Goal: Task Accomplishment & Management: Manage account settings

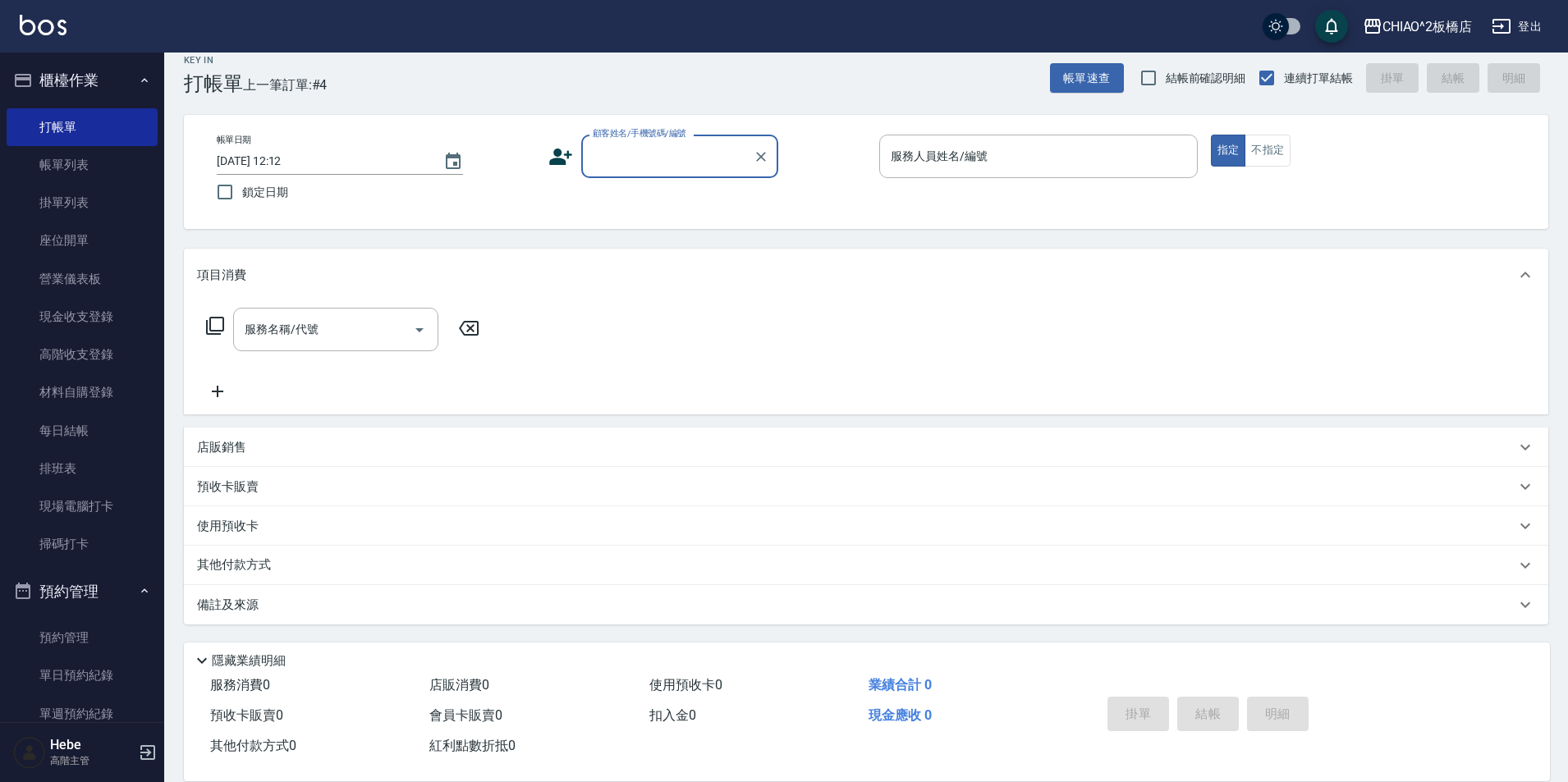
scroll to position [17, 0]
type input "ㄣˊ"
click at [694, 158] on input "顧客姓名/手機號碼/編號" at bounding box center [659, 156] width 141 height 28
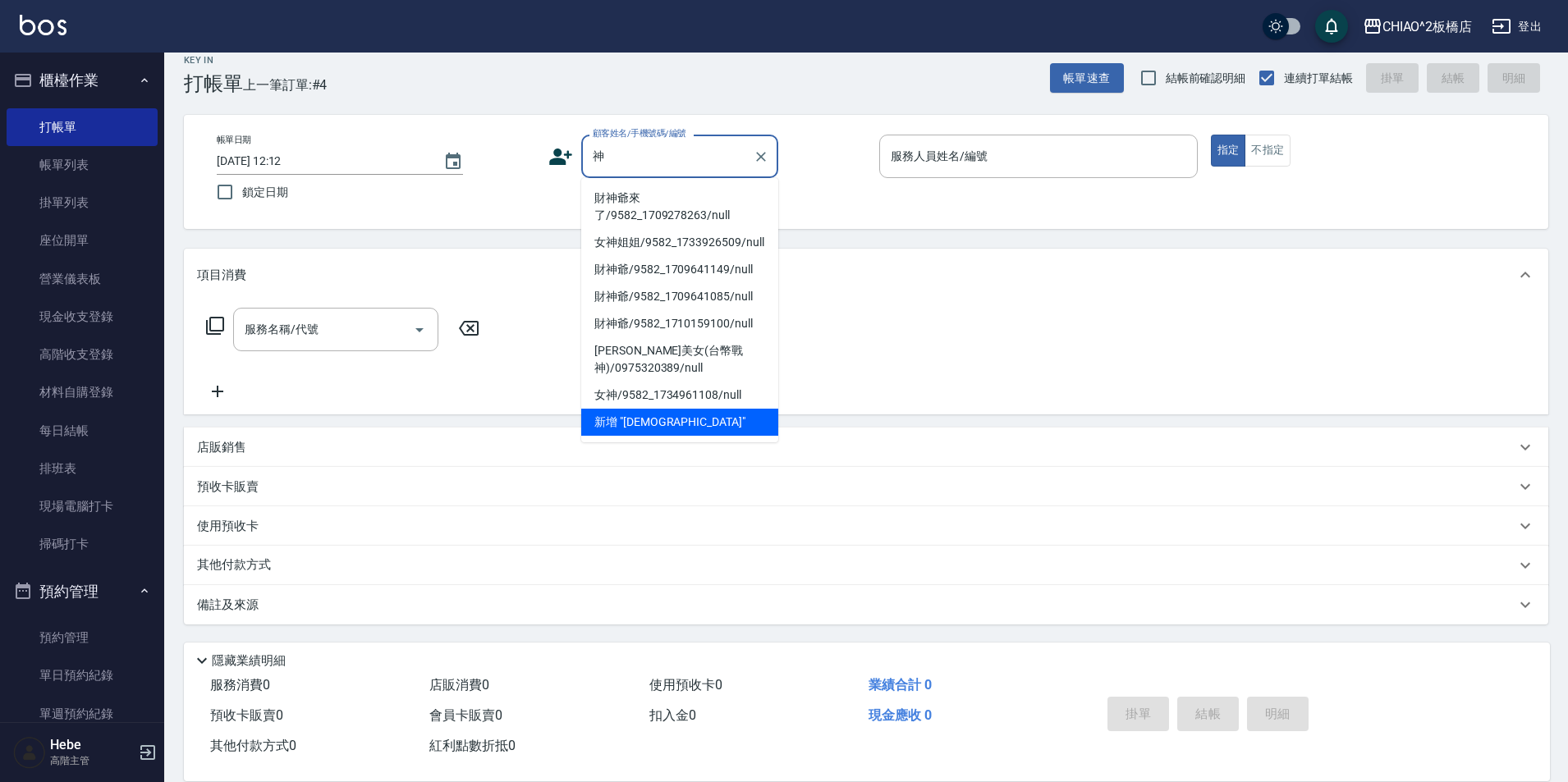
click at [701, 201] on li "財神爺來了/9582_1709278263/null" at bounding box center [679, 207] width 197 height 45
type input "財神爺來了/9582_1709278263/null"
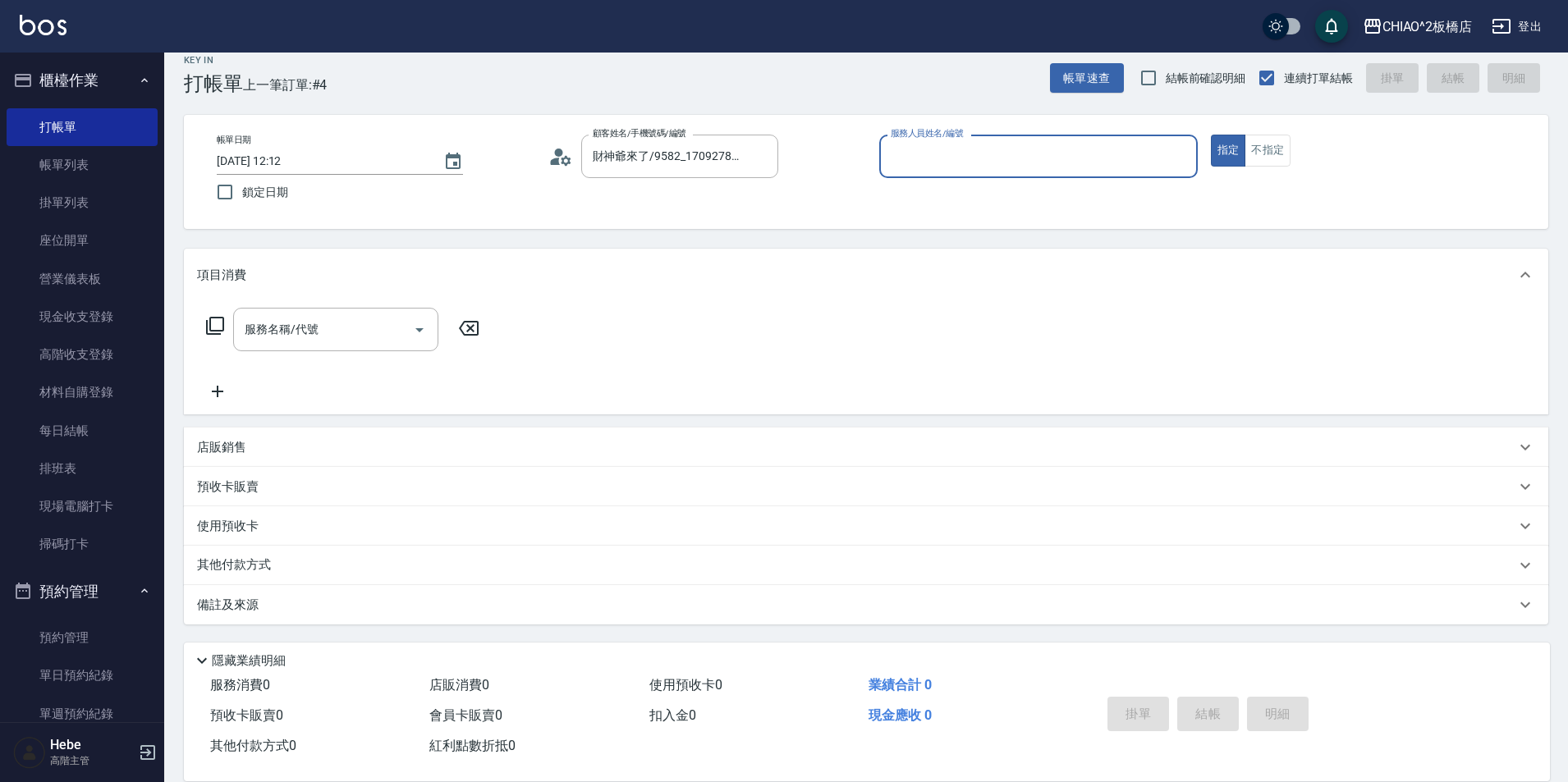
click at [983, 160] on input "服務人員姓名/編號" at bounding box center [1038, 156] width 304 height 28
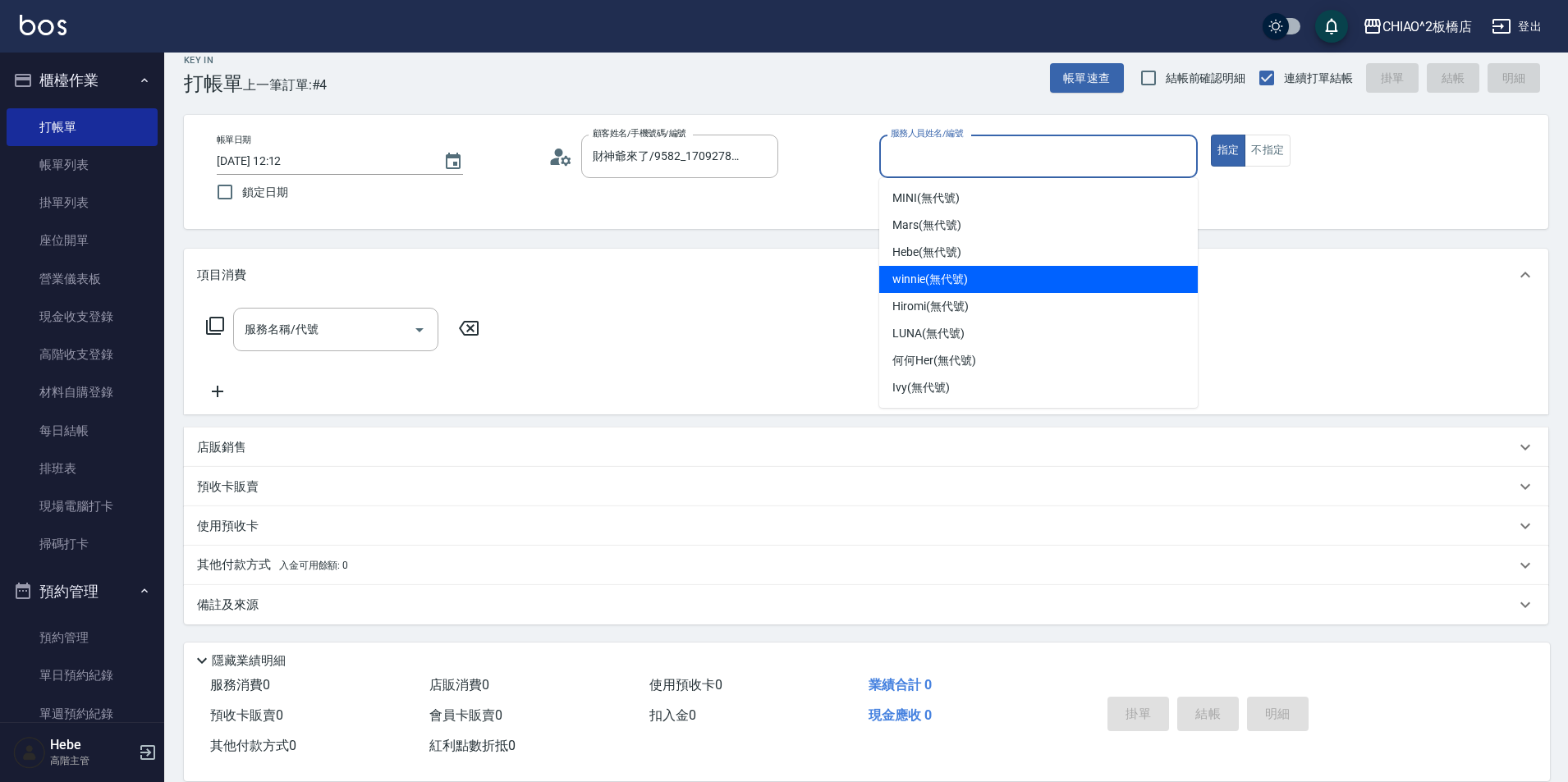
click at [989, 278] on div "winnie (無代號)" at bounding box center [1039, 279] width 318 height 27
type input "winnie(無代號)"
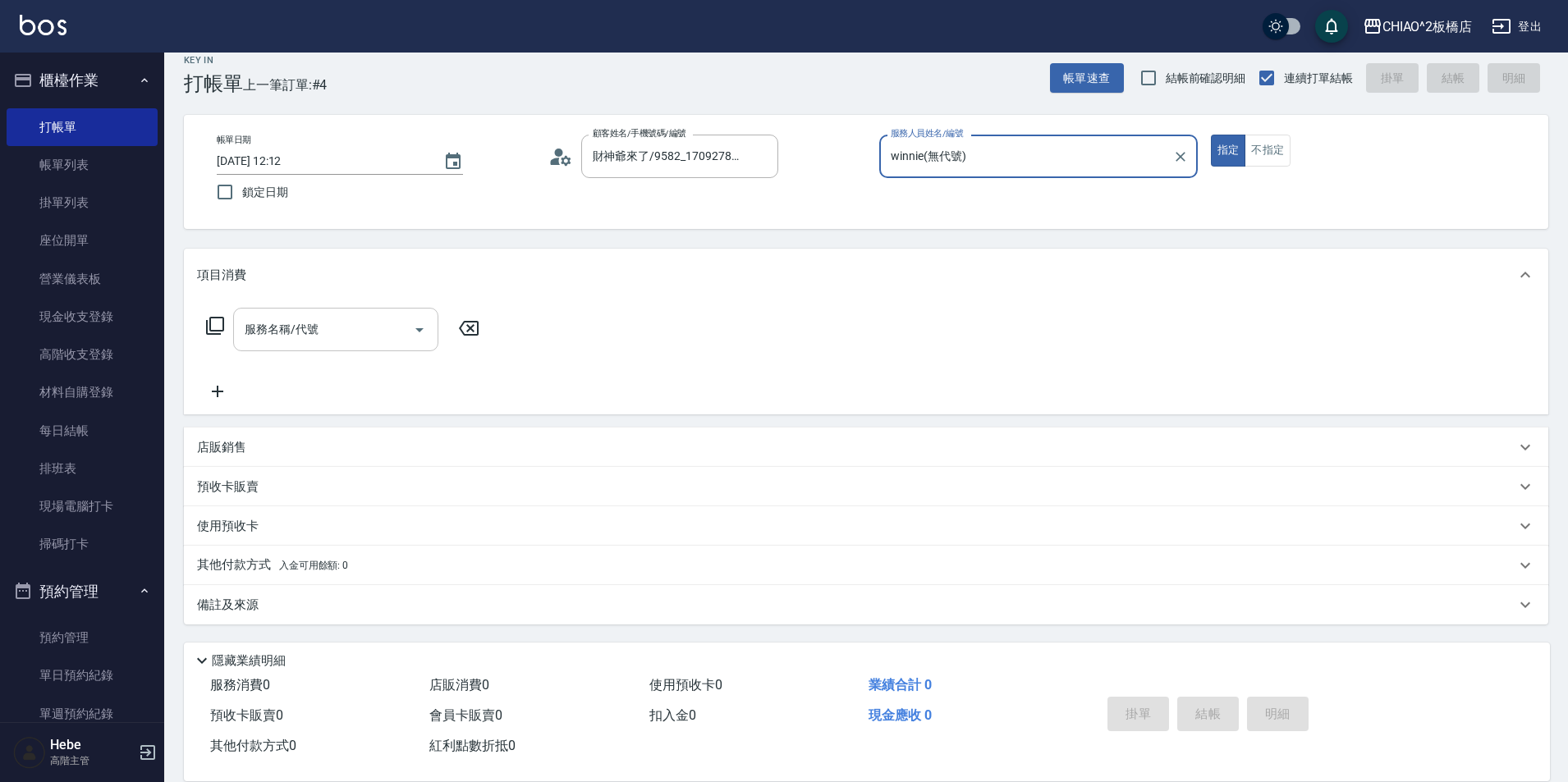
click at [365, 343] on input "服務名稱/代號" at bounding box center [324, 329] width 166 height 28
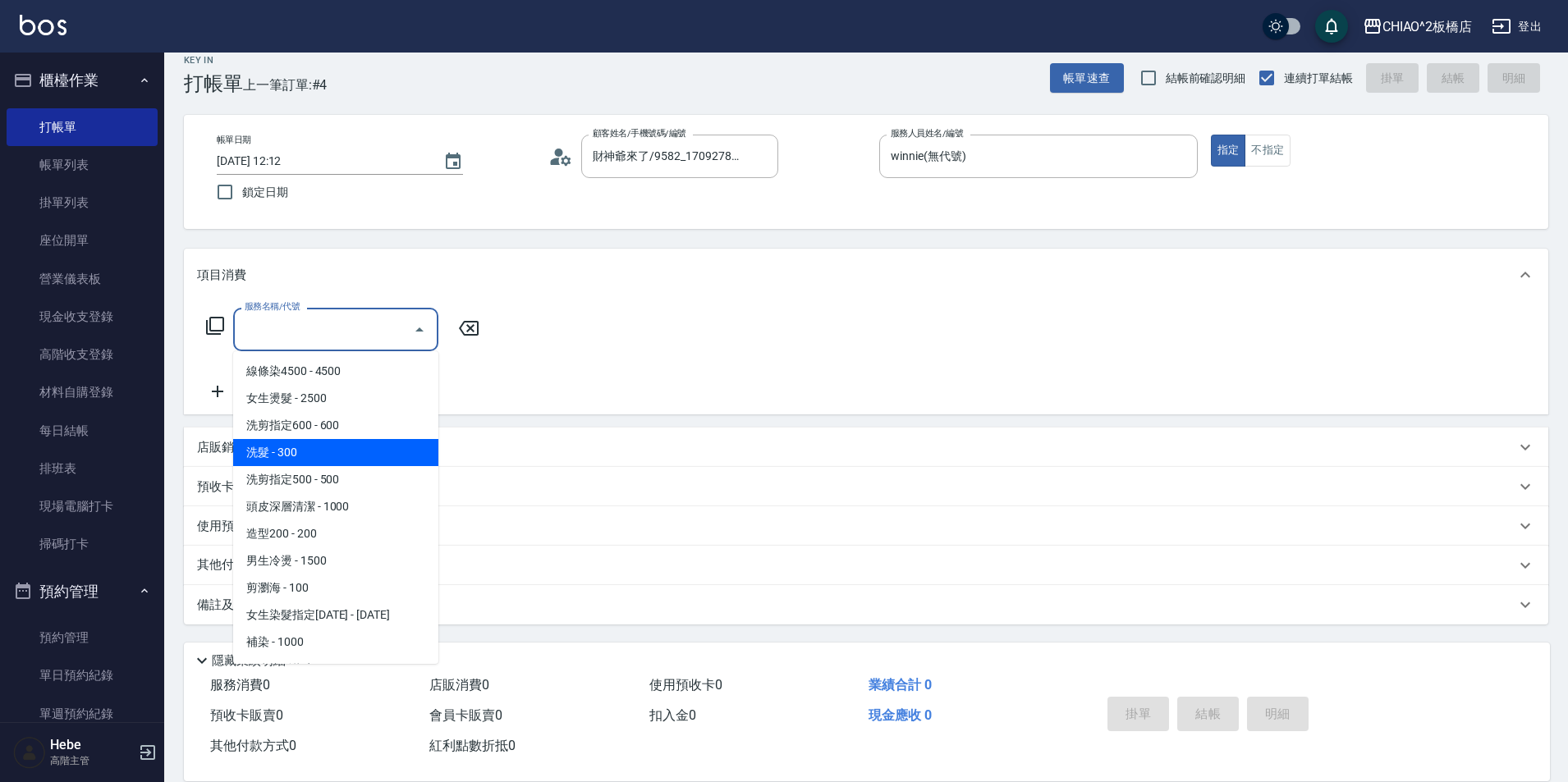
click at [383, 461] on span "洗髮 - 300" at bounding box center [336, 452] width 205 height 27
type input "洗髮(96679)"
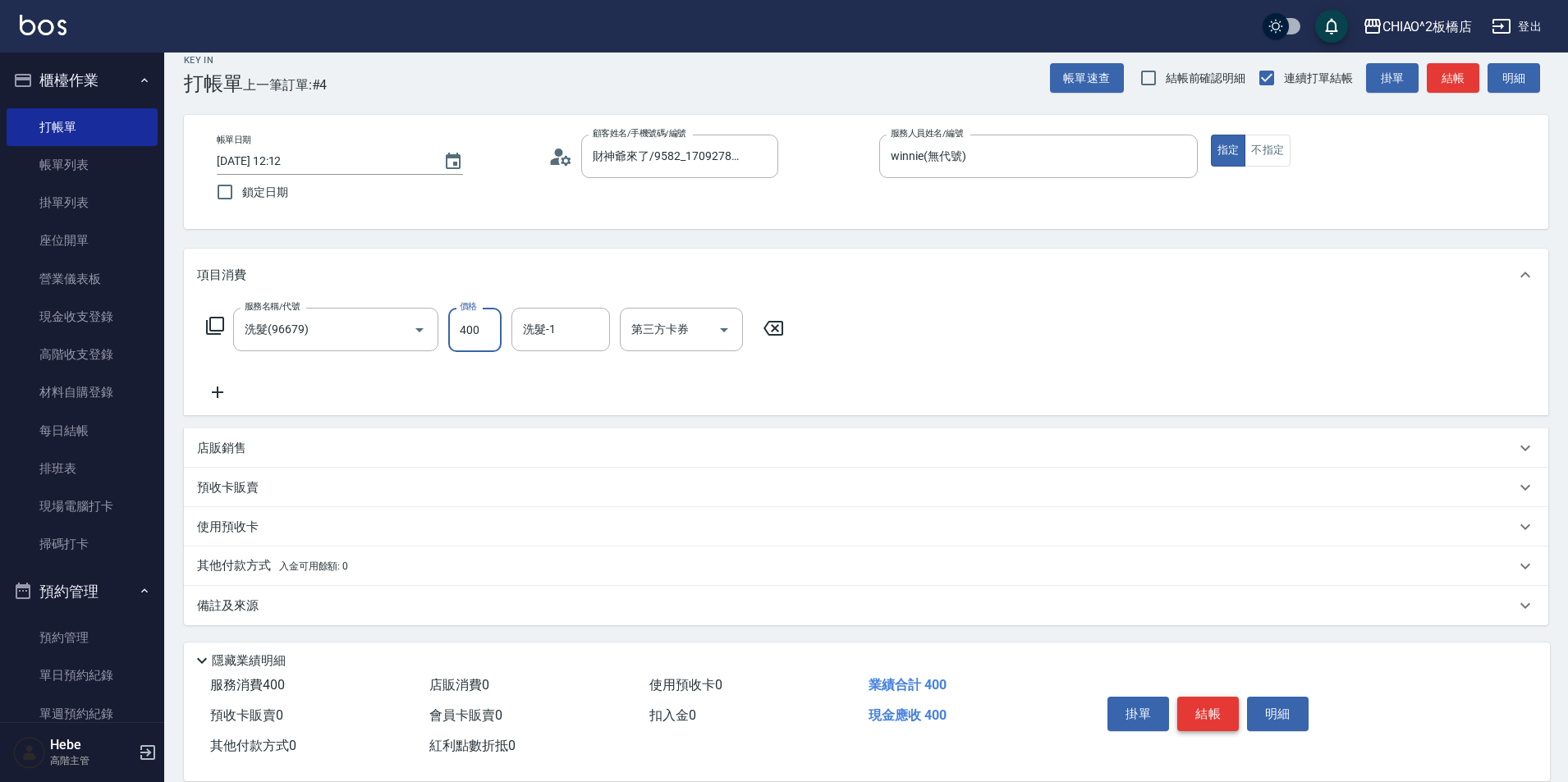
type input "400"
click at [1203, 713] on button "結帳" at bounding box center [1208, 714] width 62 height 34
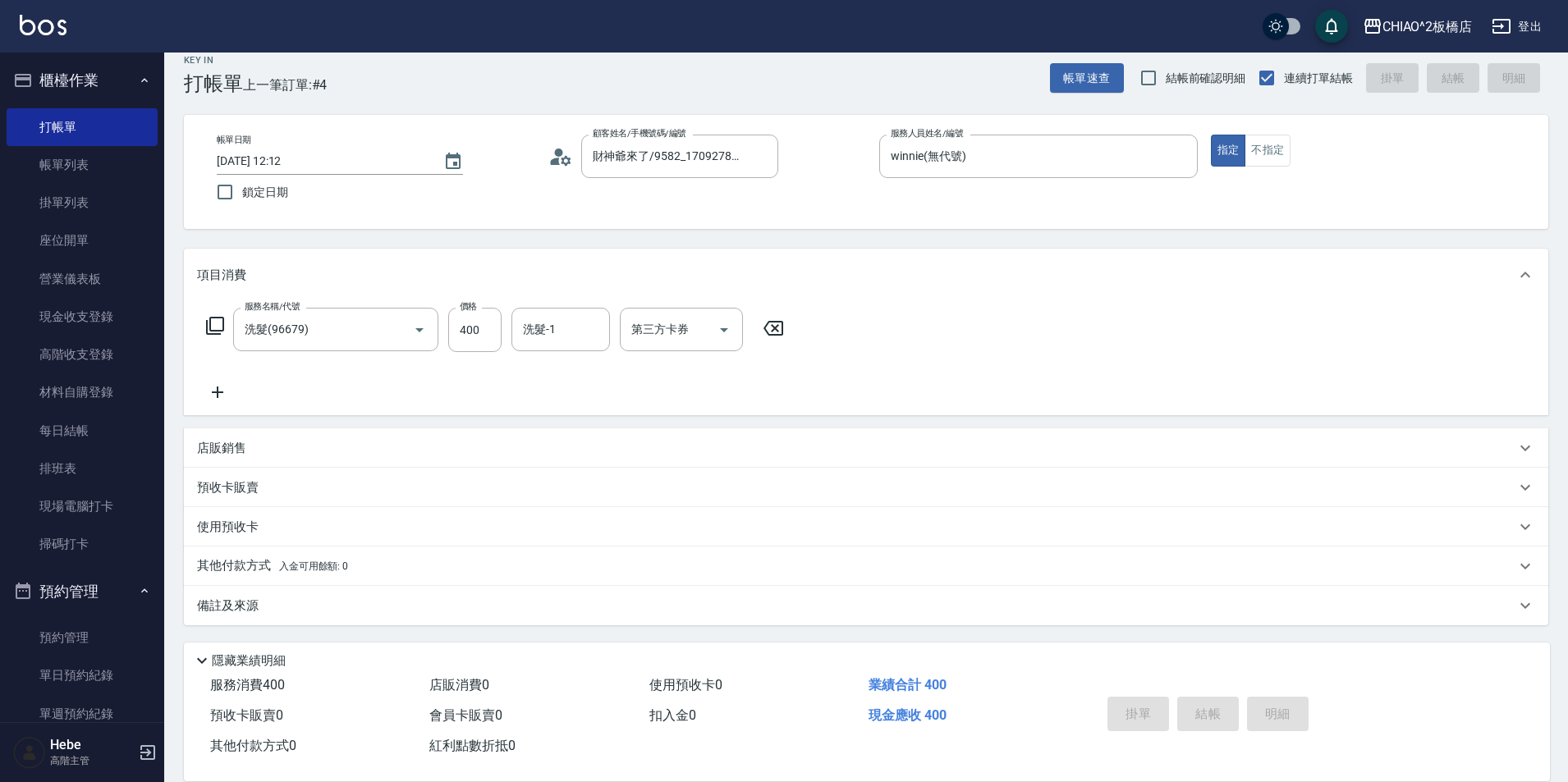
type input "[DATE] 15:26"
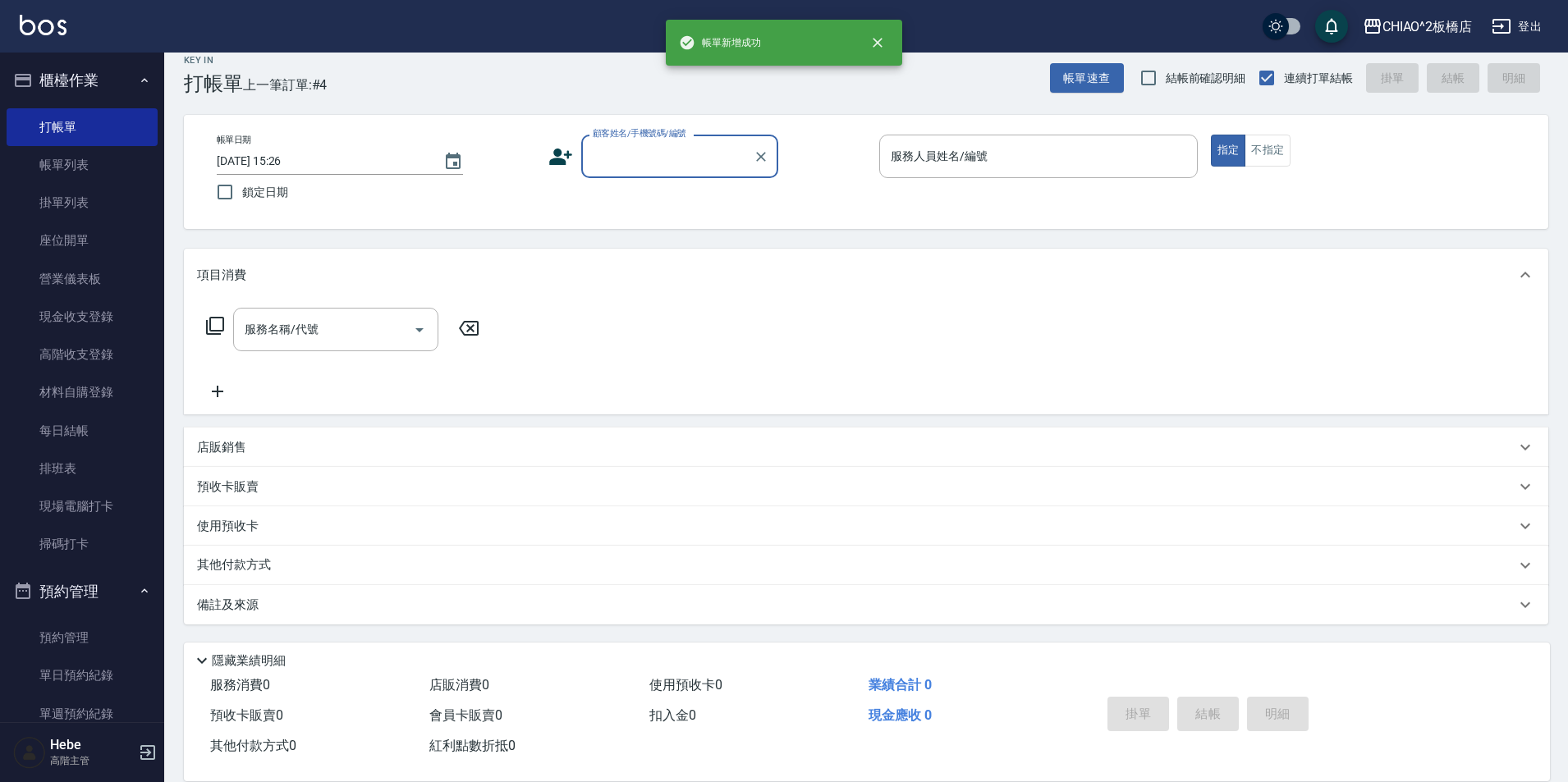
scroll to position [0, 0]
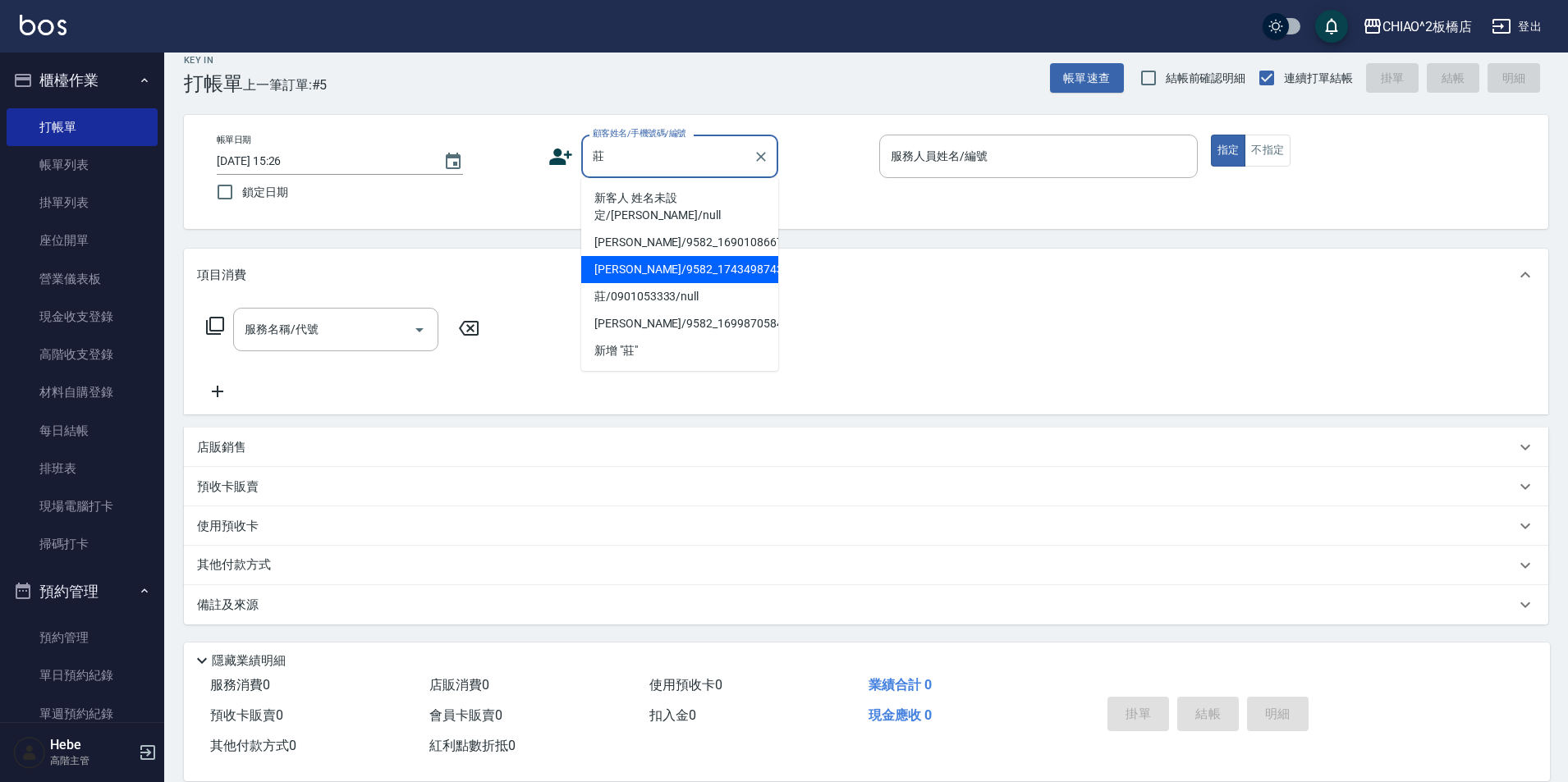
click at [751, 256] on li "[PERSON_NAME]/9582_1743498743/null" at bounding box center [679, 269] width 197 height 27
type input "[PERSON_NAME]/9582_1743498743/null"
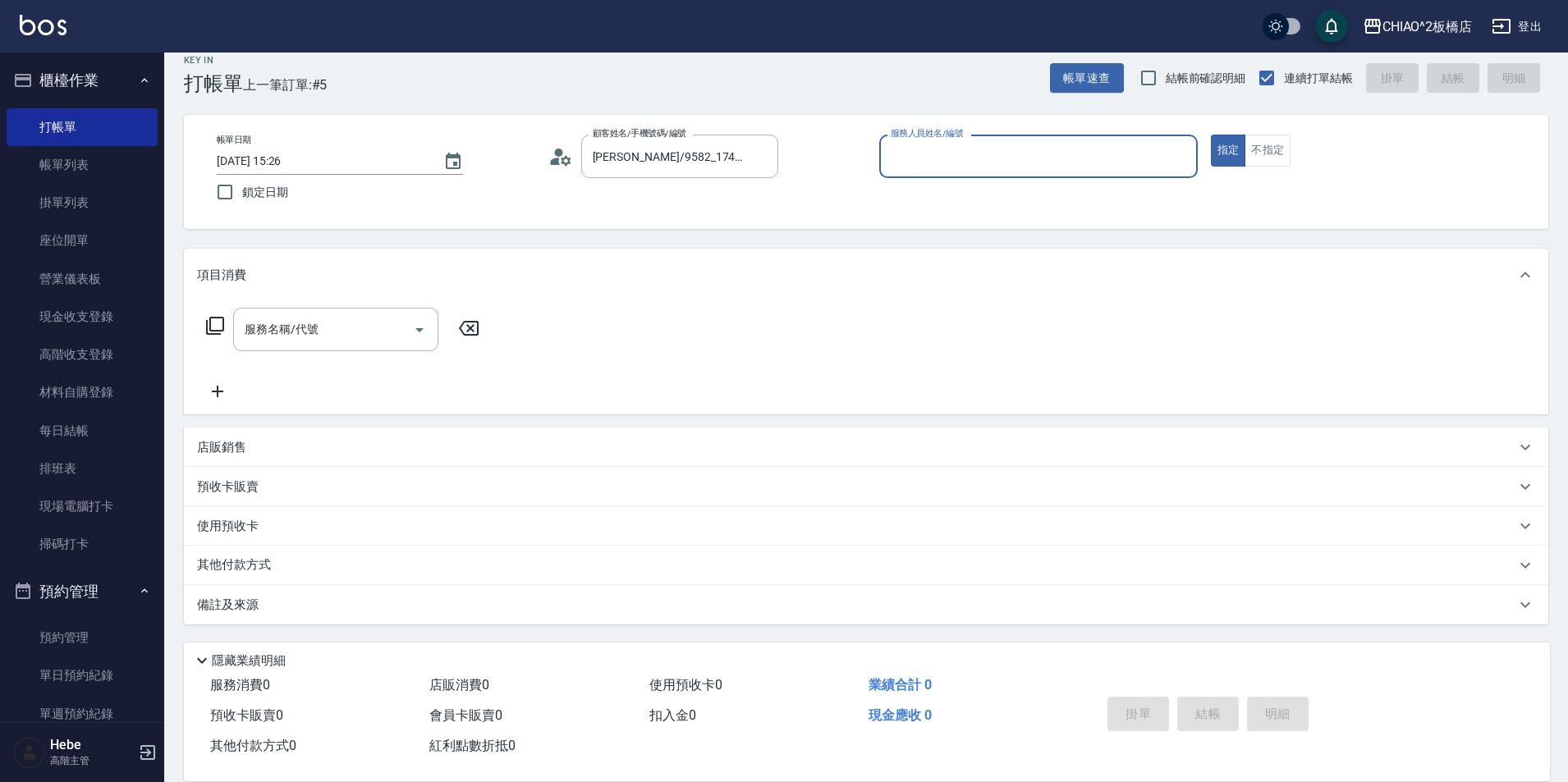
type input "何何Her (無代號)"
click at [367, 348] on div "服務名稱/代號" at bounding box center [336, 329] width 205 height 44
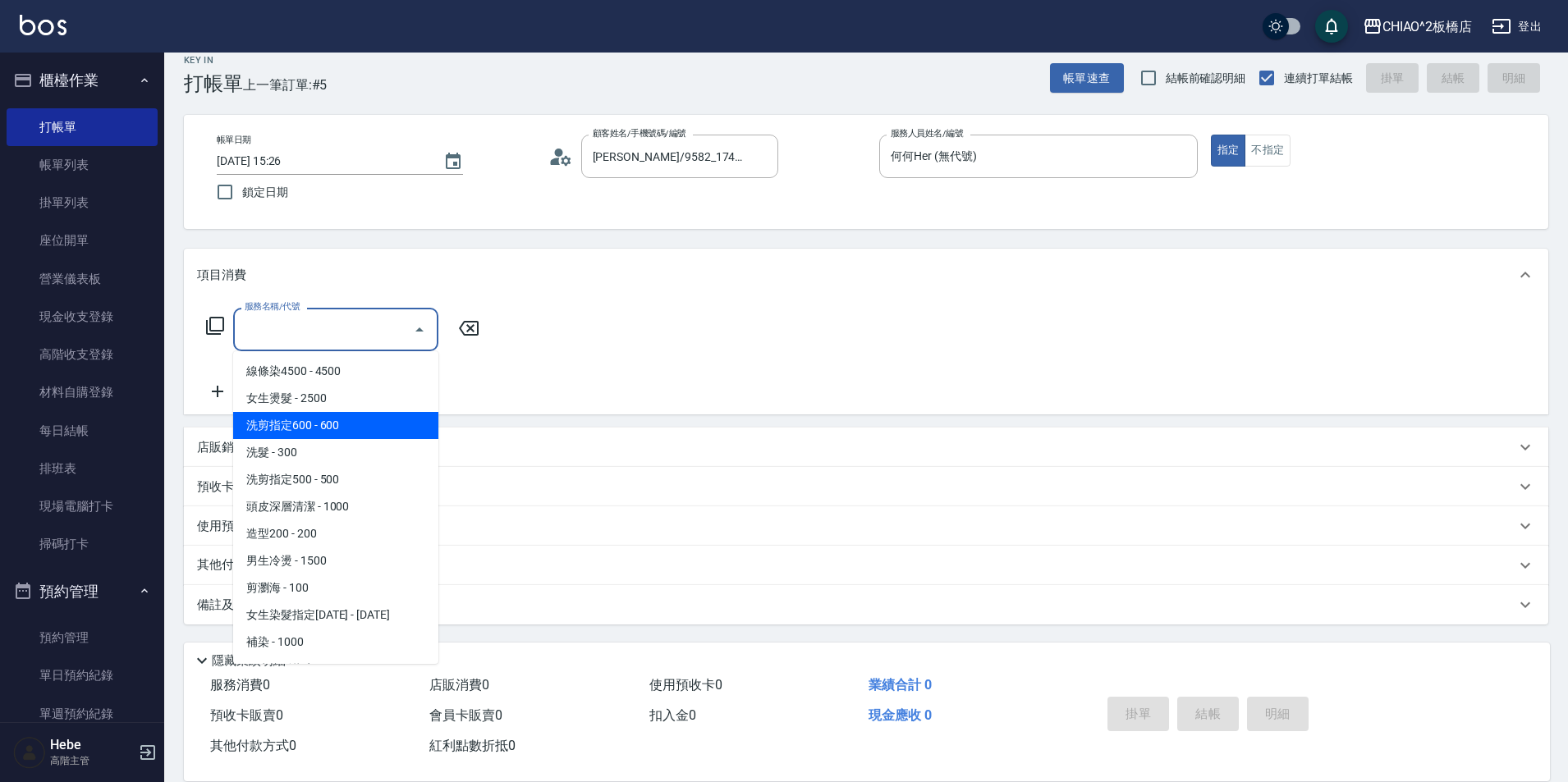
click at [370, 426] on span "洗剪指定600 - 600" at bounding box center [336, 425] width 205 height 27
type input "洗剪指定600(96678)"
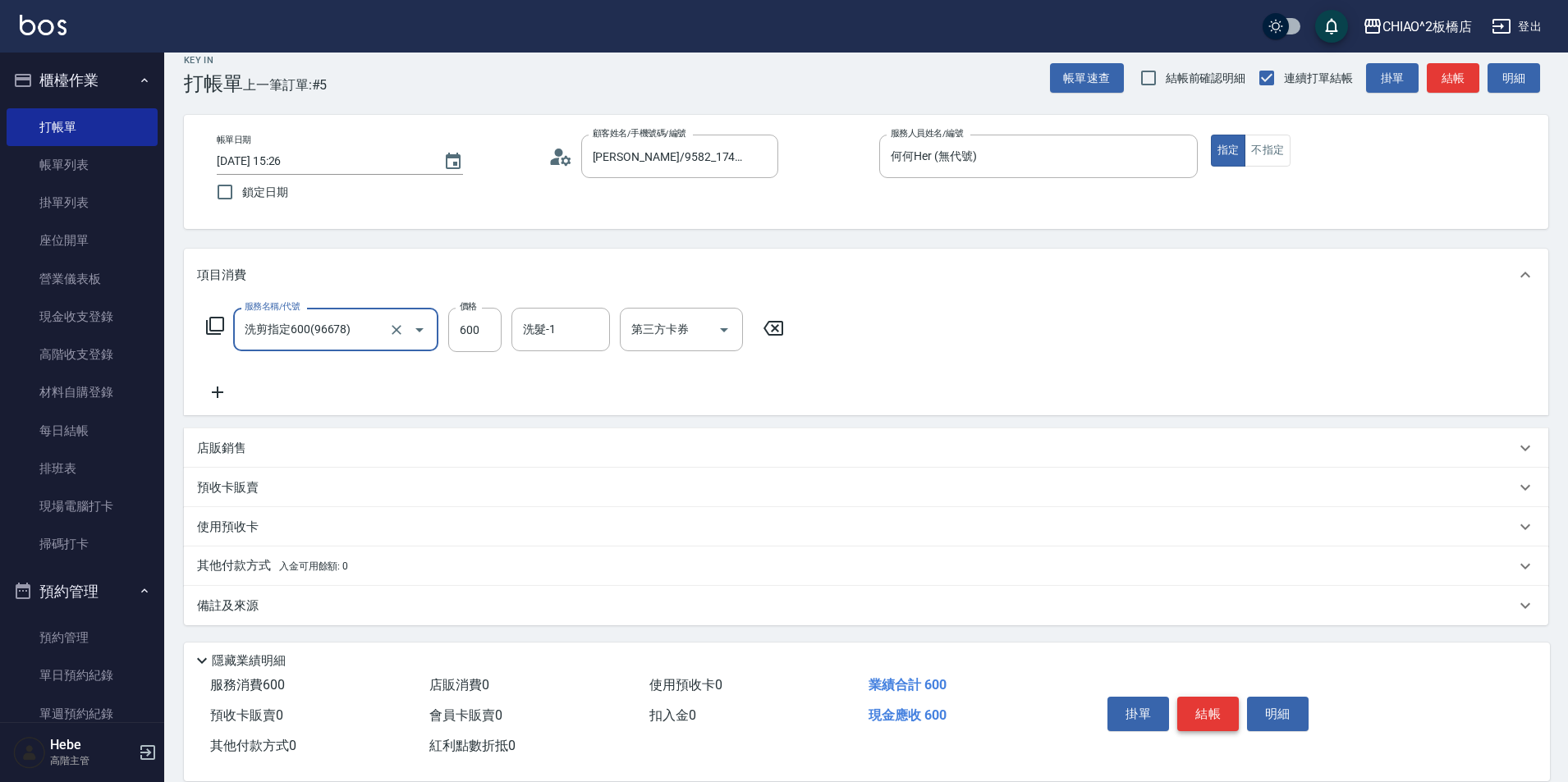
click at [1218, 703] on button "結帳" at bounding box center [1208, 714] width 62 height 34
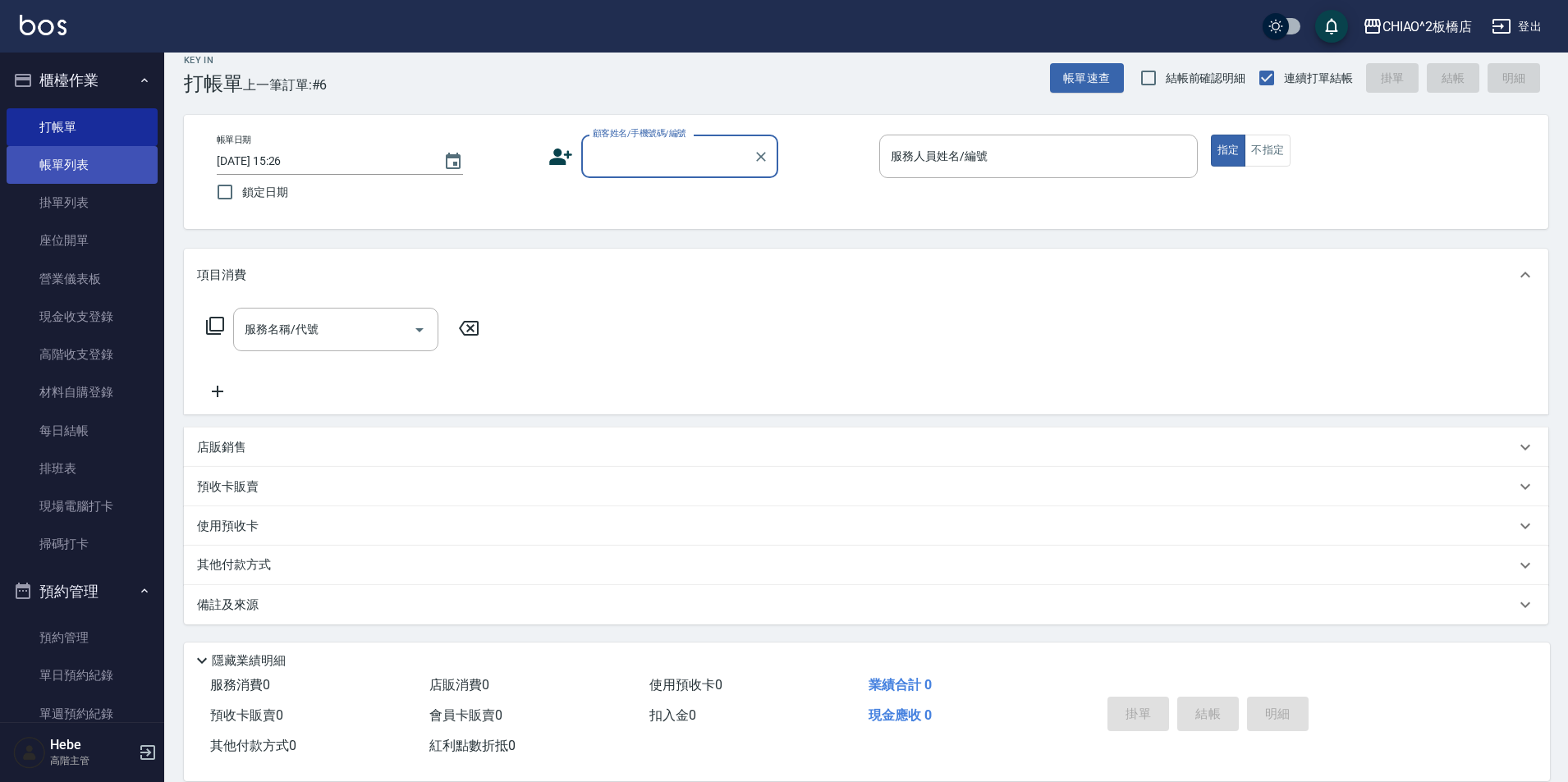
click at [64, 162] on link "帳單列表" at bounding box center [83, 165] width 151 height 38
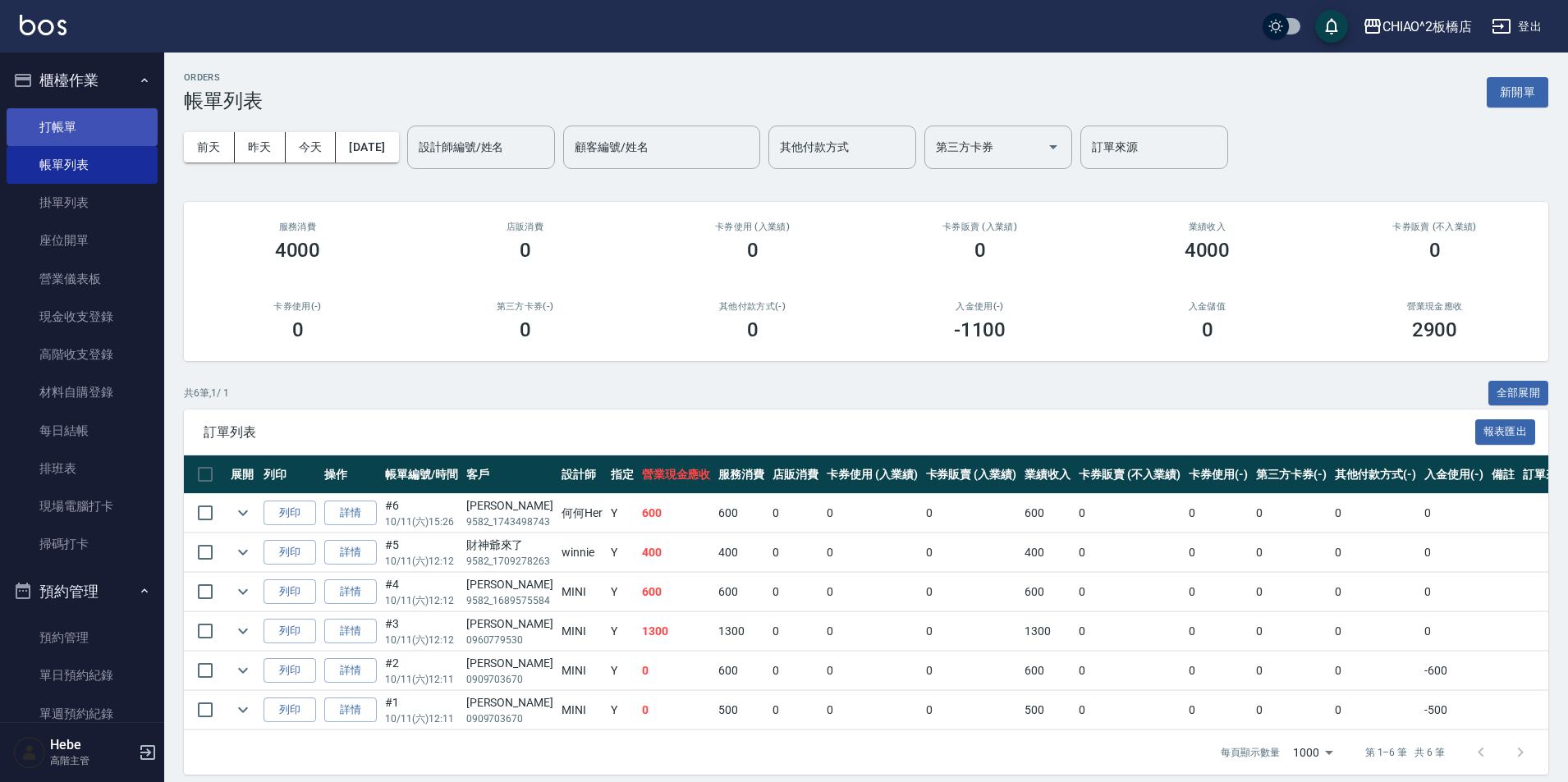
click at [52, 127] on link "打帳單" at bounding box center [83, 127] width 151 height 38
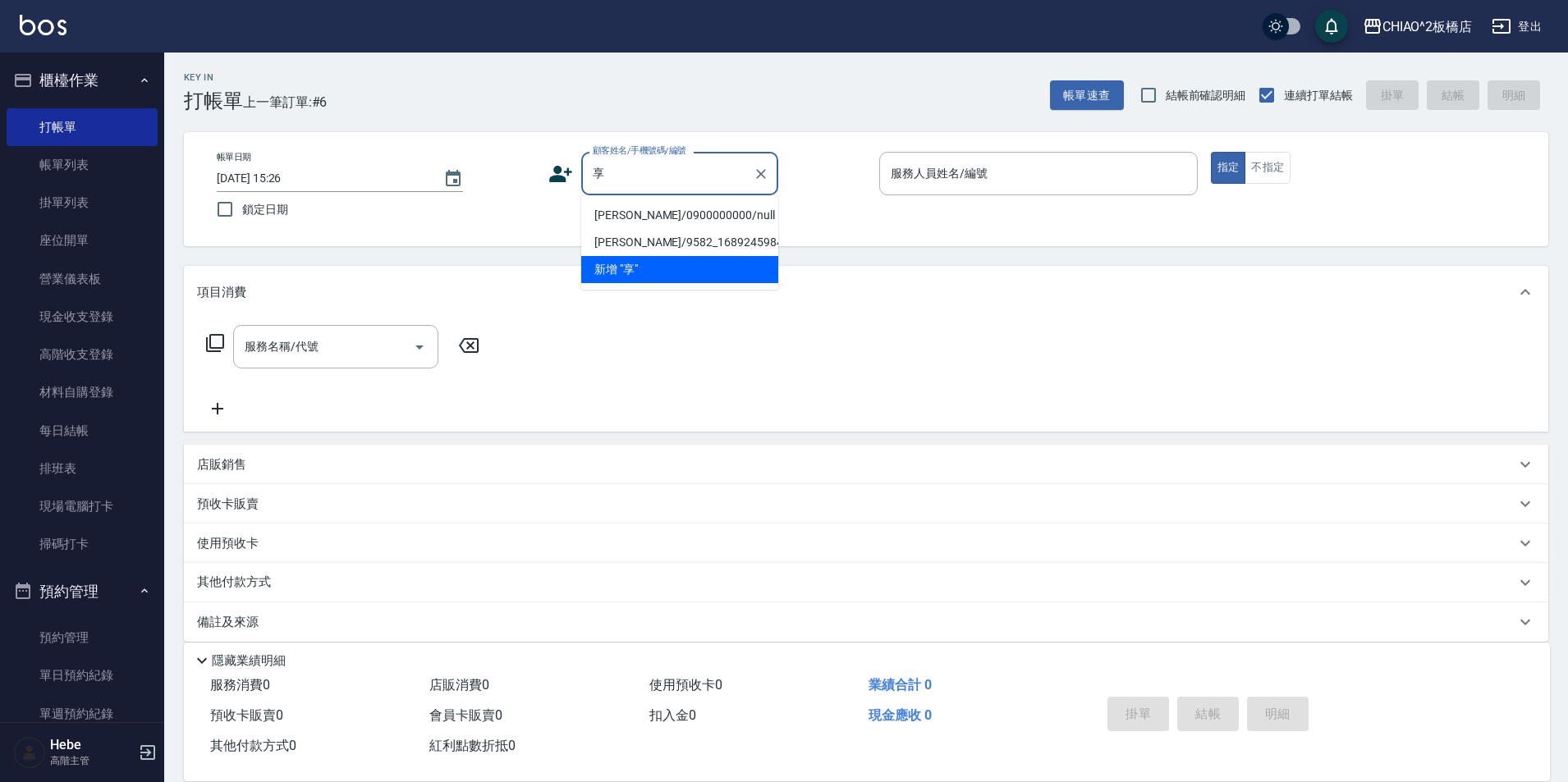
click at [681, 219] on li "[PERSON_NAME]/0900000000/null" at bounding box center [679, 215] width 197 height 27
type input "[PERSON_NAME]/0900000000/null"
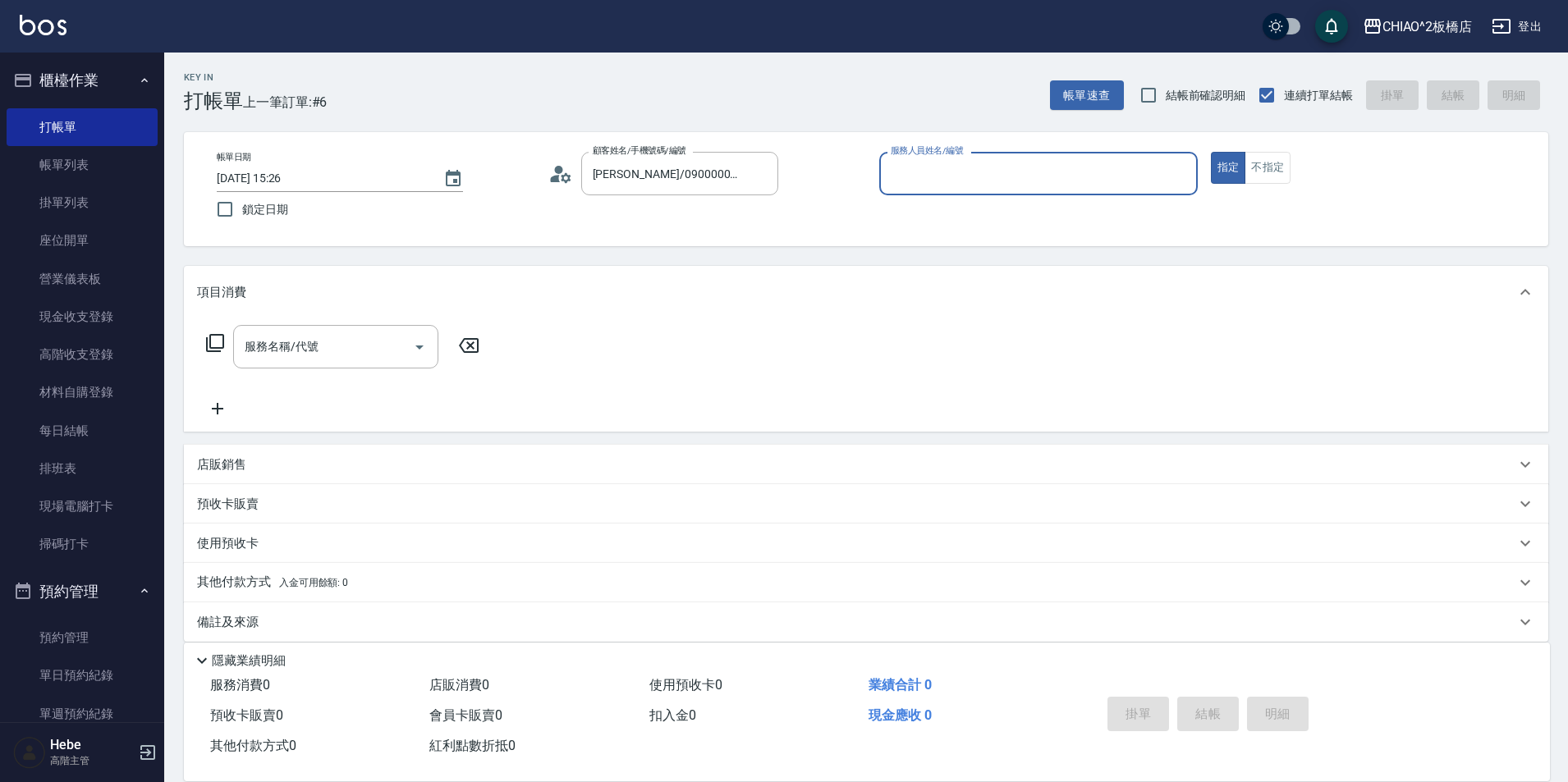
click at [961, 182] on input "服務人員姓名/編號" at bounding box center [1038, 173] width 304 height 28
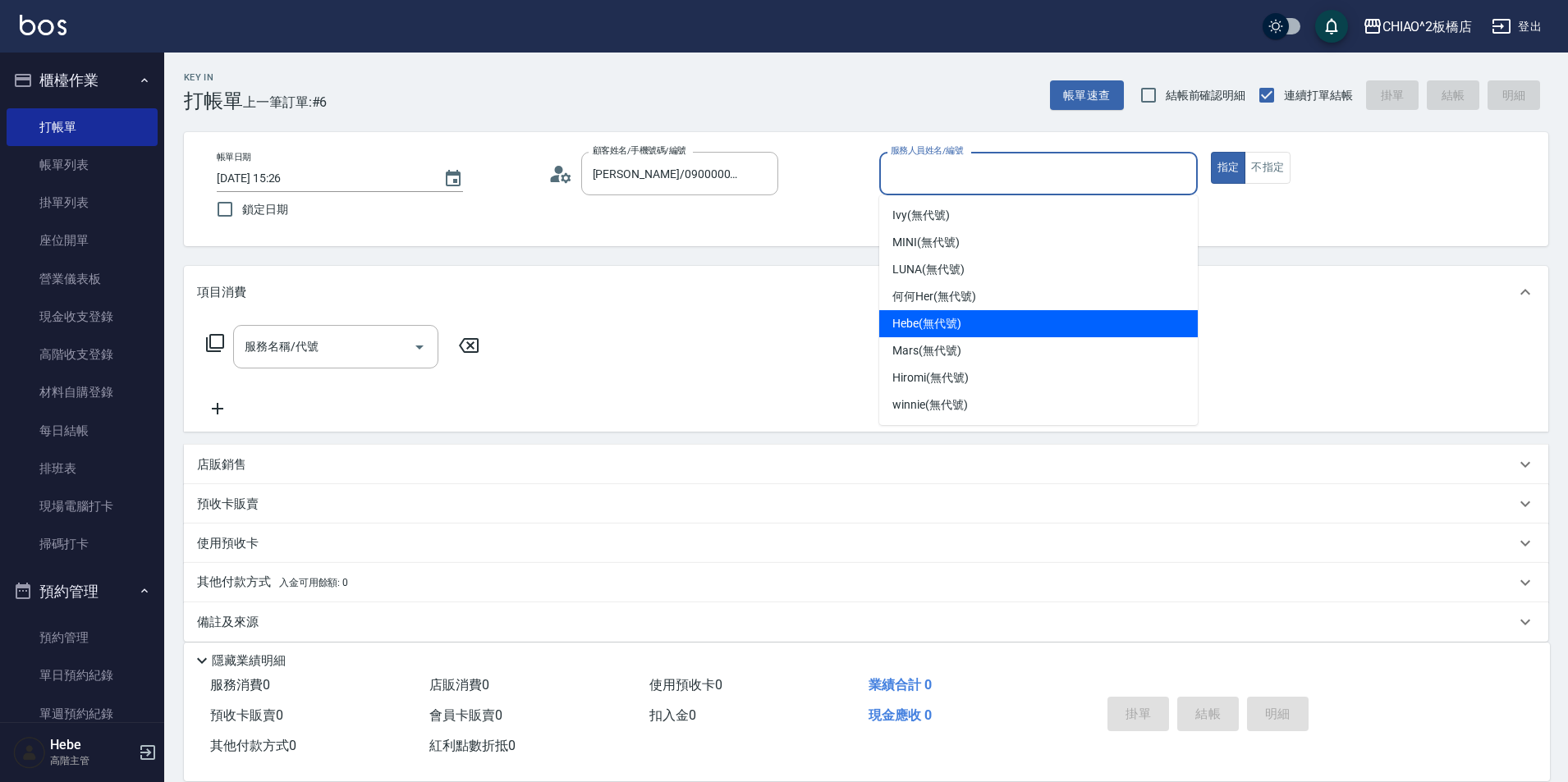
click at [932, 319] on span "Hebe (無代號)" at bounding box center [927, 323] width 69 height 17
type input "Hebe(無代號)"
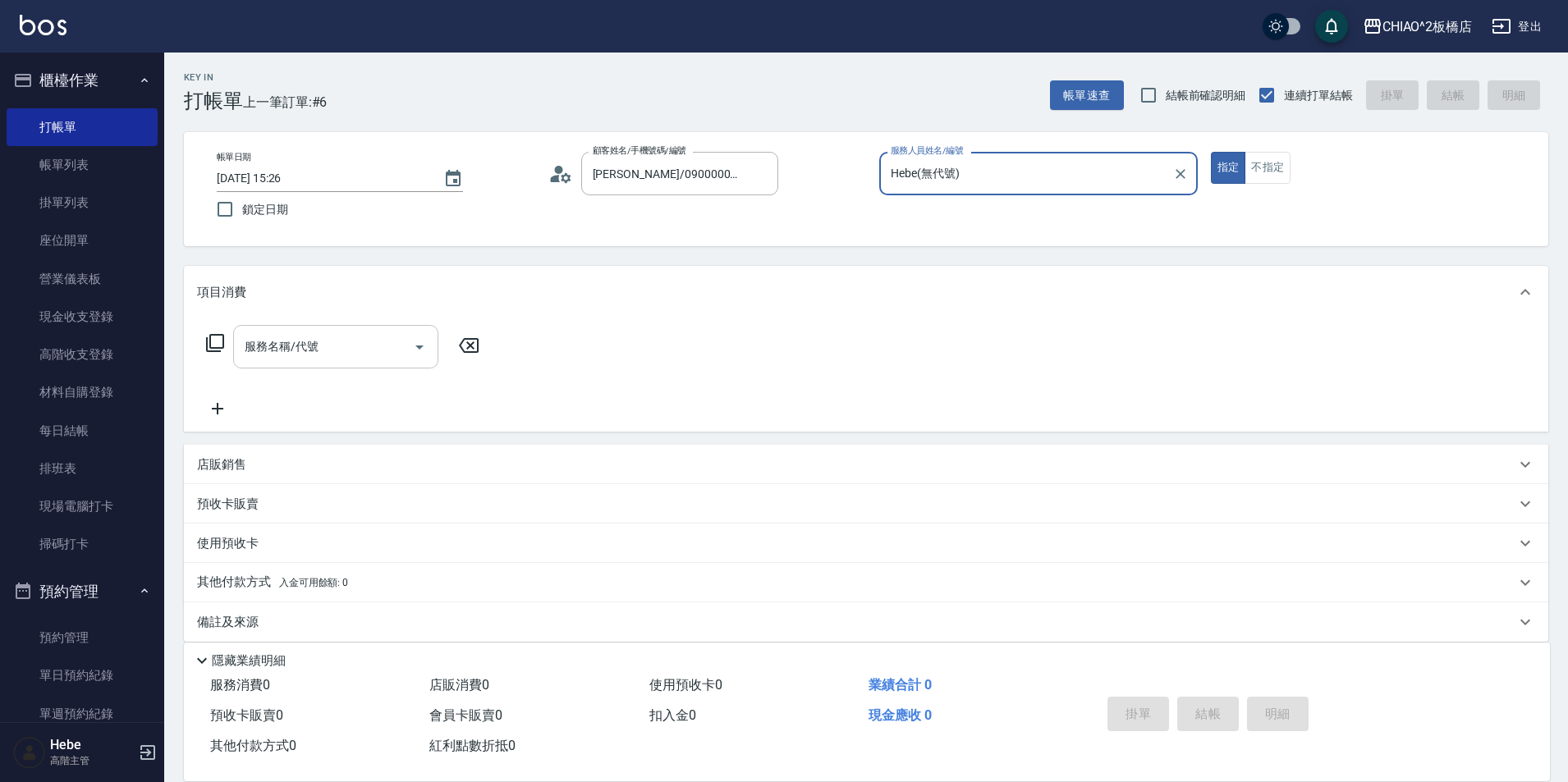
click at [315, 343] on input "服務名稱/代號" at bounding box center [324, 346] width 166 height 28
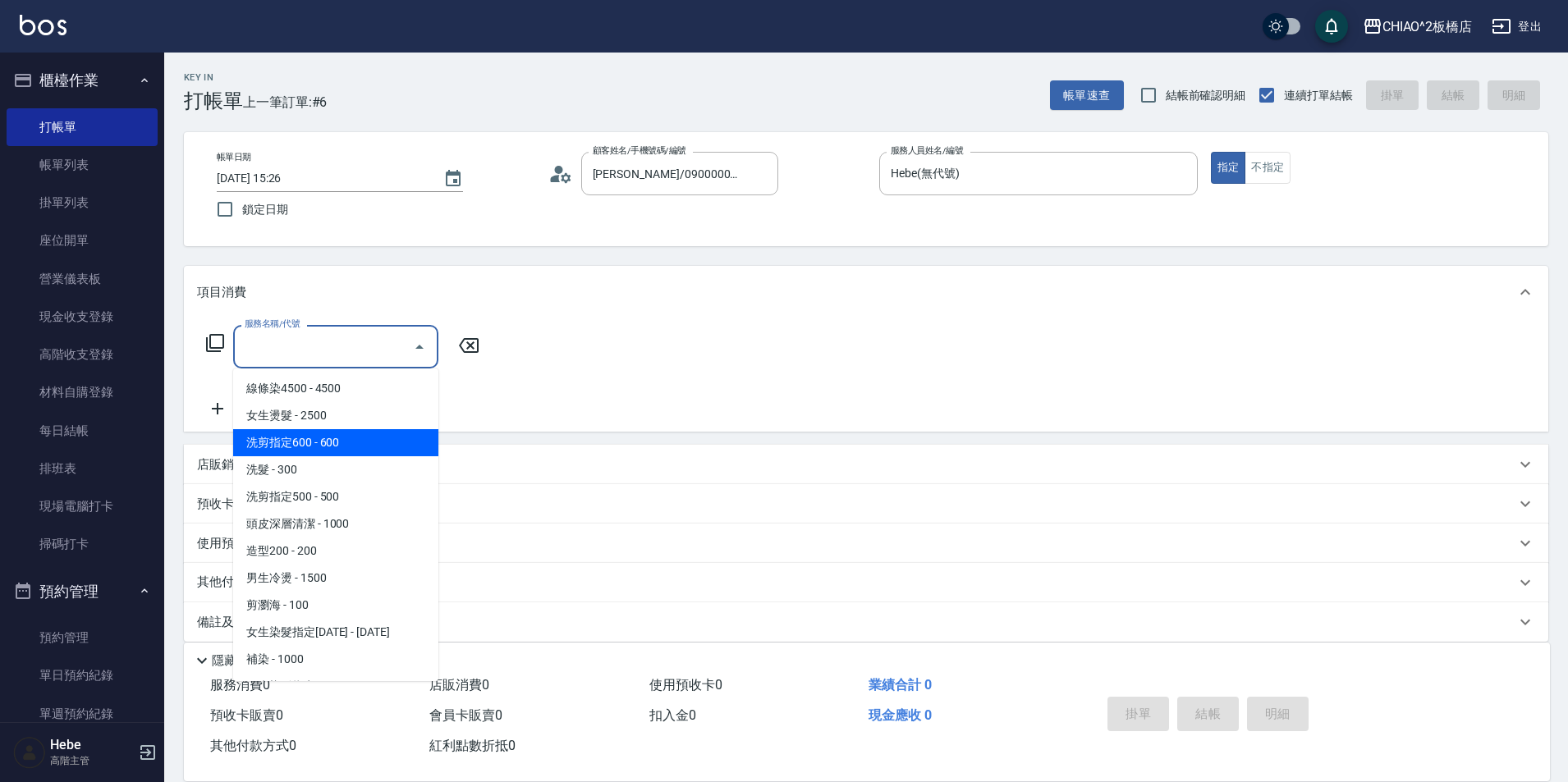
click at [359, 434] on span "洗剪指定600 - 600" at bounding box center [336, 442] width 205 height 27
type input "洗剪指定600(96678)"
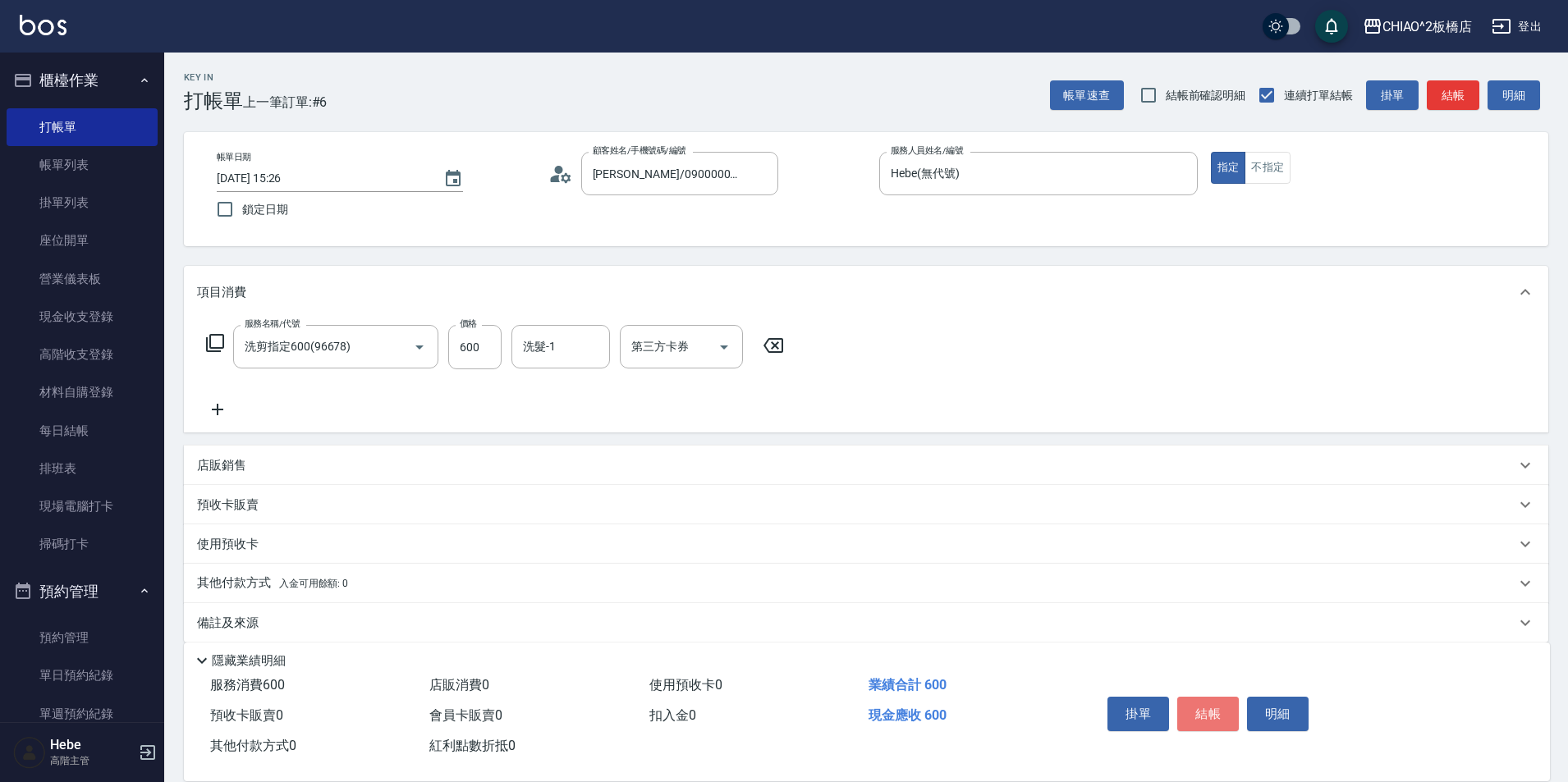
drag, startPoint x: 1218, startPoint y: 704, endPoint x: 1121, endPoint y: 738, distance: 102.8
click at [1172, 717] on div "掛單 結帳 明細" at bounding box center [1207, 716] width 214 height 52
click at [1215, 711] on button "結帳" at bounding box center [1208, 714] width 62 height 34
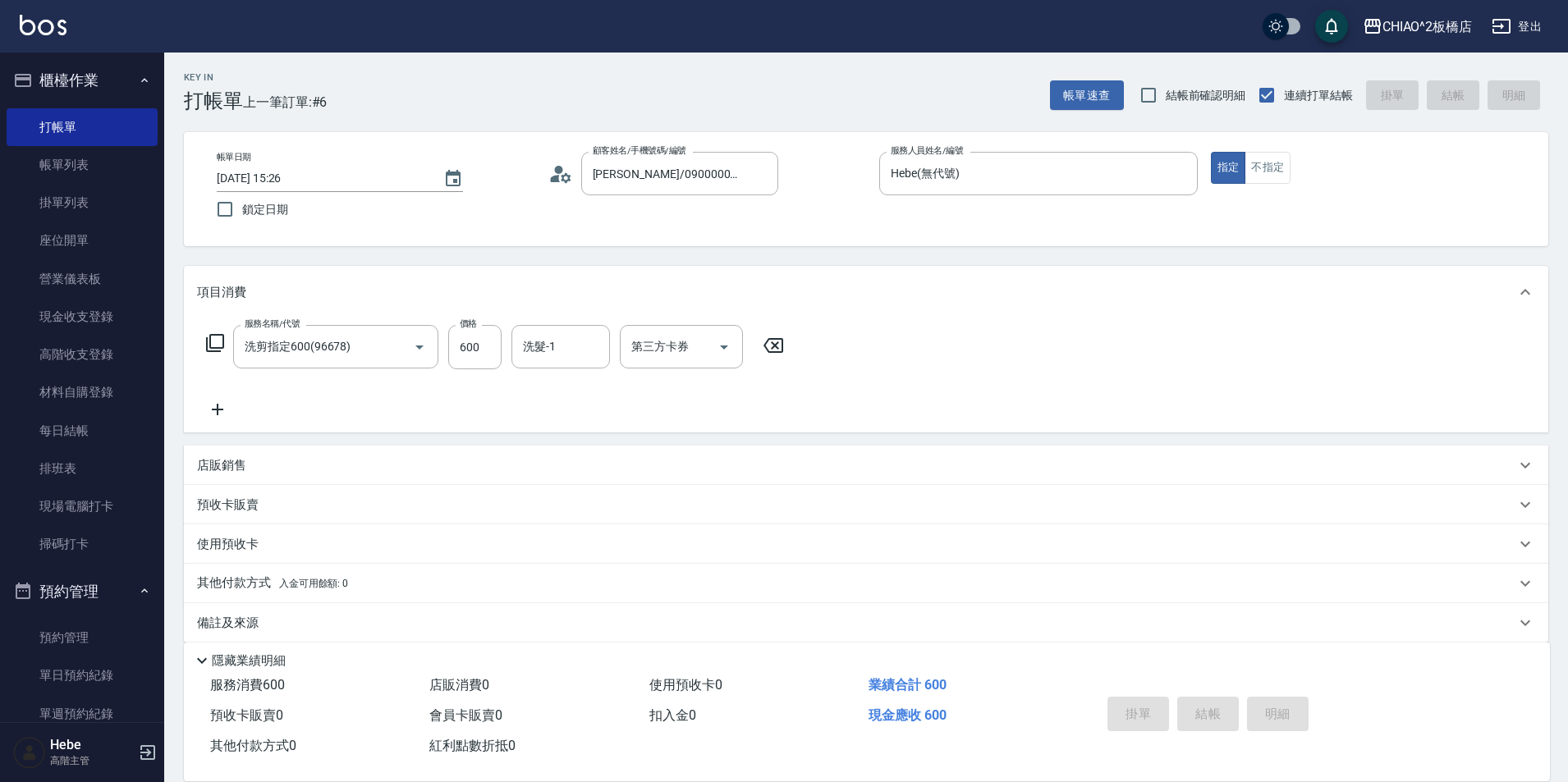
type input "[DATE] 15:27"
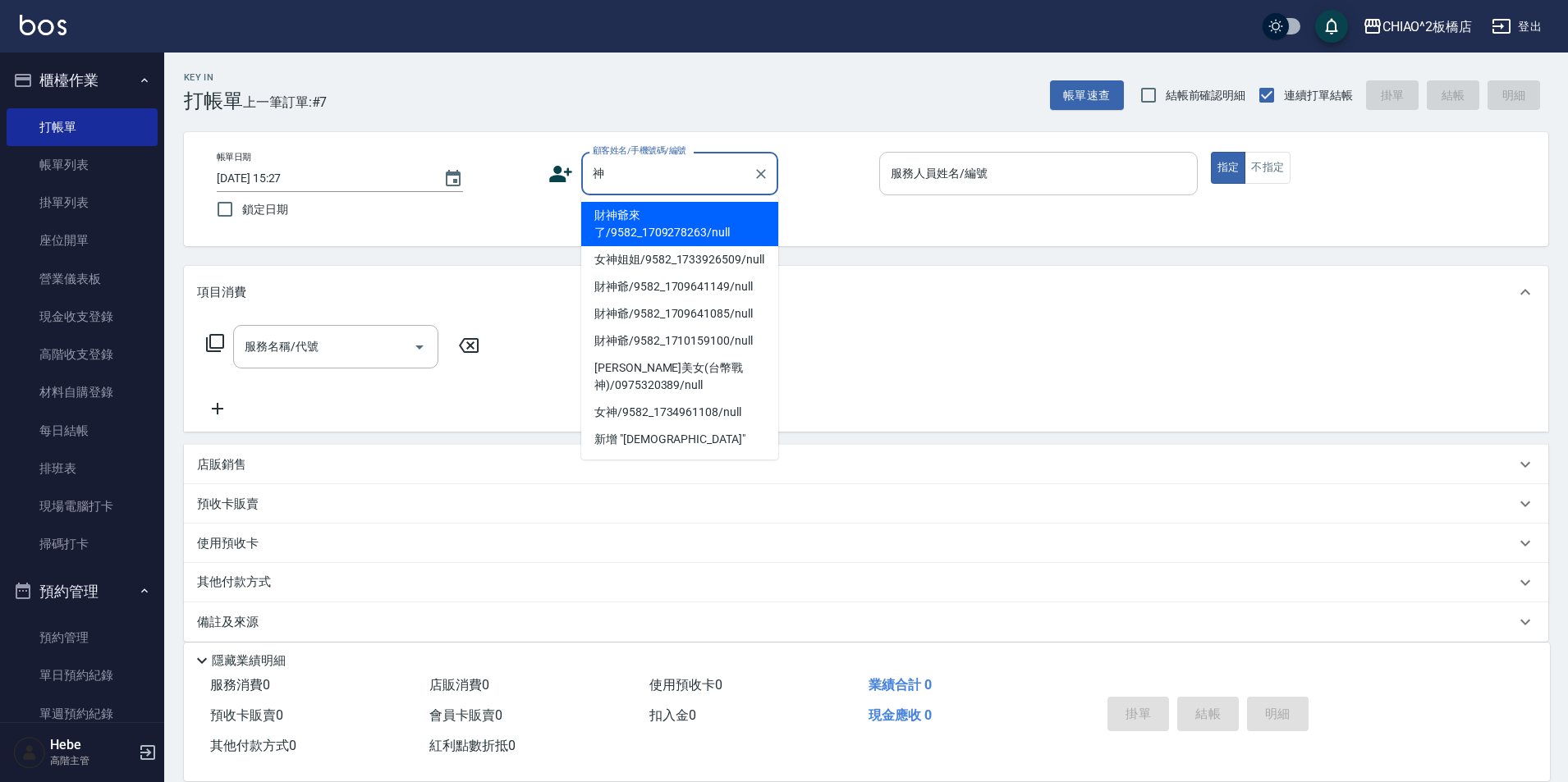
drag, startPoint x: 592, startPoint y: 220, endPoint x: 935, endPoint y: 184, distance: 344.9
click at [596, 220] on li "財神爺來了/9582_1709278263/null" at bounding box center [679, 225] width 197 height 45
type input "財神爺來了/9582_1709278263/null"
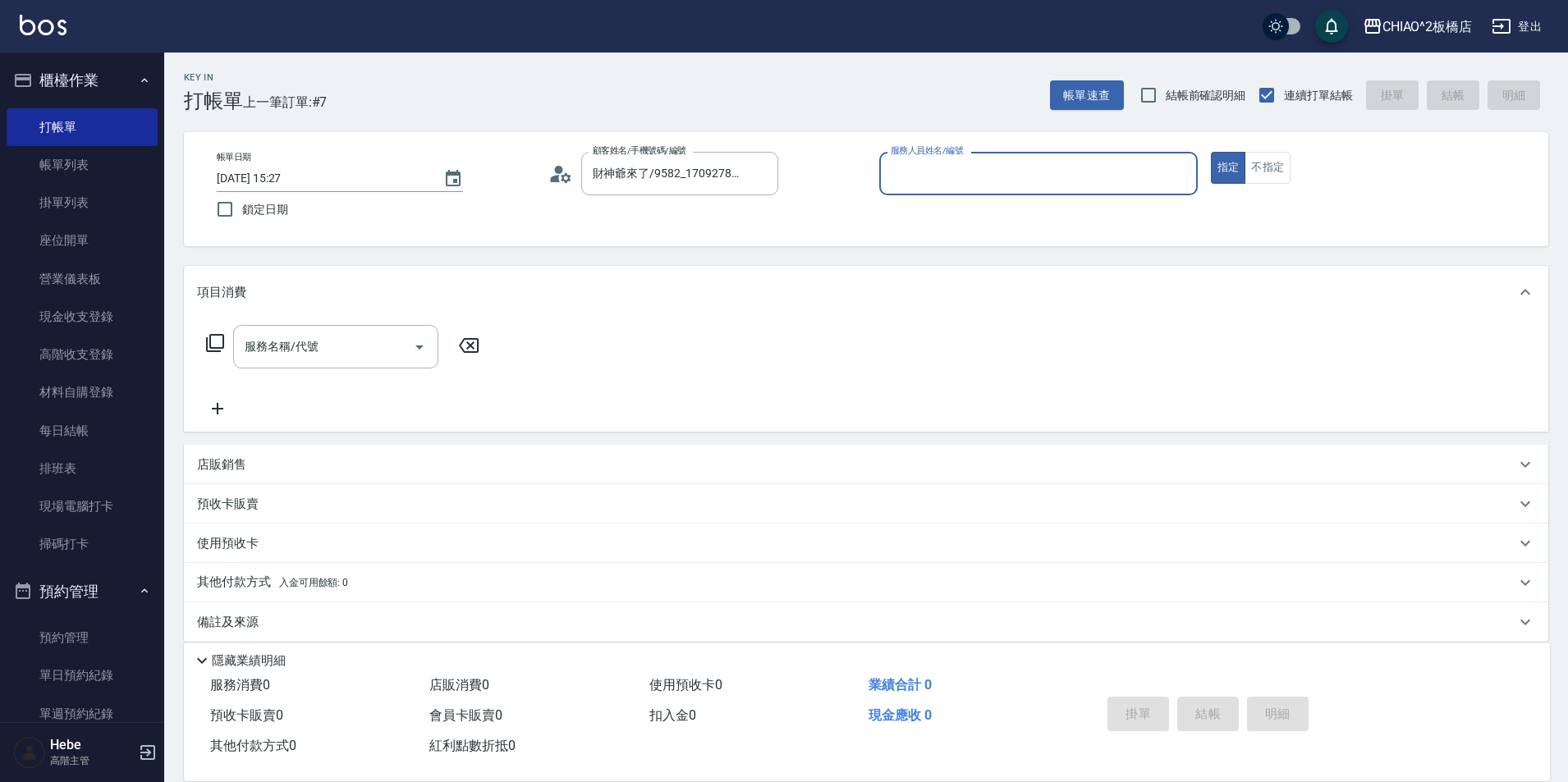
click at [936, 180] on input "服務人員姓名/編號" at bounding box center [1038, 173] width 304 height 28
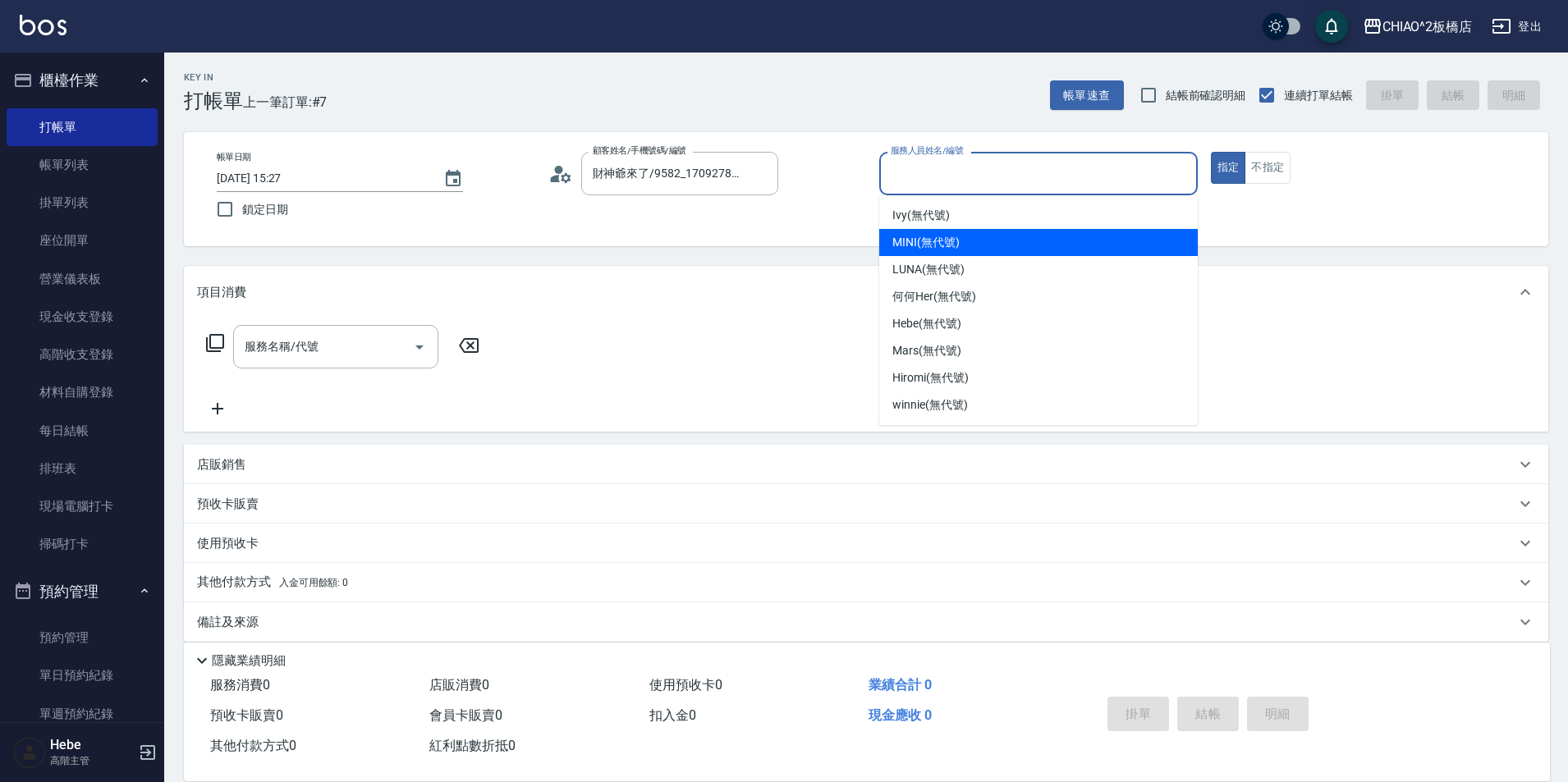
click at [940, 234] on span "MINI (無代號)" at bounding box center [926, 243] width 67 height 17
type input "MINI(無代號)"
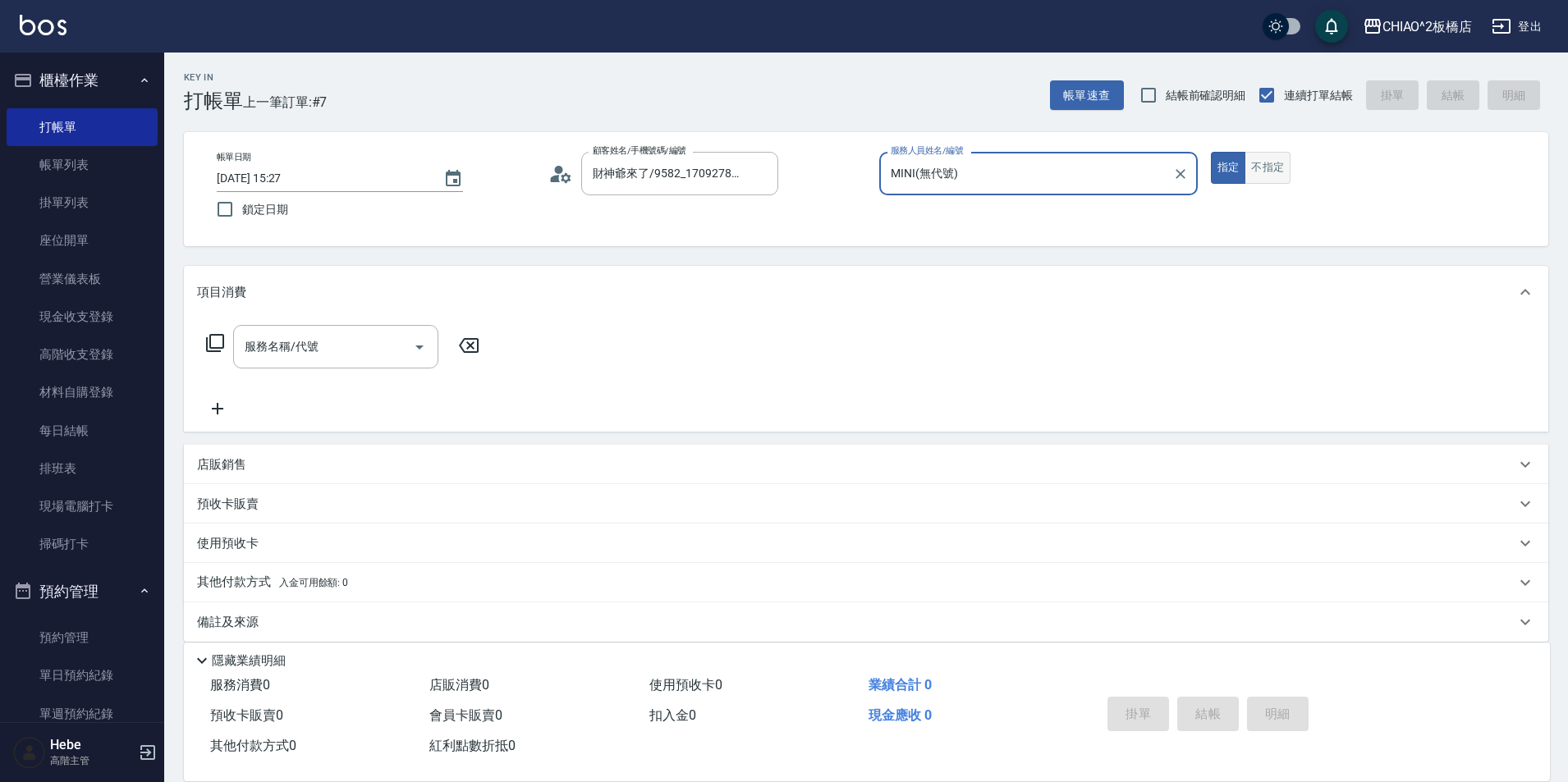
click at [1271, 174] on button "不指定" at bounding box center [1267, 167] width 46 height 32
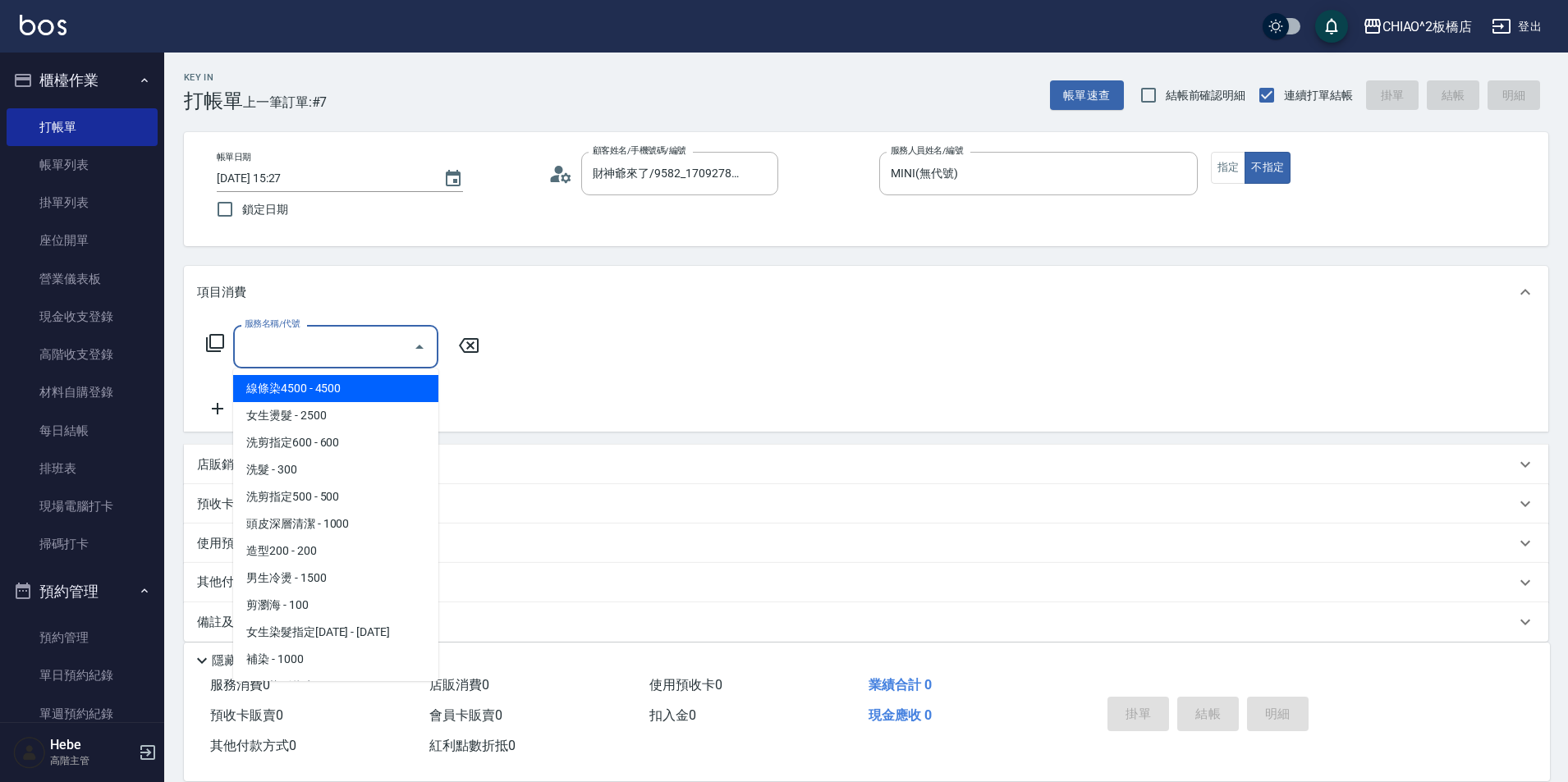
click at [391, 342] on input "服務名稱/代號" at bounding box center [324, 346] width 166 height 28
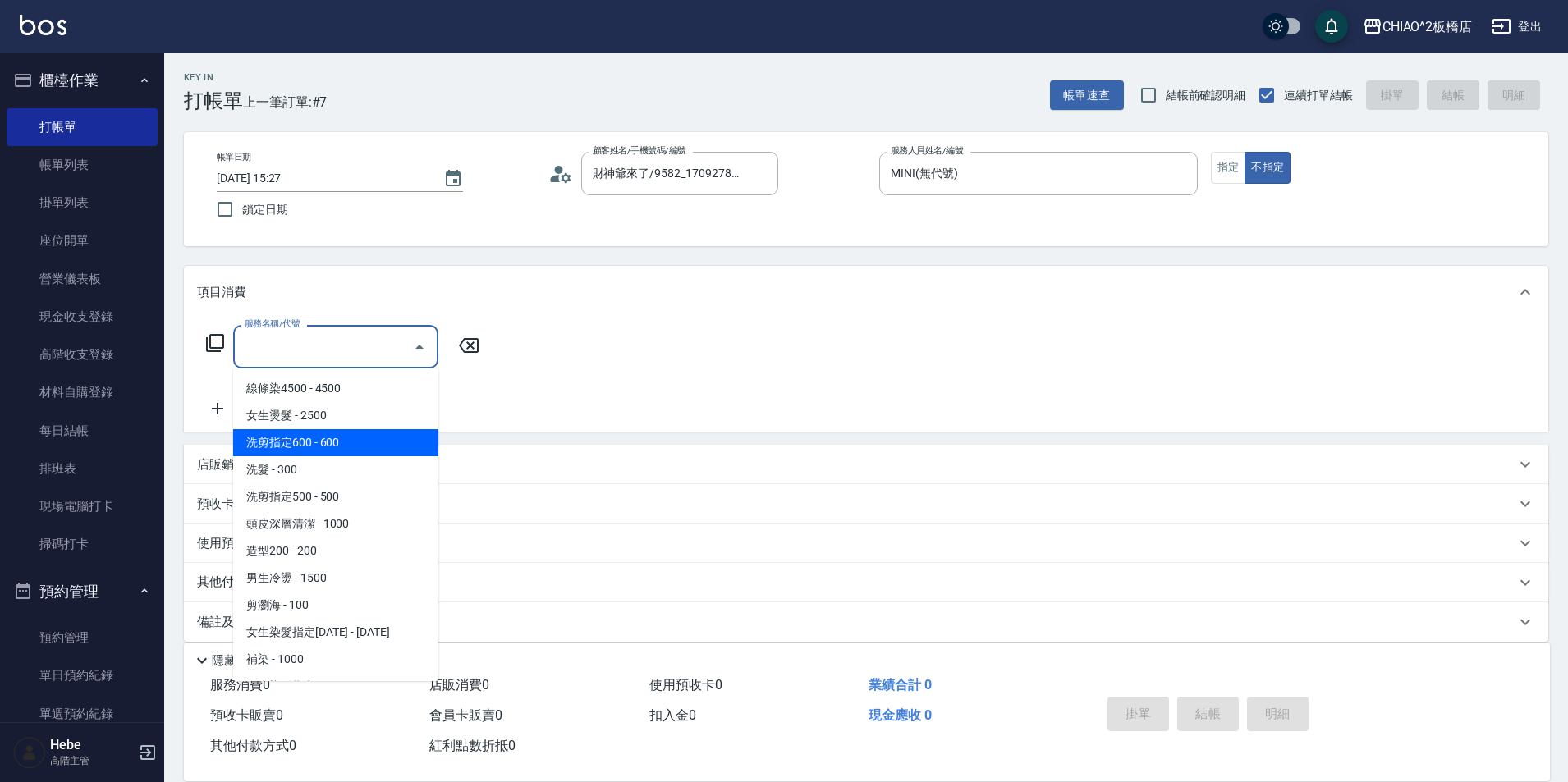
click at [383, 433] on span "洗剪指定600 - 600" at bounding box center [336, 442] width 205 height 27
type input "洗剪指定600(96678)"
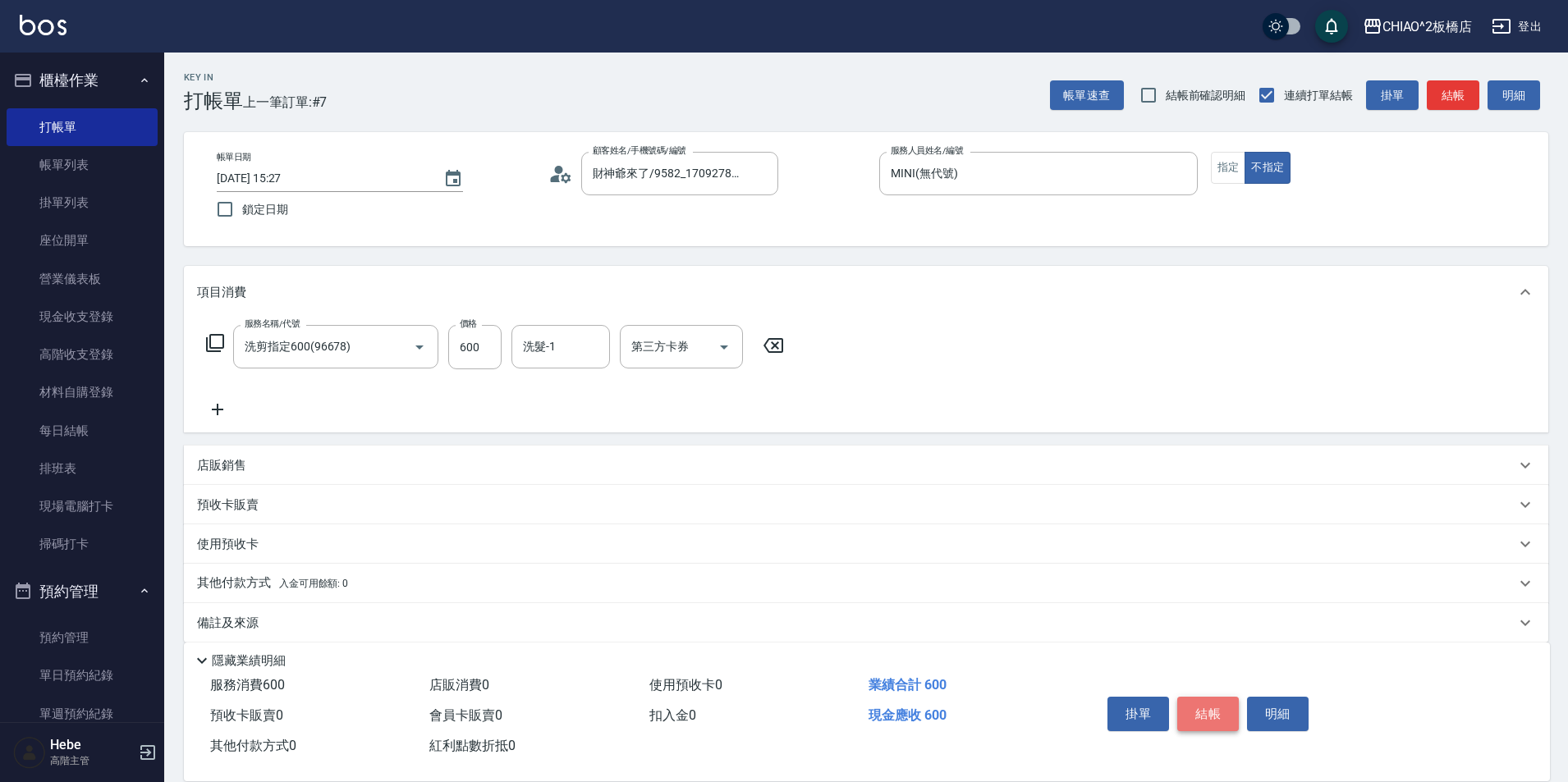
click at [1208, 717] on button "結帳" at bounding box center [1208, 714] width 62 height 34
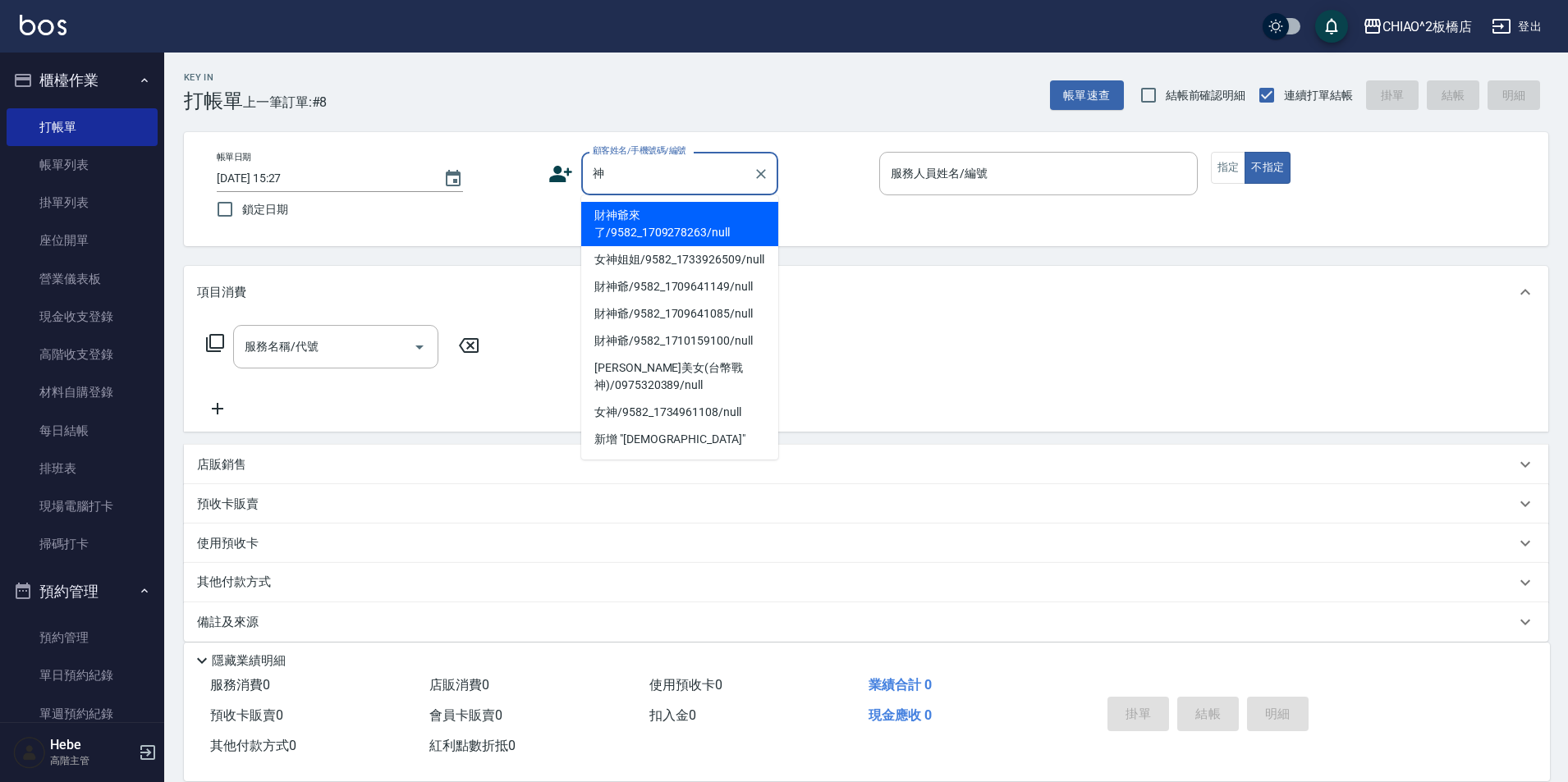
click at [694, 222] on li "財神爺來了/9582_1709278263/null" at bounding box center [679, 225] width 197 height 45
type input "財神爺來了/9582_1709278263/null"
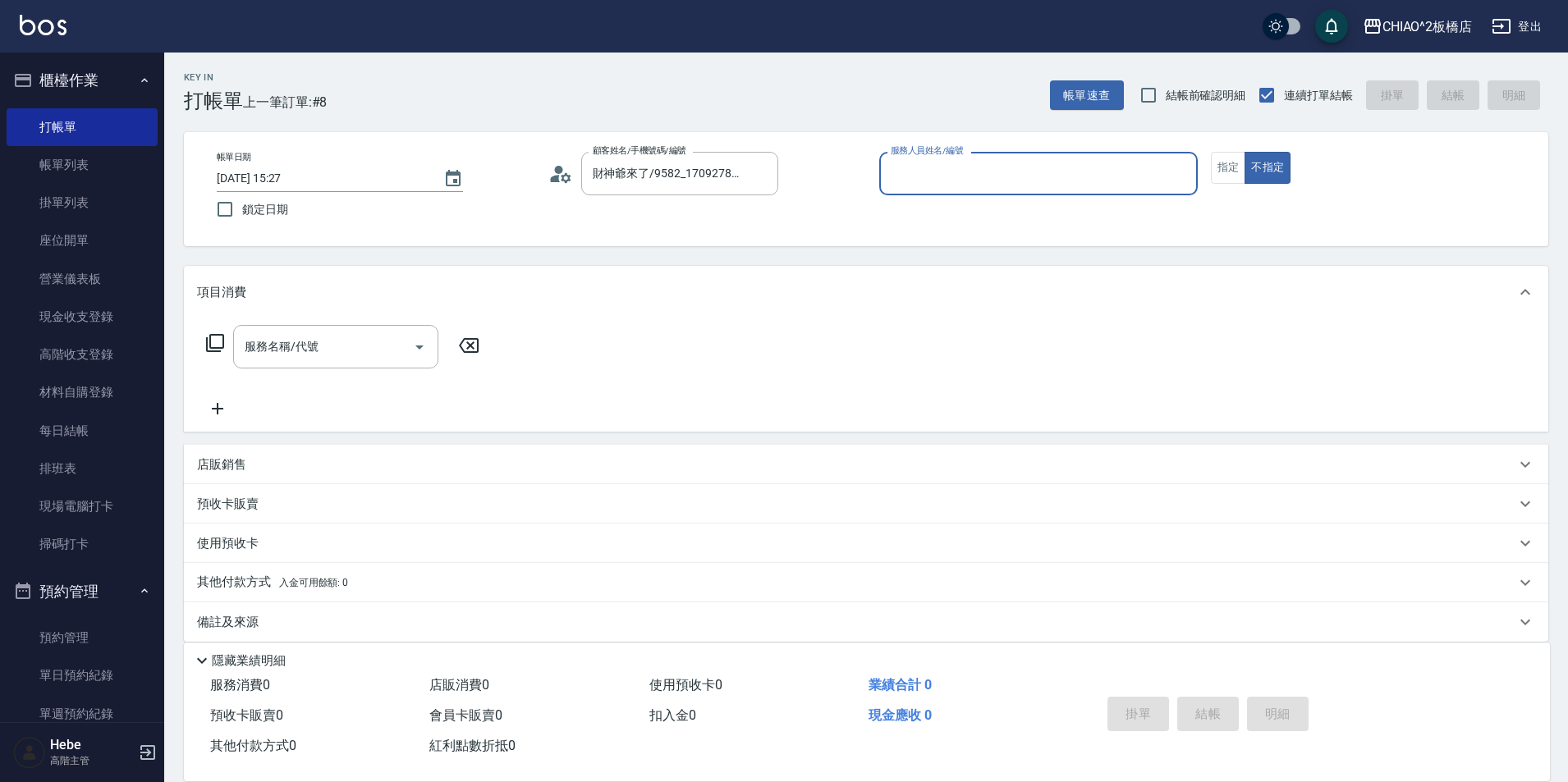
click at [942, 177] on input "服務人員姓名/編號" at bounding box center [1038, 173] width 304 height 28
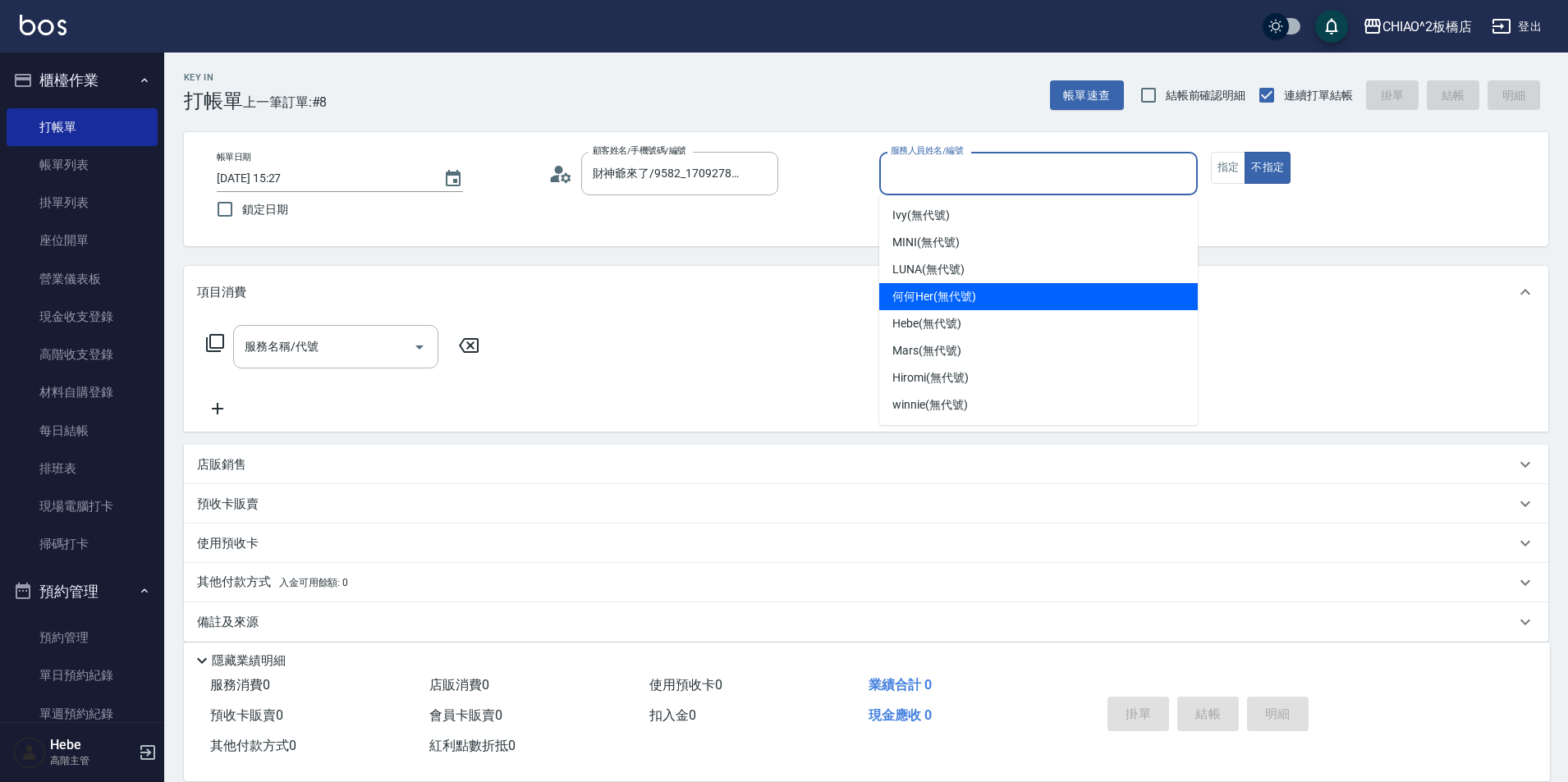
click at [968, 302] on span "何何Her (無代號)" at bounding box center [934, 297] width 83 height 17
type input "何何Her (無代號)"
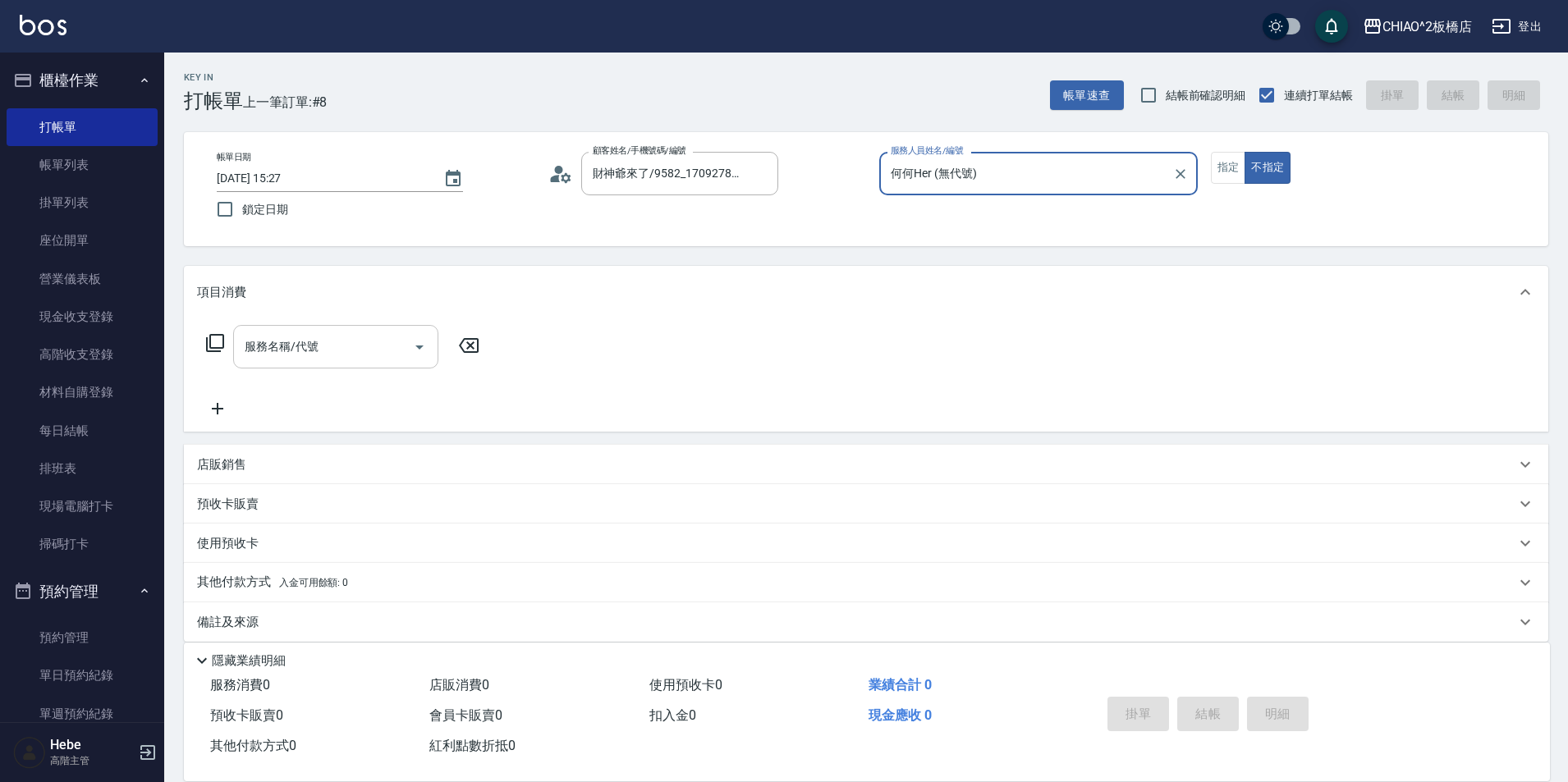
click at [339, 355] on input "服務名稱/代號" at bounding box center [324, 346] width 166 height 28
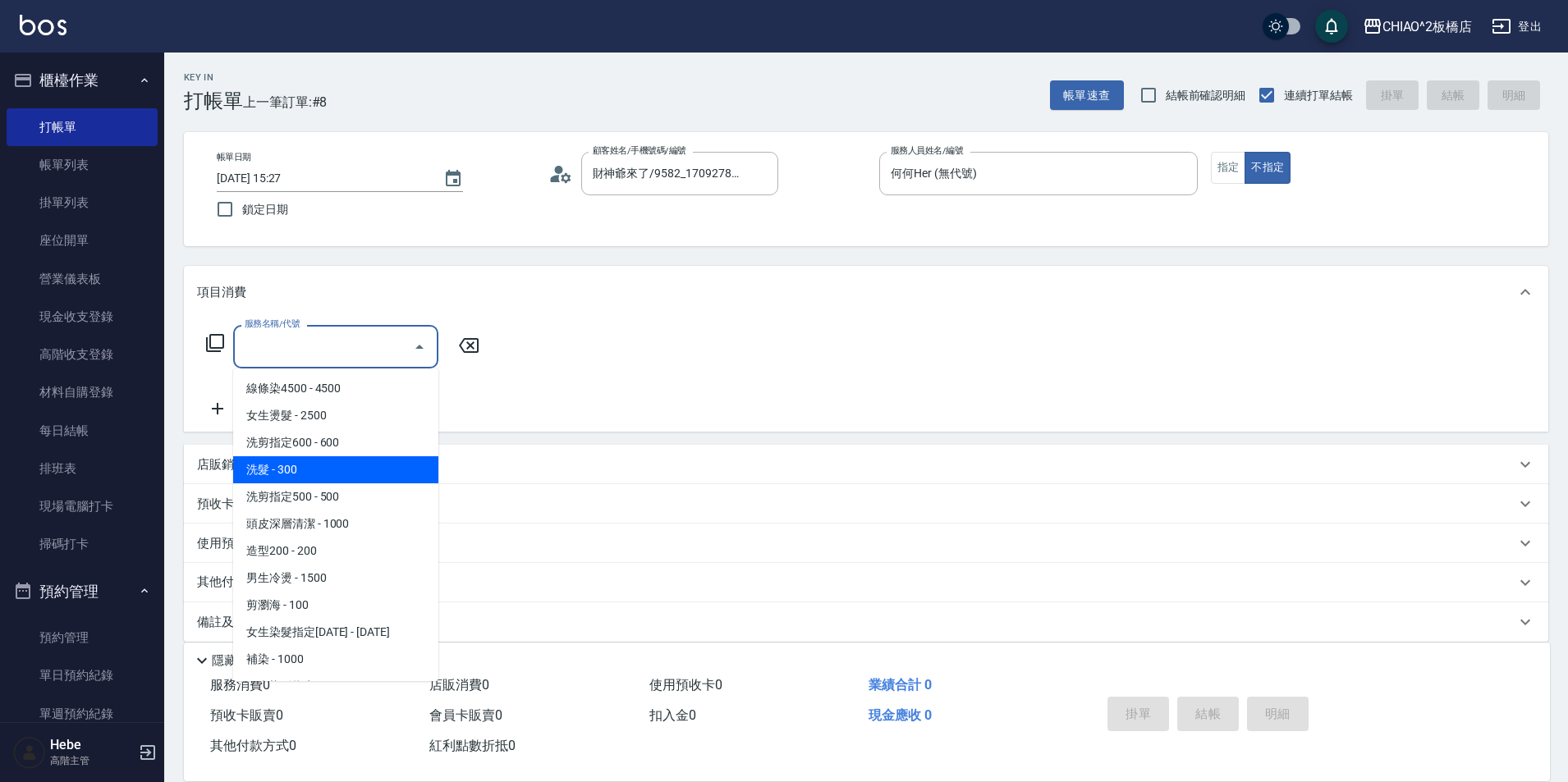
click at [356, 471] on span "洗髮 - 300" at bounding box center [336, 469] width 205 height 27
type input "洗髮(96679)"
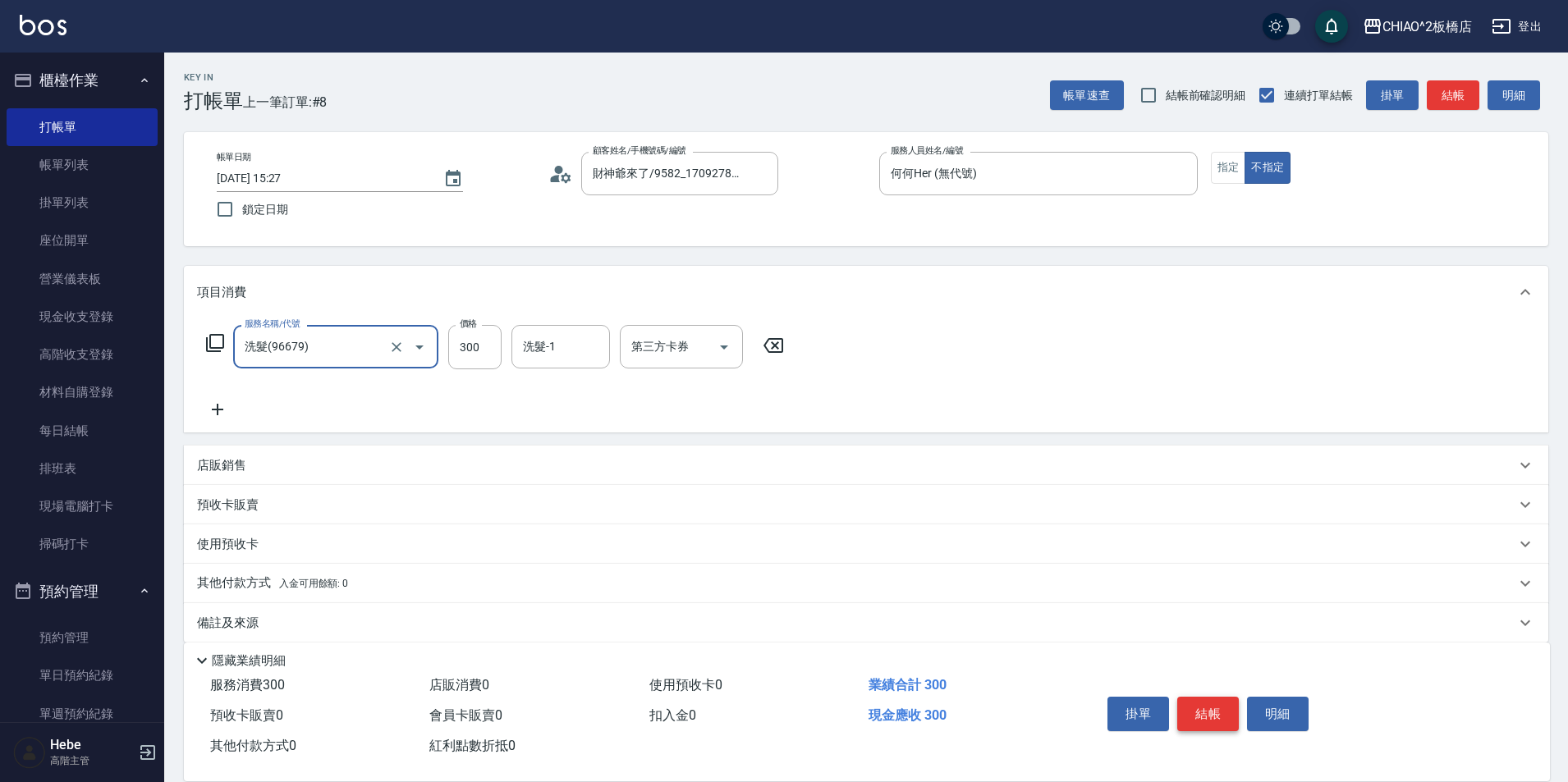
click at [1211, 705] on button "結帳" at bounding box center [1208, 714] width 62 height 34
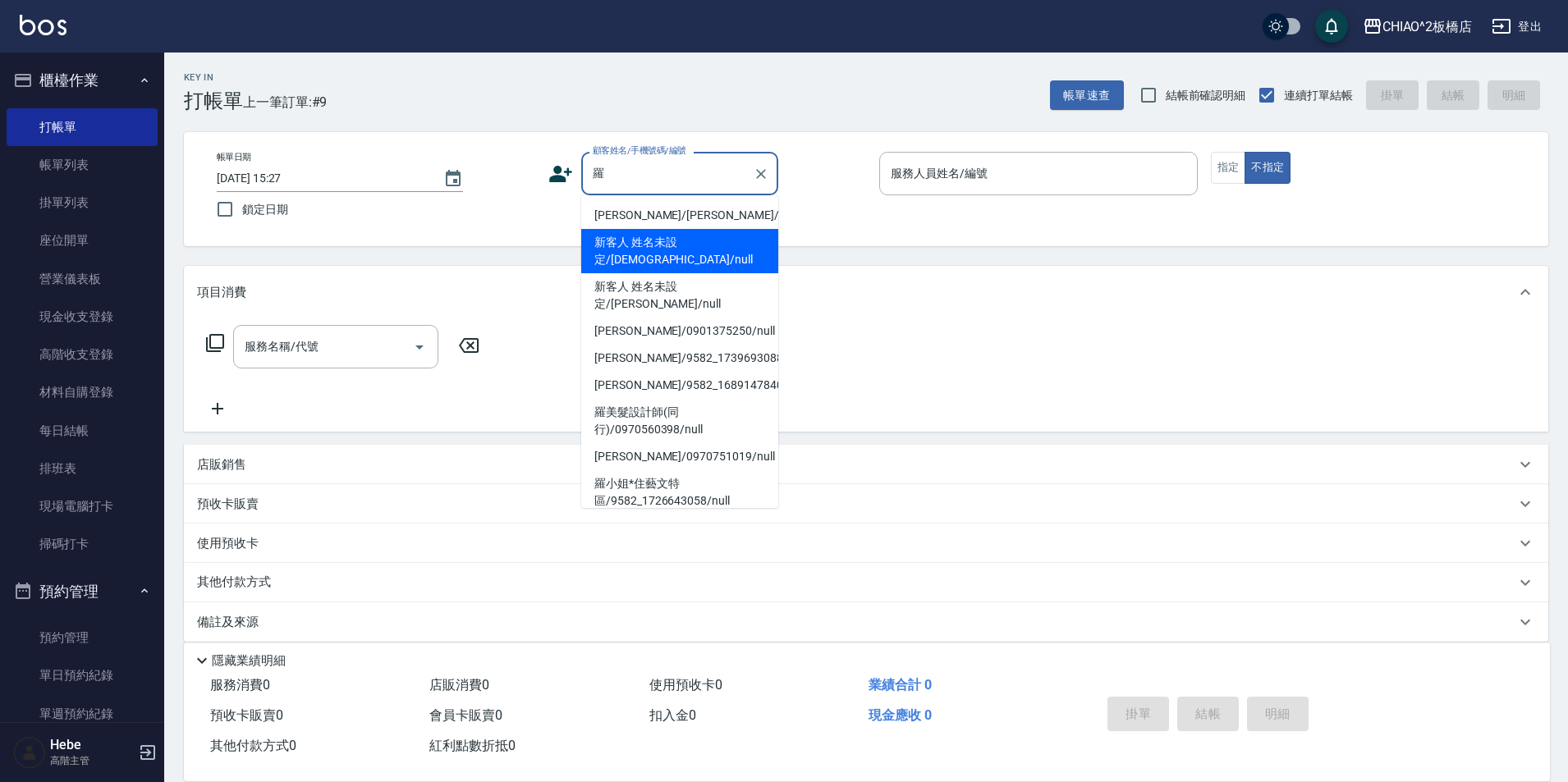
click at [732, 240] on li "新客人 姓名未設定/[DEMOGRAPHIC_DATA]/null" at bounding box center [679, 251] width 197 height 45
type input "新客人 姓名未設定/[DEMOGRAPHIC_DATA]/null"
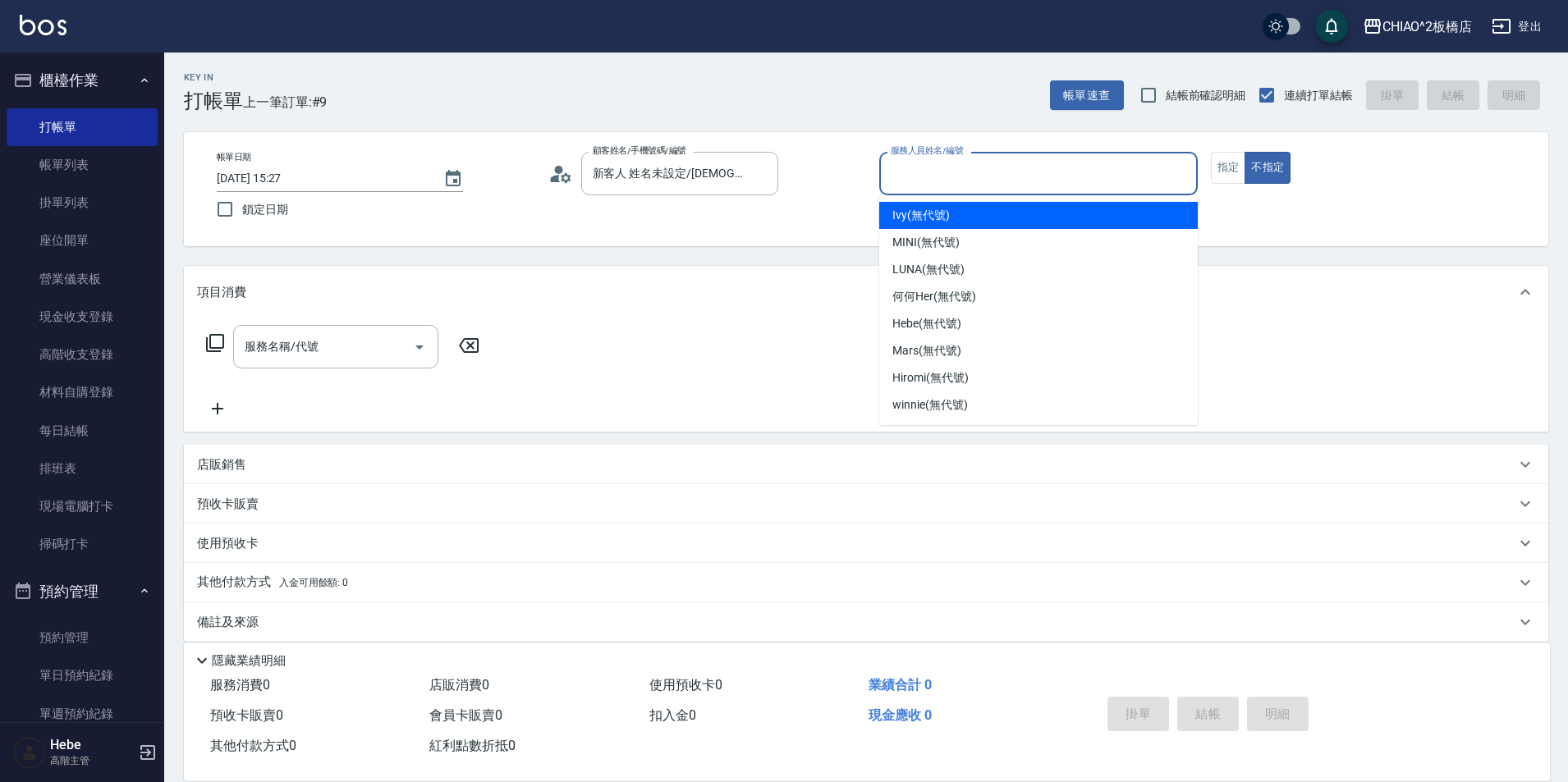
click at [930, 182] on input "服務人員姓名/編號" at bounding box center [1038, 173] width 304 height 28
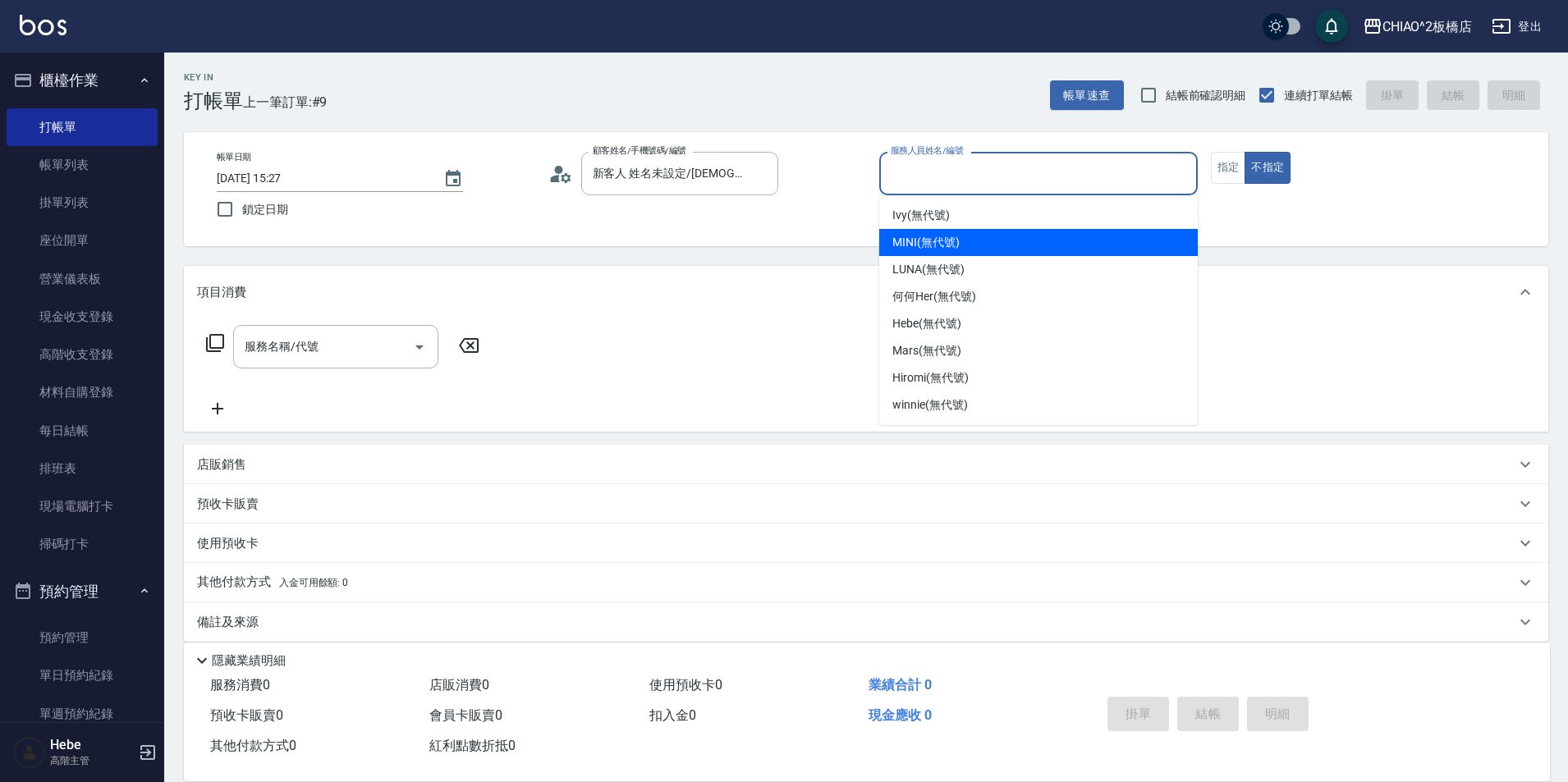
click at [948, 244] on span "MINI (無代號)" at bounding box center [926, 243] width 67 height 17
type input "MINI(無代號)"
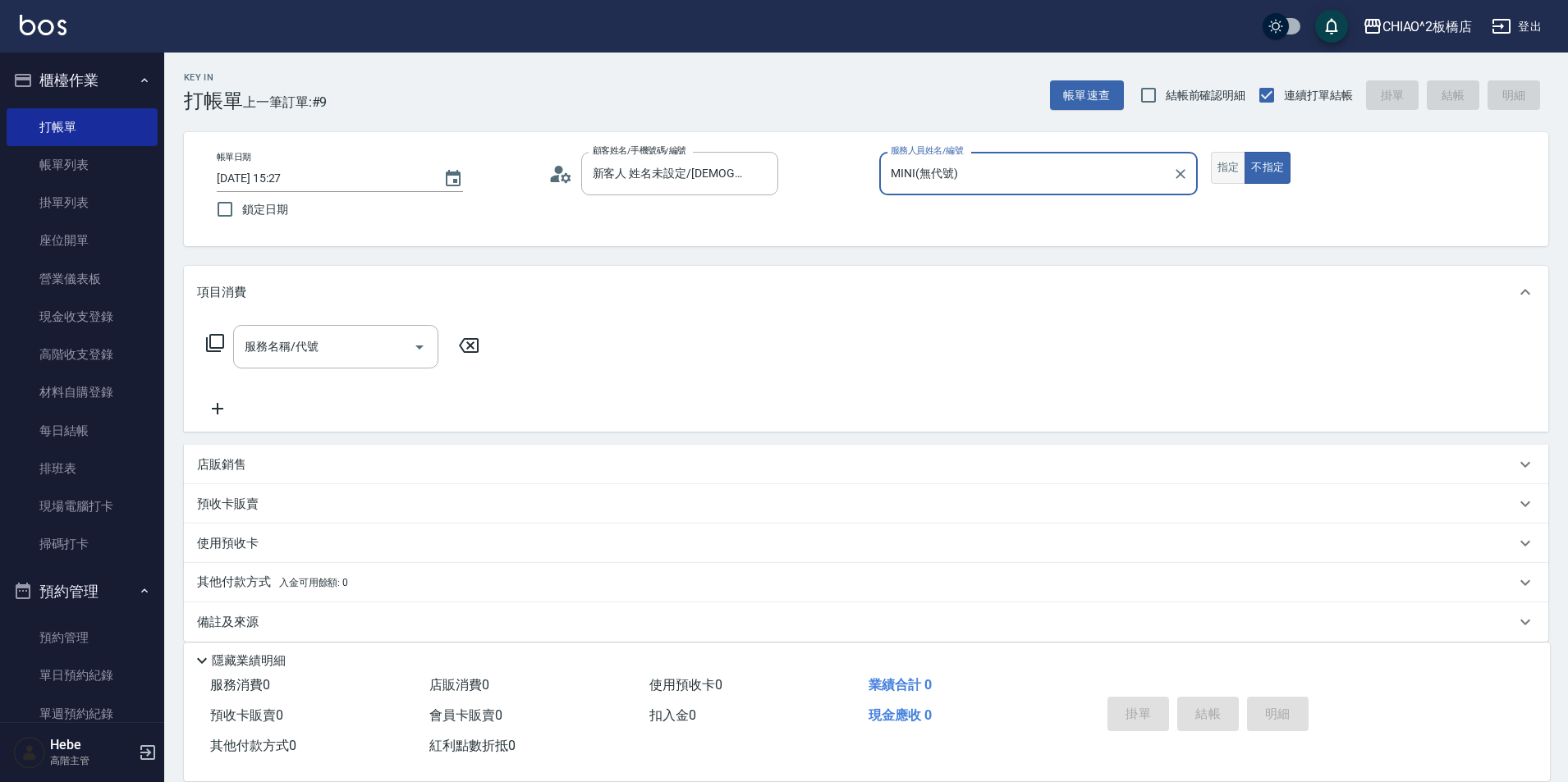
click at [1219, 171] on button "指定" at bounding box center [1228, 167] width 35 height 32
click at [320, 353] on input "服務名稱/代號" at bounding box center [324, 346] width 166 height 28
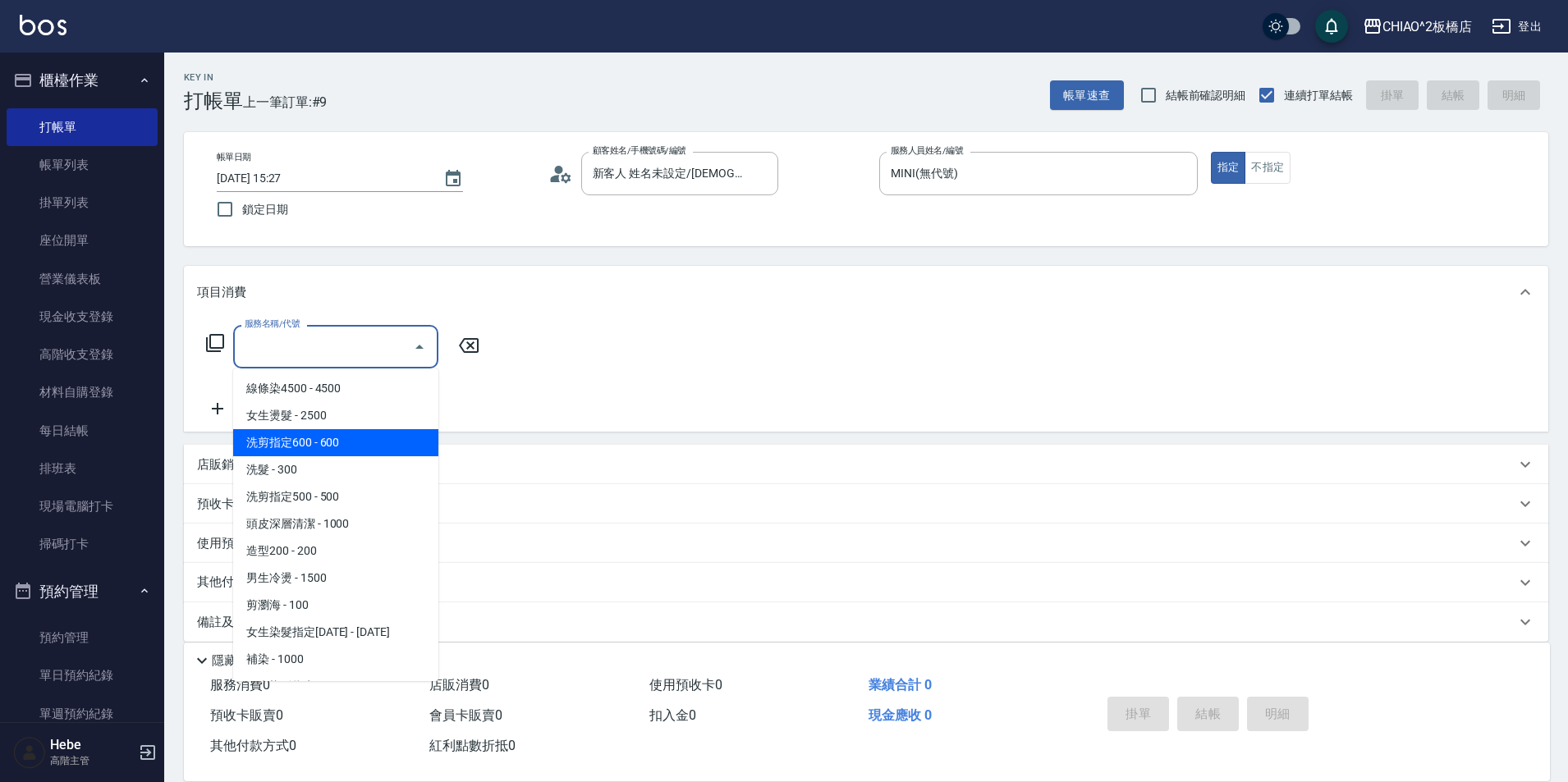
click at [345, 438] on span "洗剪指定600 - 600" at bounding box center [336, 442] width 205 height 27
type input "洗剪指定600(96678)"
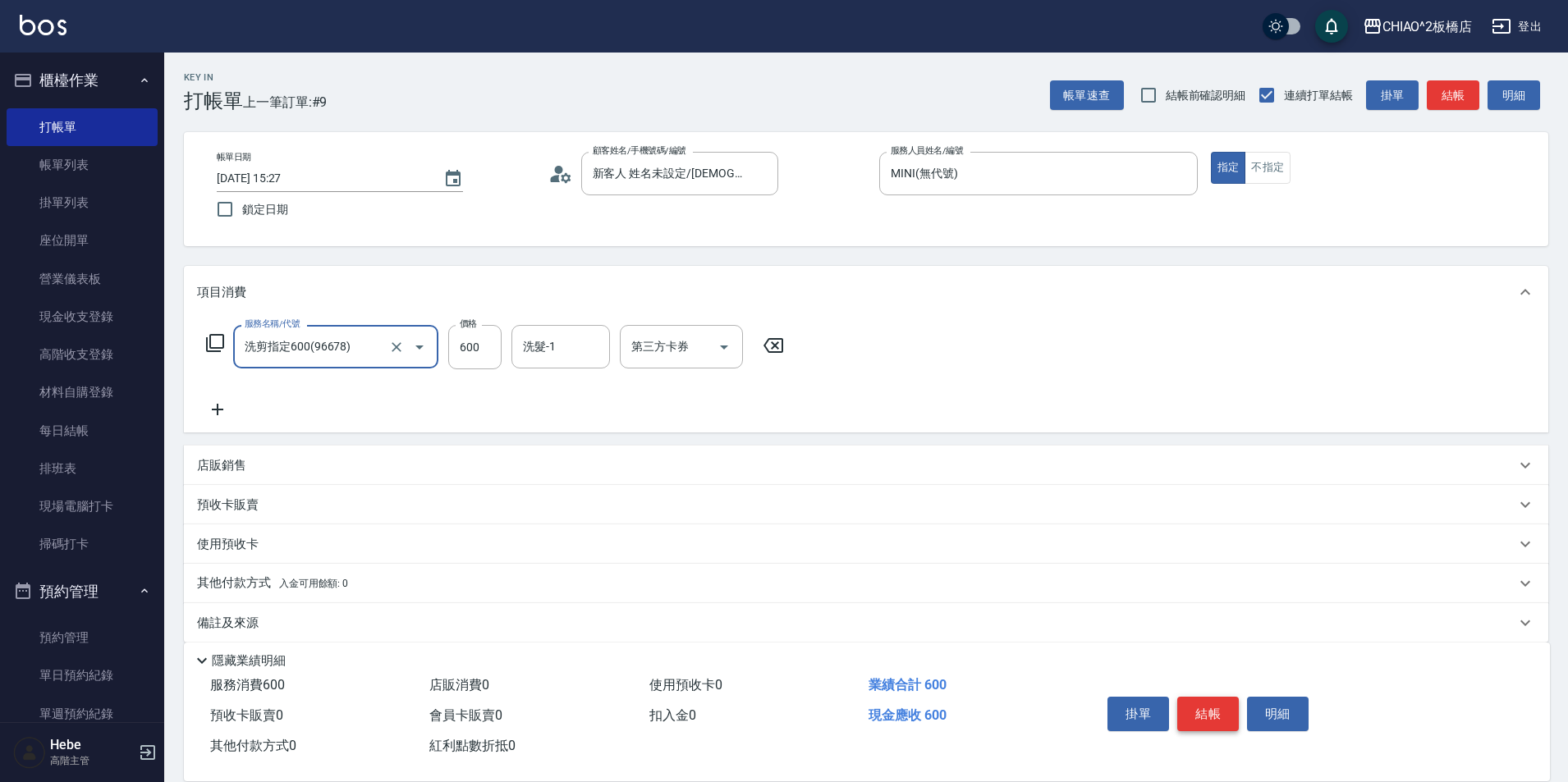
click at [1213, 700] on button "結帳" at bounding box center [1208, 714] width 62 height 34
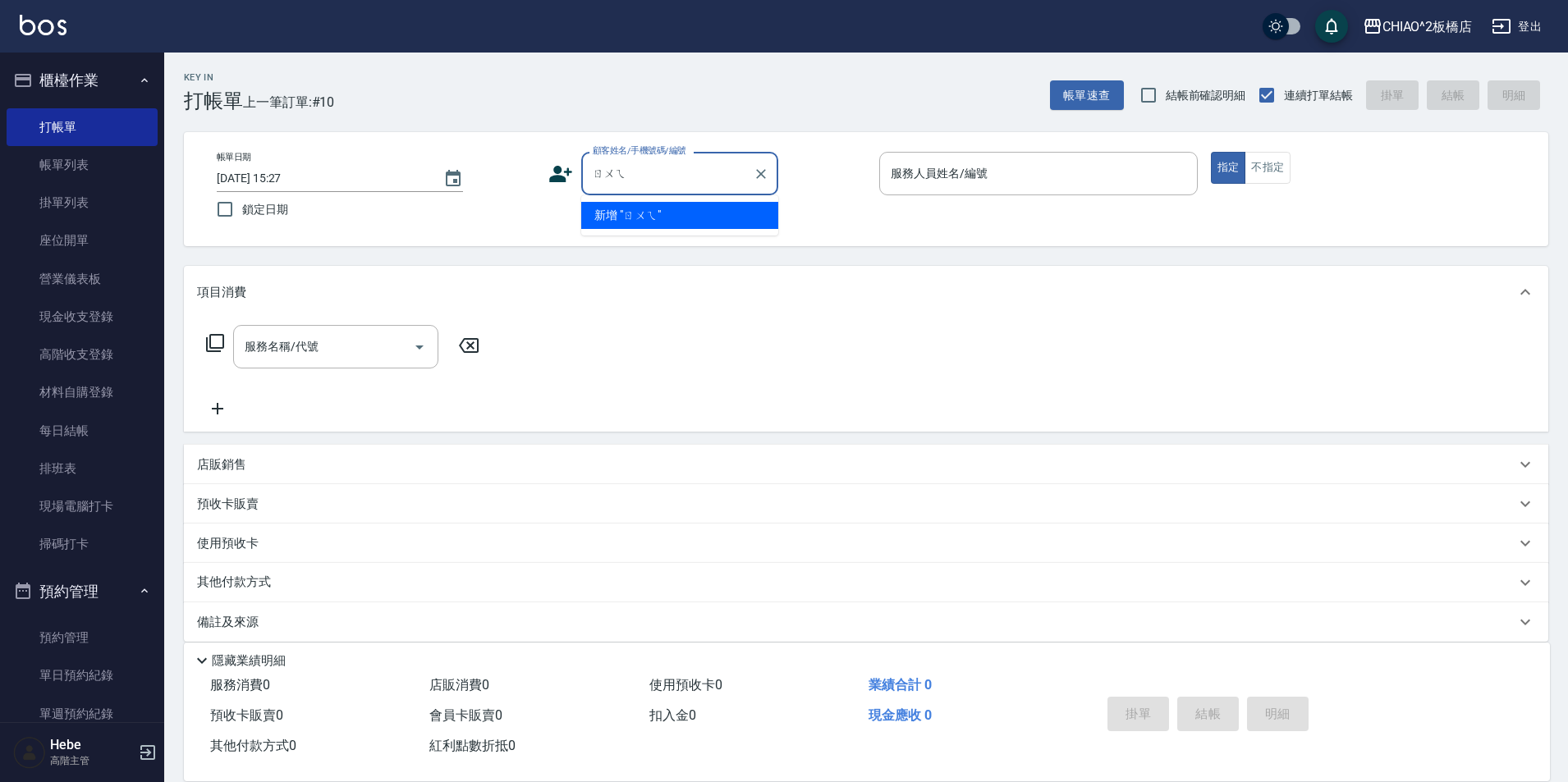
type input "[PERSON_NAME]"
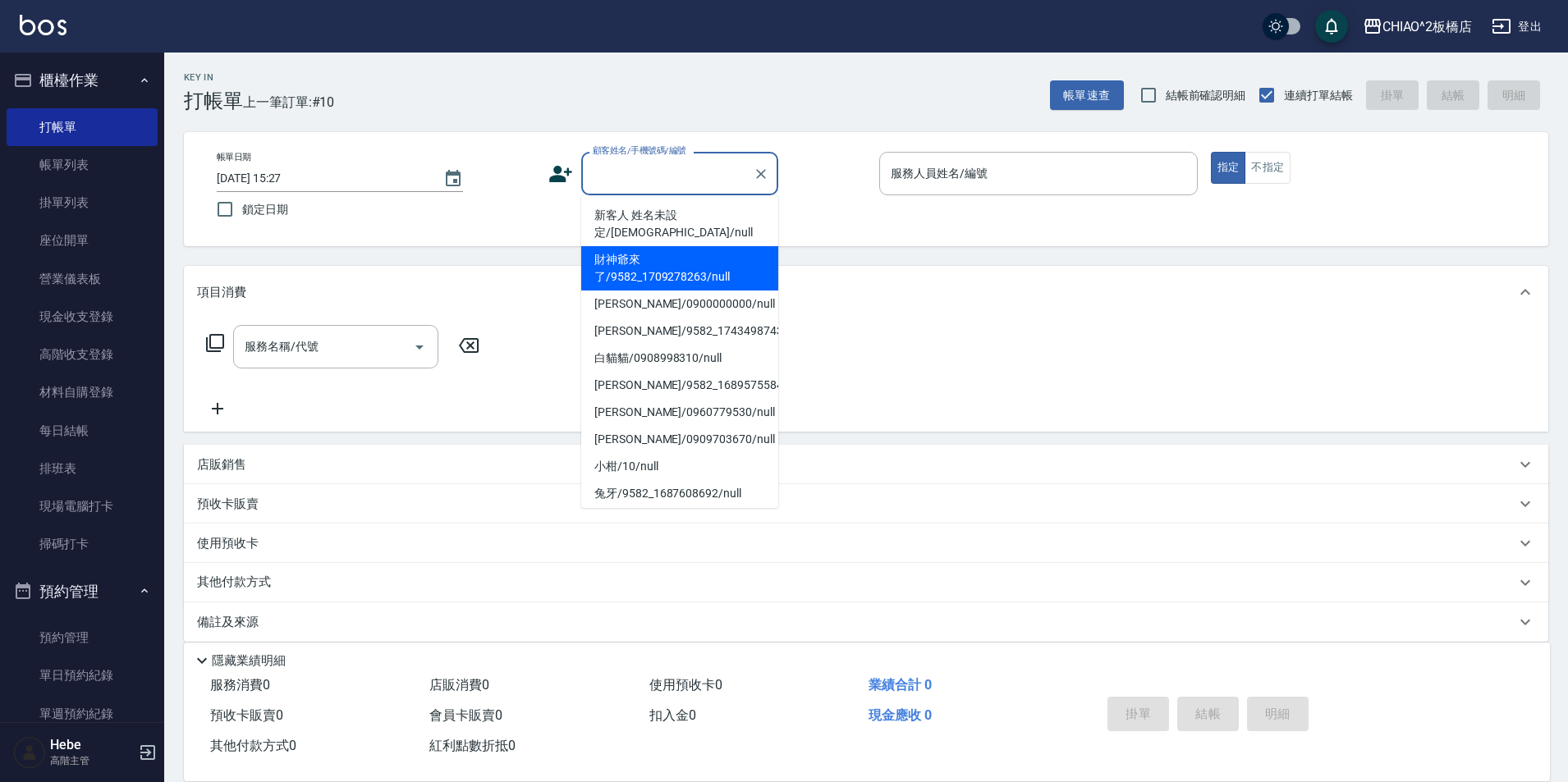
type input "ㄏ"
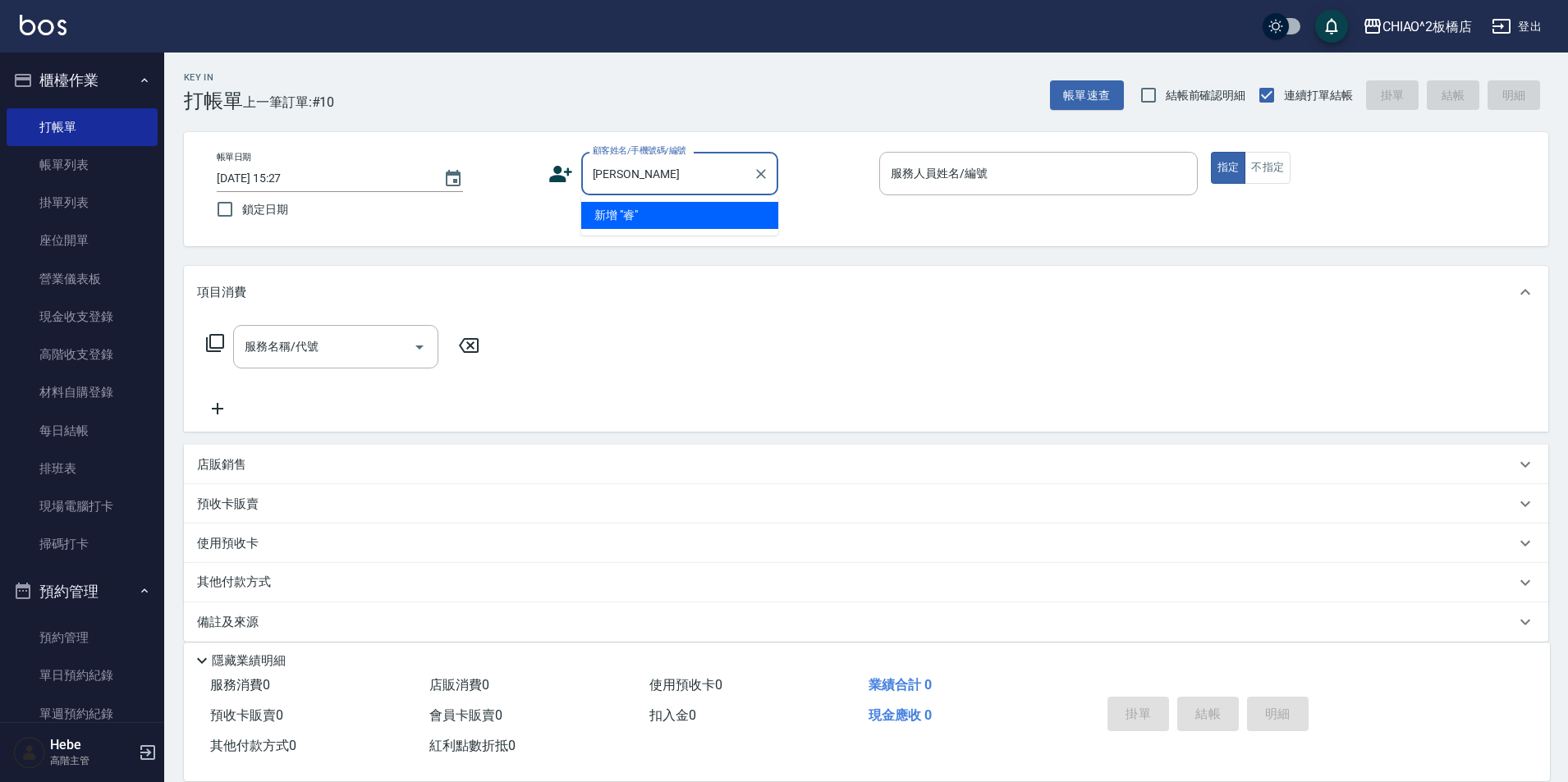
type input "睿"
click at [763, 178] on icon "Clear" at bounding box center [761, 174] width 16 height 16
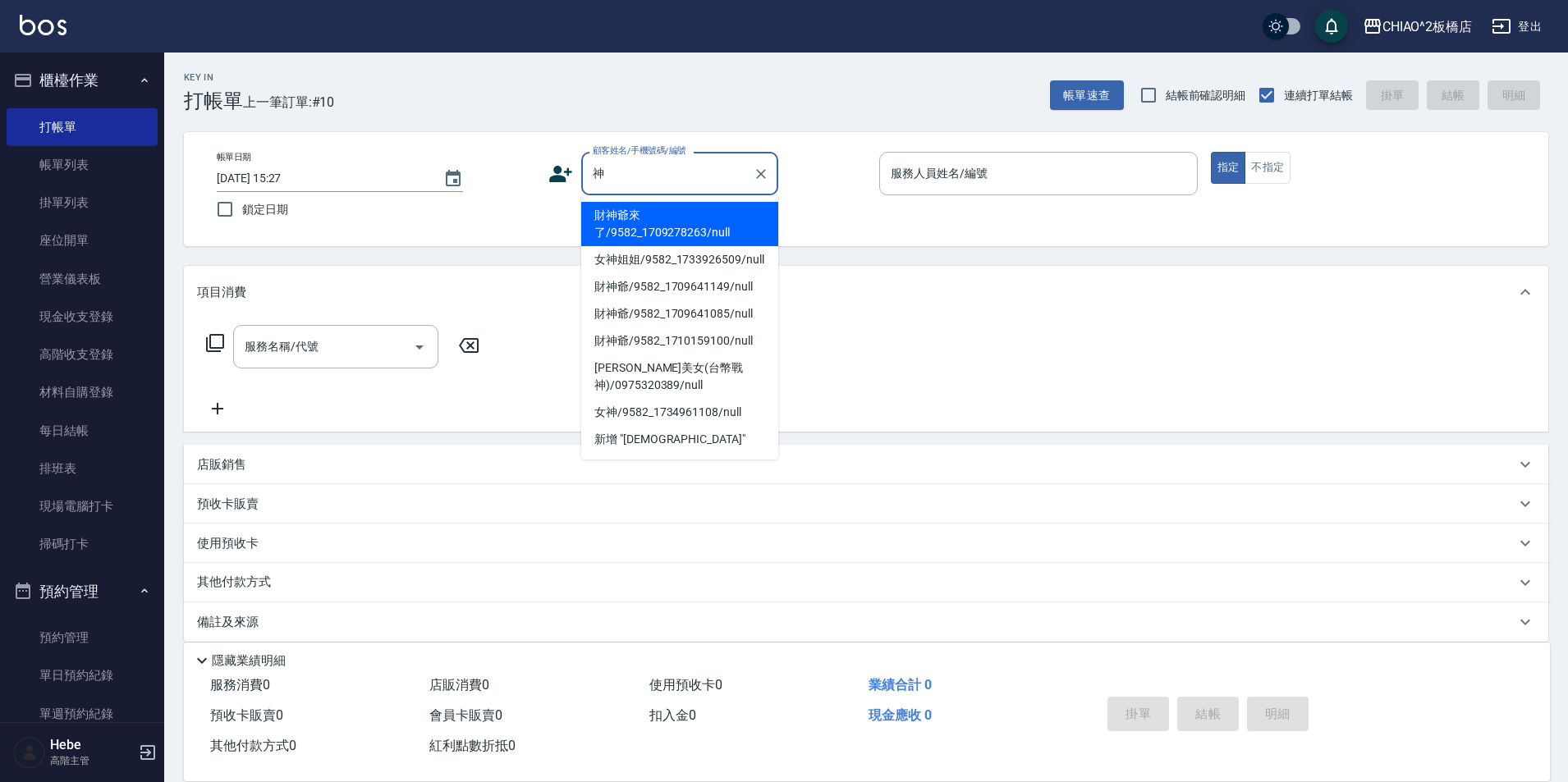
click at [691, 215] on li "財神爺來了/9582_1709278263/null" at bounding box center [679, 225] width 197 height 45
type input "財神爺來了/9582_1709278263/null"
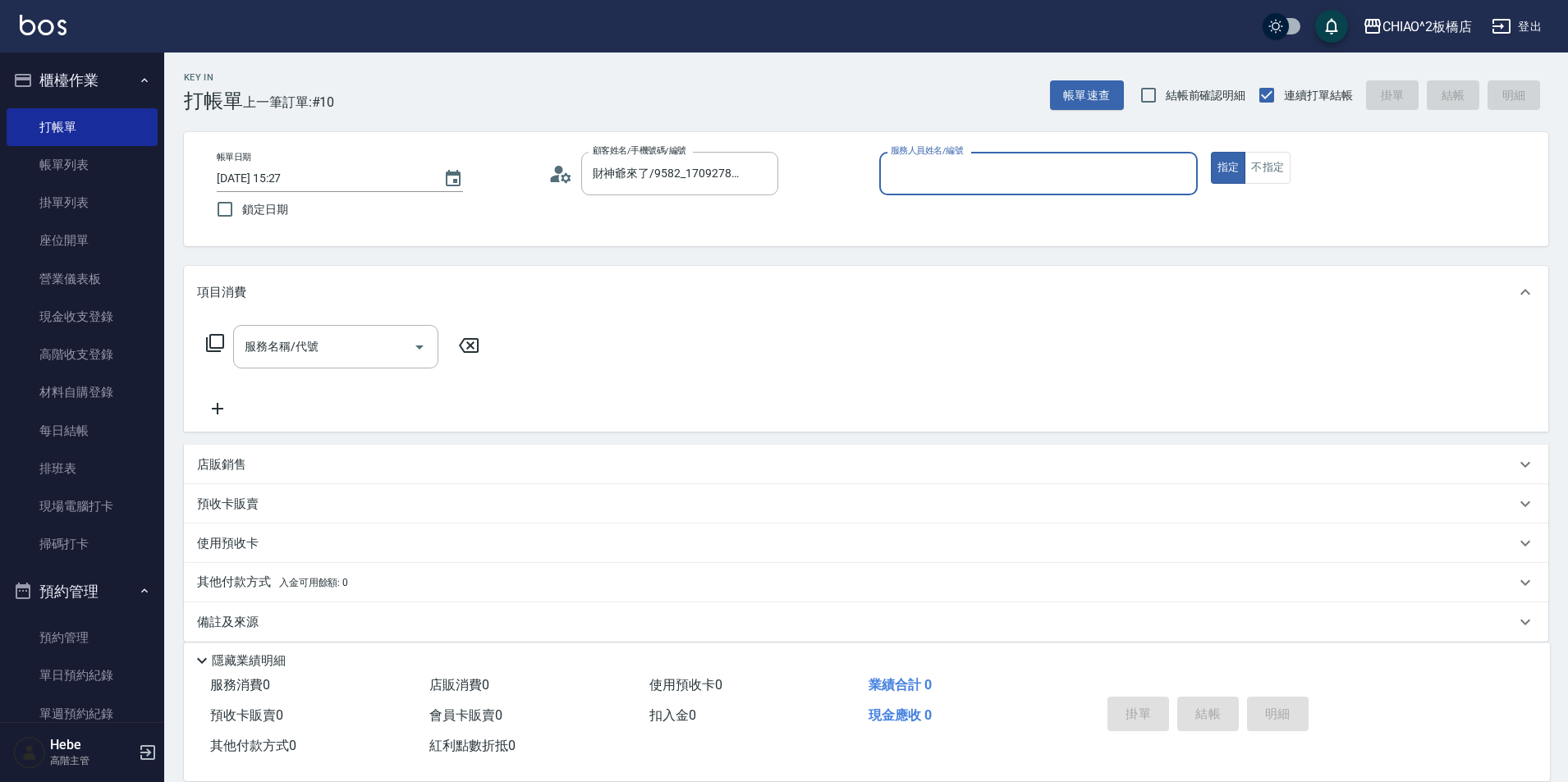
click at [954, 180] on input "服務人員姓名/編號" at bounding box center [1038, 173] width 304 height 28
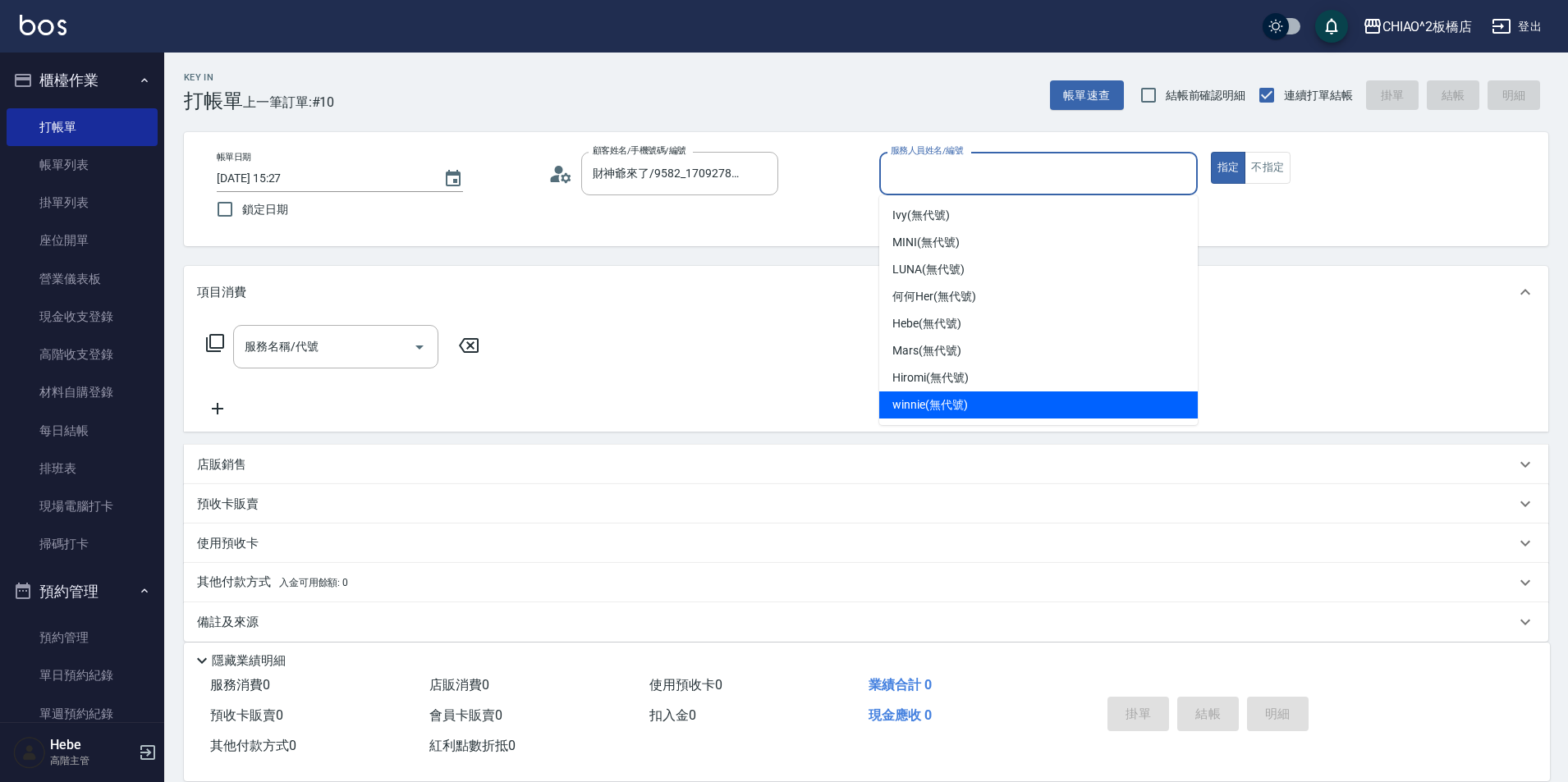
click at [951, 400] on span "winnie (無代號)" at bounding box center [929, 405] width 75 height 17
type input "winnie(無代號)"
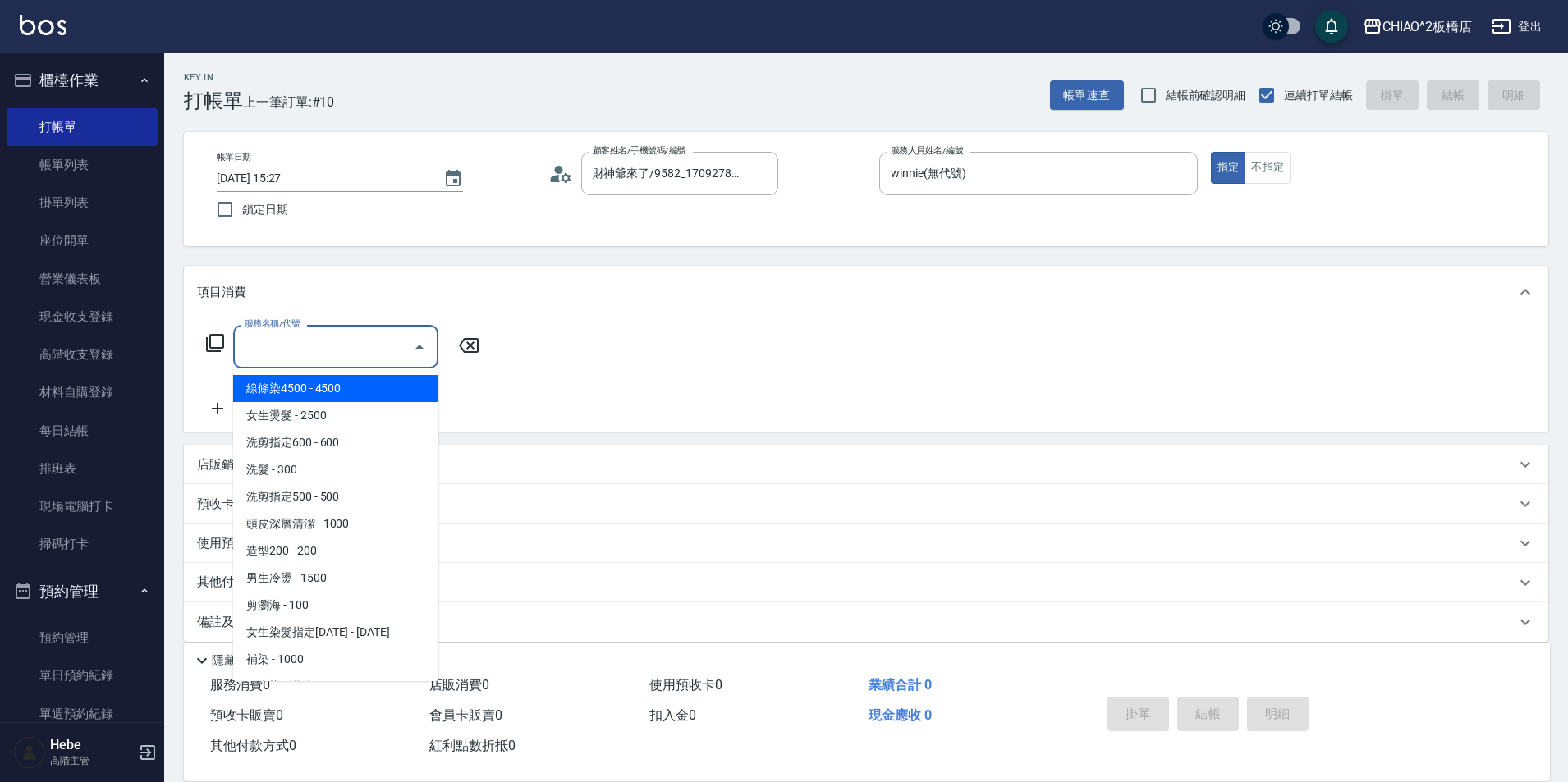
click at [311, 348] on input "服務名稱/代號" at bounding box center [324, 346] width 166 height 28
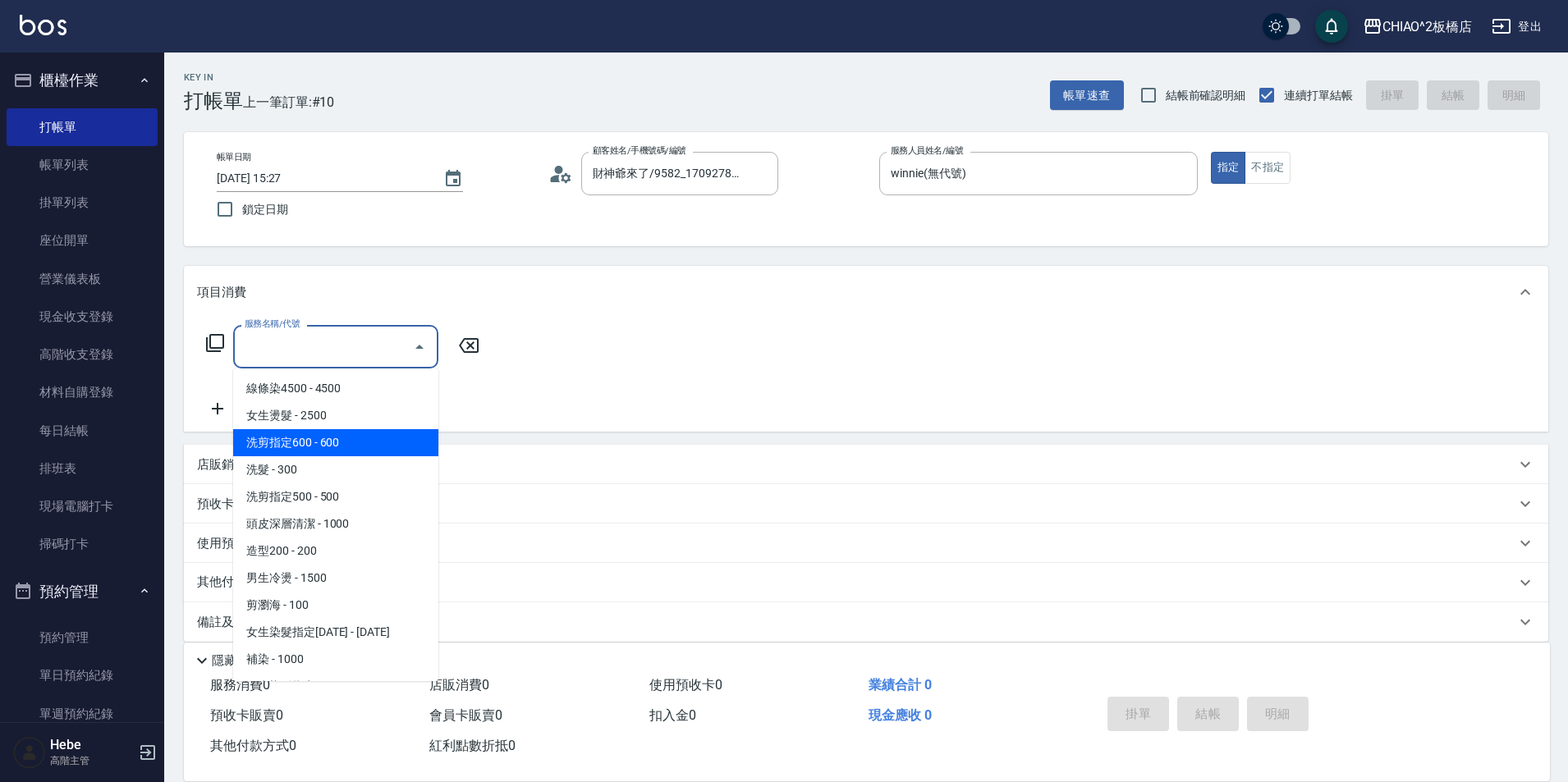
click at [339, 436] on span "洗剪指定600 - 600" at bounding box center [336, 442] width 205 height 27
type input "洗剪指定600(96678)"
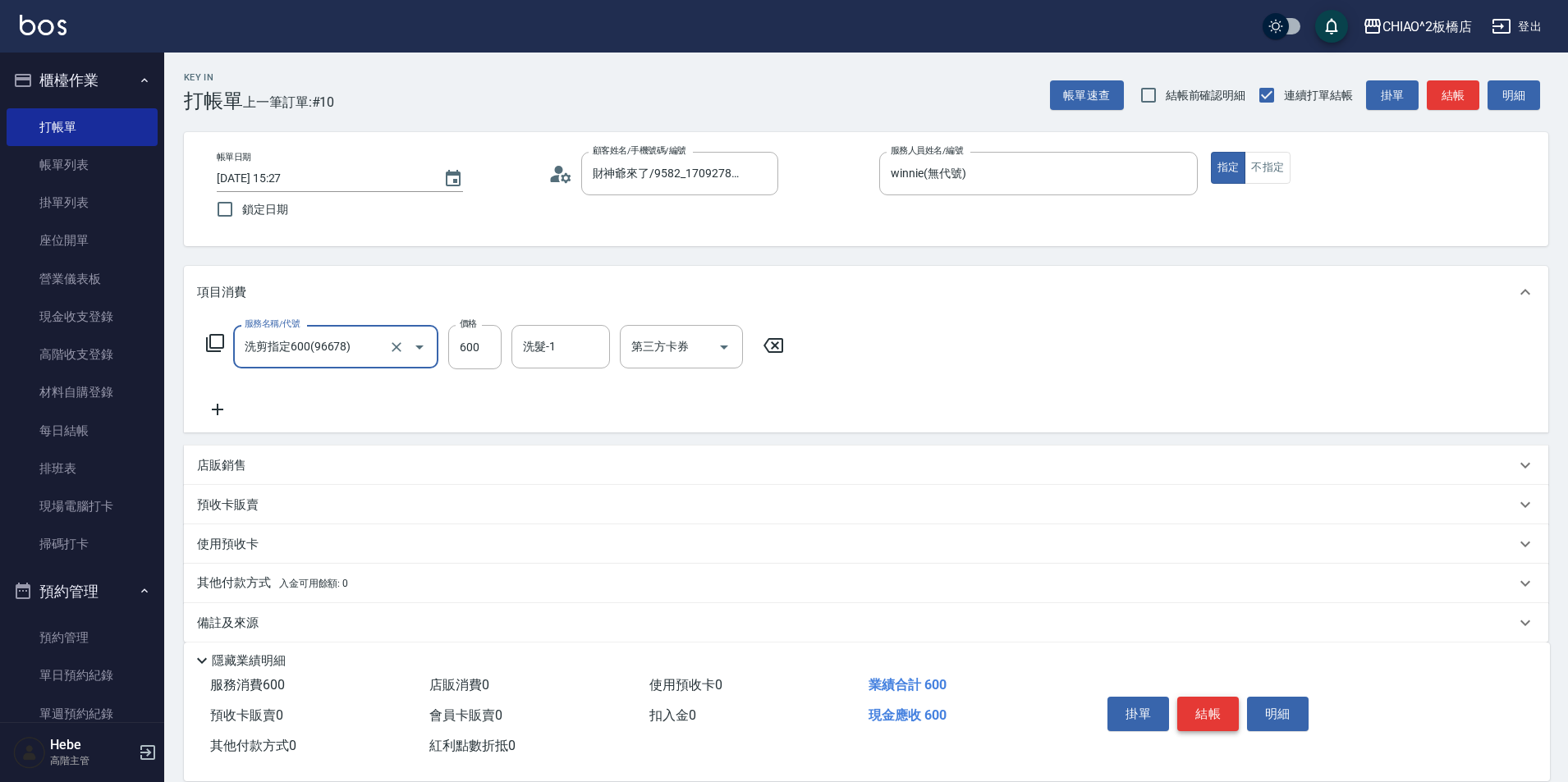
click at [1203, 717] on button "結帳" at bounding box center [1208, 714] width 62 height 34
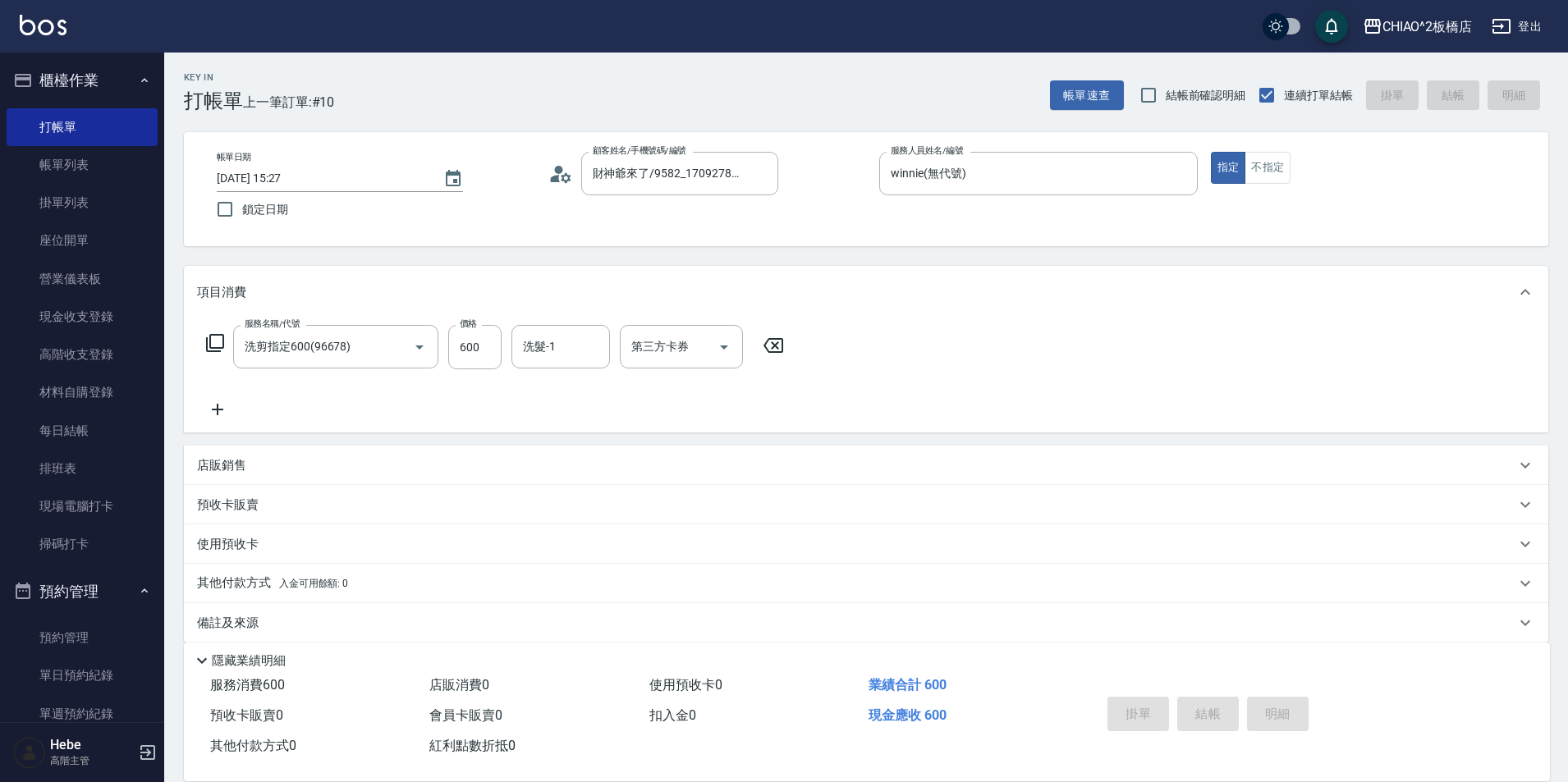
type input "[DATE] 15:28"
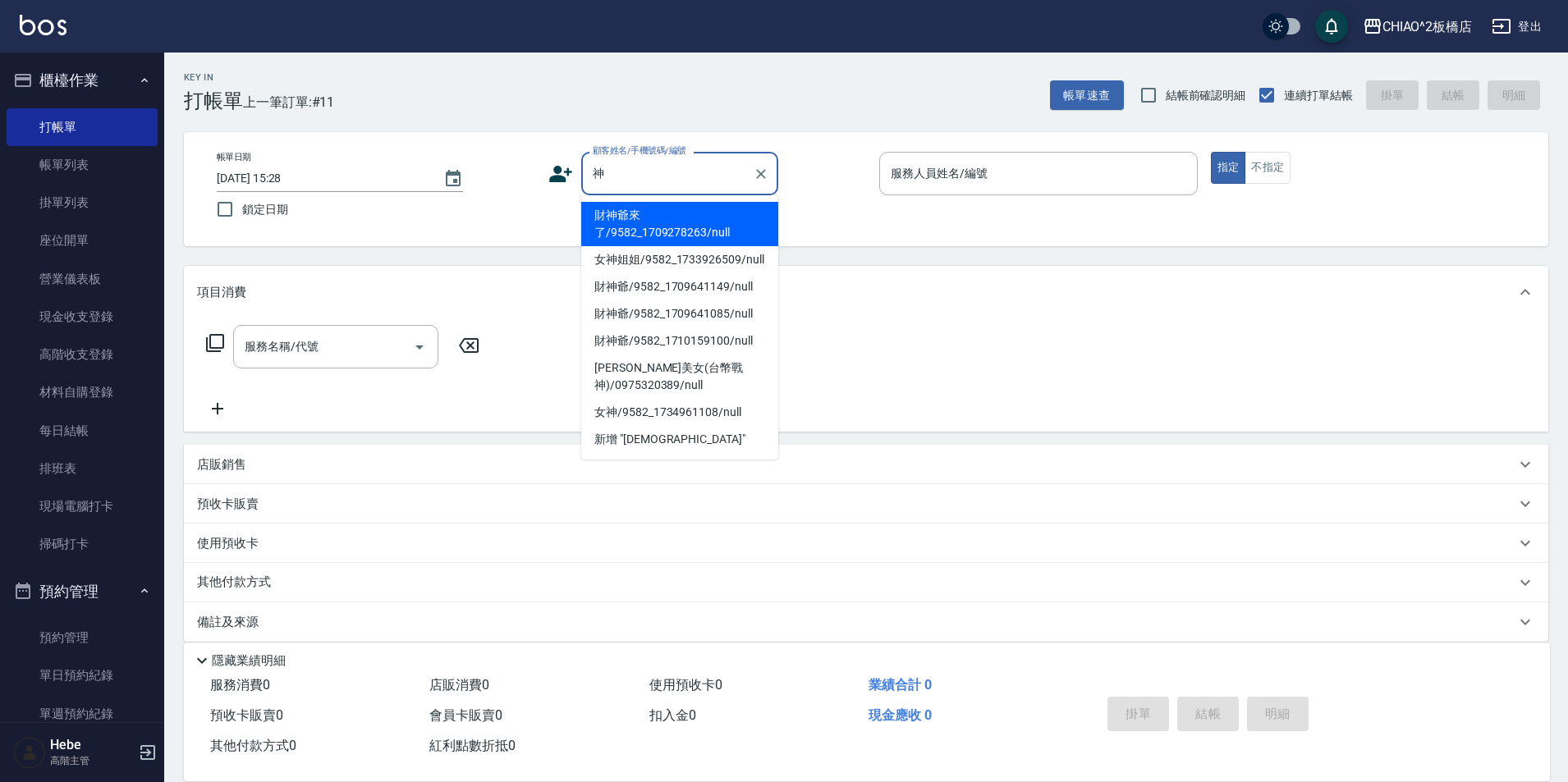
click at [655, 206] on li "財神爺來了/9582_1709278263/null" at bounding box center [679, 225] width 197 height 45
type input "財神爺來了/9582_1709278263/null"
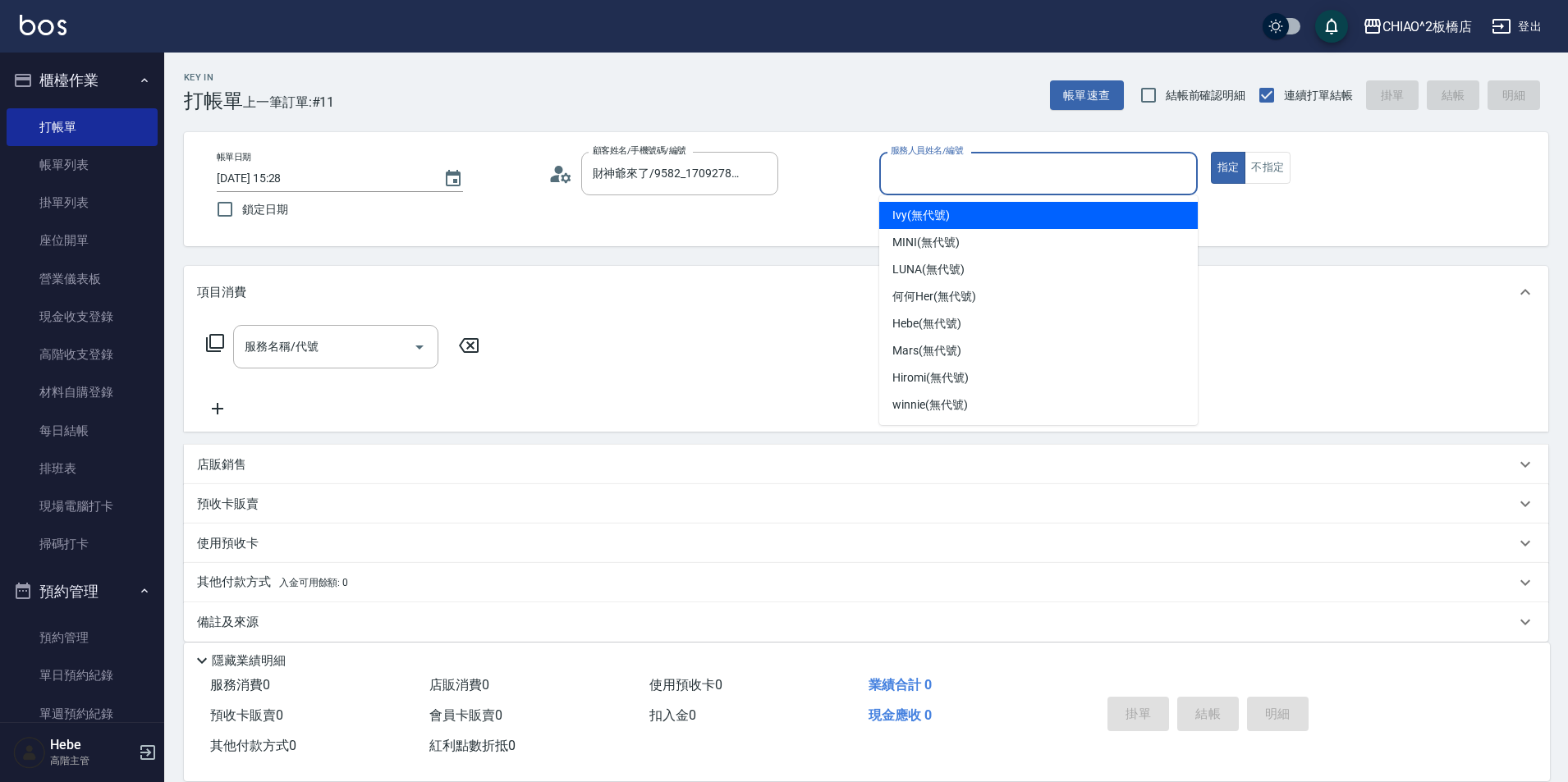
click at [1098, 182] on input "服務人員姓名/編號" at bounding box center [1038, 173] width 304 height 28
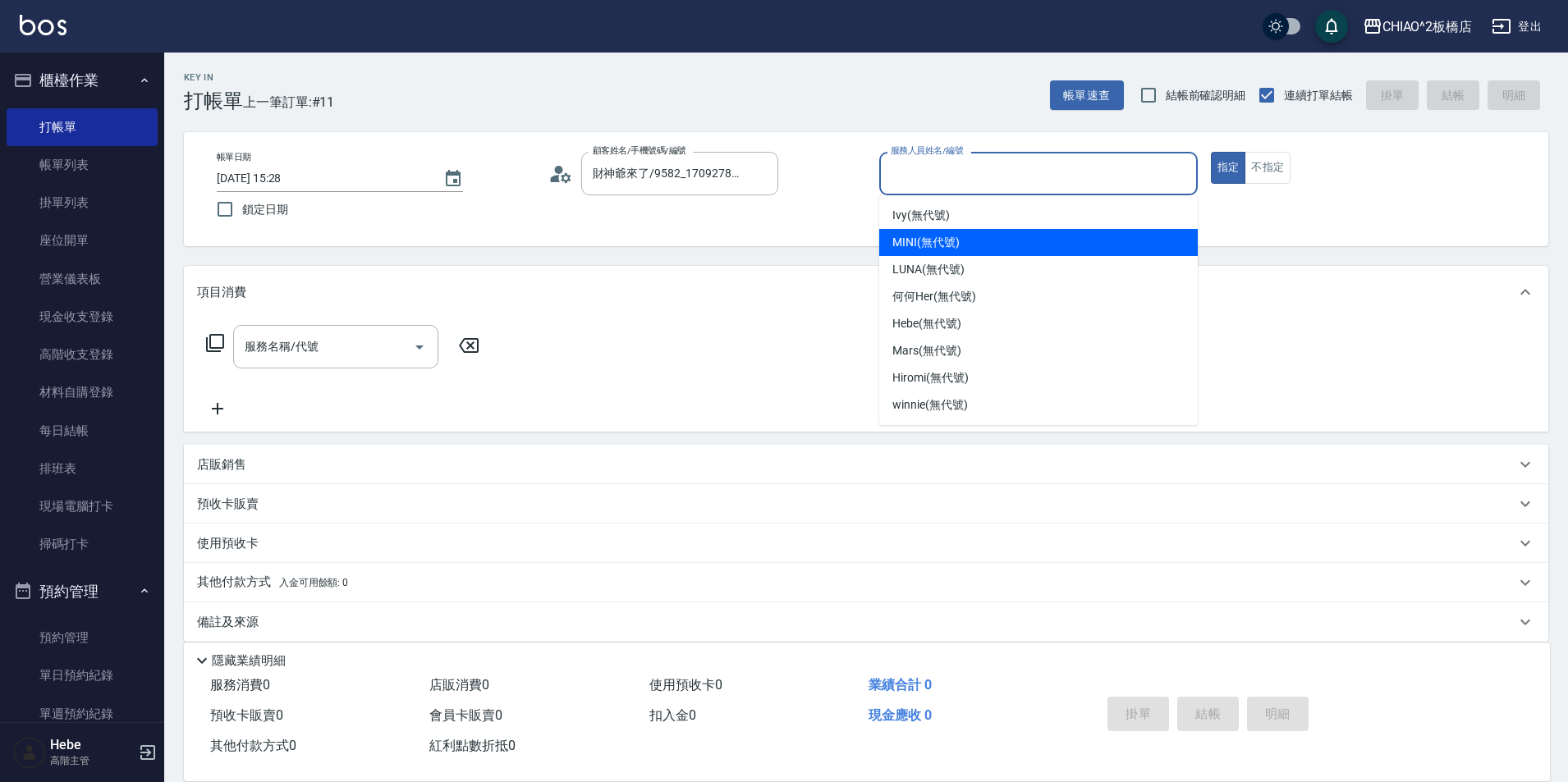
click at [1083, 249] on div "MINI (無代號)" at bounding box center [1039, 242] width 318 height 27
type input "MINI(無代號)"
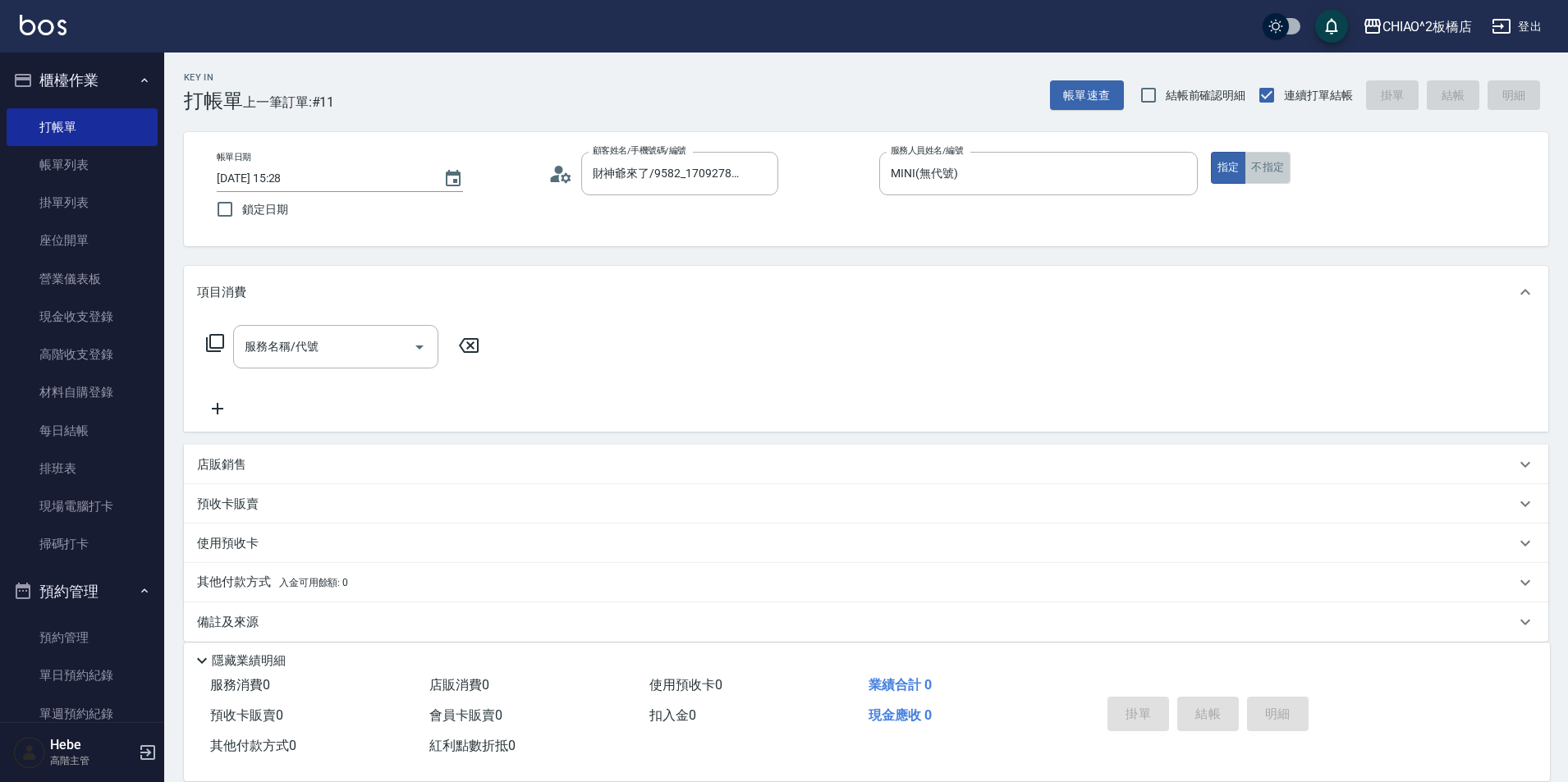
click at [1262, 175] on button "不指定" at bounding box center [1267, 167] width 46 height 32
click at [328, 362] on div "服務名稱/代號" at bounding box center [336, 347] width 205 height 44
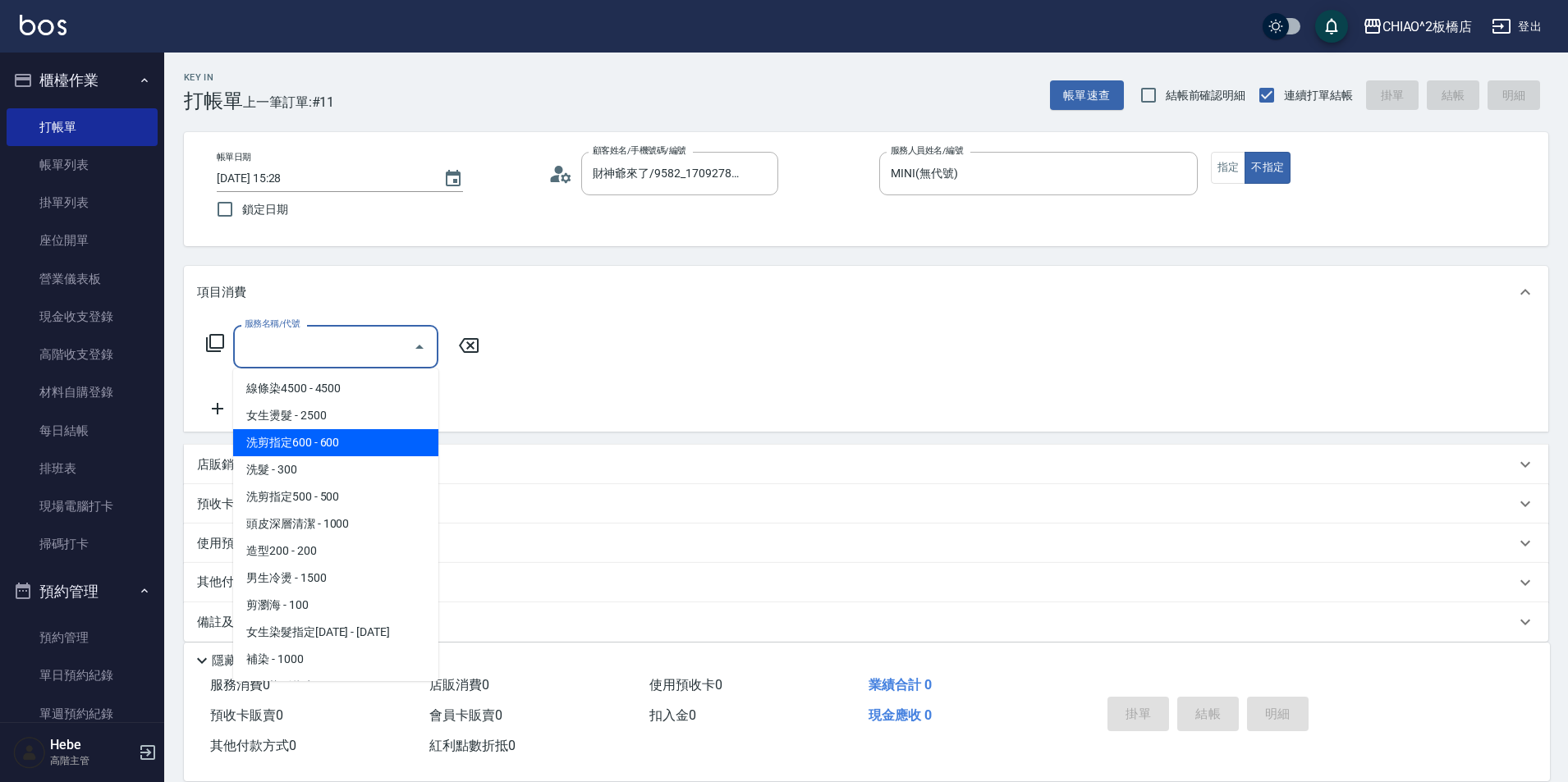
click at [371, 436] on span "洗剪指定600 - 600" at bounding box center [336, 442] width 205 height 27
type input "洗剪指定600(96678)"
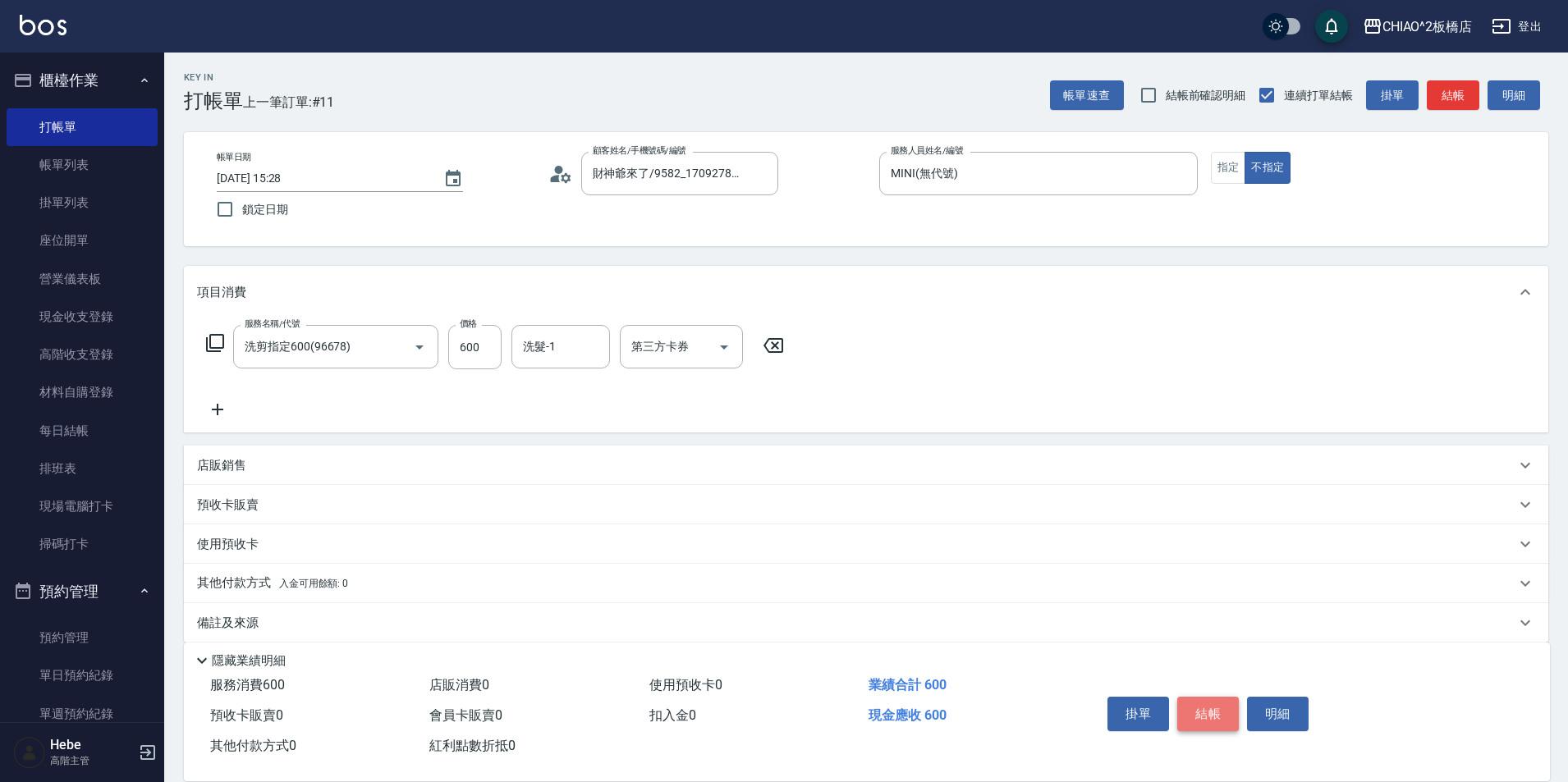
click at [1216, 722] on button "結帳" at bounding box center [1208, 714] width 62 height 34
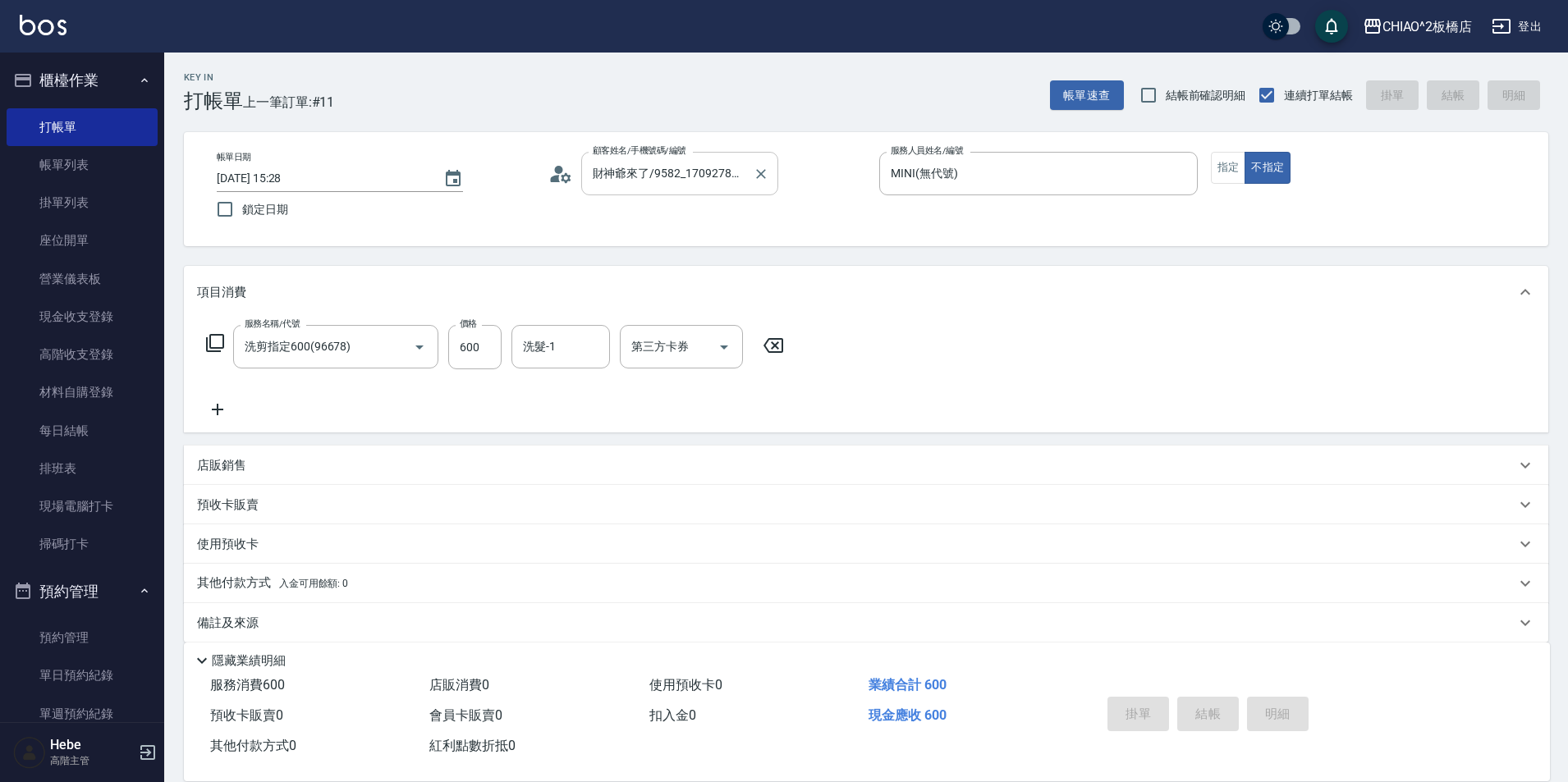
type input "[DATE] 15:29"
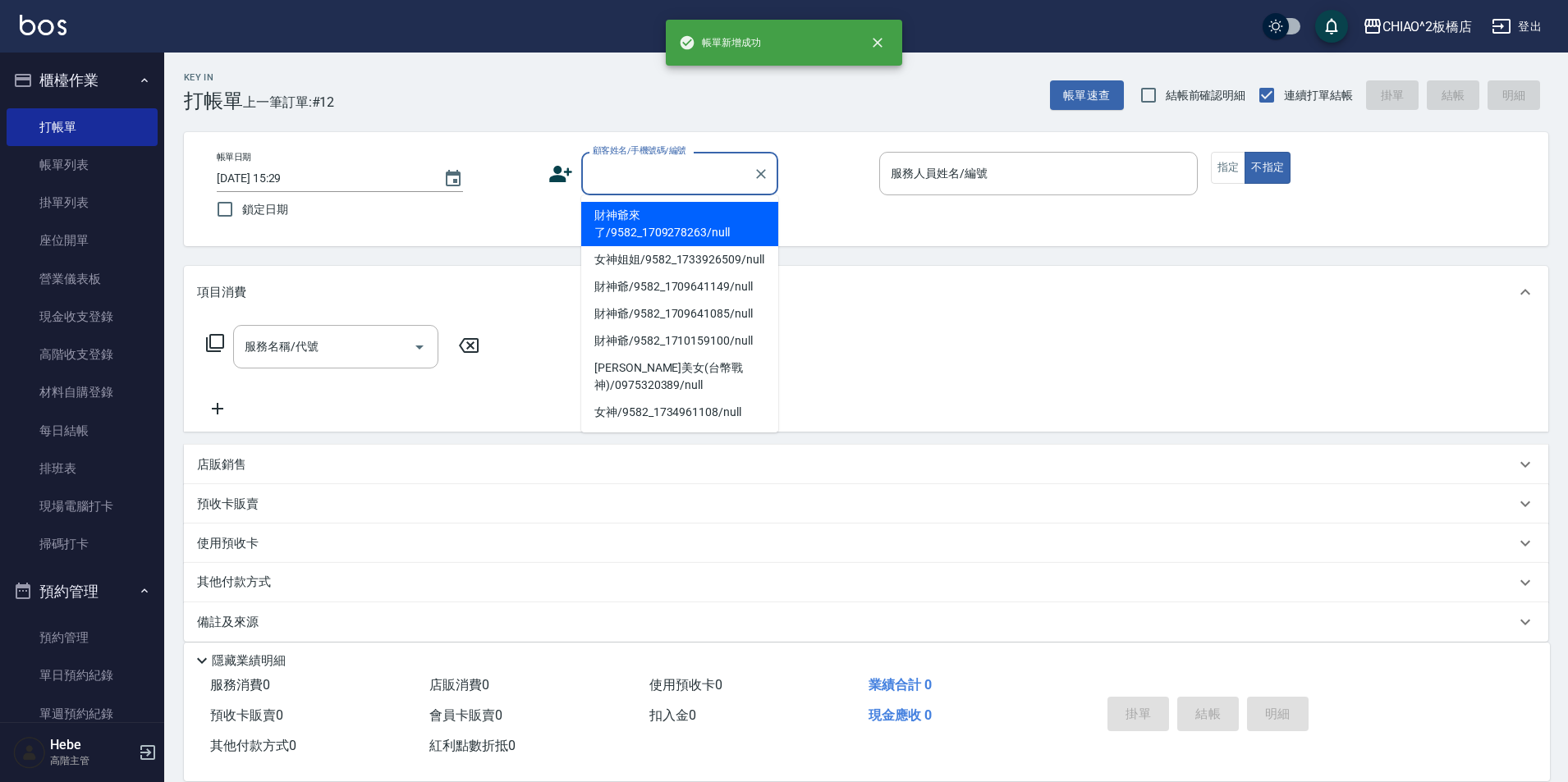
click at [697, 175] on input "顧客姓名/手機號碼/編號" at bounding box center [667, 173] width 157 height 28
click at [711, 225] on li "財神爺來了/9582_1709278263/null" at bounding box center [679, 225] width 197 height 45
type input "財神爺來了/9582_1709278263/null"
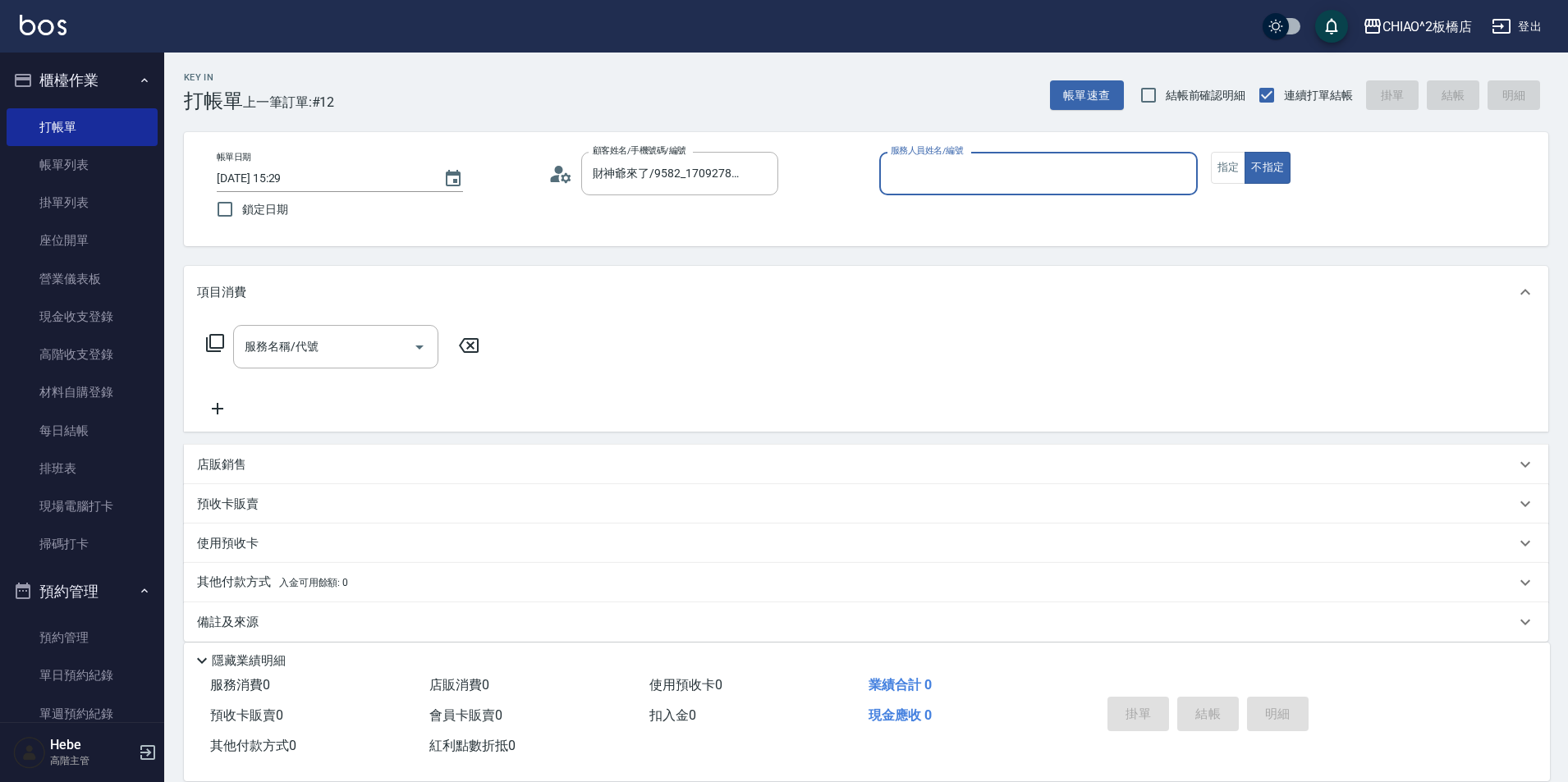
click at [954, 159] on input "服務人員姓名/編號" at bounding box center [1038, 173] width 304 height 28
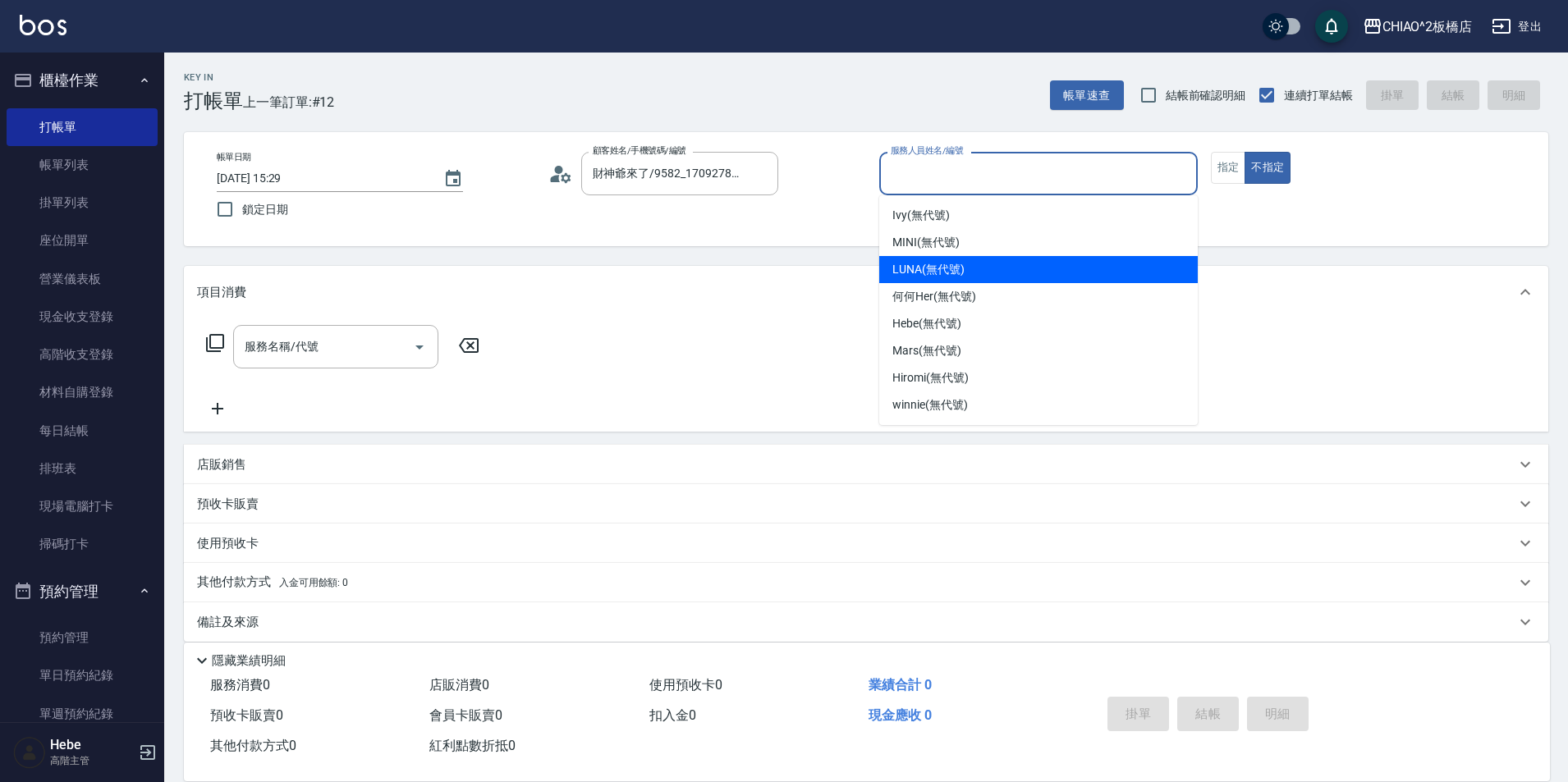
click at [978, 266] on div "LUNA (無代號)" at bounding box center [1039, 269] width 318 height 27
type input "LUNA(無代號)"
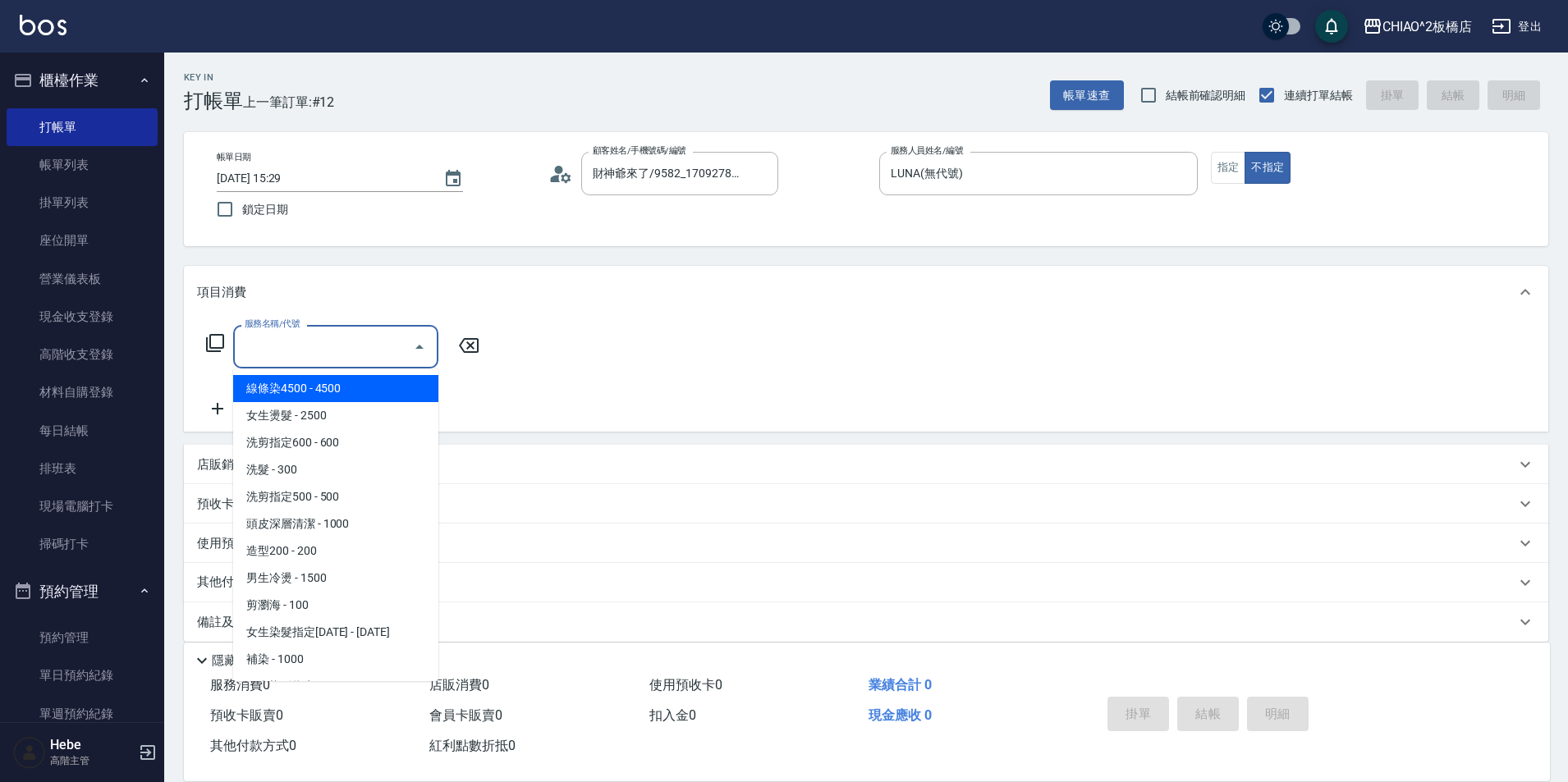
click at [306, 354] on input "服務名稱/代號" at bounding box center [324, 346] width 166 height 28
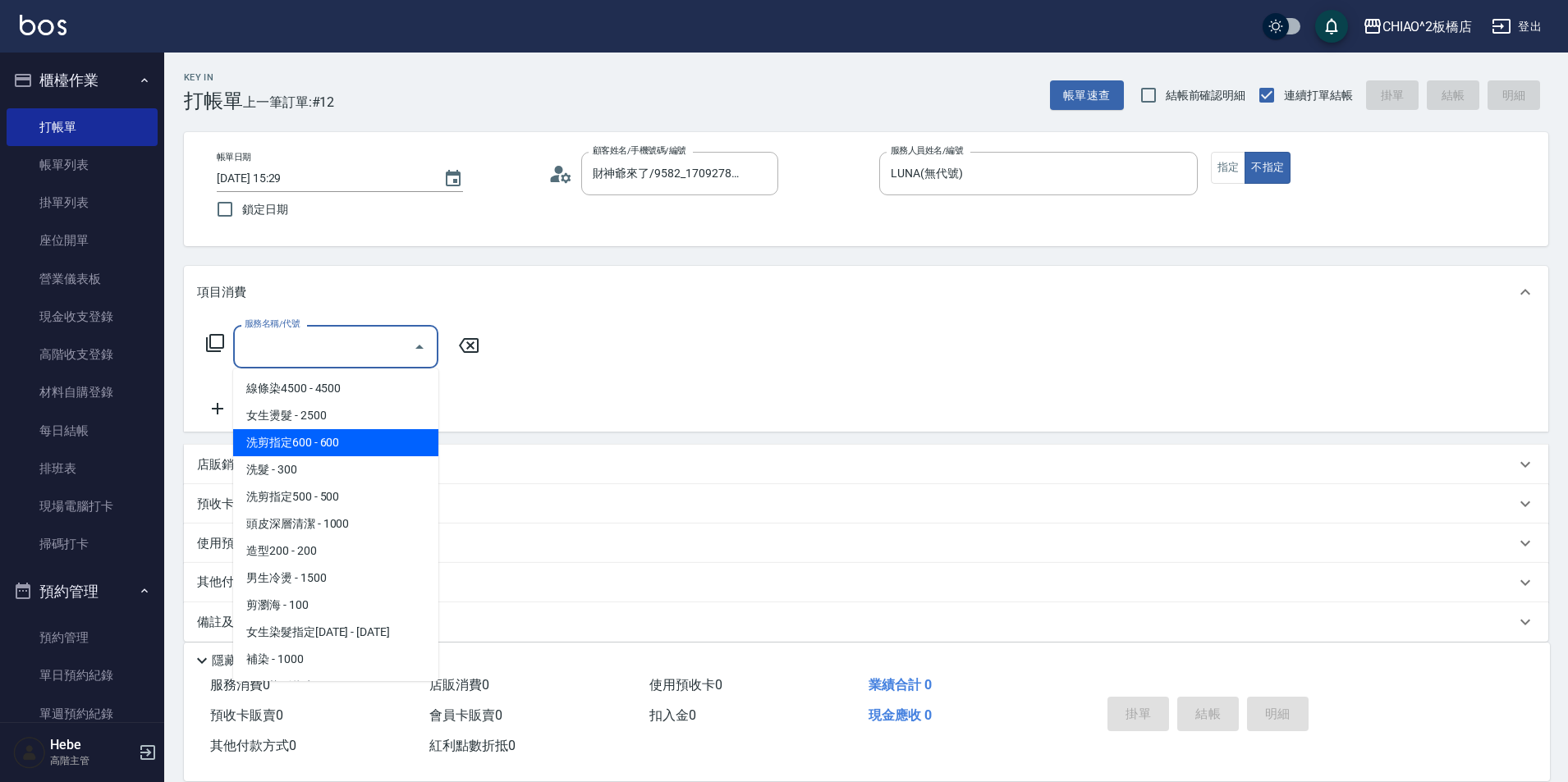
click at [320, 441] on span "洗剪指定600 - 600" at bounding box center [336, 442] width 205 height 27
type input "洗剪指定600(96678)"
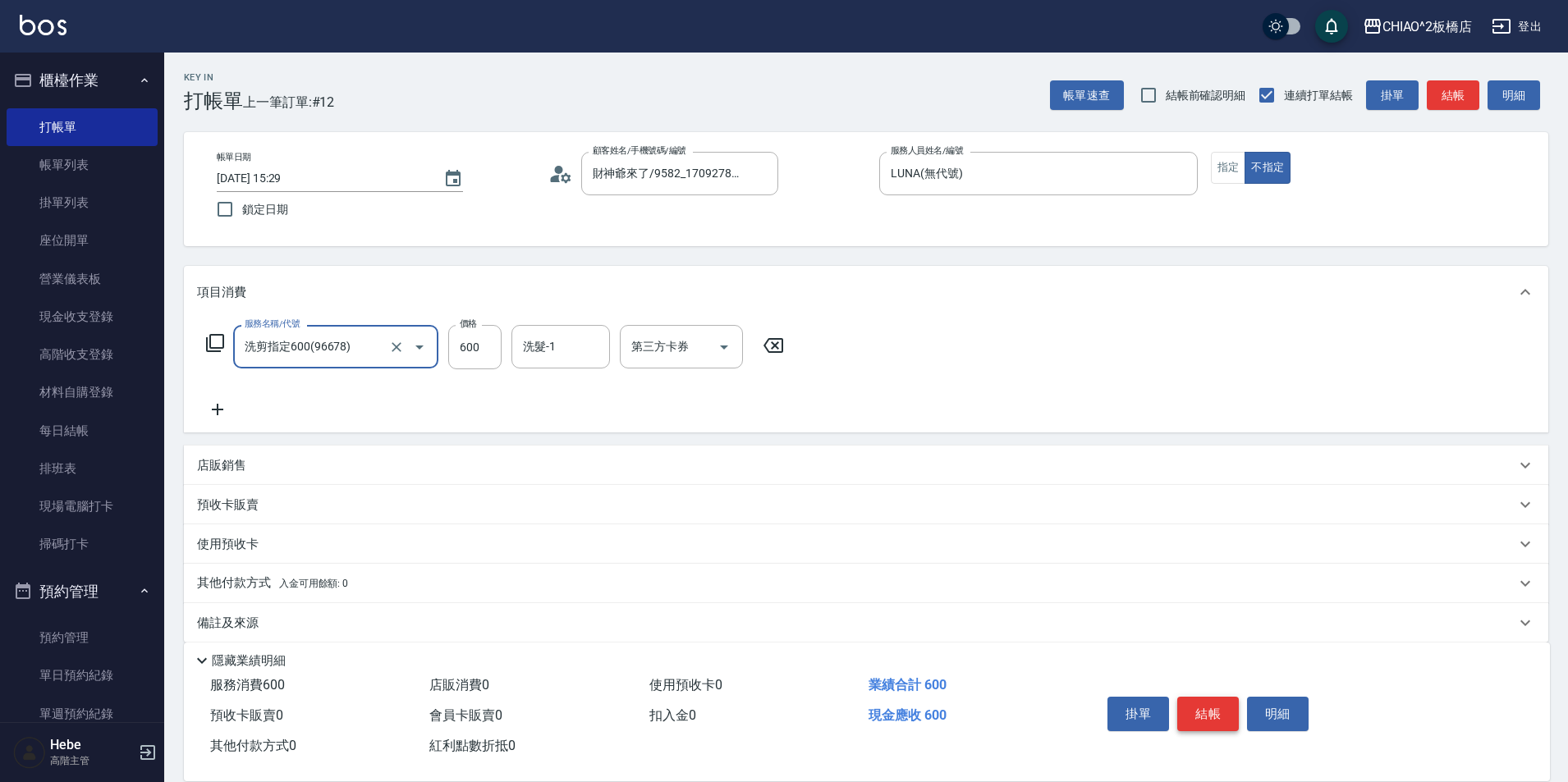
click at [1206, 704] on button "結帳" at bounding box center [1208, 714] width 62 height 34
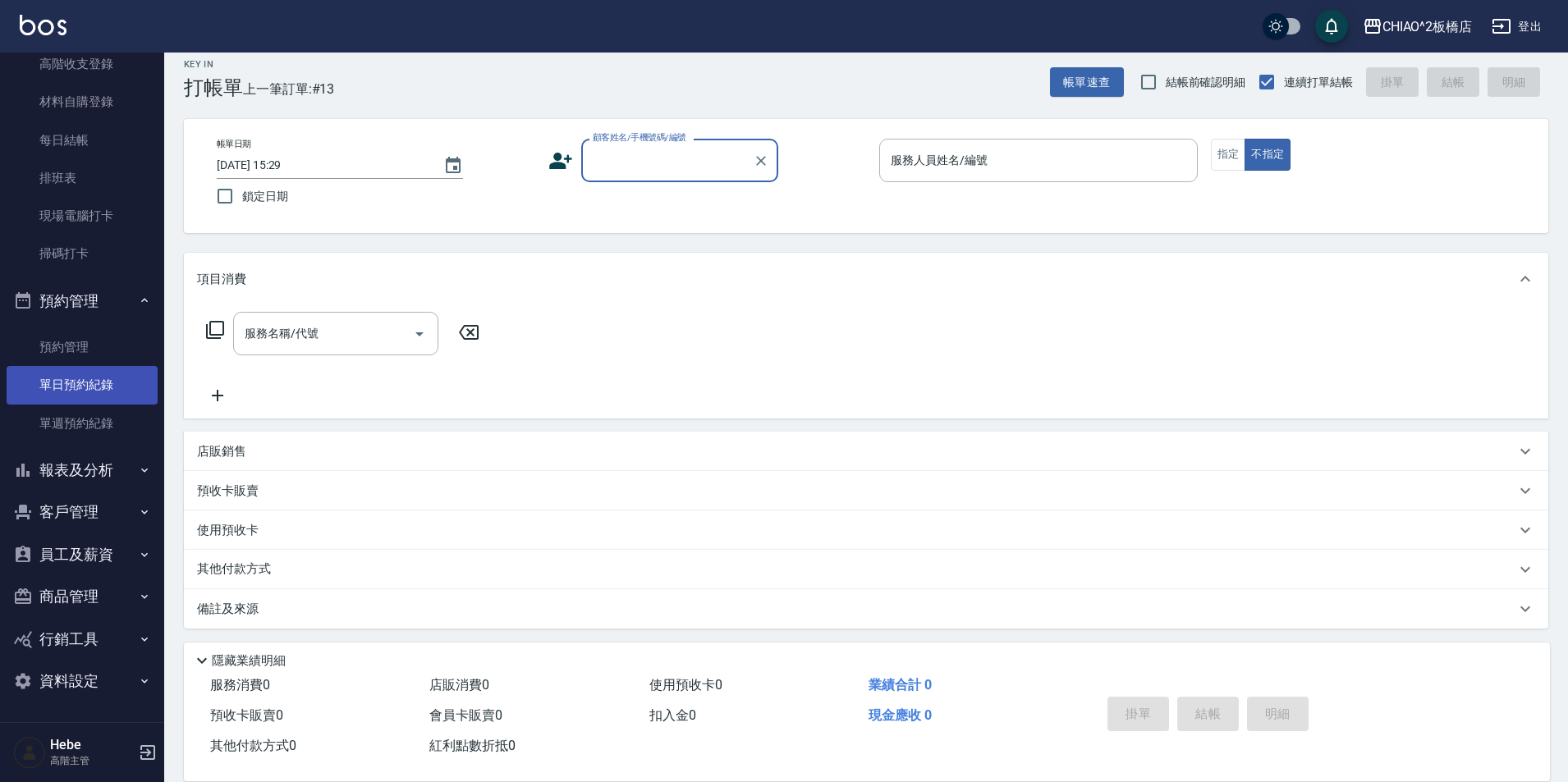
scroll to position [17, 0]
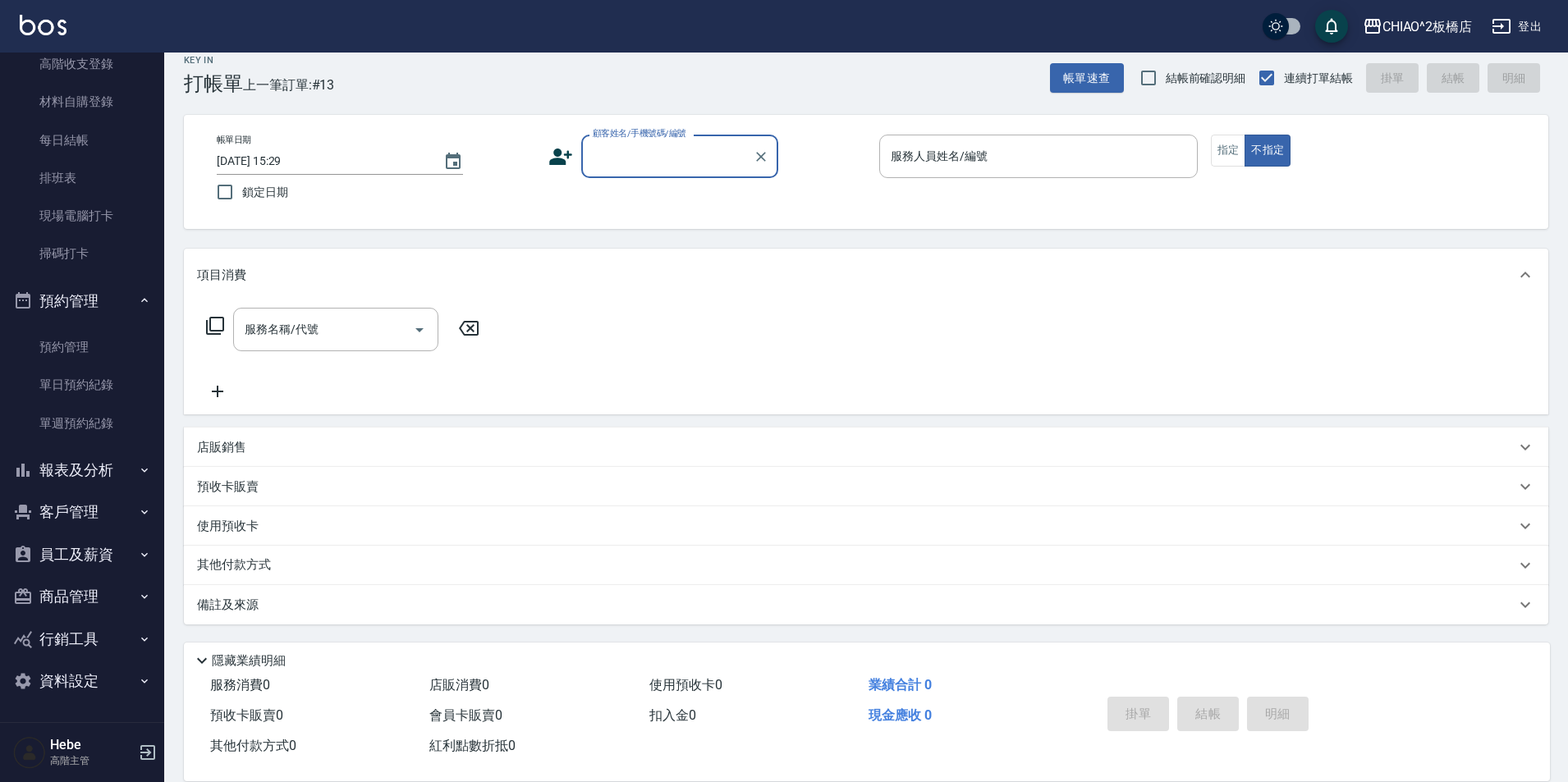
click at [93, 477] on button "報表及分析" at bounding box center [83, 471] width 151 height 43
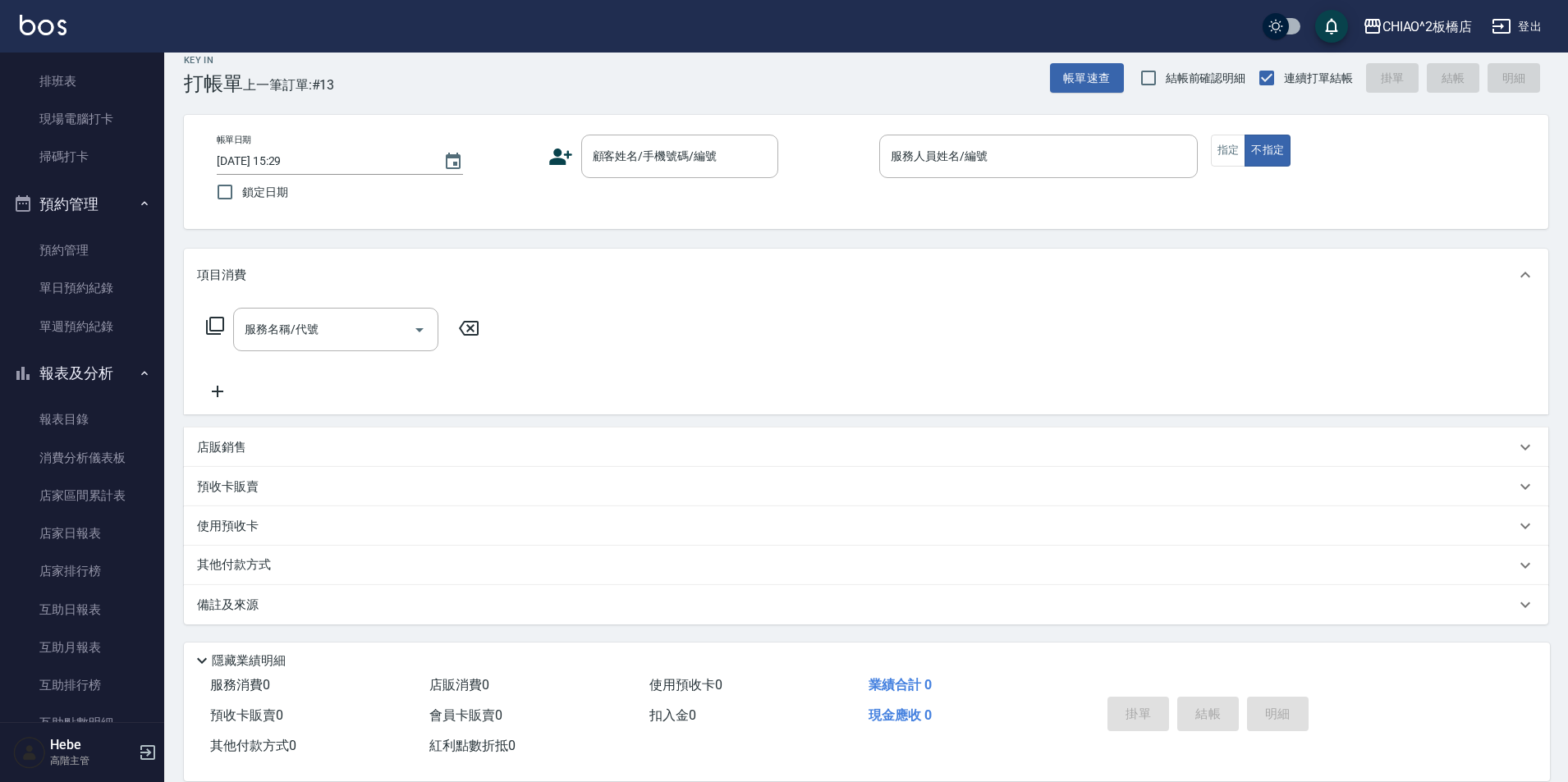
scroll to position [619, 0]
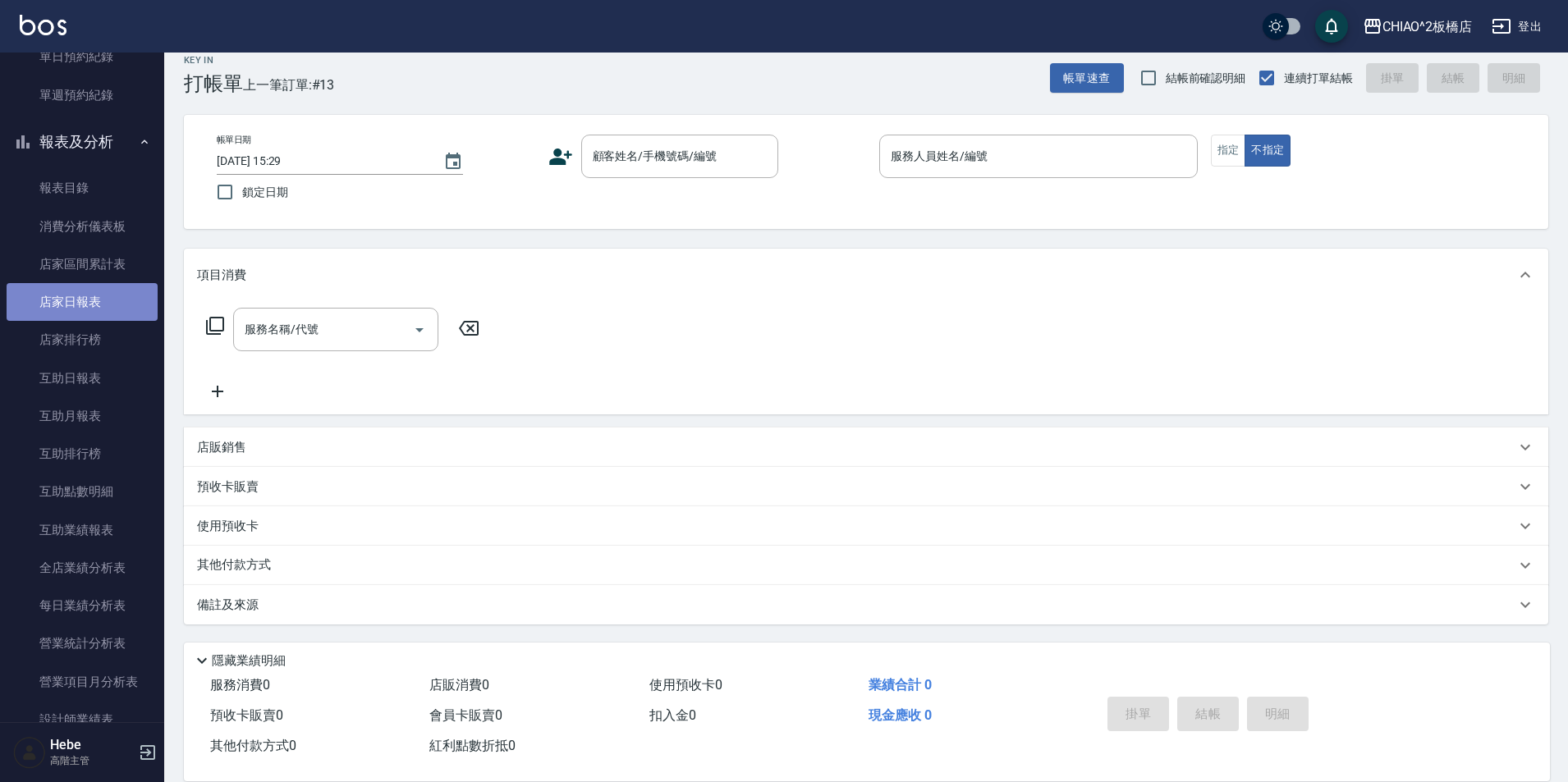
click at [116, 315] on link "店家日報表" at bounding box center [83, 302] width 151 height 38
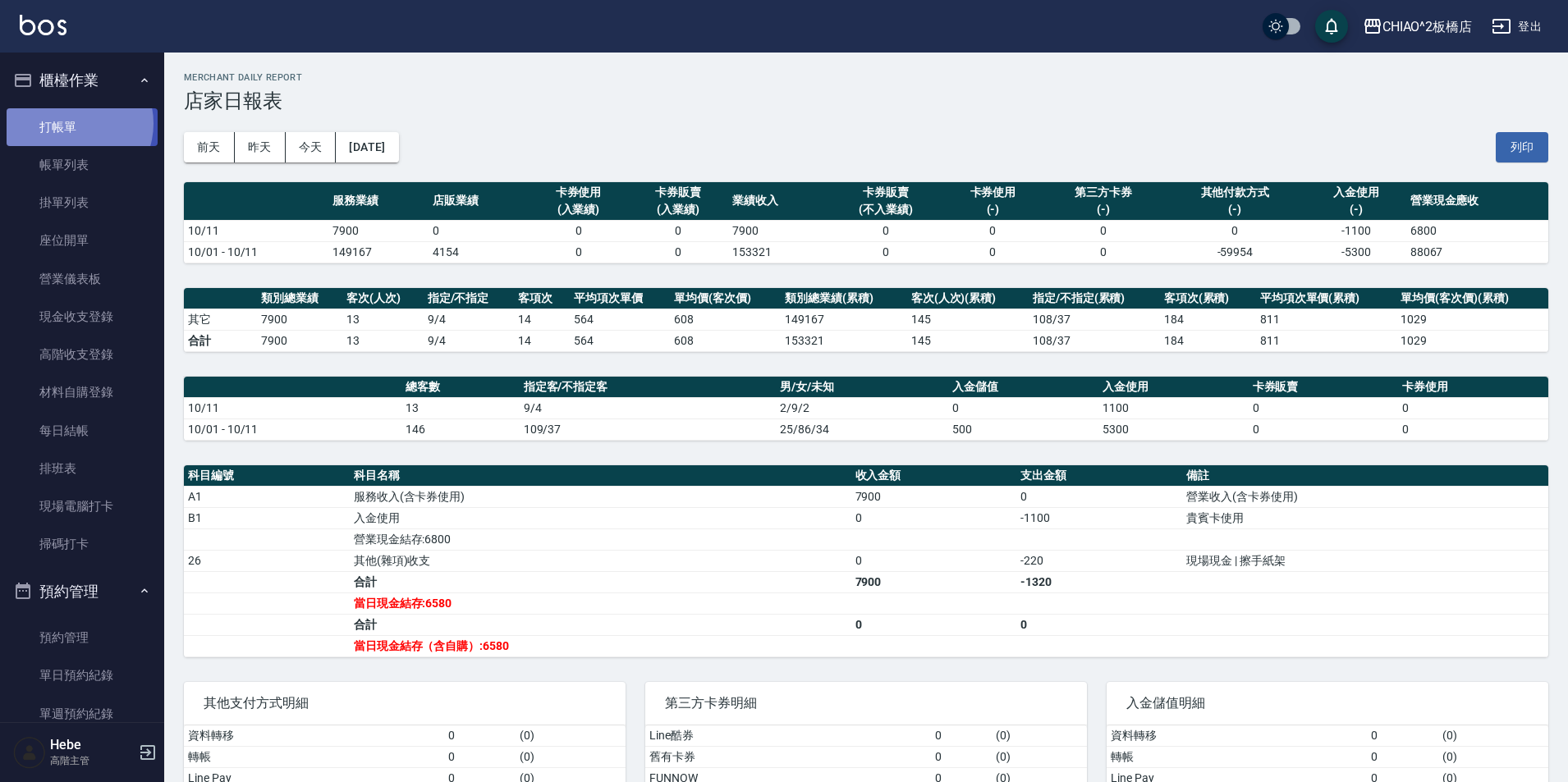
click at [75, 123] on link "打帳單" at bounding box center [83, 127] width 151 height 38
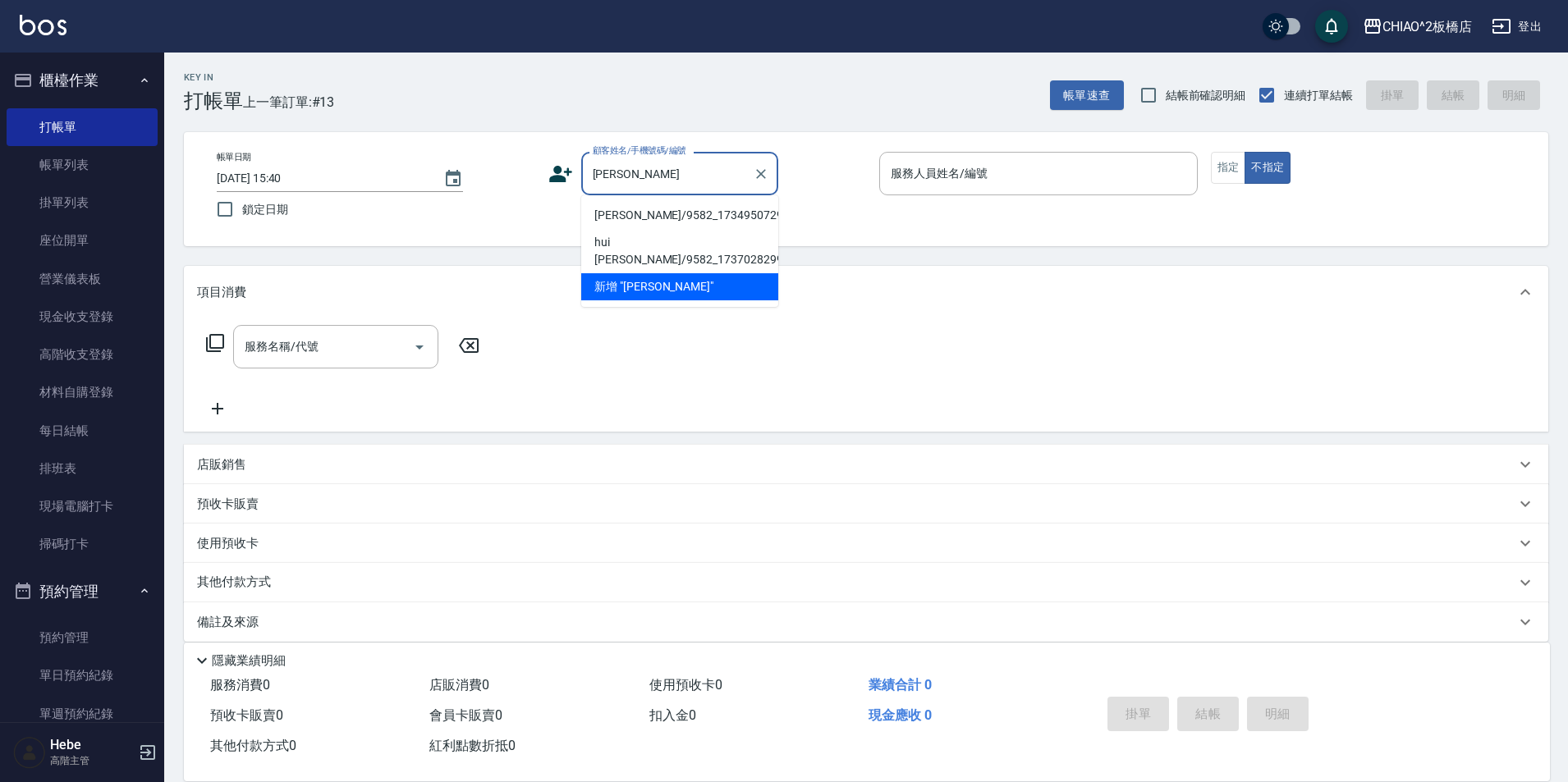
click at [683, 219] on li "[PERSON_NAME]/9582_1734950729/null" at bounding box center [679, 215] width 197 height 27
type input "[PERSON_NAME]/9582_1734950729/null"
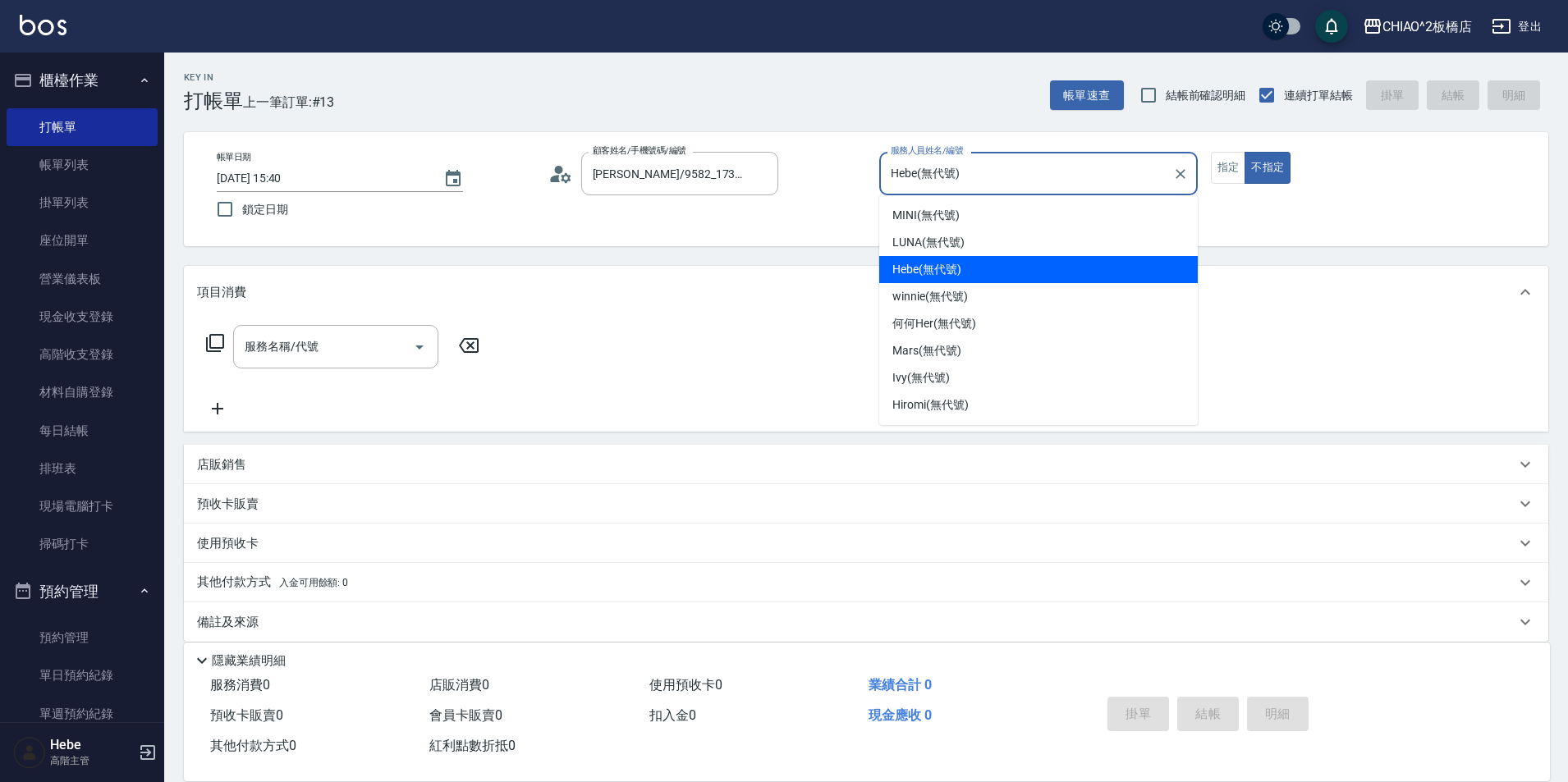
click at [938, 179] on input "Hebe(無代號)" at bounding box center [1026, 173] width 279 height 28
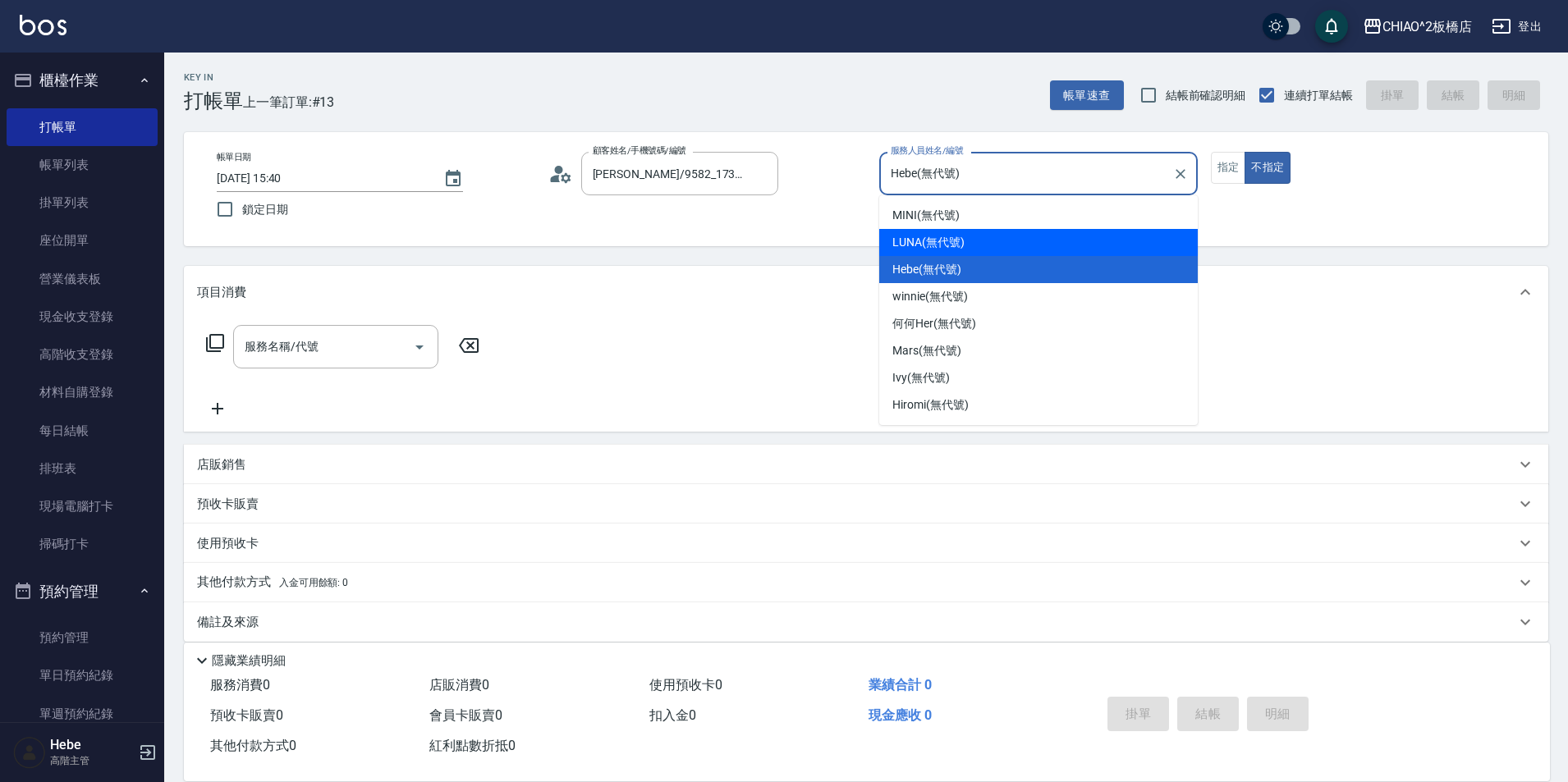
click at [956, 249] on span "LUNA (無代號)" at bounding box center [929, 243] width 72 height 17
type input "LUNA(無代號)"
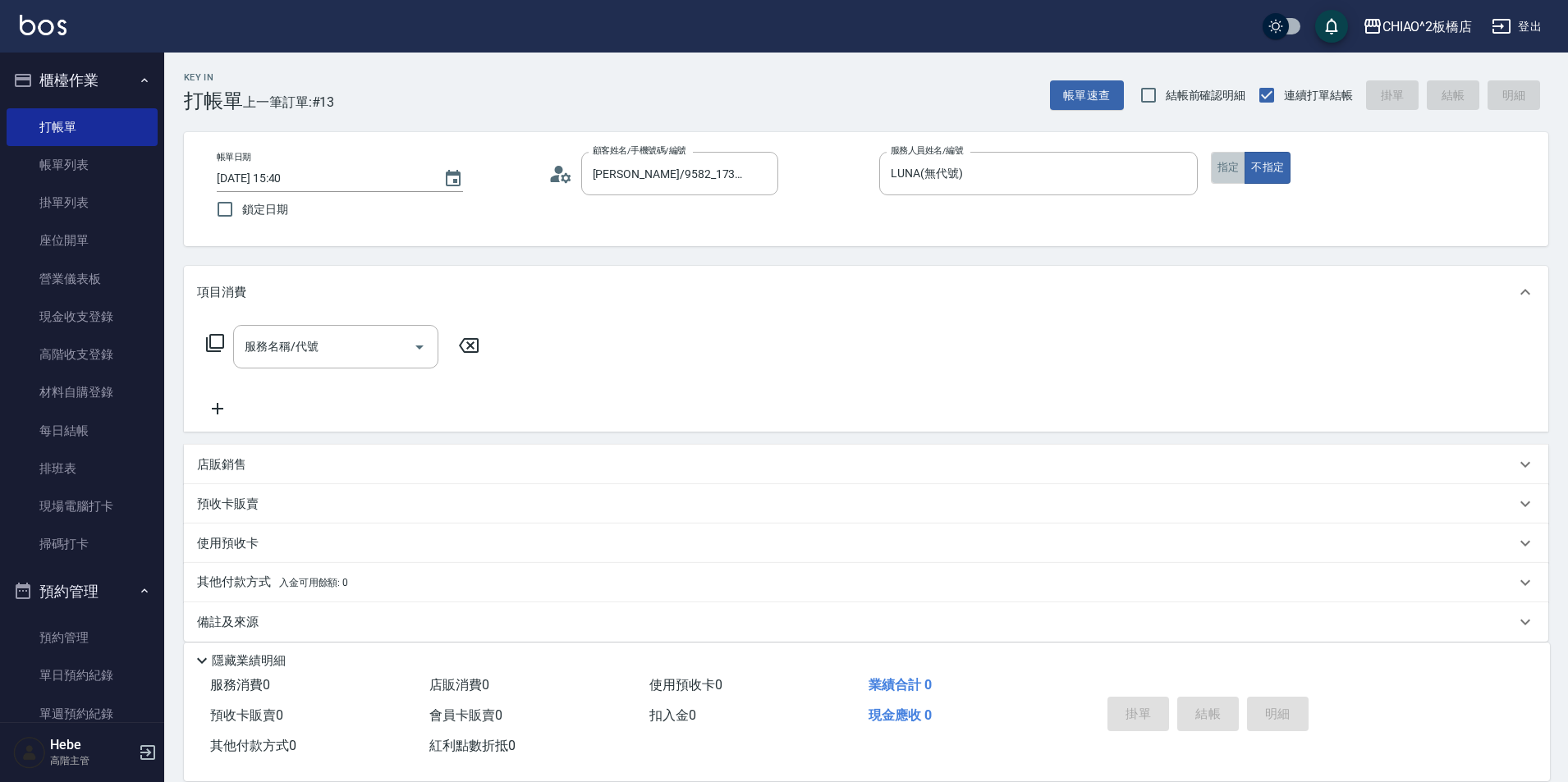
click at [1219, 167] on button "指定" at bounding box center [1228, 167] width 35 height 32
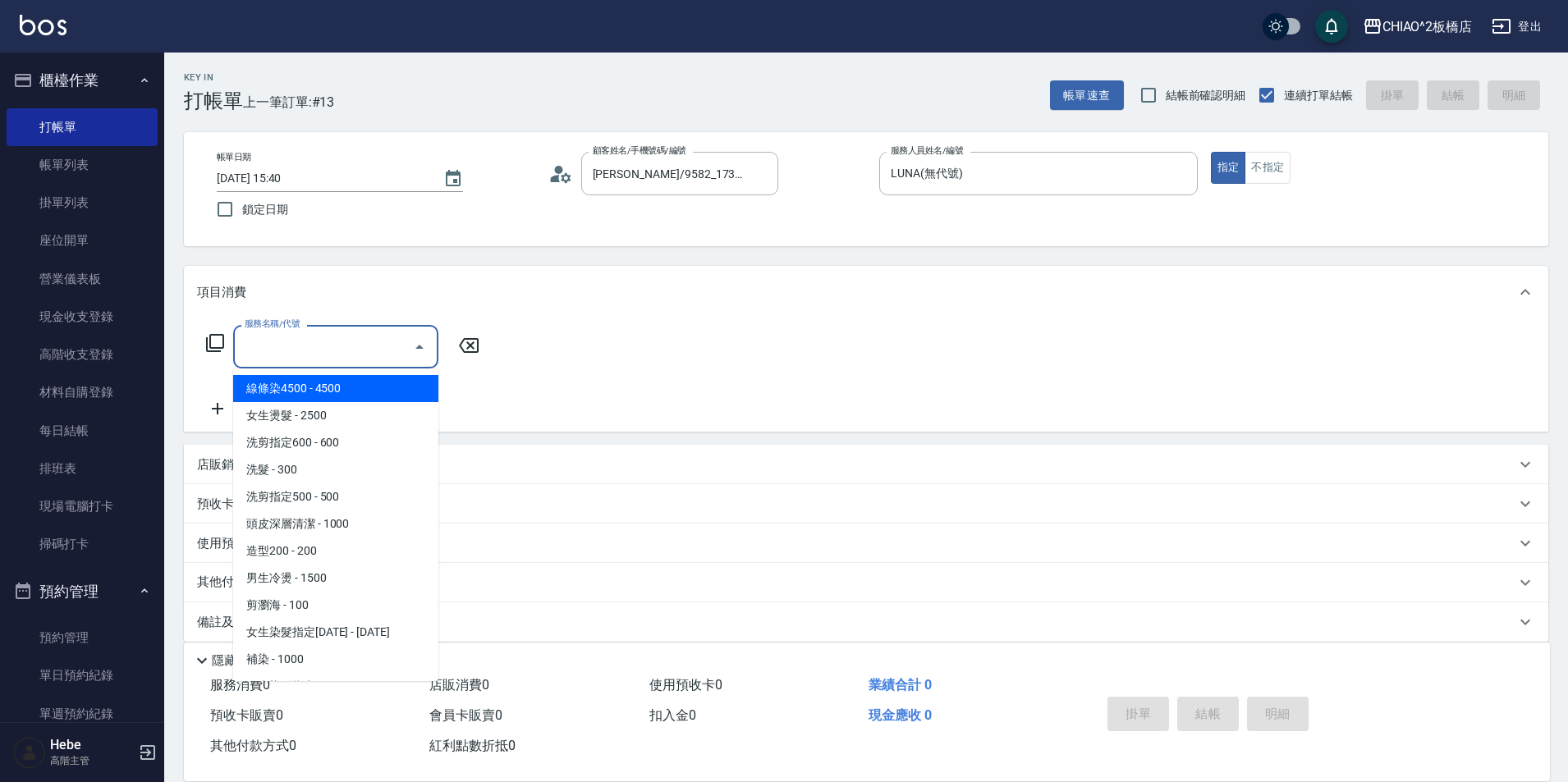
click at [372, 344] on input "服務名稱/代號" at bounding box center [324, 346] width 166 height 28
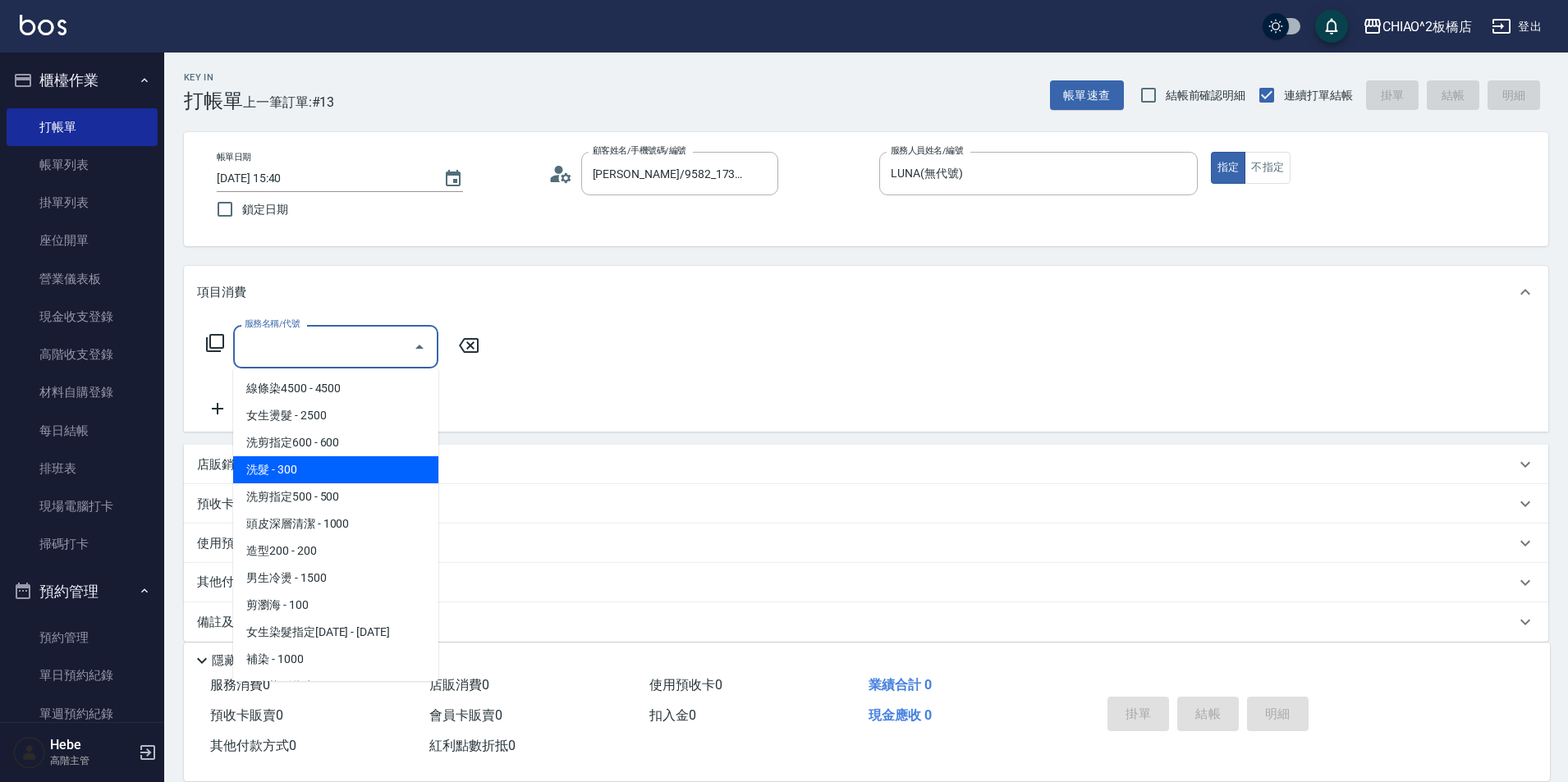
click at [380, 480] on span "洗髮 - 300" at bounding box center [336, 469] width 205 height 27
type input "洗髮(96679)"
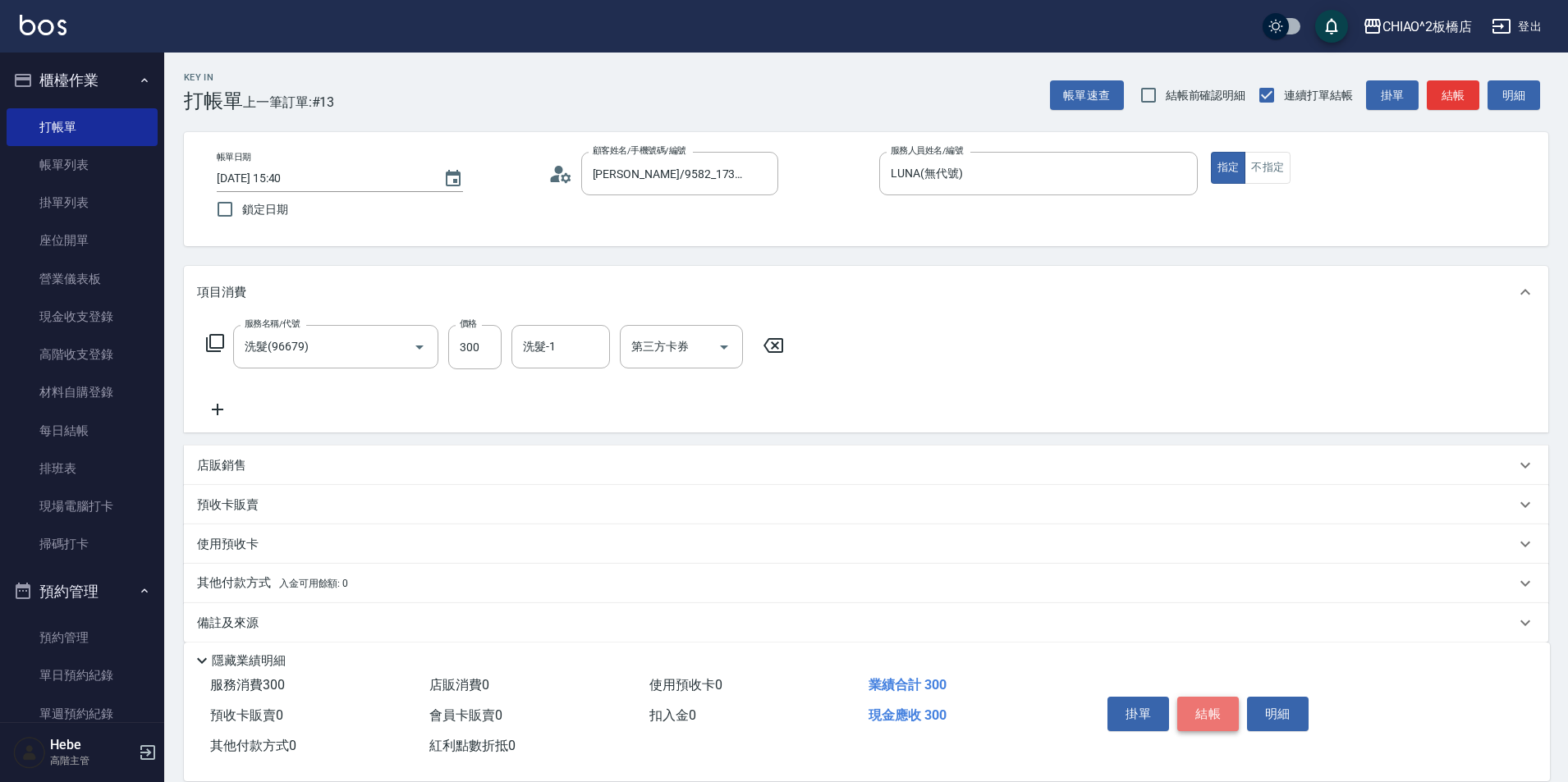
click at [1198, 706] on button "結帳" at bounding box center [1208, 714] width 62 height 34
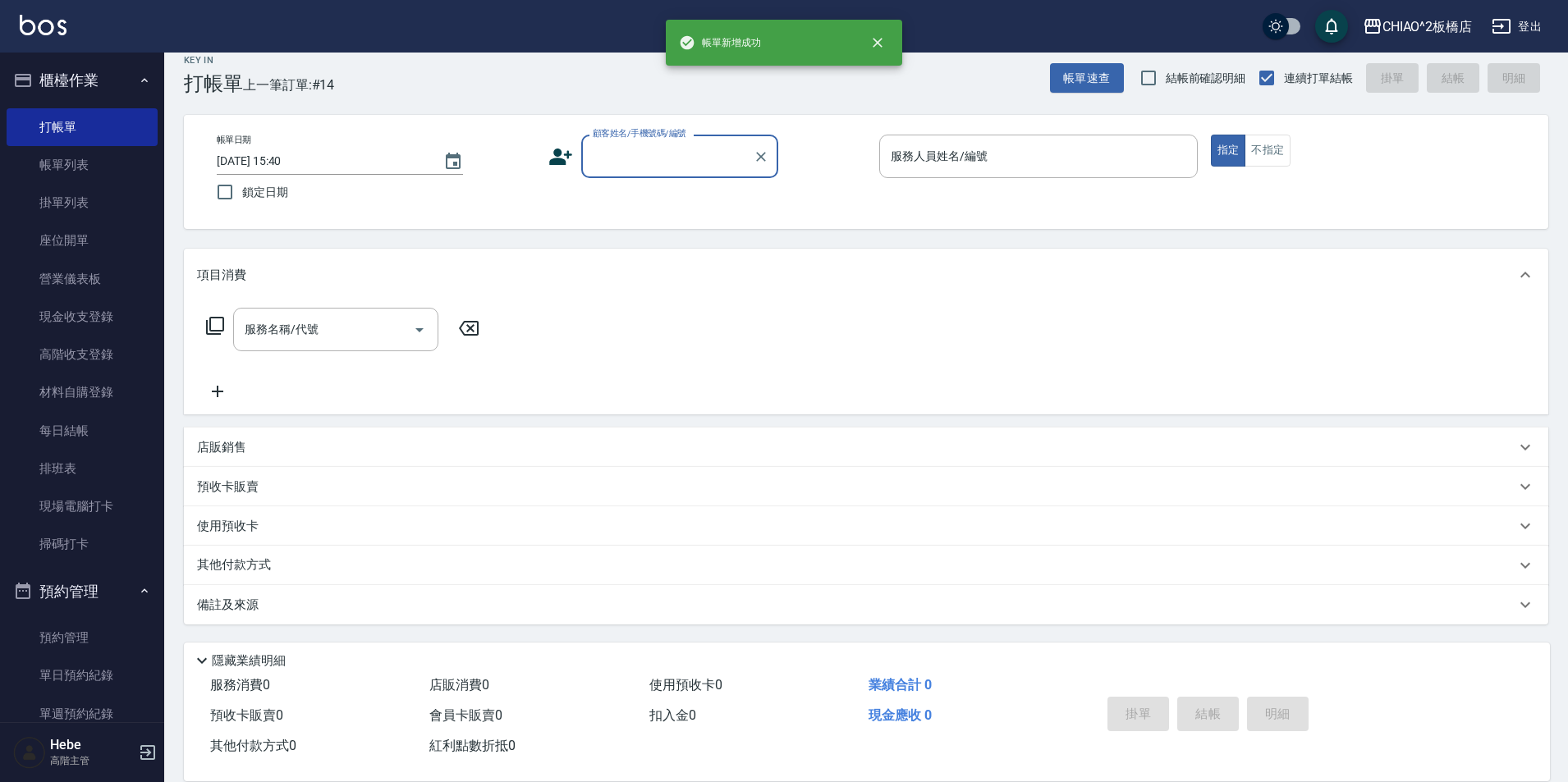
scroll to position [329, 0]
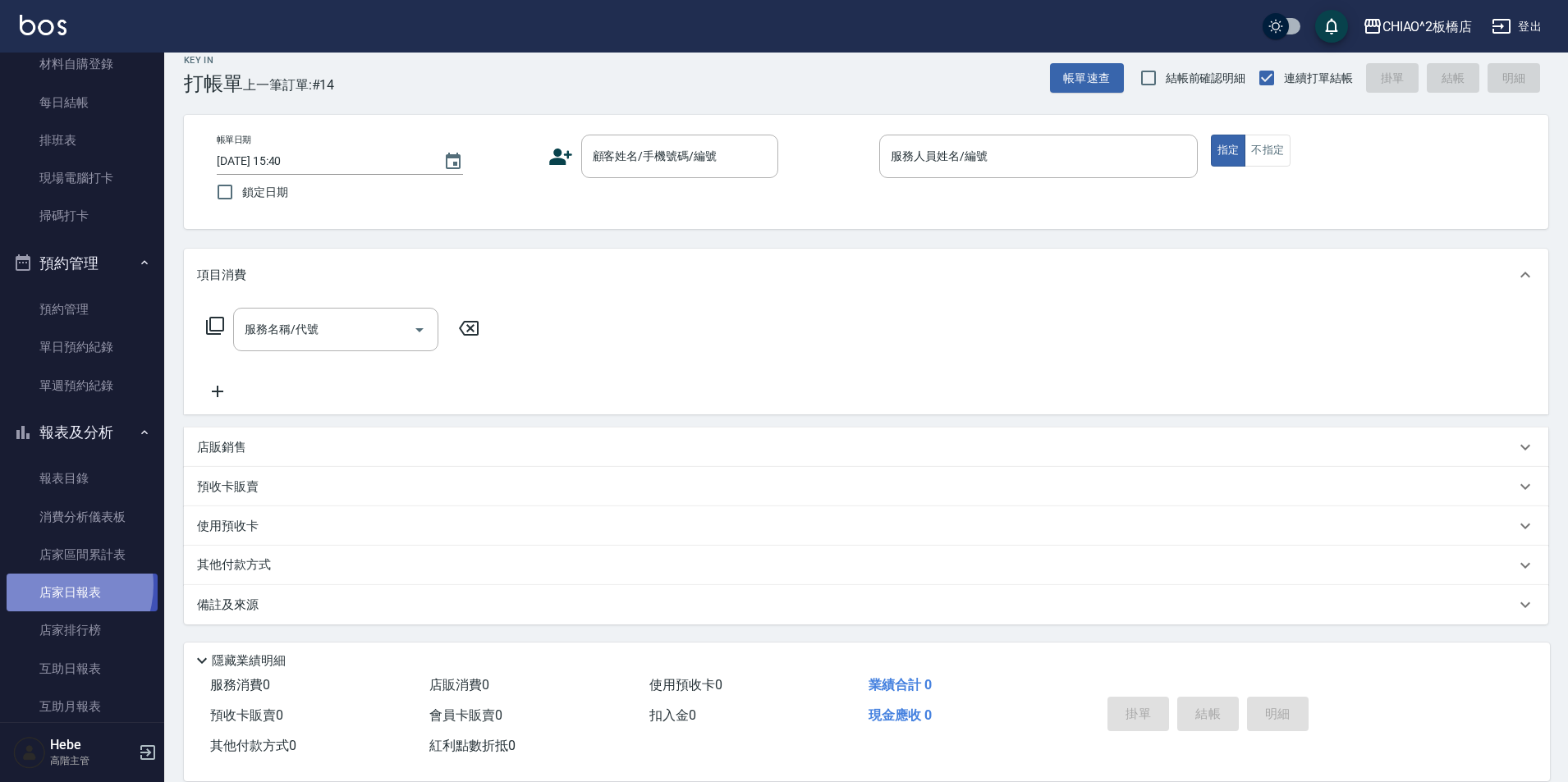
click at [52, 585] on link "店家日報表" at bounding box center [83, 593] width 151 height 38
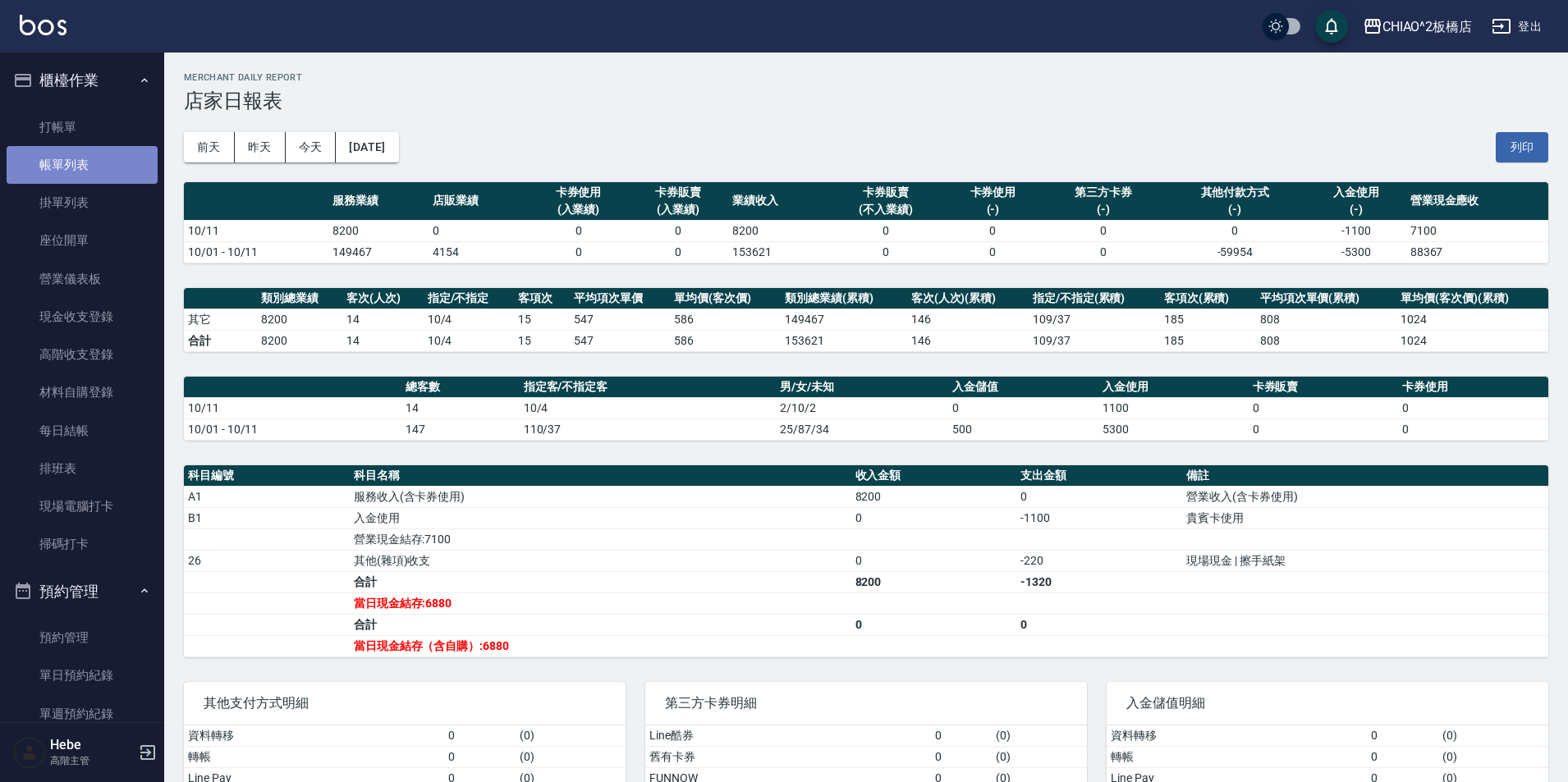
click at [102, 172] on link "帳單列表" at bounding box center [83, 165] width 151 height 38
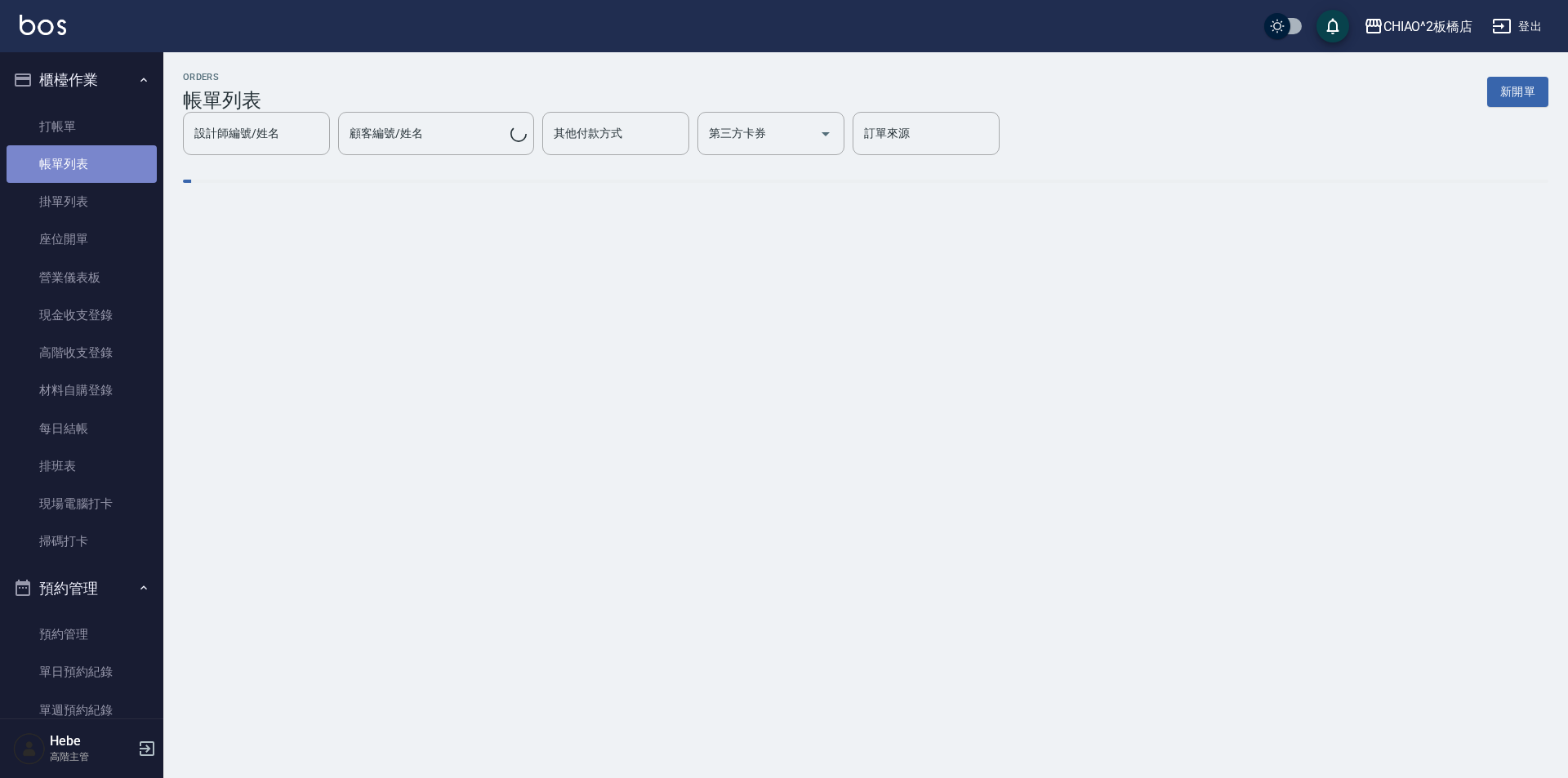
click at [102, 171] on link "帳單列表" at bounding box center [82, 164] width 151 height 38
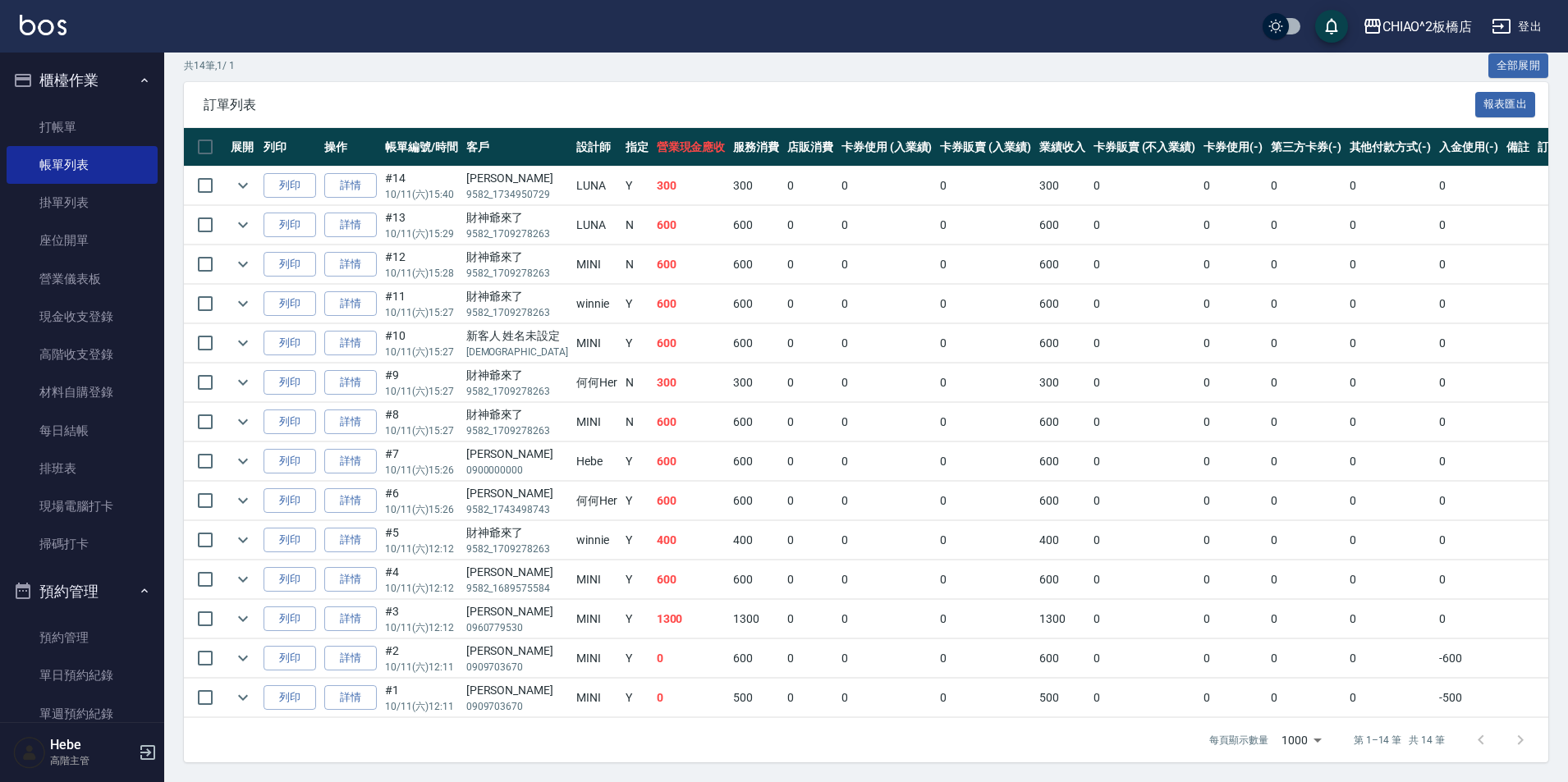
scroll to position [340, 0]
click at [361, 330] on link "詳情" at bounding box center [350, 343] width 52 height 26
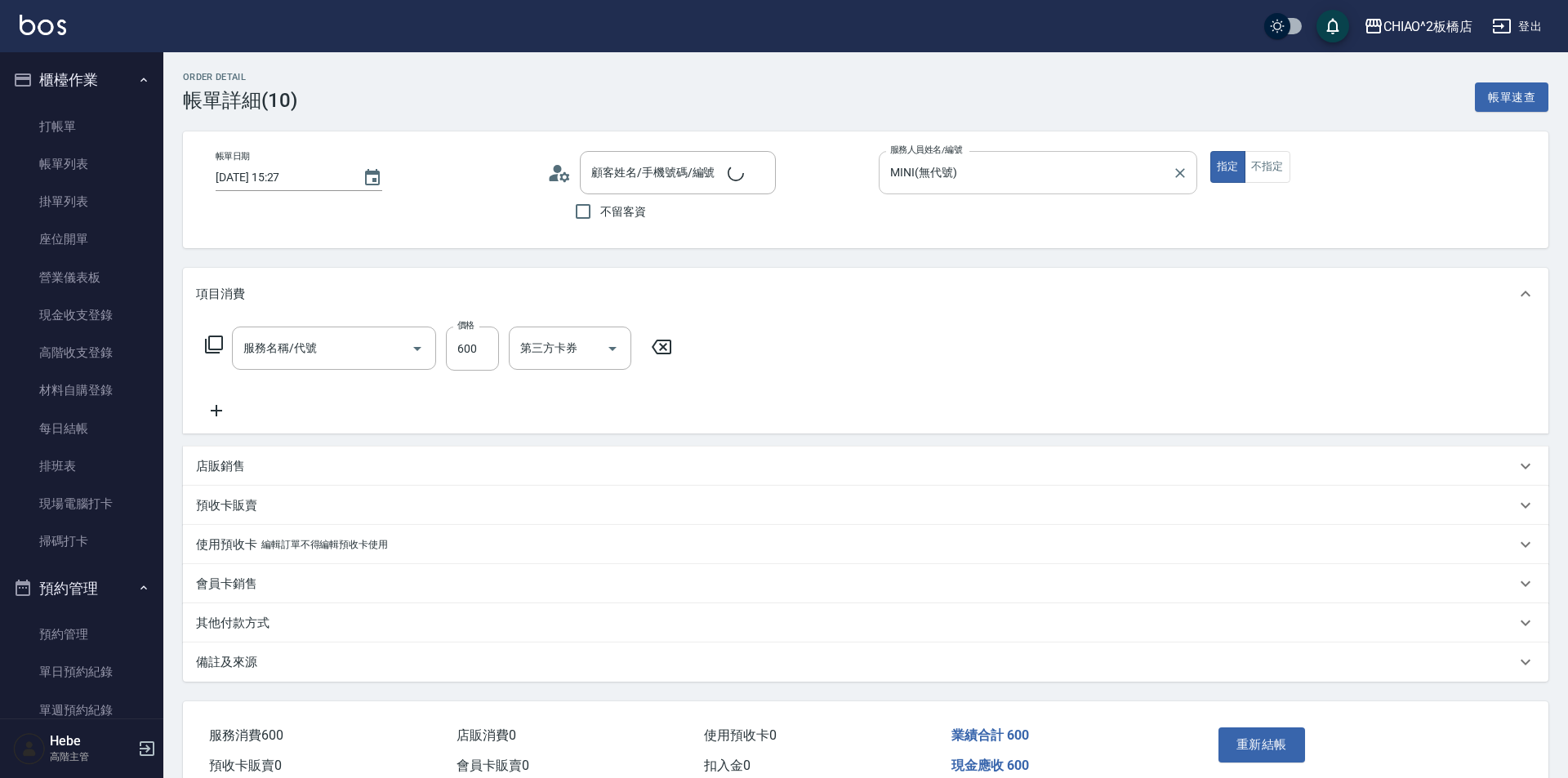
type input "[DATE] 15:27"
type input "MINI(無代號)"
click at [909, 171] on input "MINI(無代號)" at bounding box center [1025, 172] width 279 height 28
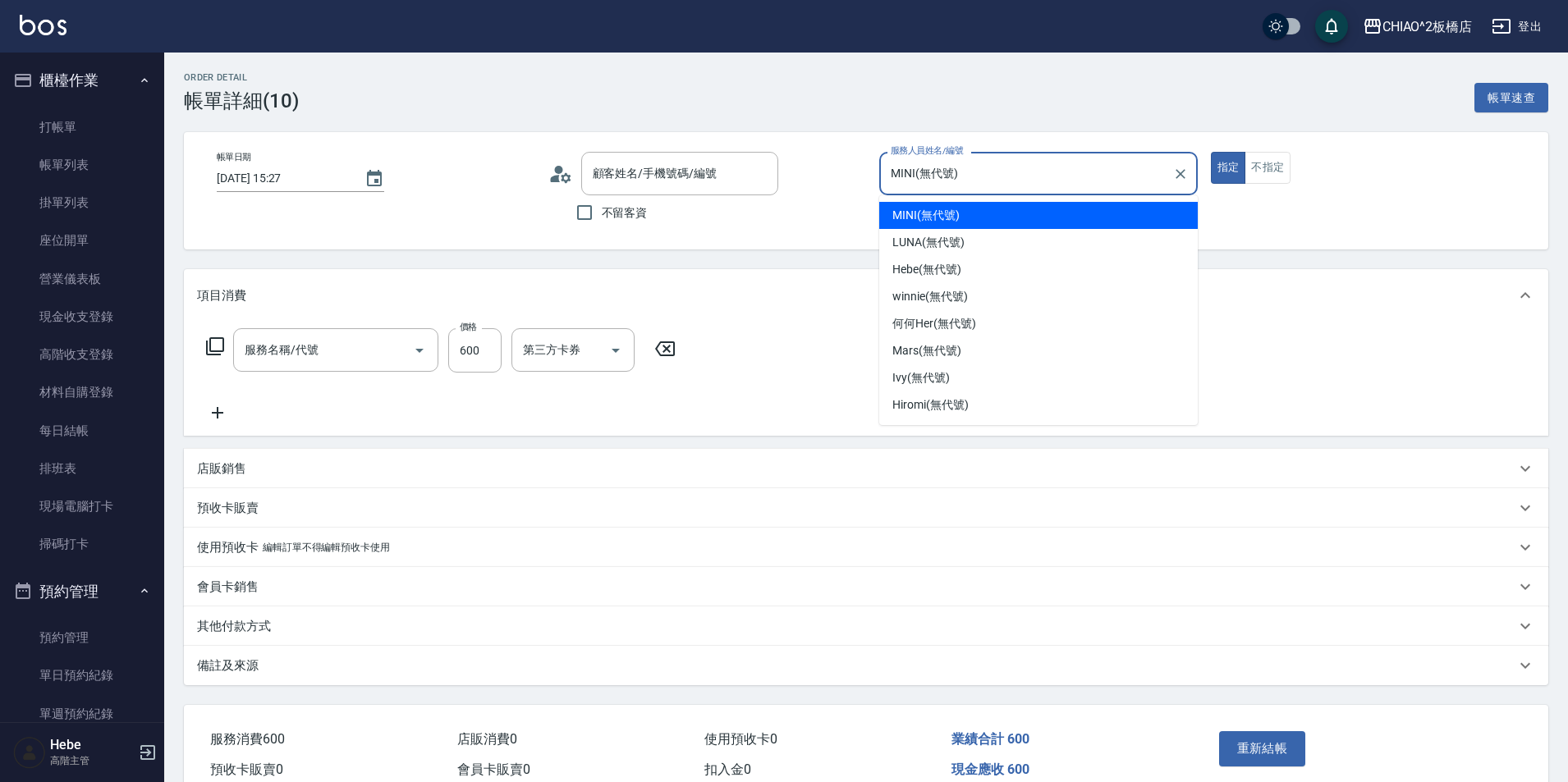
type input "洗剪指定600(96678)"
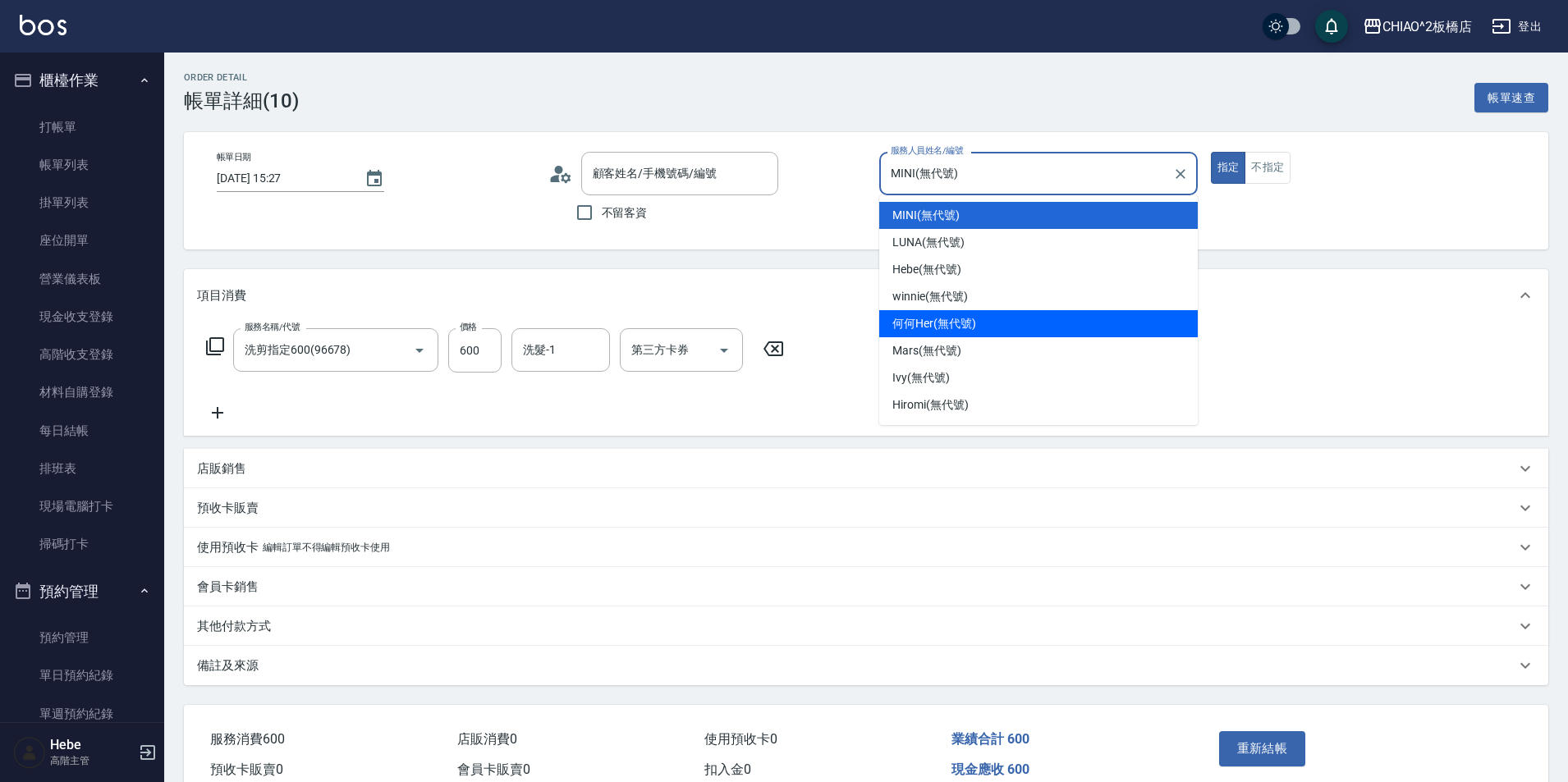
click at [917, 323] on span "何何Her (無代號)" at bounding box center [934, 323] width 83 height 17
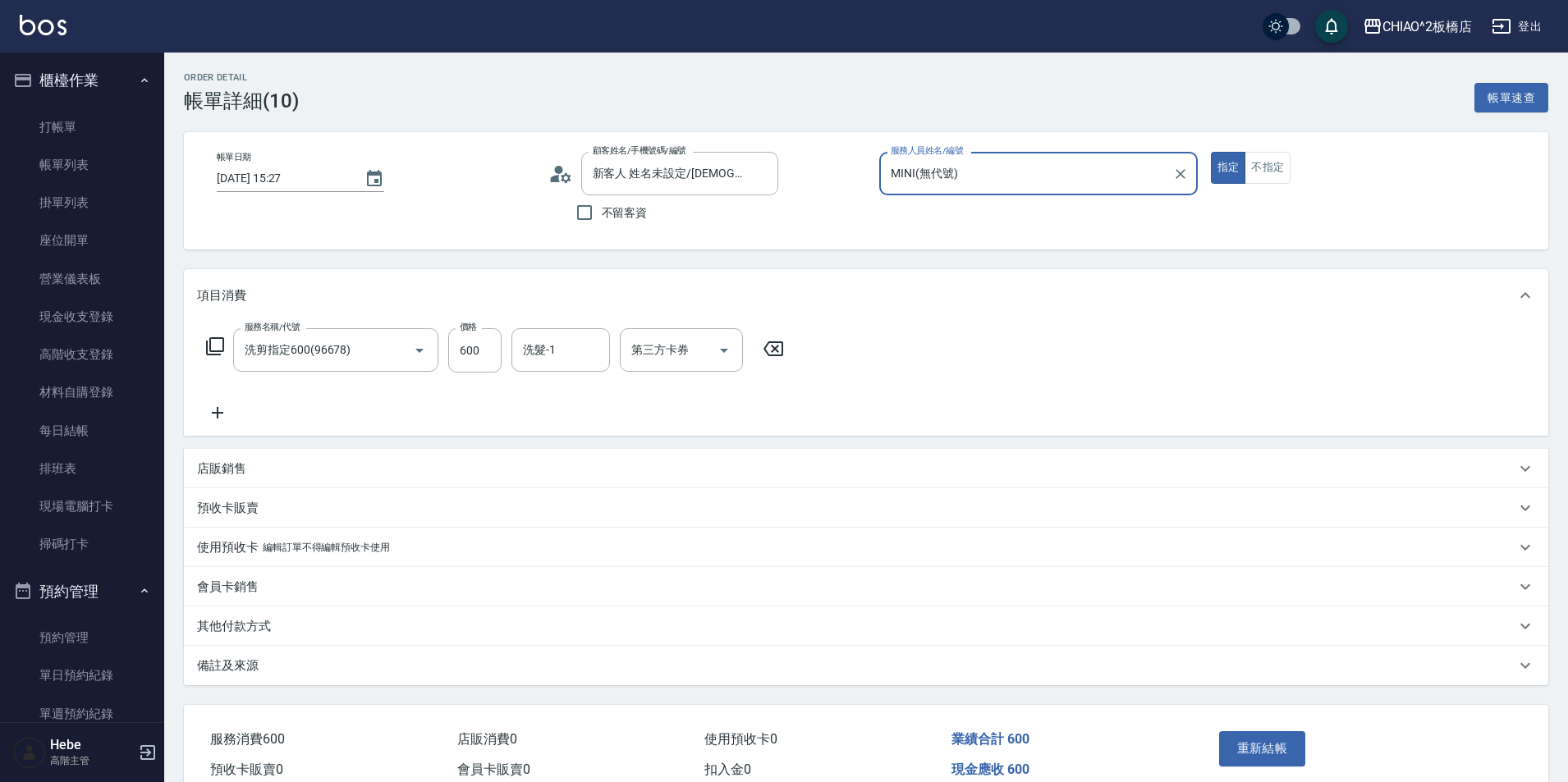
type input "新客人 姓名未設定/[DEMOGRAPHIC_DATA]/null"
type input "何何Her (無代號)"
click at [1248, 747] on button "重新結帳" at bounding box center [1262, 748] width 87 height 34
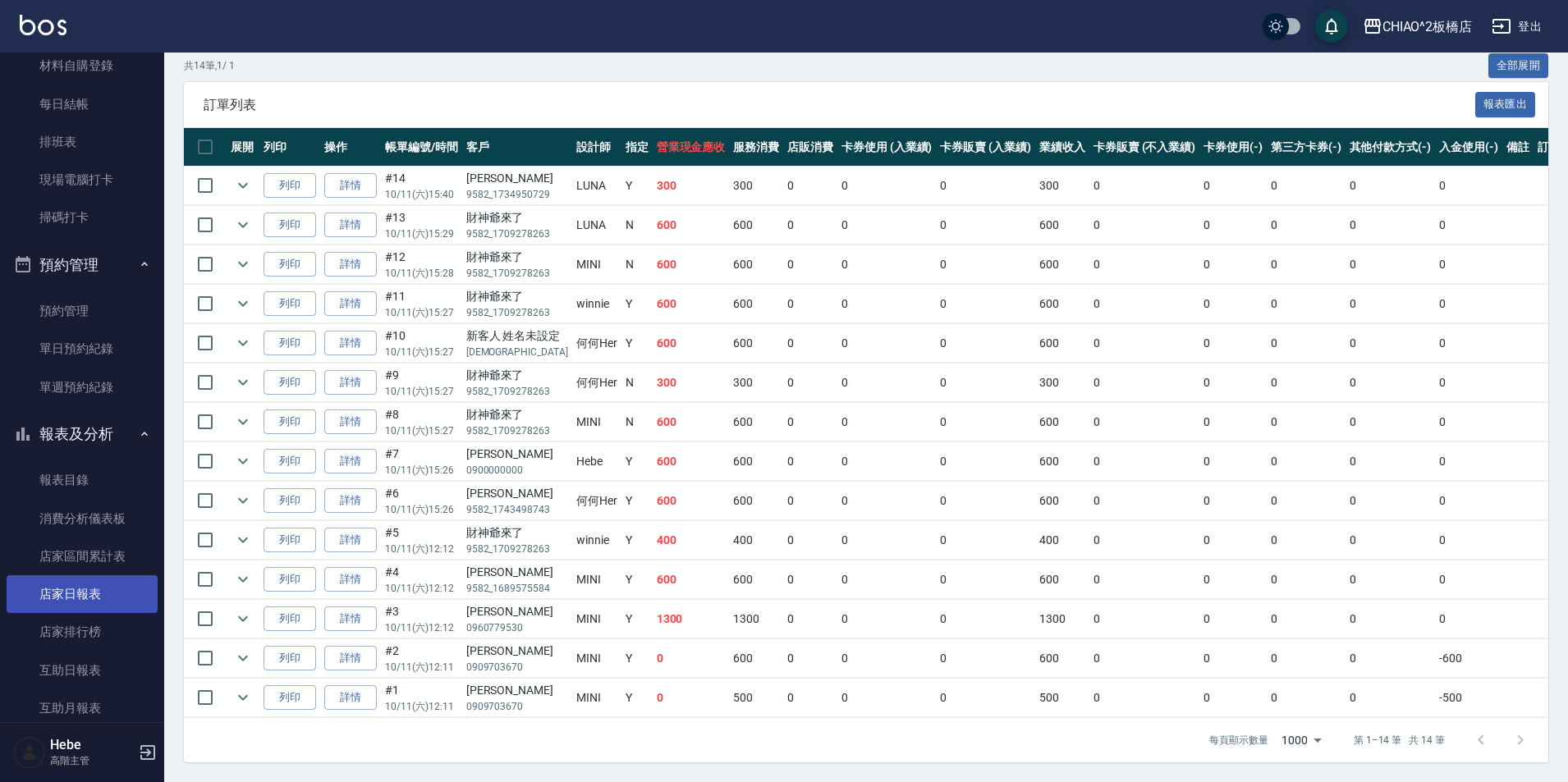
scroll to position [329, 0]
click at [45, 582] on link "店家日報表" at bounding box center [83, 593] width 151 height 38
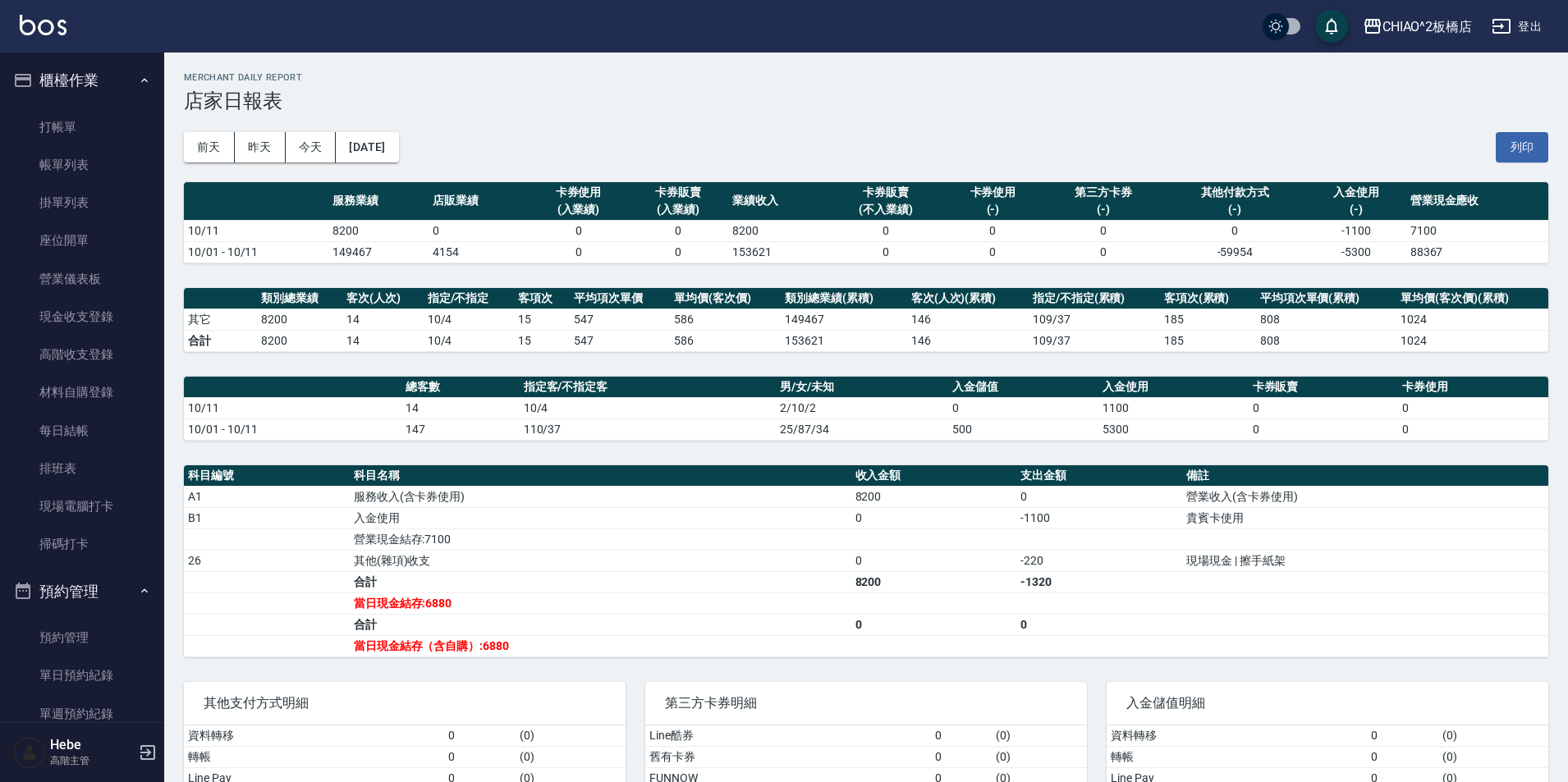
click at [762, 167] on div "[DATE] [DATE] [DATE] [DATE] 列印" at bounding box center [866, 147] width 1364 height 70
click at [47, 120] on link "打帳單" at bounding box center [83, 127] width 151 height 38
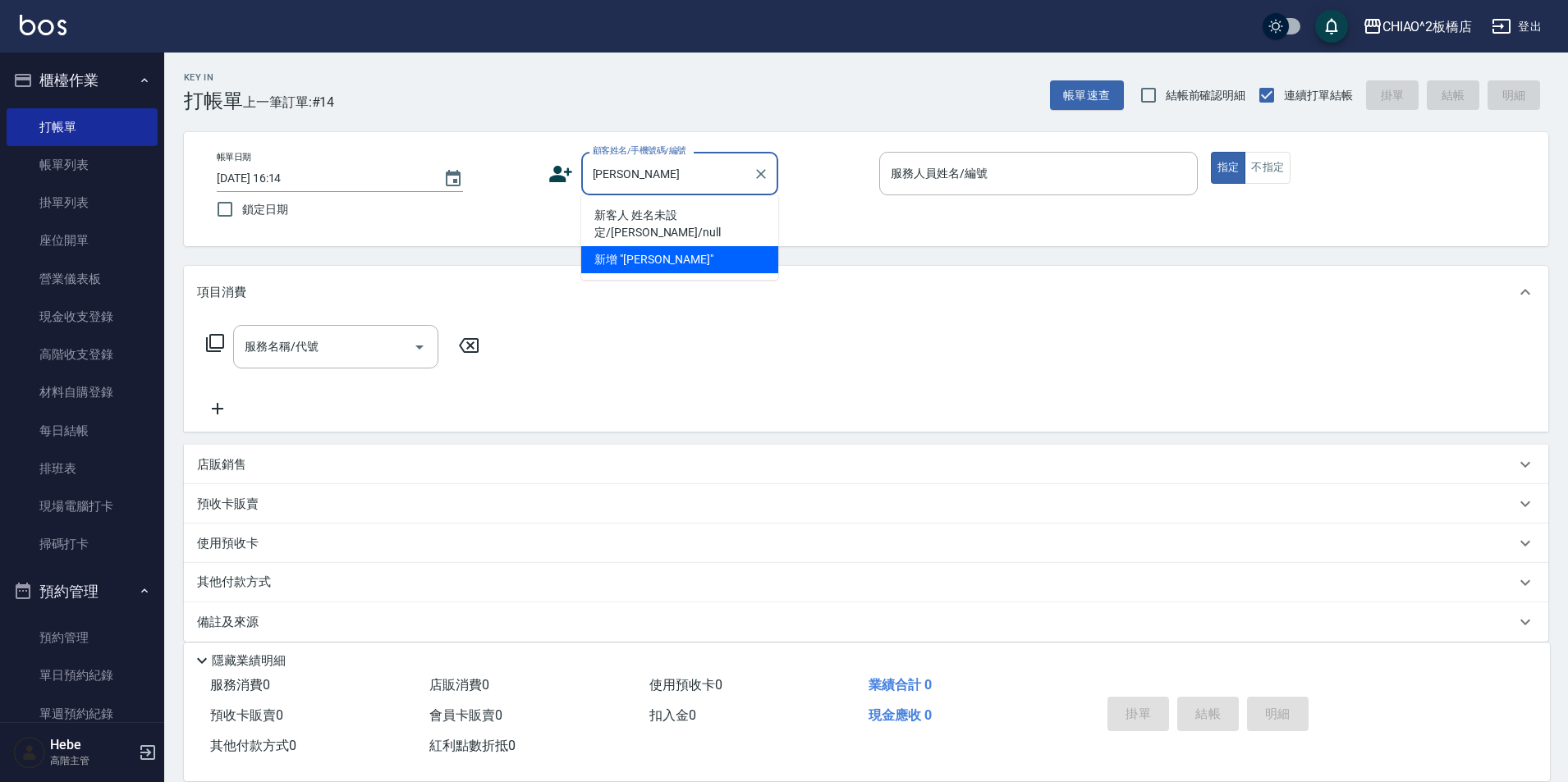
click at [651, 212] on li "新客人 姓名未設定/[PERSON_NAME]/null" at bounding box center [679, 225] width 197 height 45
type input "新客人 姓名未設定/[PERSON_NAME]/null"
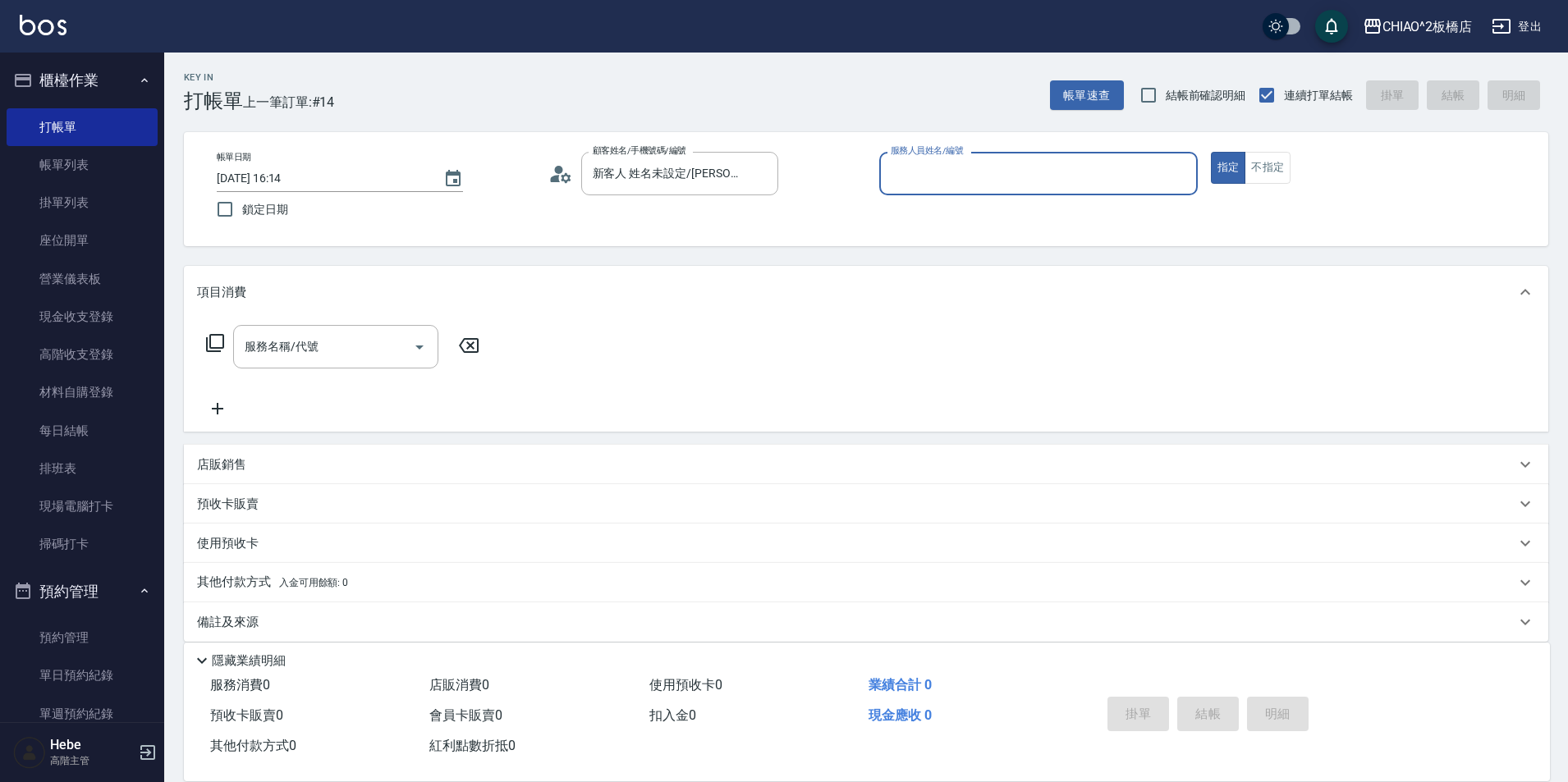
click at [939, 175] on input "服務人員姓名/編號" at bounding box center [1038, 173] width 304 height 28
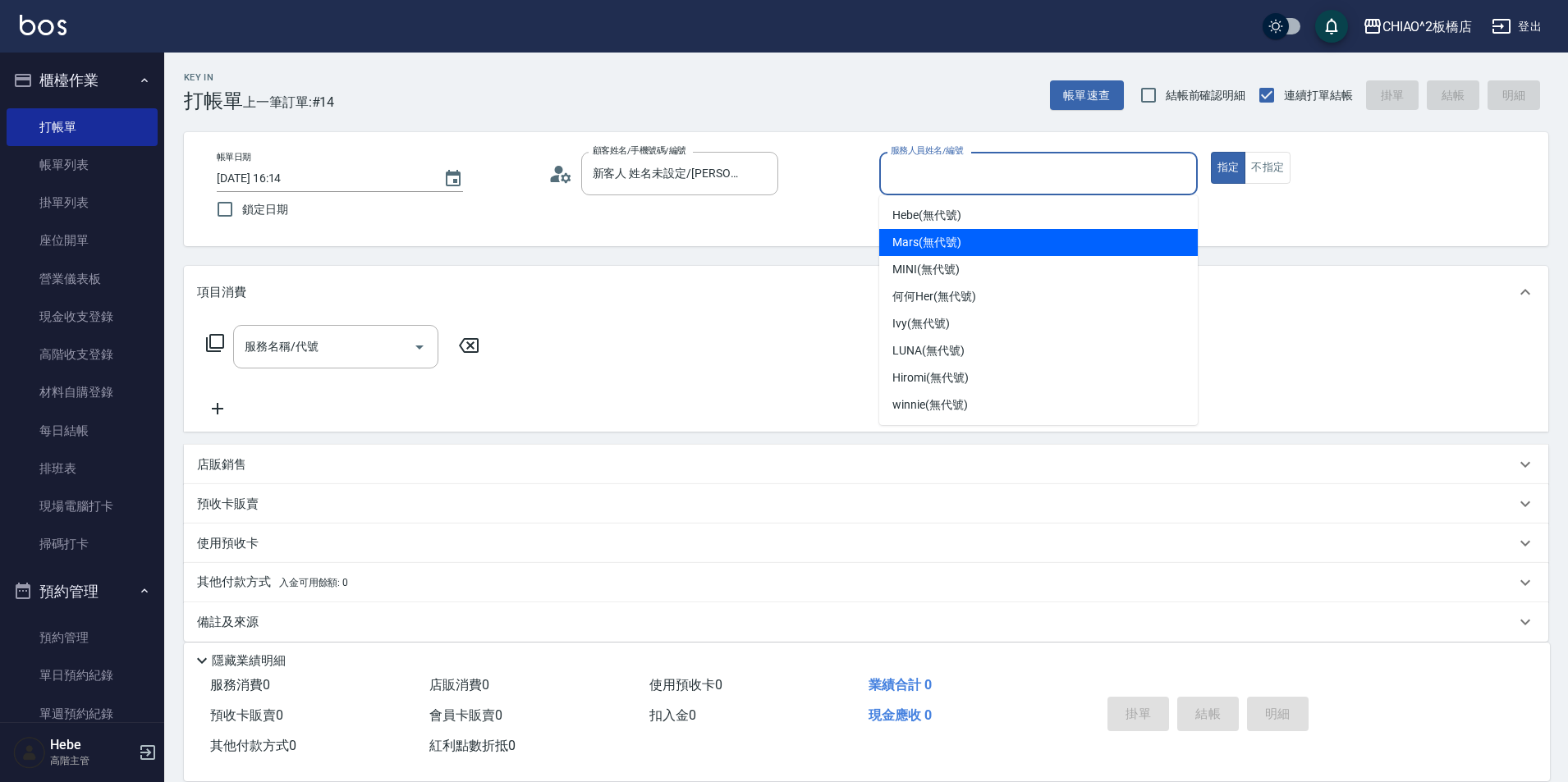
click at [929, 246] on span "Mars (無代號)" at bounding box center [927, 243] width 69 height 17
type input "Mars(無代號)"
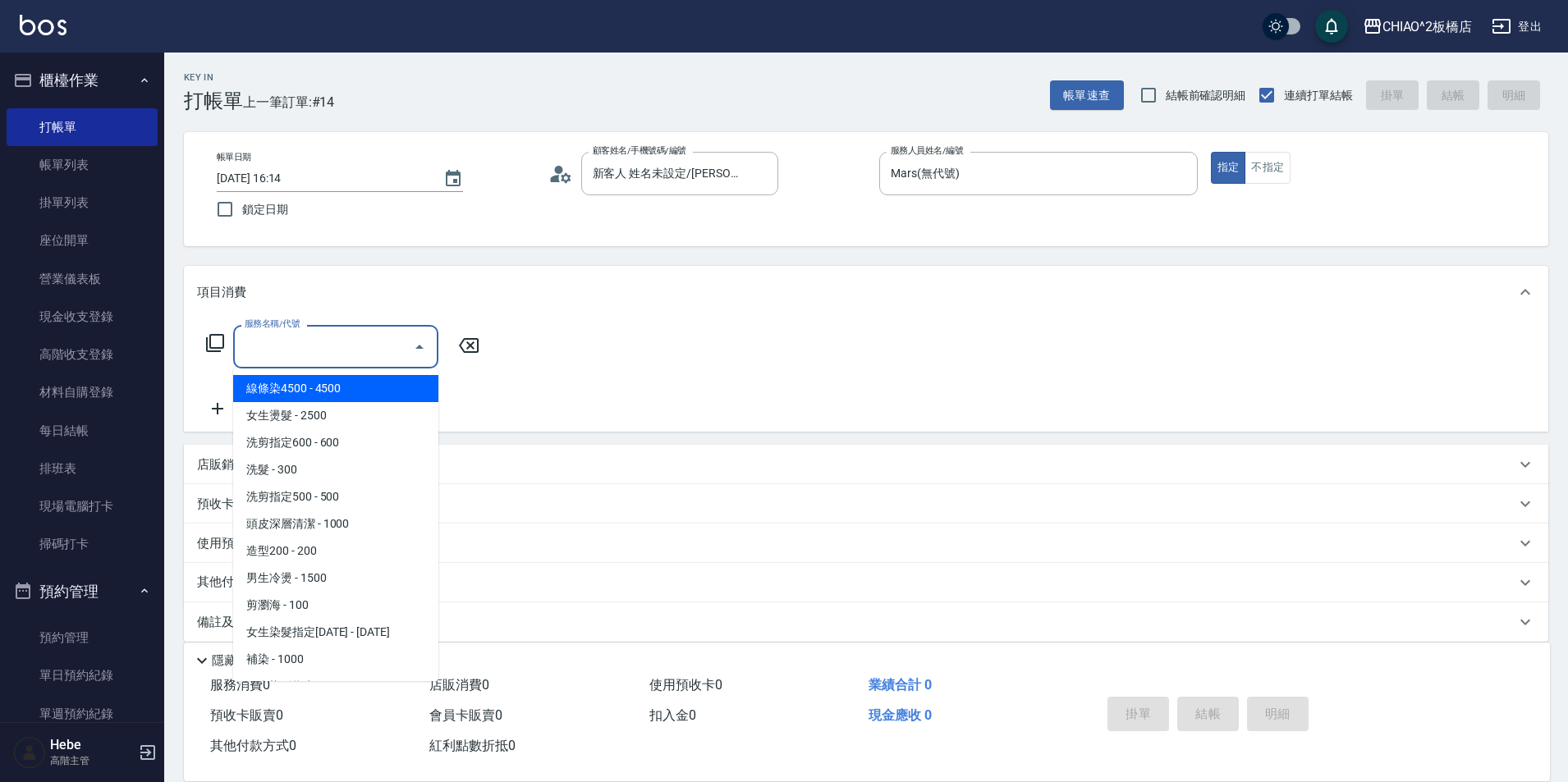
click at [392, 345] on input "服務名稱/代號" at bounding box center [324, 346] width 166 height 28
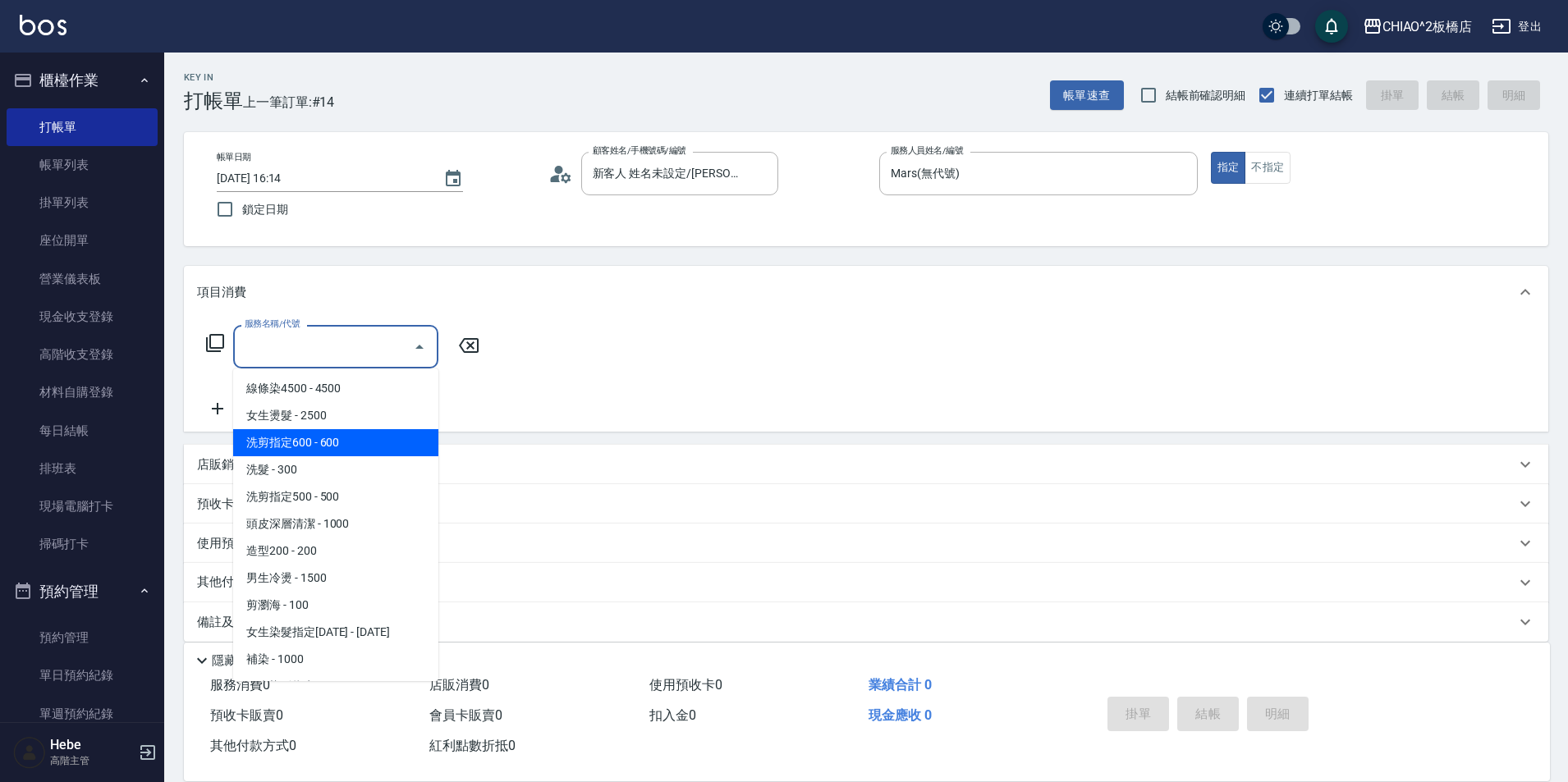
click at [350, 454] on span "洗剪指定600 - 600" at bounding box center [336, 442] width 205 height 27
type input "洗剪指定600(96678)"
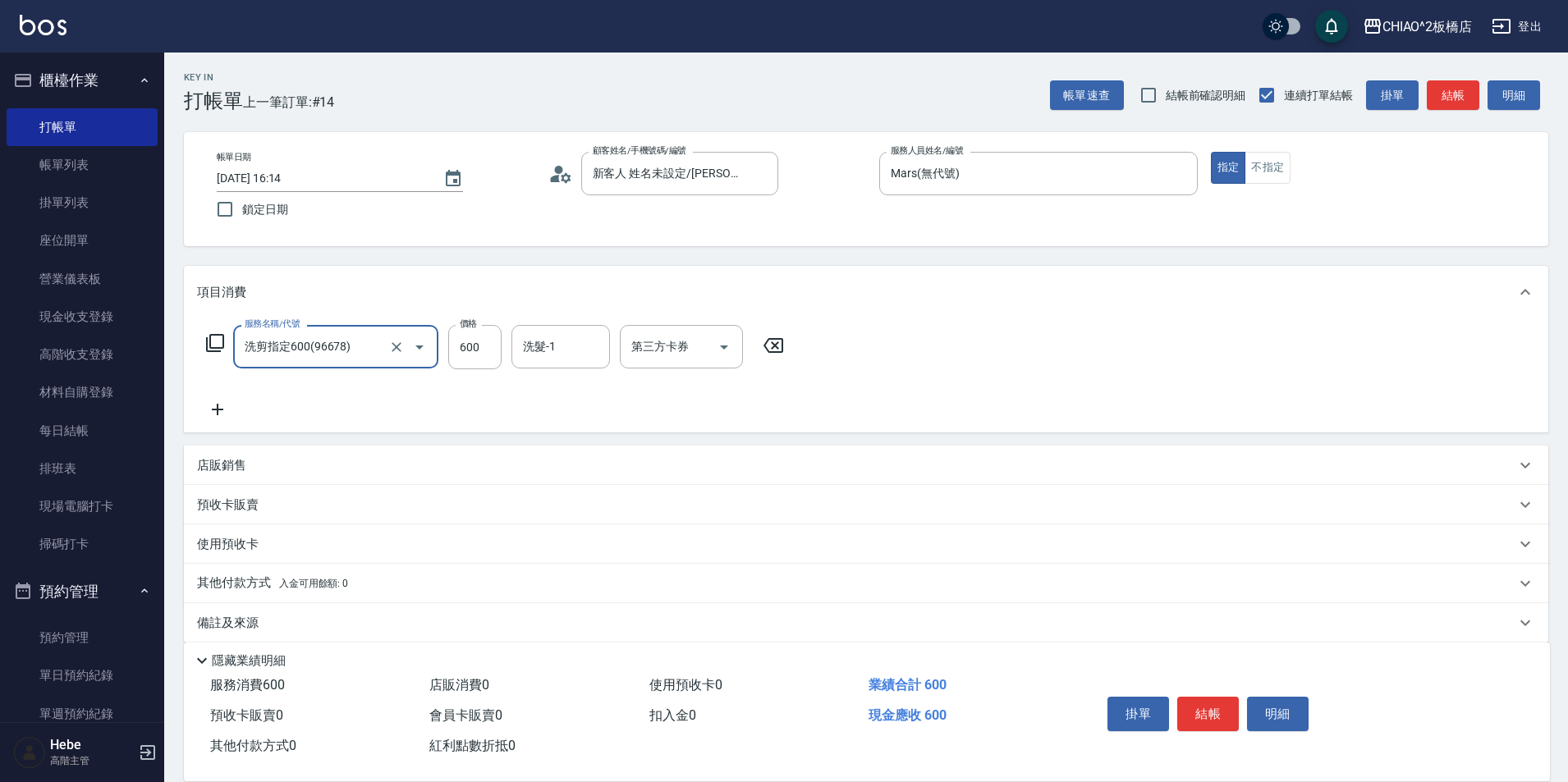
click at [211, 404] on icon at bounding box center [218, 409] width 41 height 20
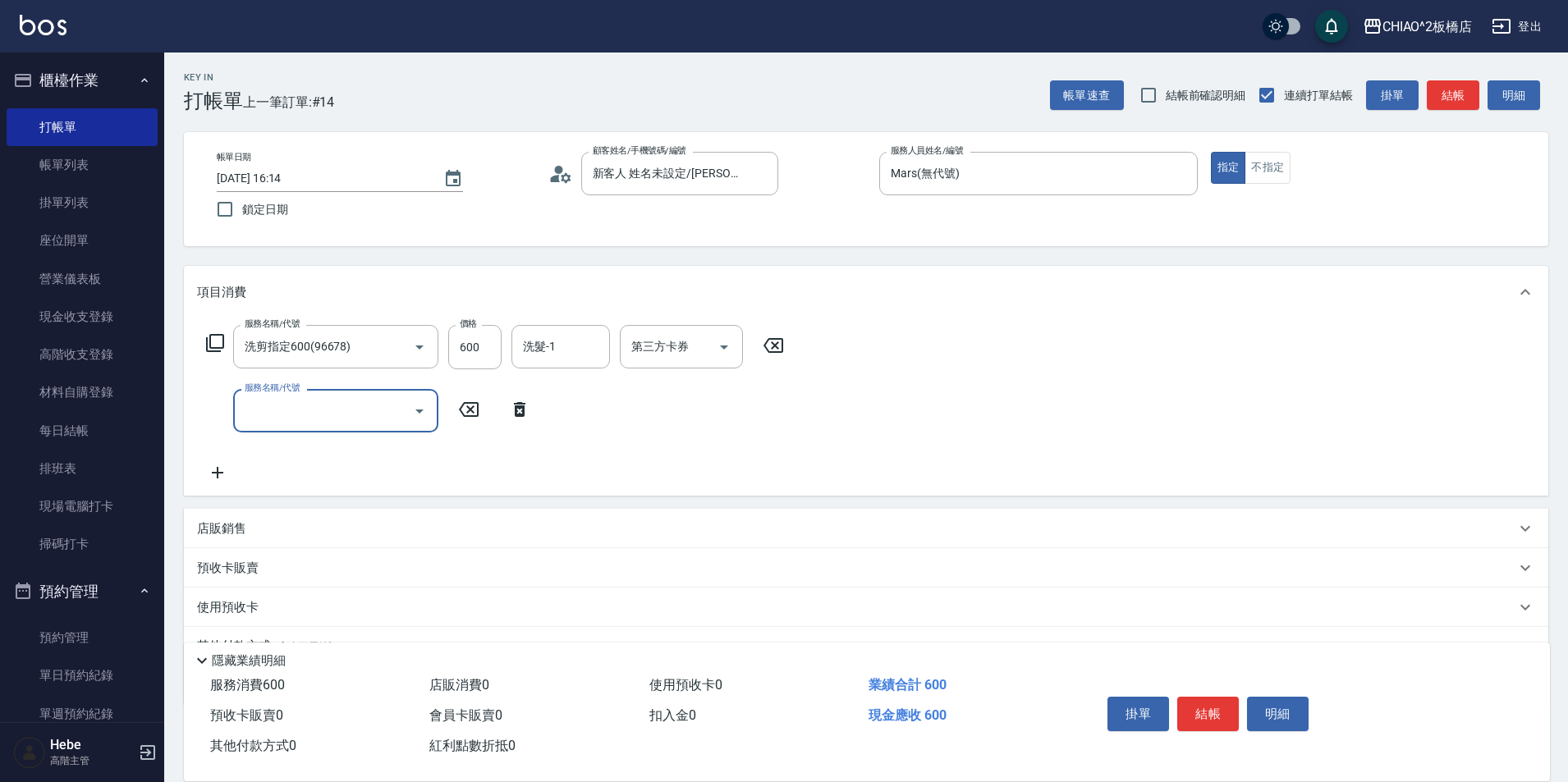
click at [265, 416] on input "服務名稱/代號" at bounding box center [324, 410] width 166 height 28
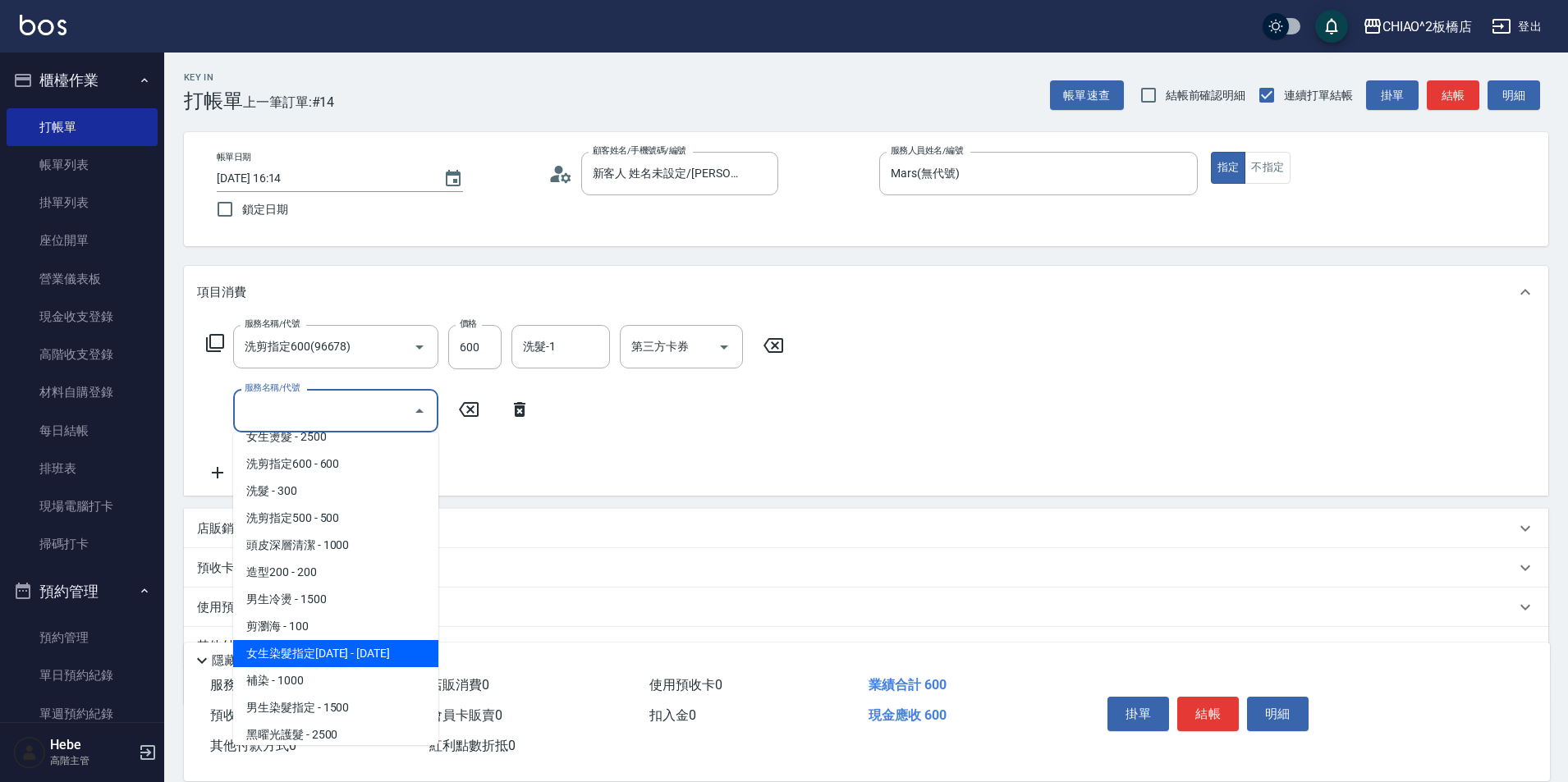
scroll to position [82, 0]
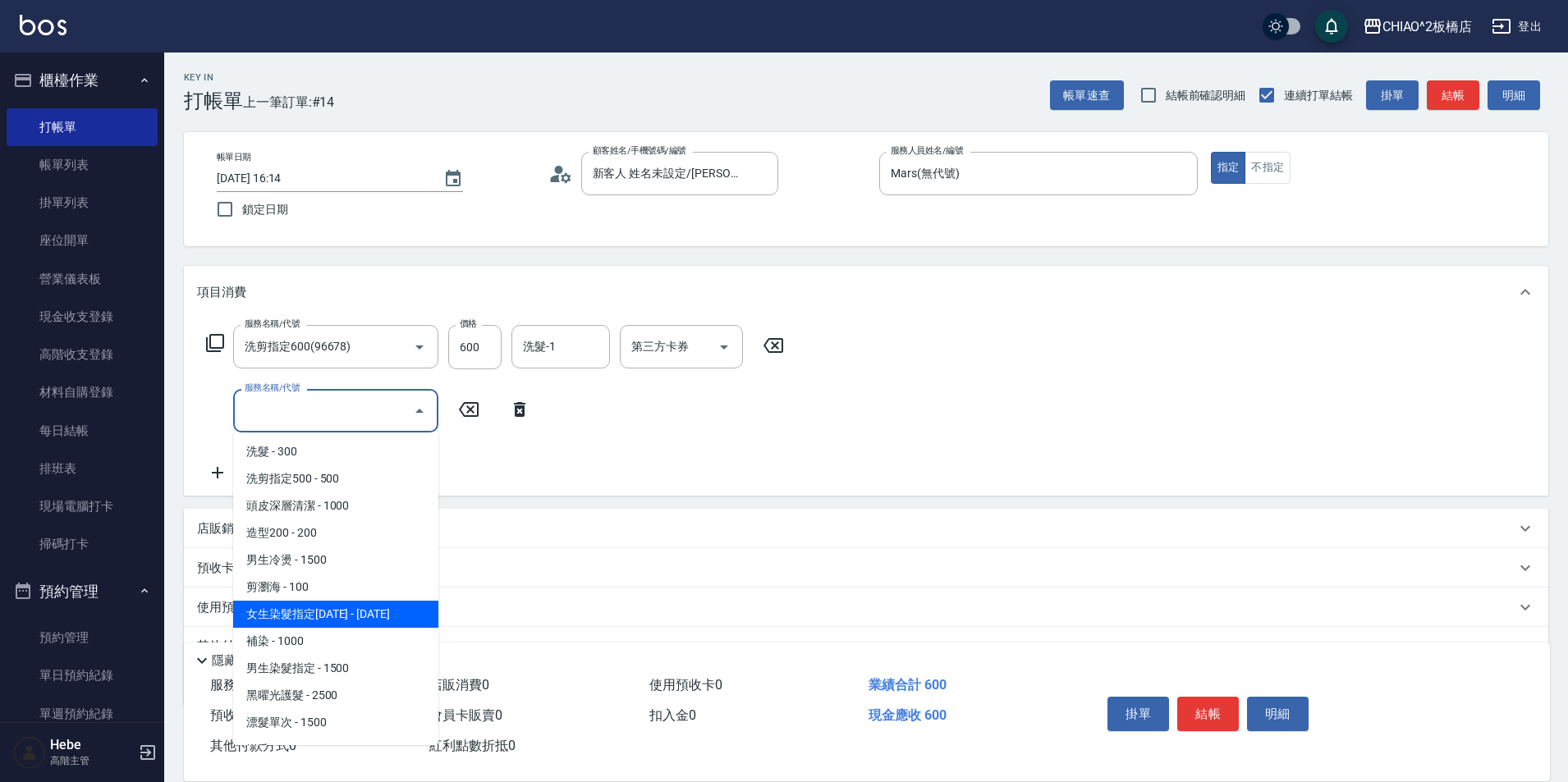
click at [338, 616] on span "女生染髮指定[DATE] - [DATE]" at bounding box center [336, 613] width 205 height 27
type input "女生染髮指定2000(96698)"
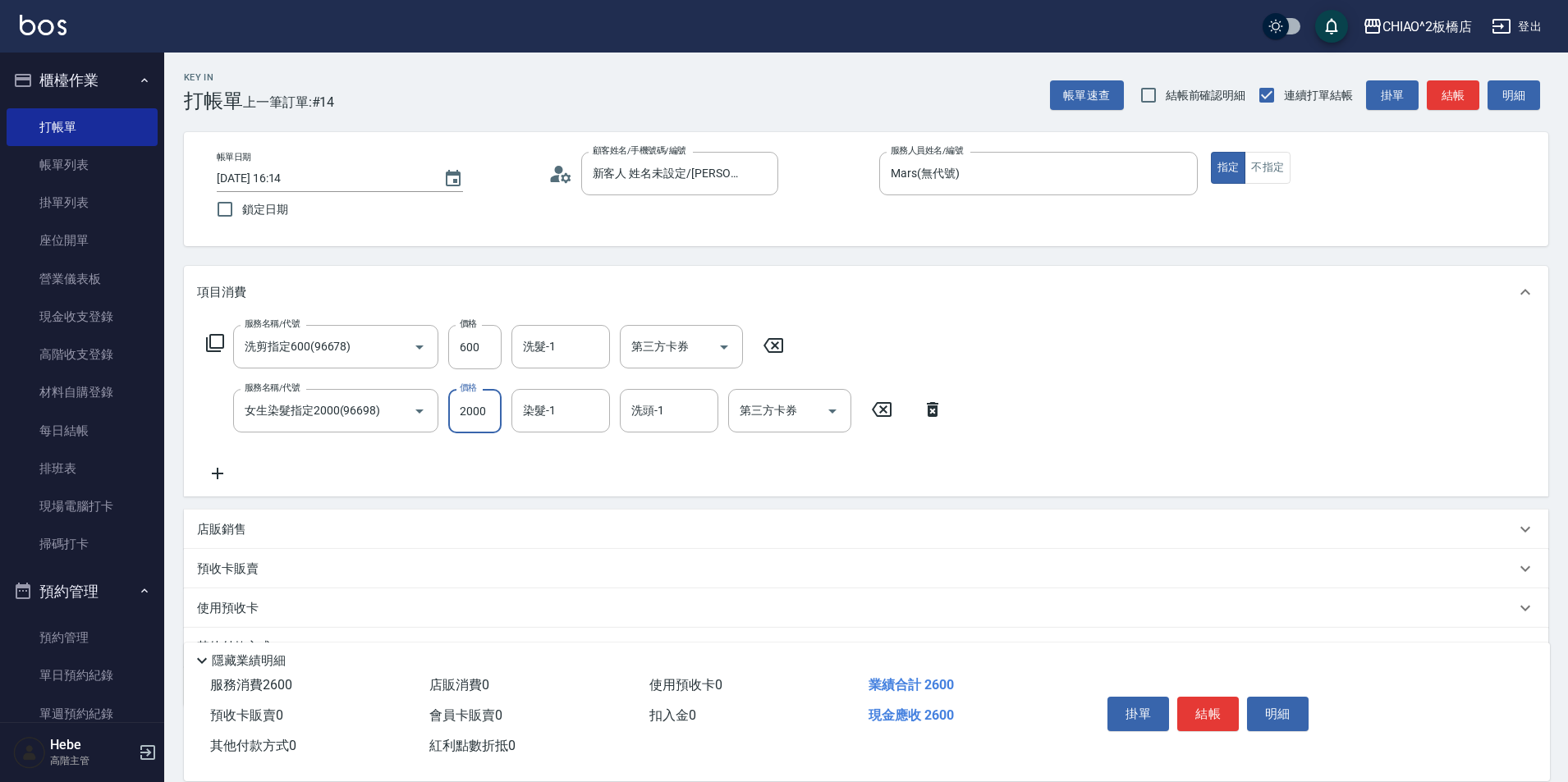
click at [470, 414] on input "2000" at bounding box center [475, 411] width 53 height 45
type input "1600"
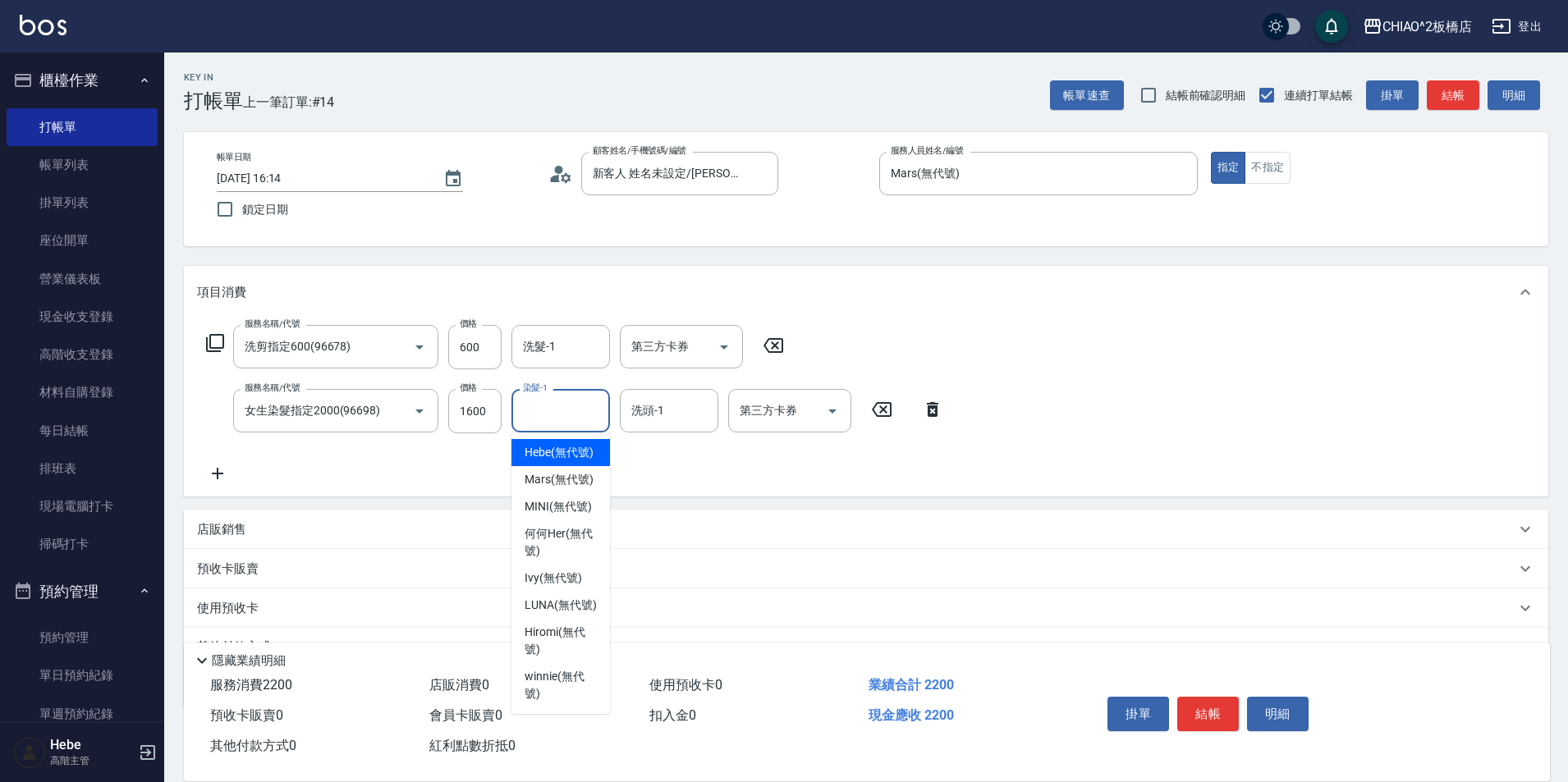
click at [568, 411] on input "染髮-1" at bounding box center [560, 410] width 83 height 28
click at [557, 600] on span "LUNA (無代號)" at bounding box center [561, 606] width 72 height 17
type input "LUNA(無代號)"
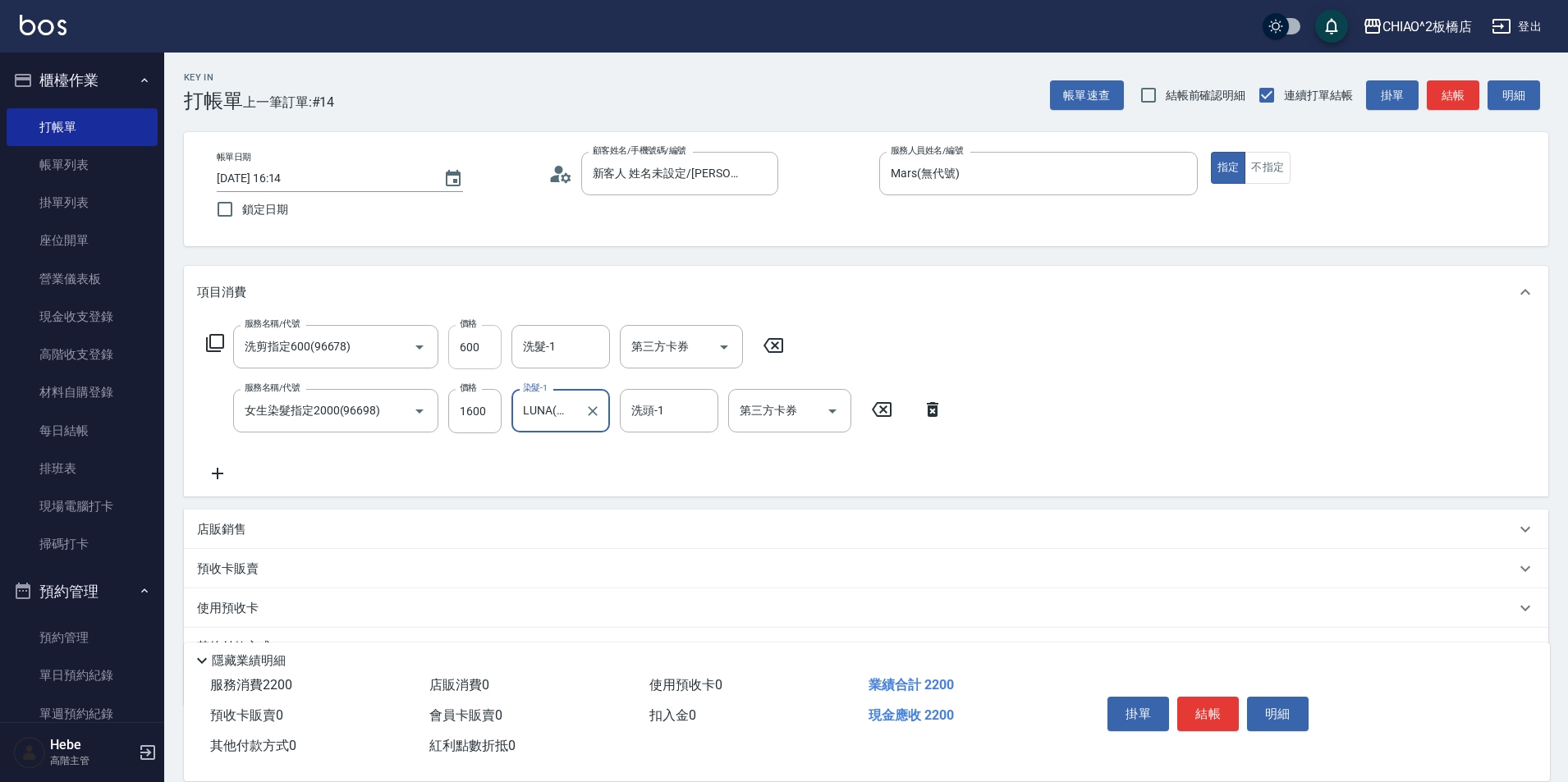
click at [492, 349] on input "600" at bounding box center [475, 348] width 53 height 45
type input "1600"
click at [476, 349] on input "600" at bounding box center [475, 348] width 53 height 45
type input "700"
click at [1207, 707] on button "結帳" at bounding box center [1208, 714] width 62 height 34
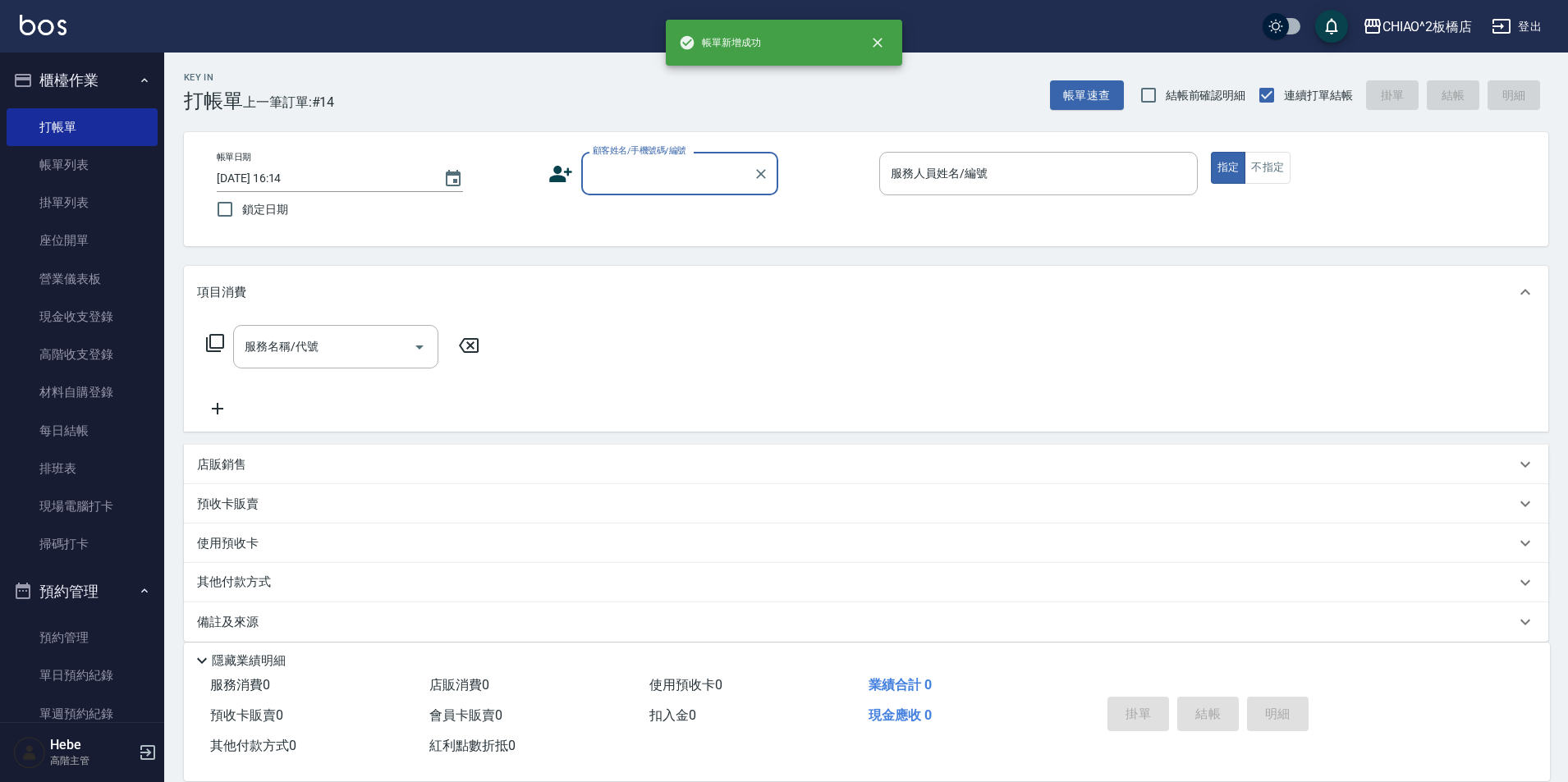
scroll to position [0, 0]
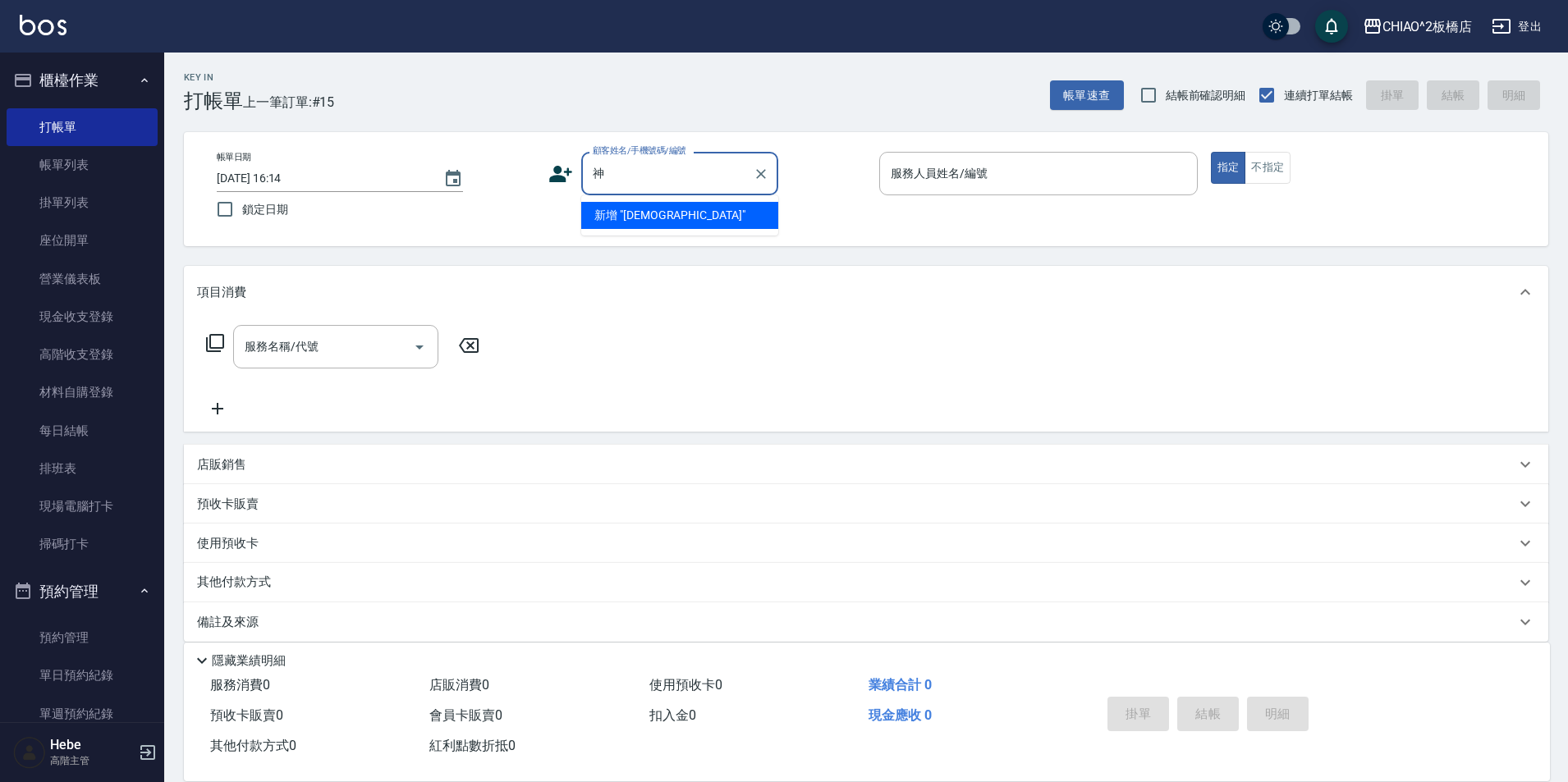
click at [676, 168] on input "神" at bounding box center [667, 173] width 157 height 28
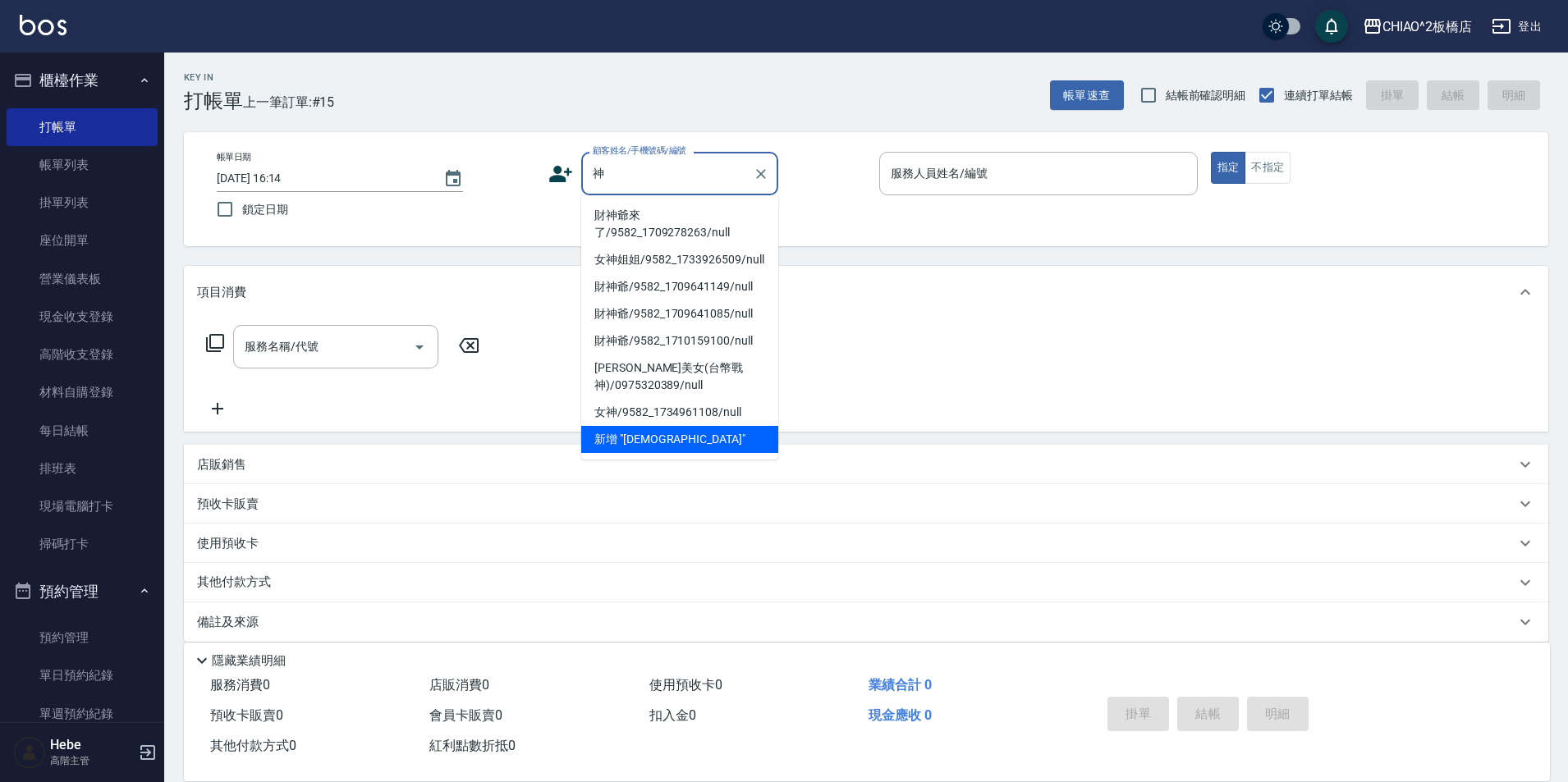
click at [676, 215] on li "財神爺來了/9582_1709278263/null" at bounding box center [679, 225] width 197 height 45
type input "財神爺來了/9582_1709278263/null"
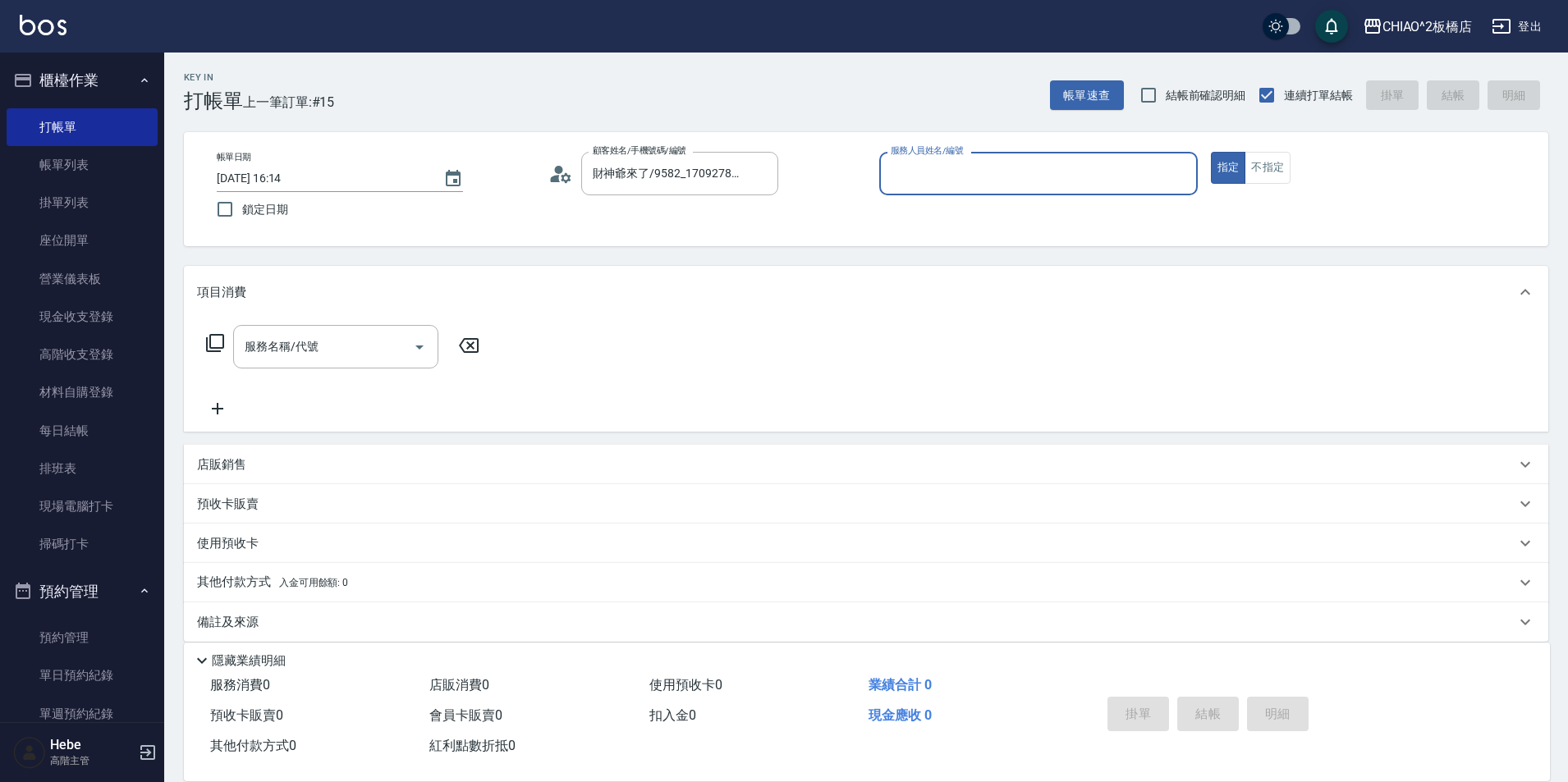
click at [669, 233] on div "帳單日期 [DATE] 16:14 鎖定日期 顧客姓名/手機號碼/編號 財神爺來了/9582_1709278263/null 顧客姓名/手機號碼/編號 服務人…" at bounding box center [866, 189] width 1364 height 114
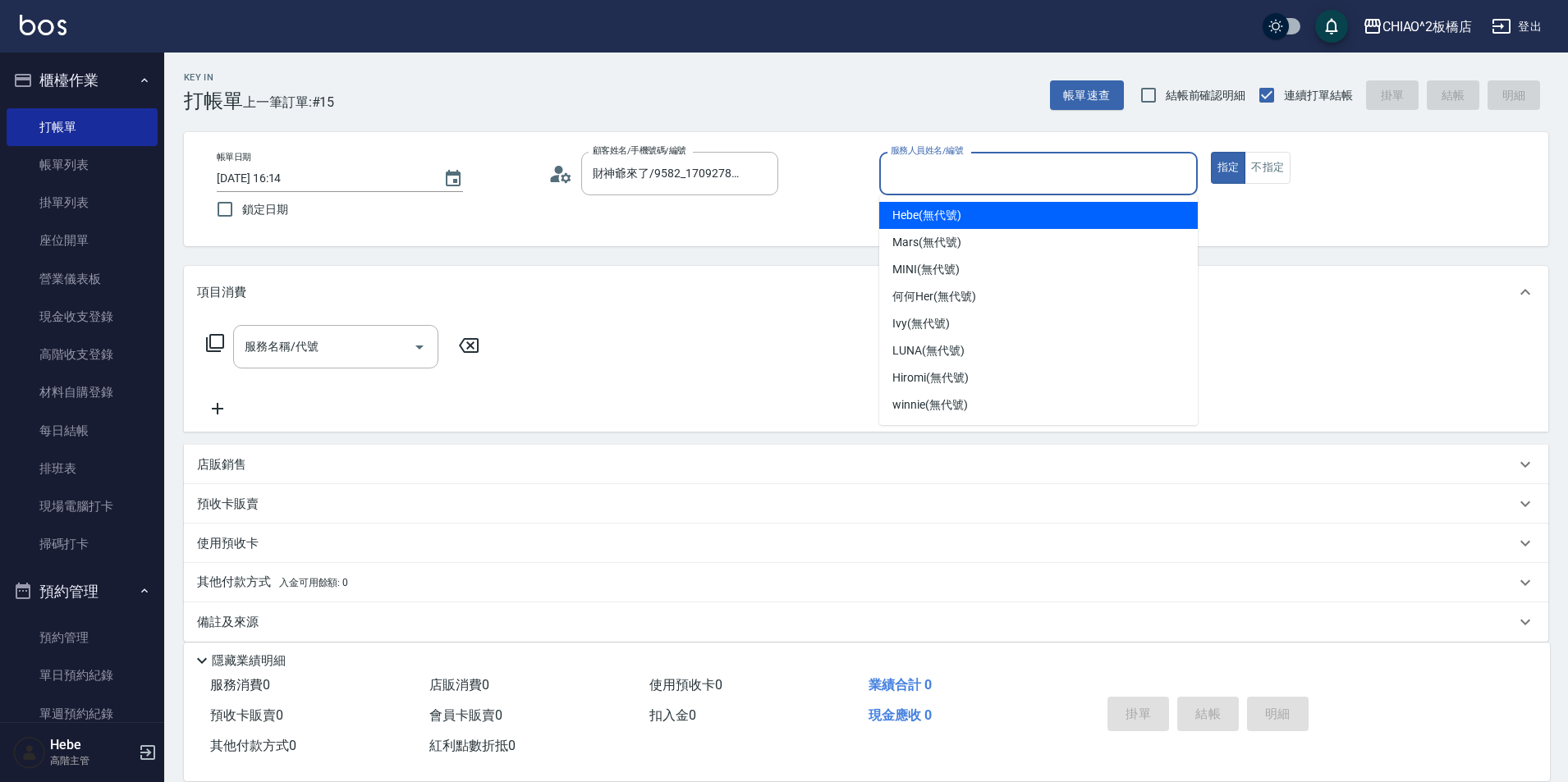
click at [997, 169] on input "服務人員姓名/編號" at bounding box center [1038, 173] width 304 height 28
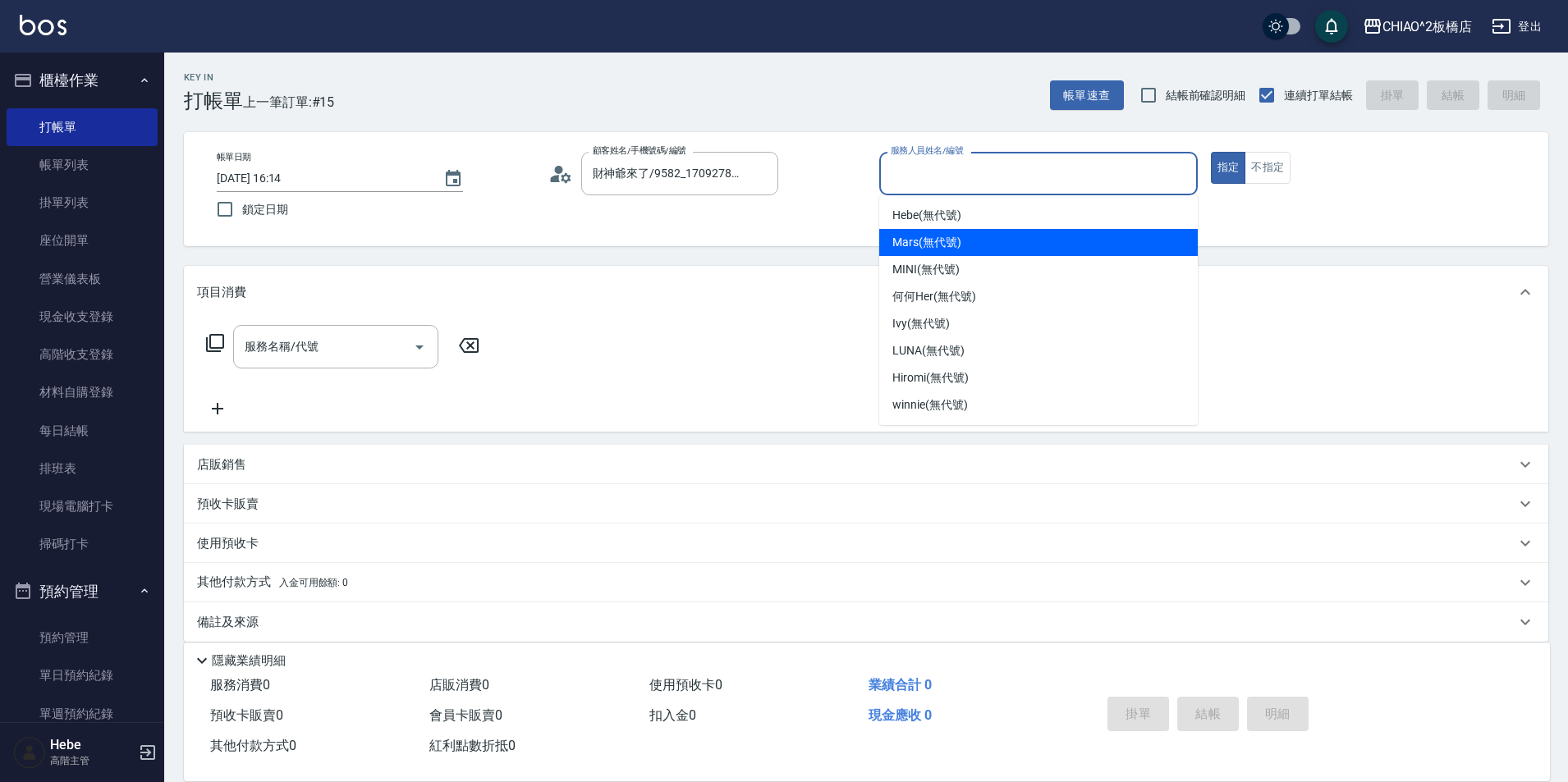
click at [965, 234] on div "Mars (無代號)" at bounding box center [1039, 242] width 318 height 27
type input "Mars(無代號)"
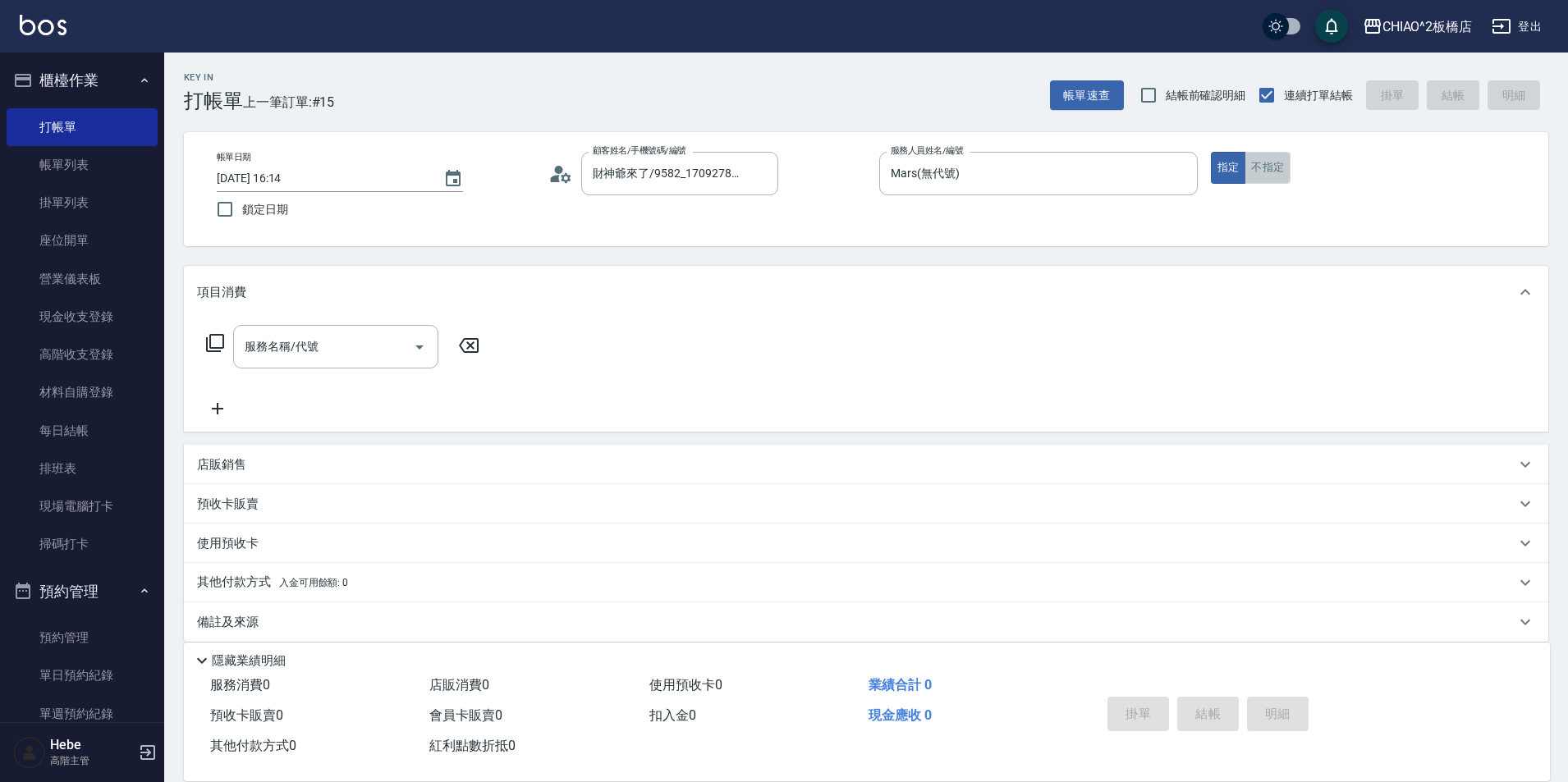
click at [1261, 178] on button "不指定" at bounding box center [1267, 167] width 46 height 32
click at [340, 345] on input "服務名稱/代號" at bounding box center [324, 346] width 166 height 28
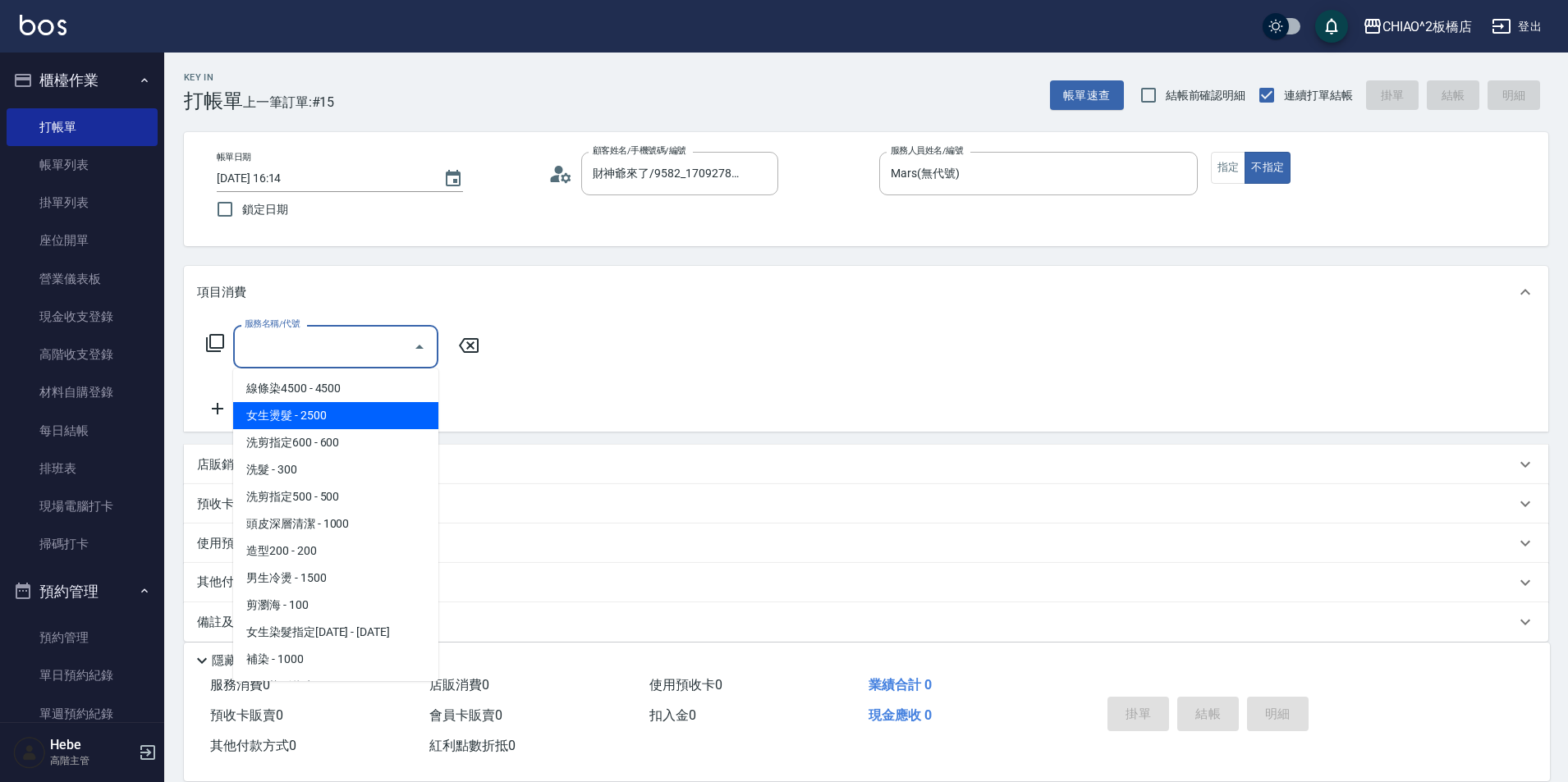
click at [335, 411] on span "女生燙髮 - 2500" at bounding box center [336, 415] width 205 height 27
type input "女生燙髮(96677)"
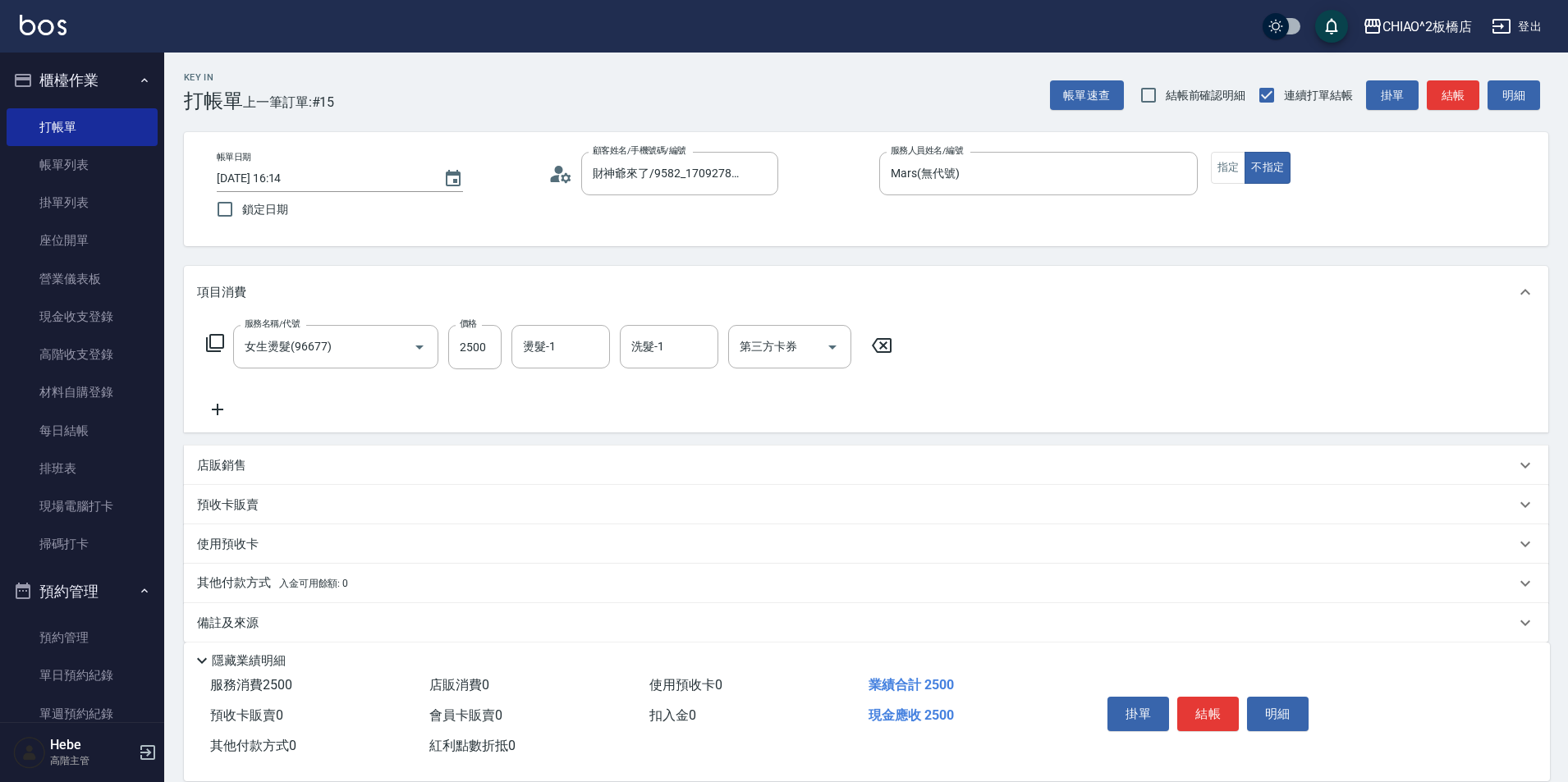
click at [506, 343] on div "服務名稱/代號 女生燙髮(96677) 服務名稱/代號 價格 2500 價格 燙髮-1 燙髮-1 洗髮-1 洗髮-1 第三方卡券 第三方卡券" at bounding box center [549, 348] width 705 height 45
click at [481, 343] on input "2500" at bounding box center [475, 348] width 53 height 45
type input "2800"
click at [213, 409] on icon at bounding box center [218, 409] width 41 height 20
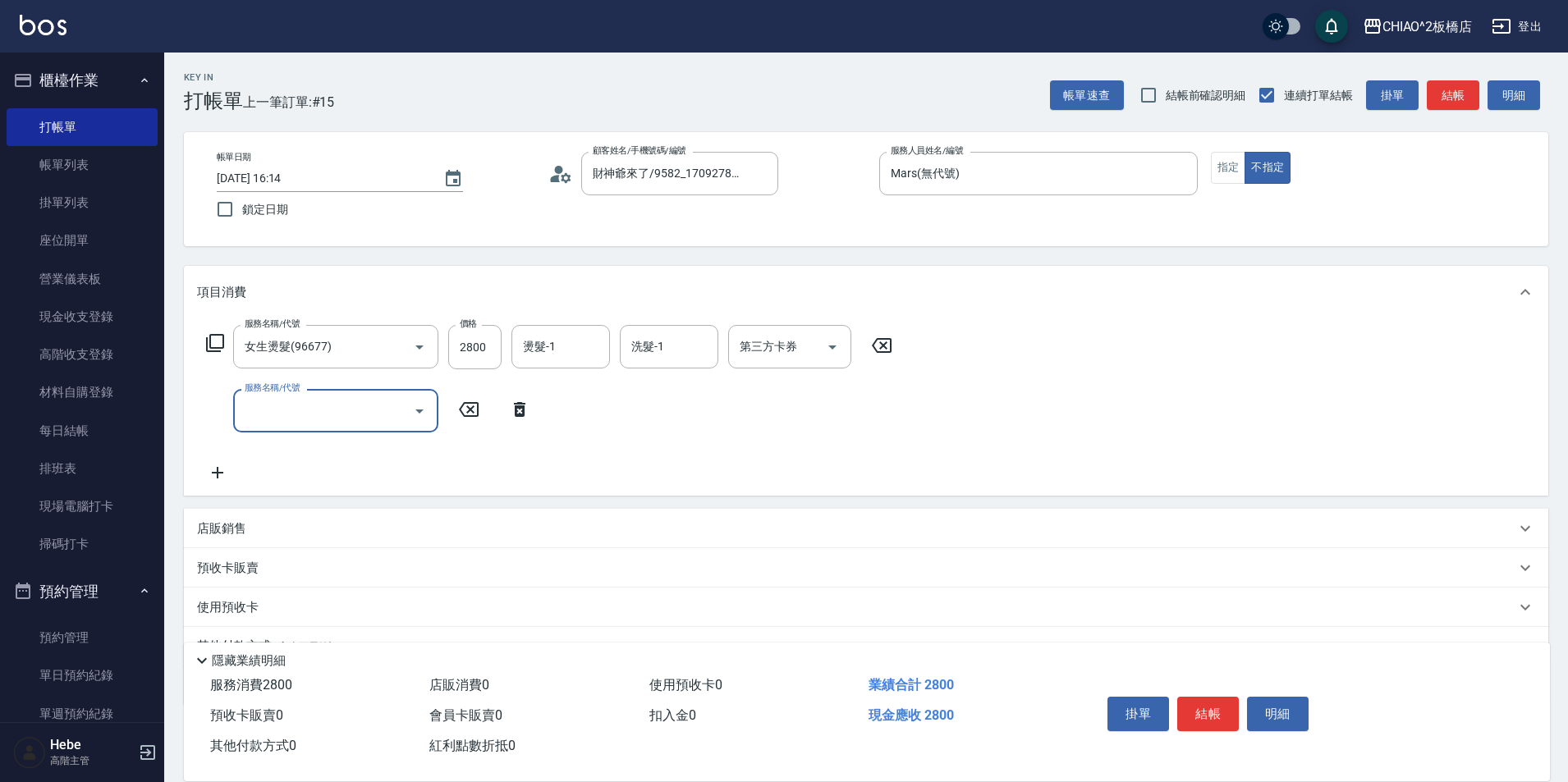
click at [306, 406] on input "服務名稱/代號" at bounding box center [324, 410] width 166 height 28
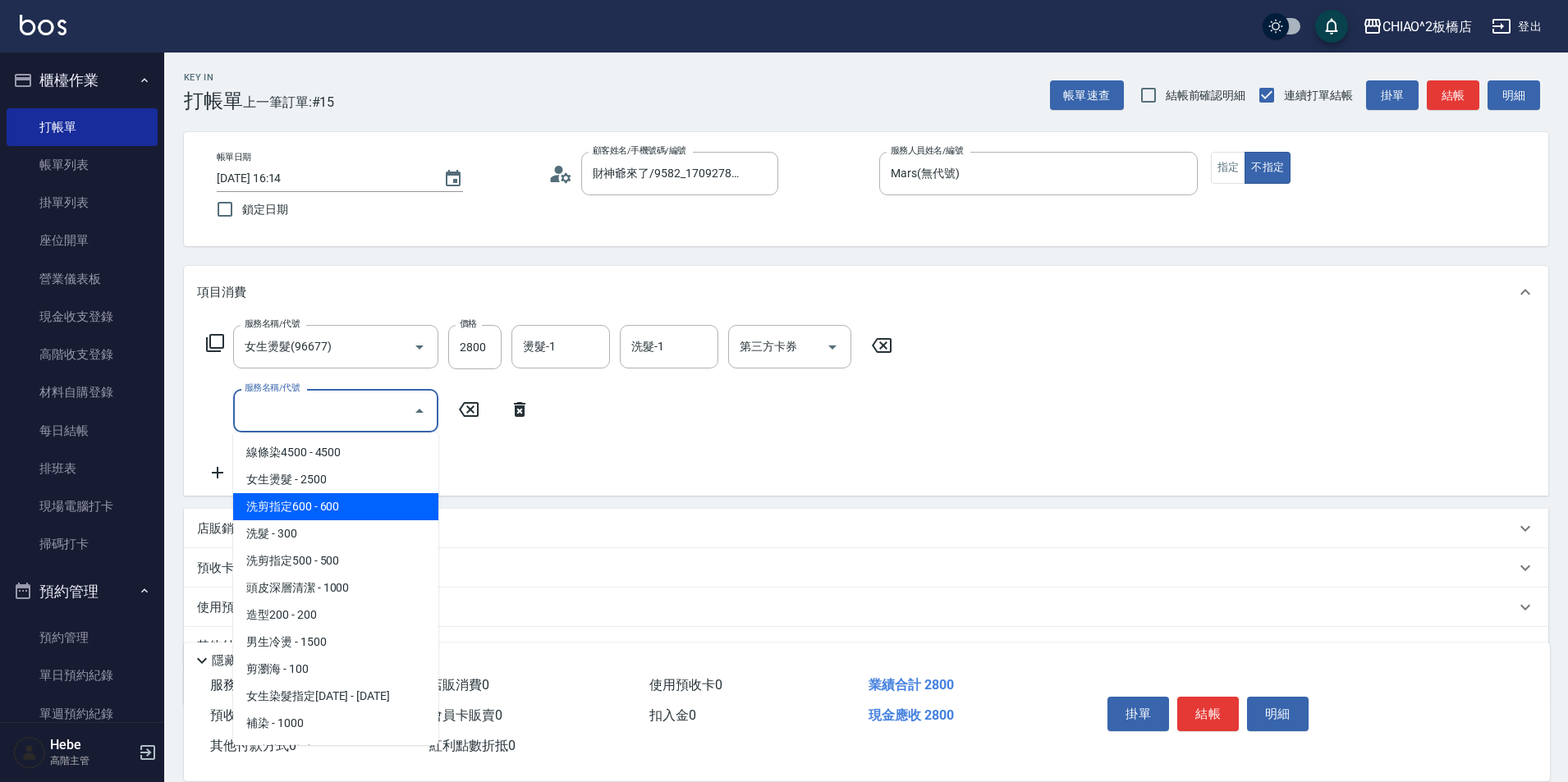
click at [351, 507] on span "洗剪指定600 - 600" at bounding box center [336, 506] width 205 height 27
type input "洗剪指定600(96678)"
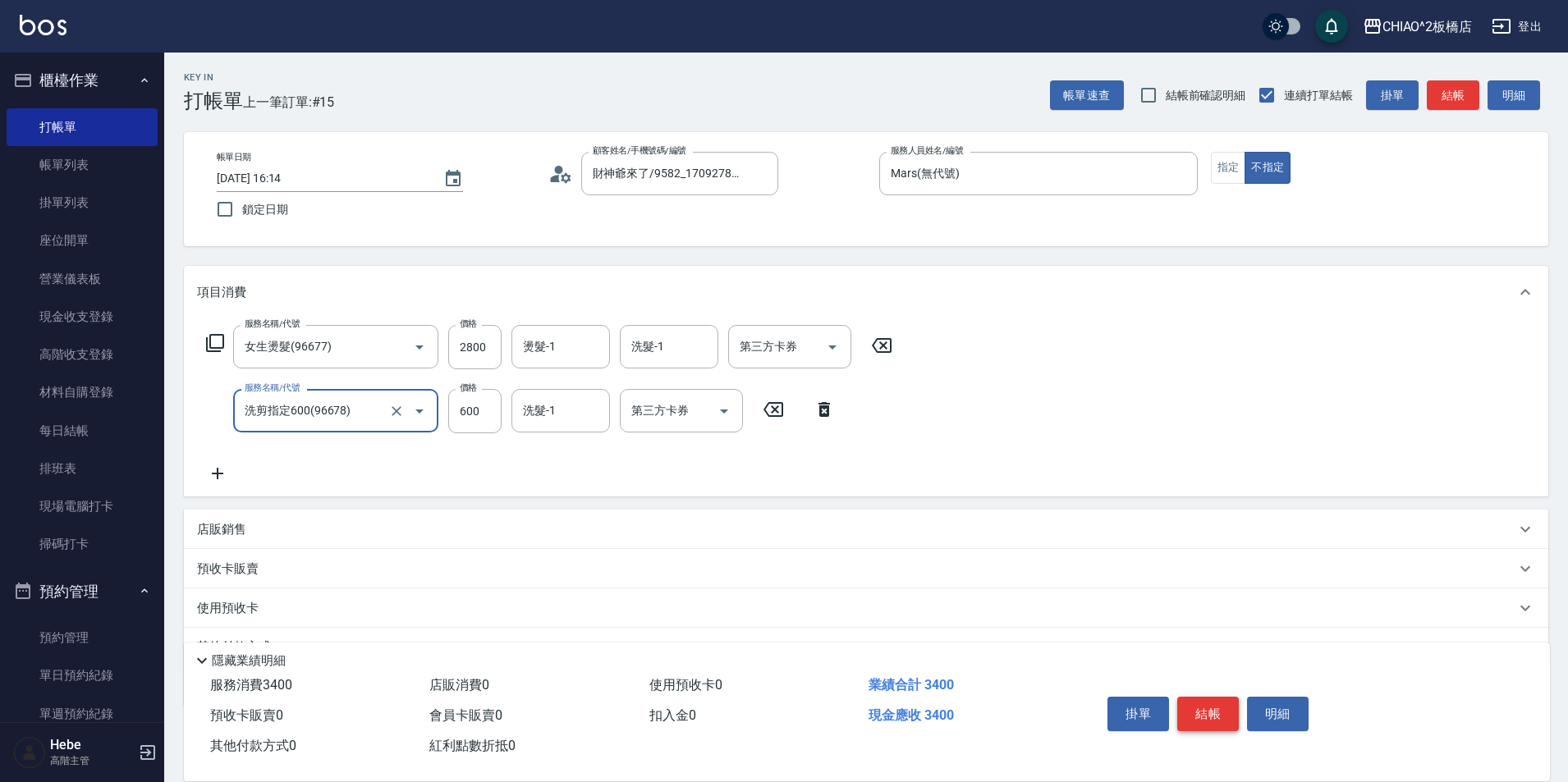
click at [1204, 711] on button "結帳" at bounding box center [1208, 714] width 62 height 34
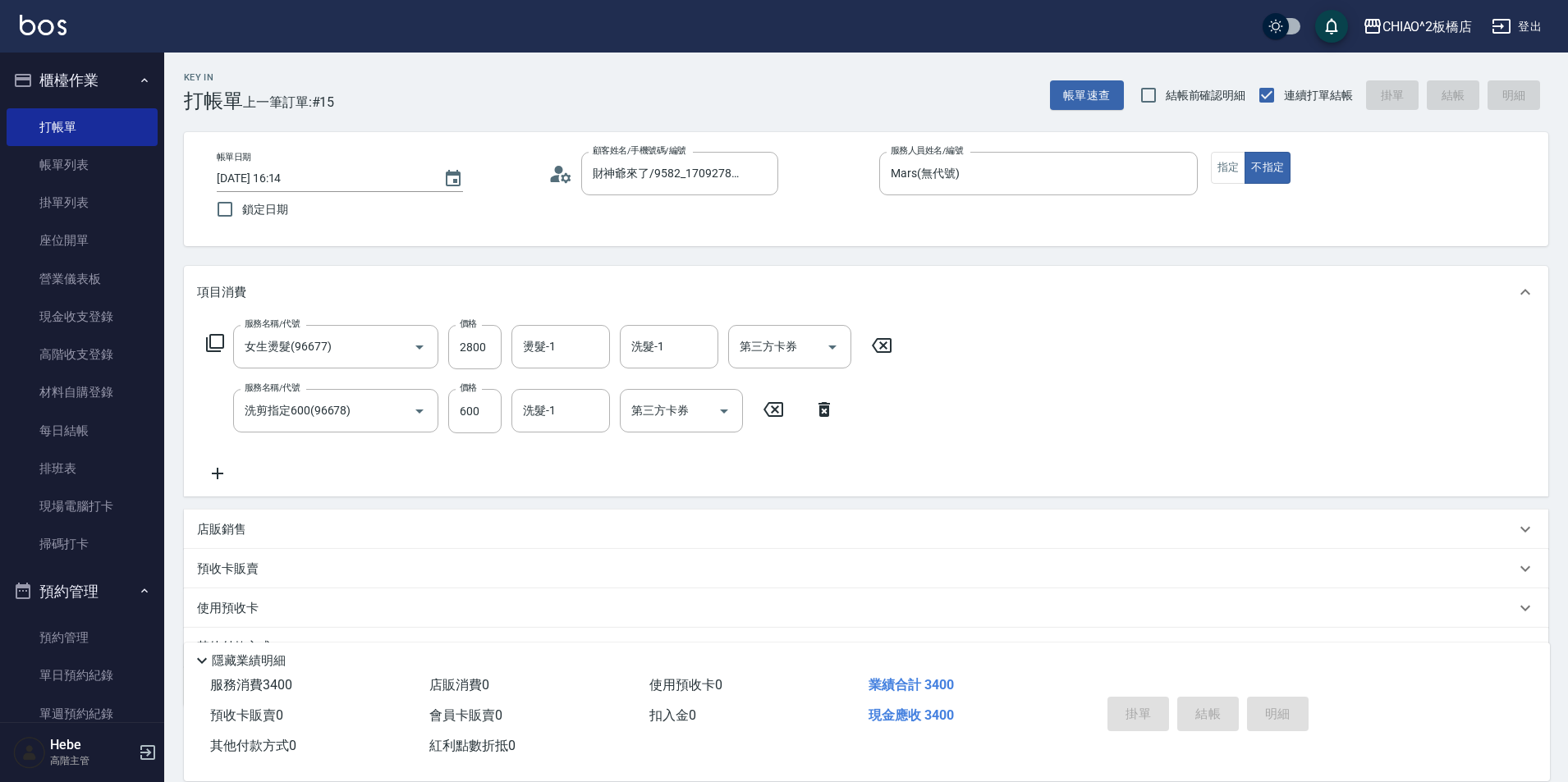
type input "[DATE] 16:55"
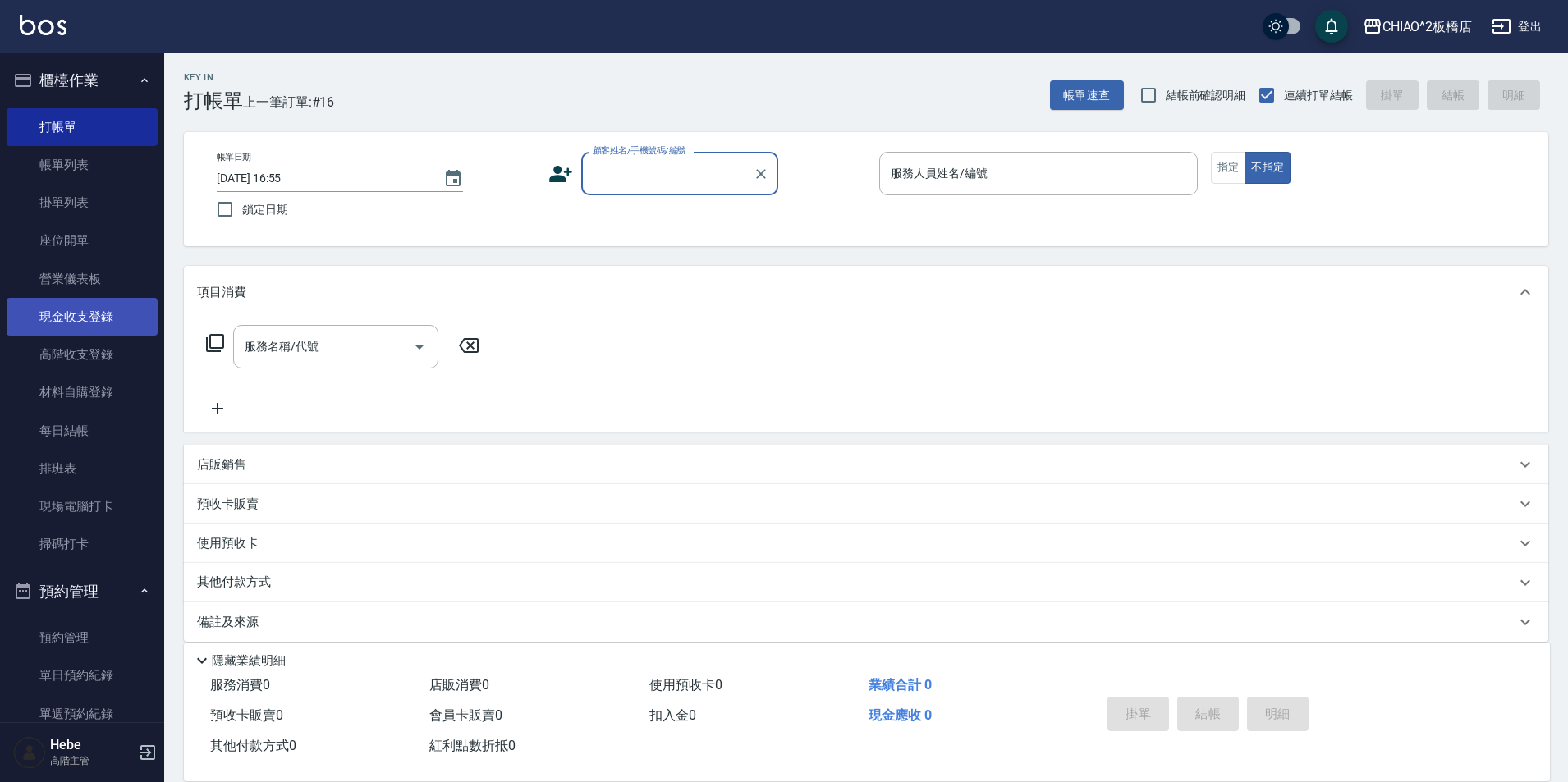
drag, startPoint x: 65, startPoint y: 169, endPoint x: 149, endPoint y: 302, distance: 157.3
click at [65, 169] on link "帳單列表" at bounding box center [83, 165] width 151 height 38
click at [91, 162] on link "帳單列表" at bounding box center [83, 165] width 151 height 38
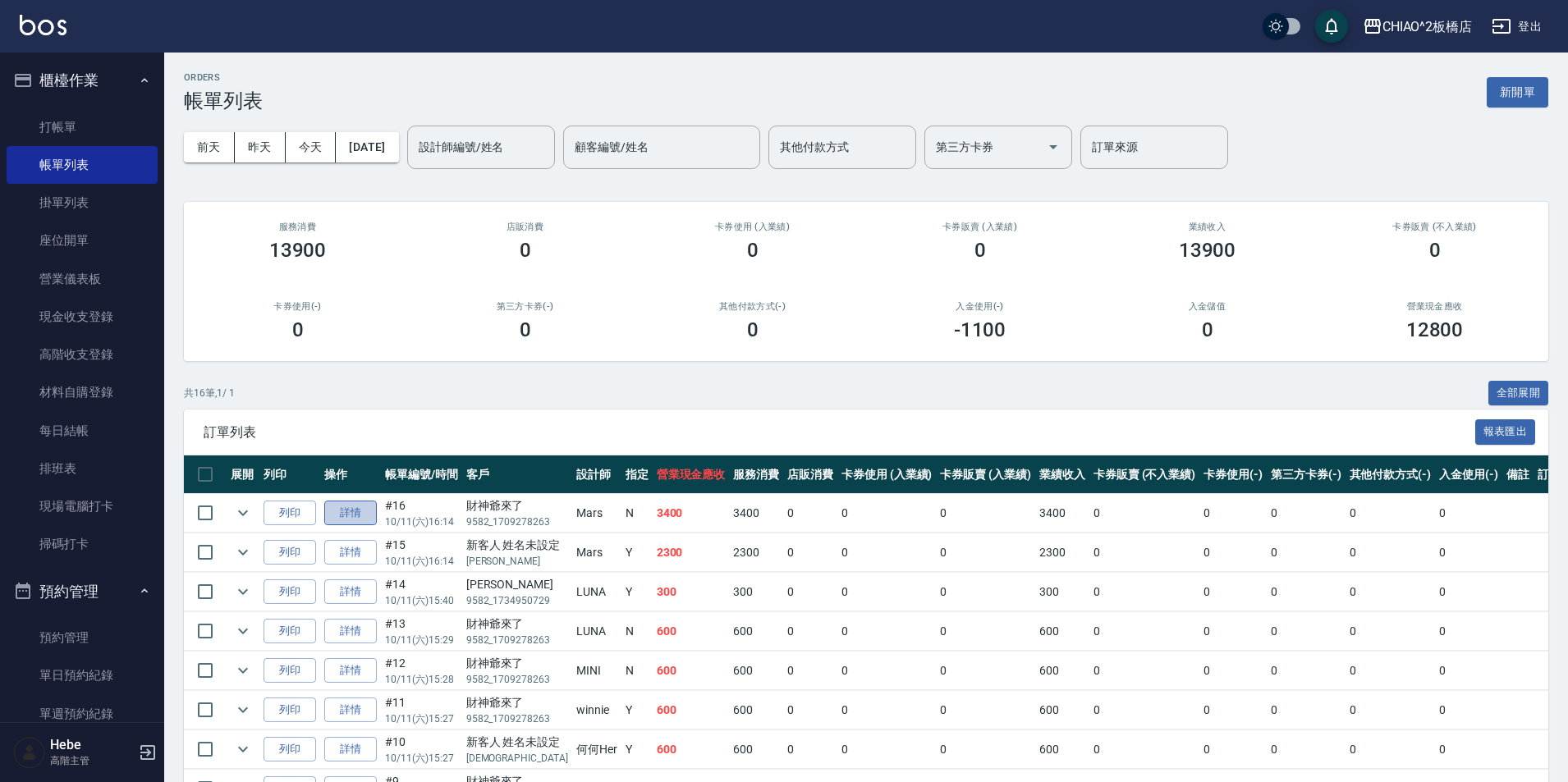
click at [346, 516] on link "詳情" at bounding box center [350, 514] width 52 height 26
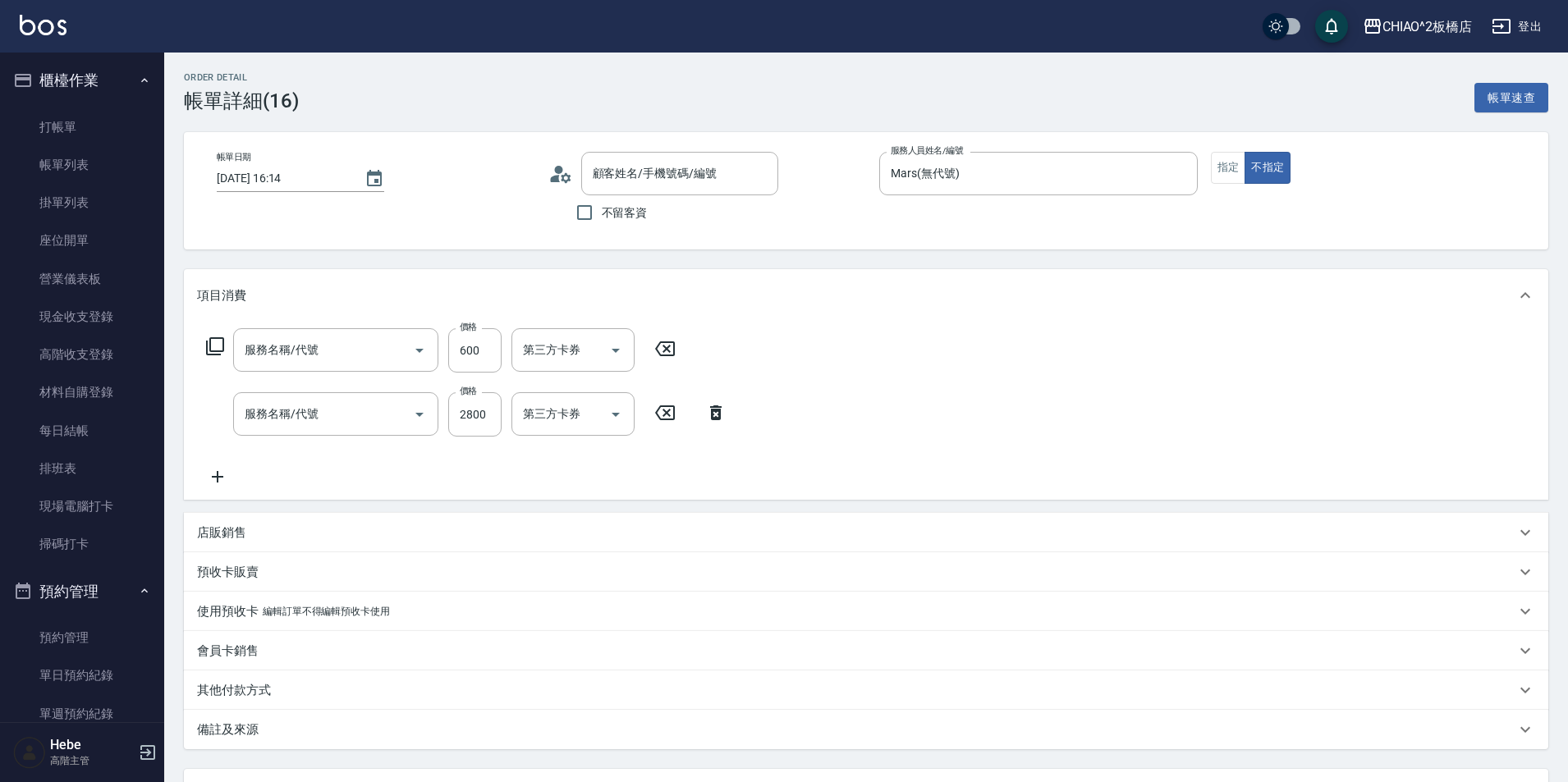
type input "[DATE] 16:14"
type input "Mars(無代號)"
type input "財神爺來了/9582_1709278263/null"
type input "洗剪指定600(96678)"
type input "女生燙髮(96677)"
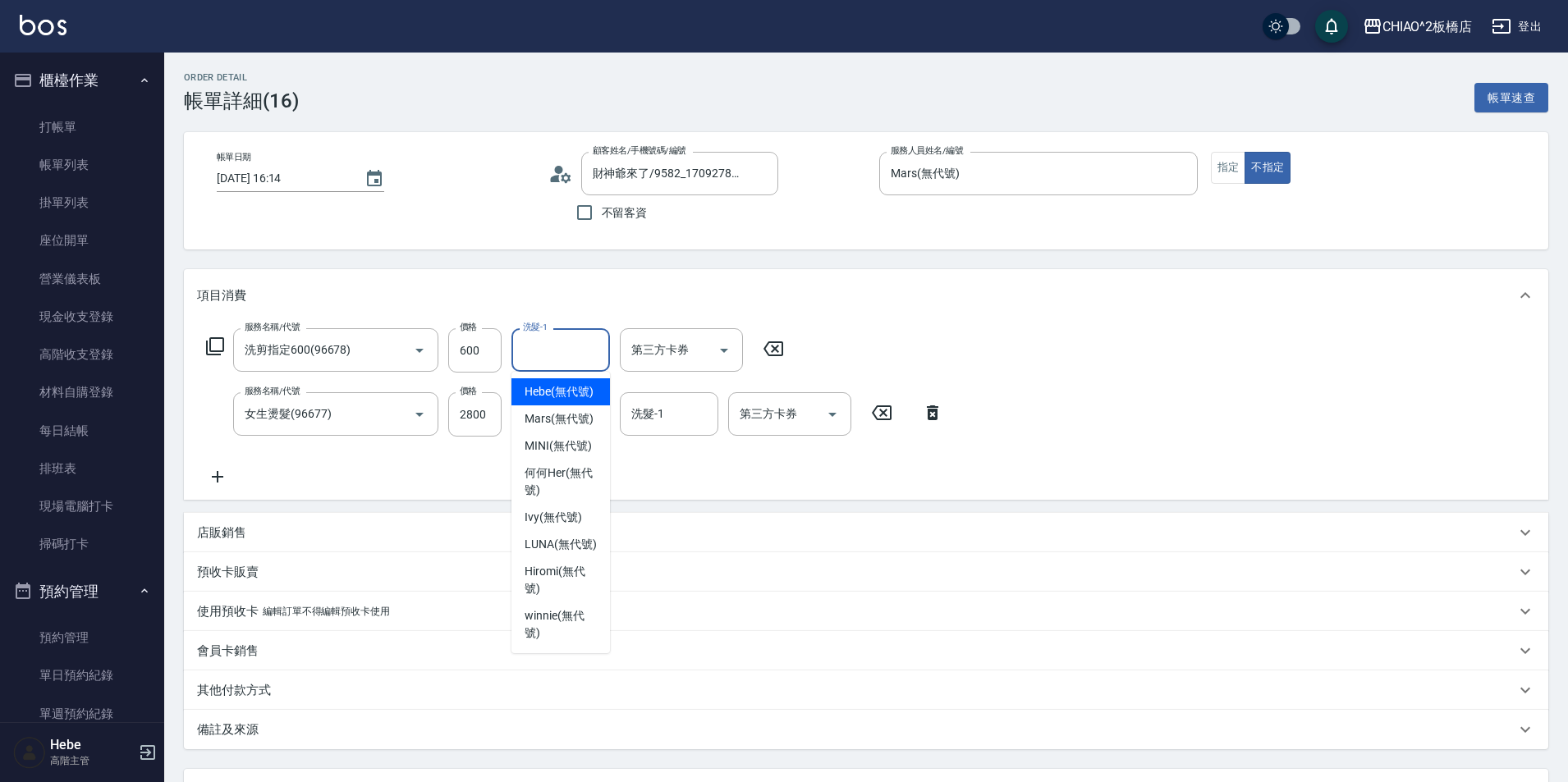
click at [544, 361] on input "洗髮-1" at bounding box center [560, 349] width 83 height 28
click at [551, 543] on span "LUNA (無代號)" at bounding box center [561, 545] width 72 height 17
type input "LUNA(無代號)"
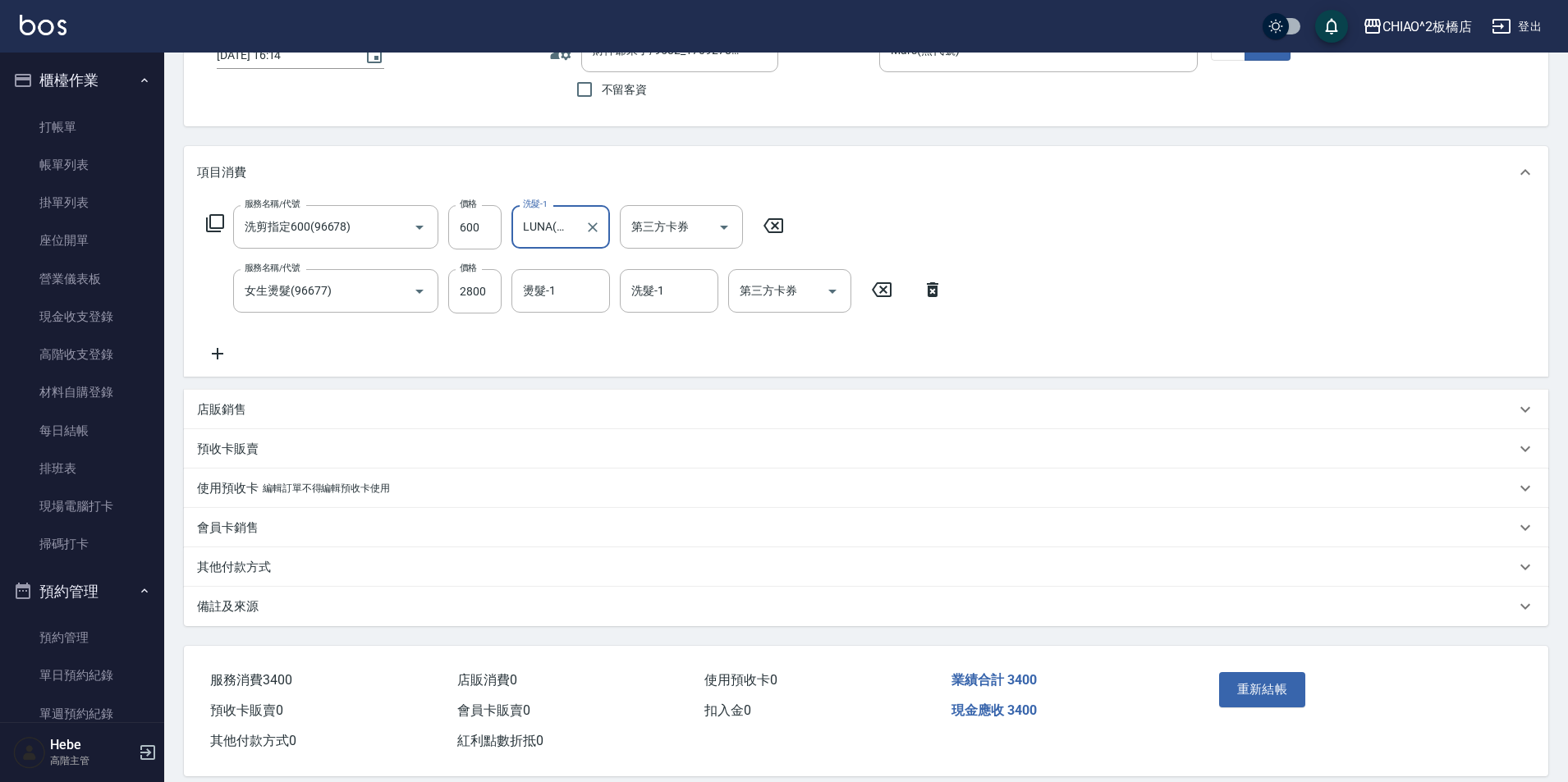
scroll to position [145, 0]
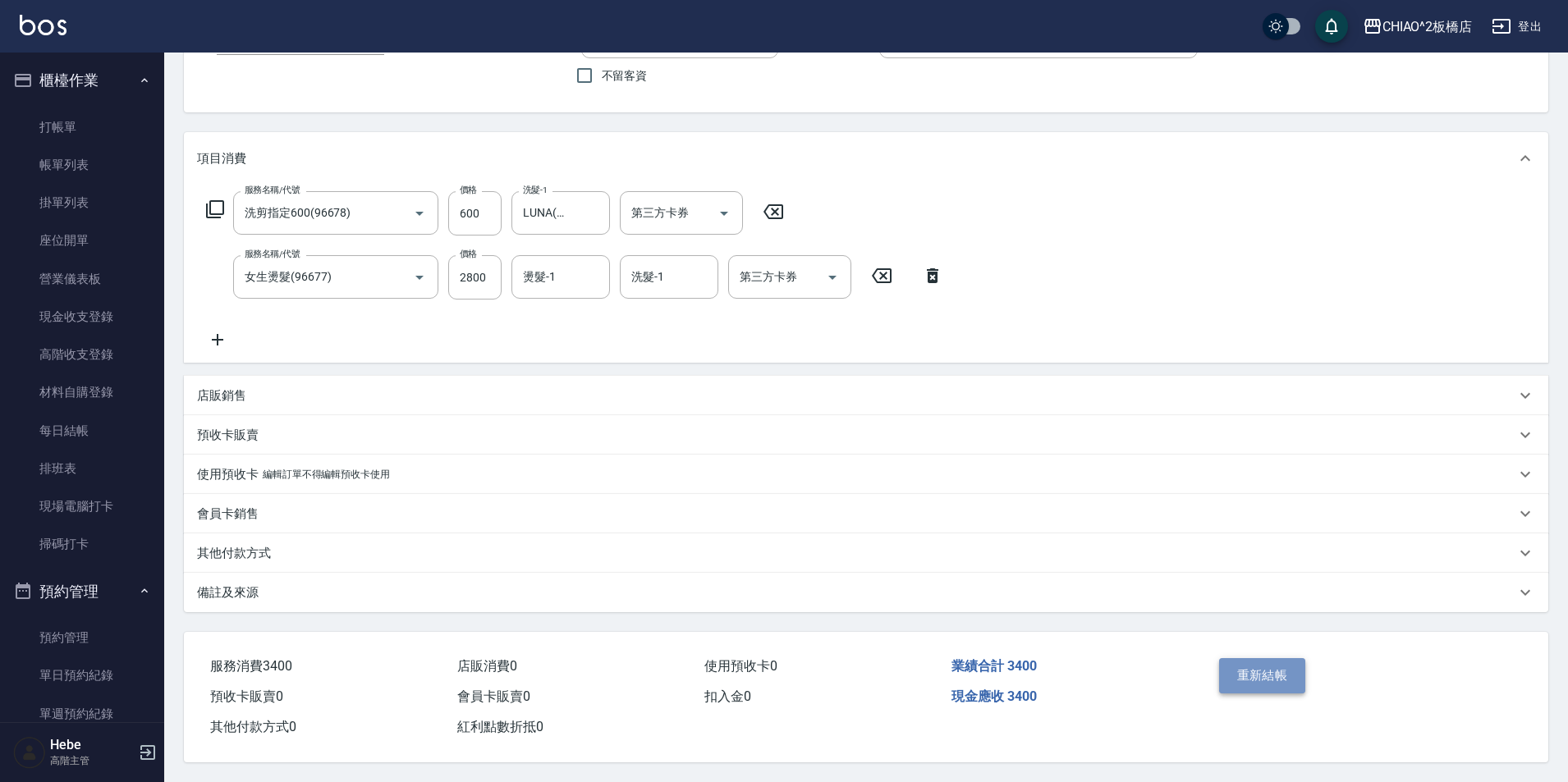
click at [1260, 672] on button "重新結帳" at bounding box center [1262, 675] width 87 height 34
